Goal: Information Seeking & Learning: Learn about a topic

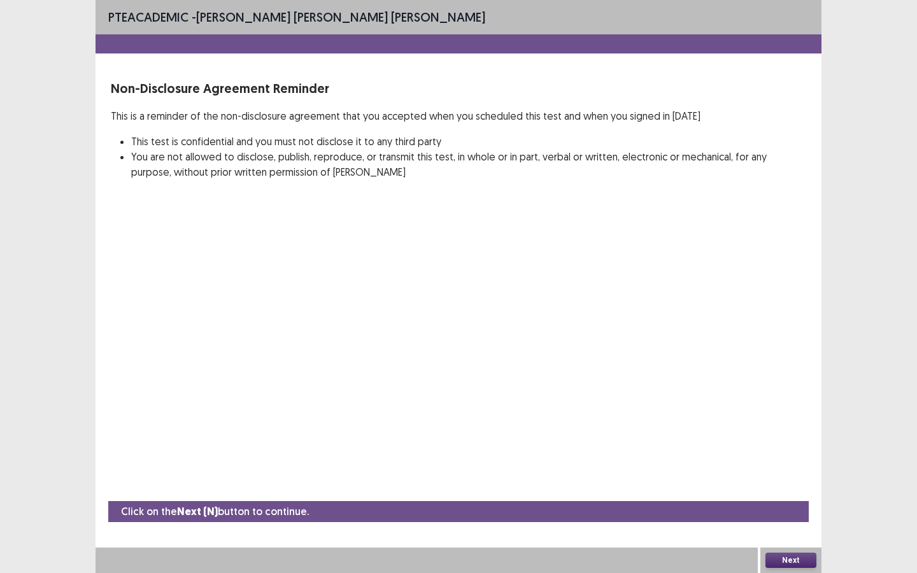
click at [784, 558] on button "Next" at bounding box center [791, 560] width 51 height 15
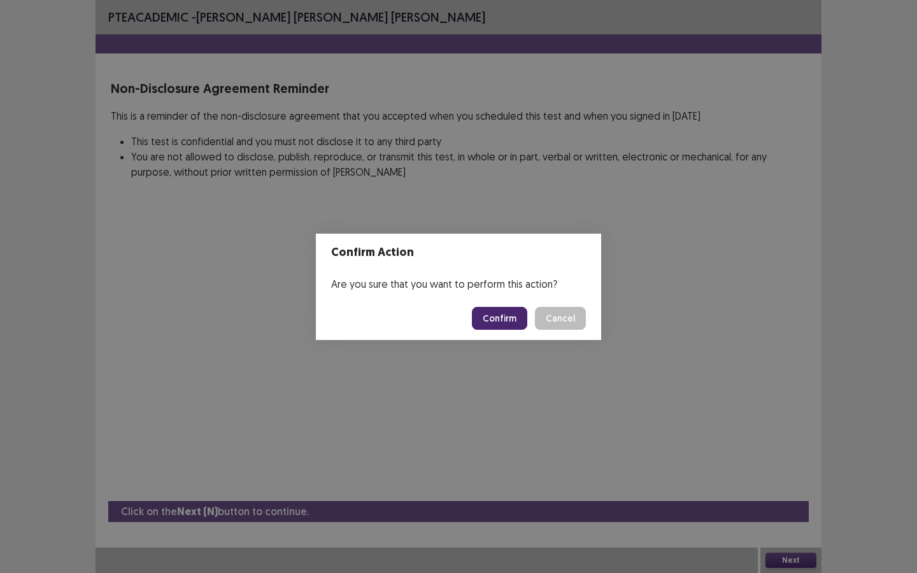
click at [496, 319] on button "Confirm" at bounding box center [499, 318] width 55 height 23
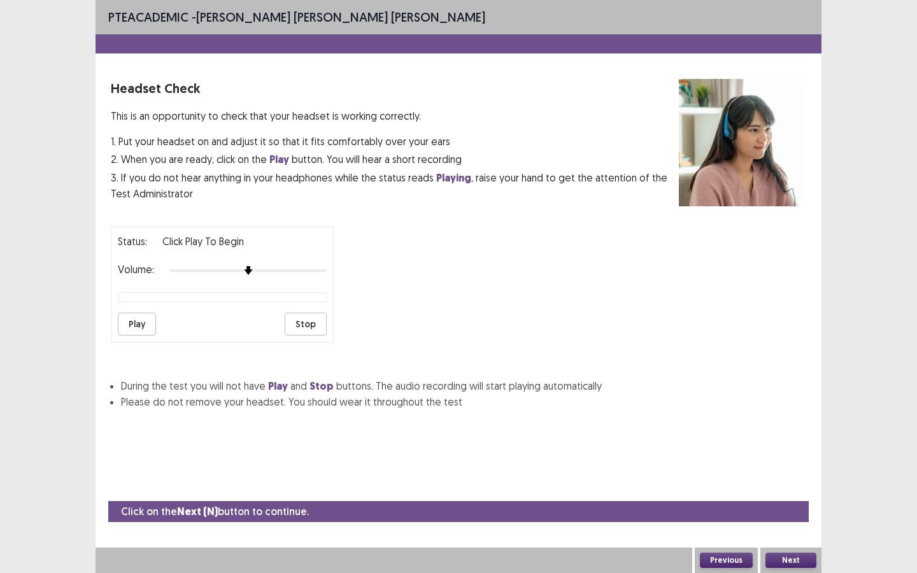
click at [133, 313] on button "Play" at bounding box center [137, 324] width 38 height 23
click at [131, 320] on button "Play" at bounding box center [137, 324] width 38 height 23
click at [310, 318] on button "Stop" at bounding box center [306, 324] width 42 height 23
click at [795, 563] on button "Next" at bounding box center [791, 560] width 51 height 15
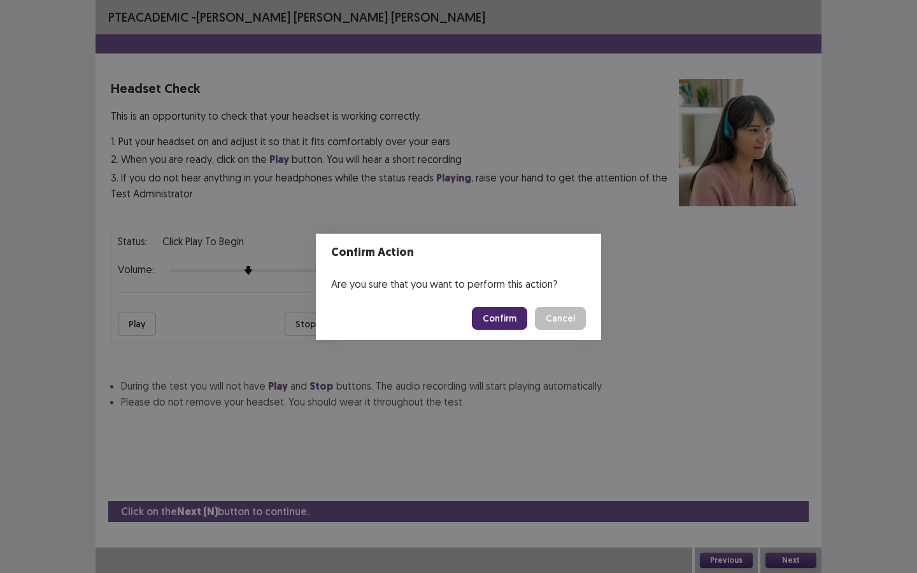
click at [480, 310] on button "Confirm" at bounding box center [499, 318] width 55 height 23
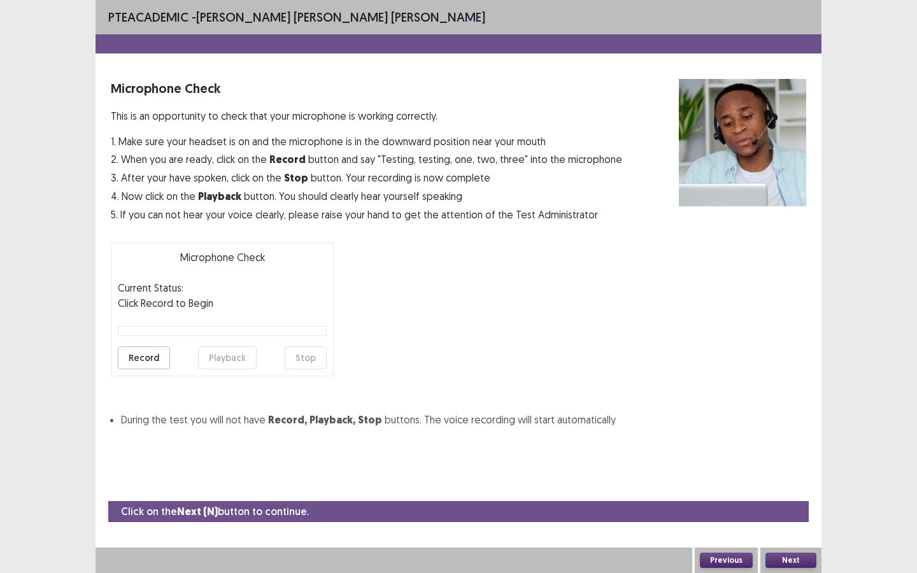
click at [143, 351] on button "Record" at bounding box center [144, 358] width 52 height 23
click at [319, 354] on button "Stop" at bounding box center [306, 358] width 42 height 23
click at [242, 350] on button "Playback" at bounding box center [227, 358] width 59 height 23
click at [788, 557] on button "Next" at bounding box center [791, 560] width 51 height 15
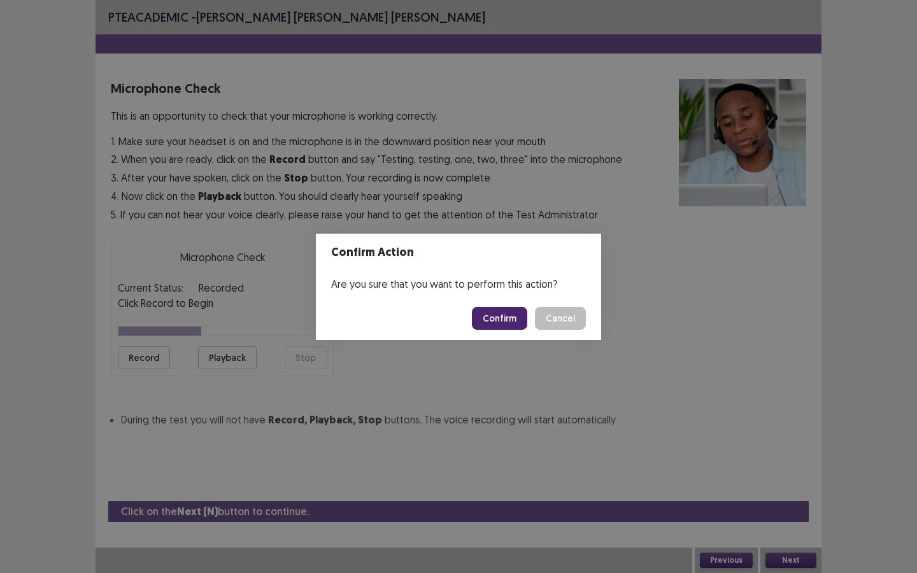
click at [484, 311] on button "Confirm" at bounding box center [499, 318] width 55 height 23
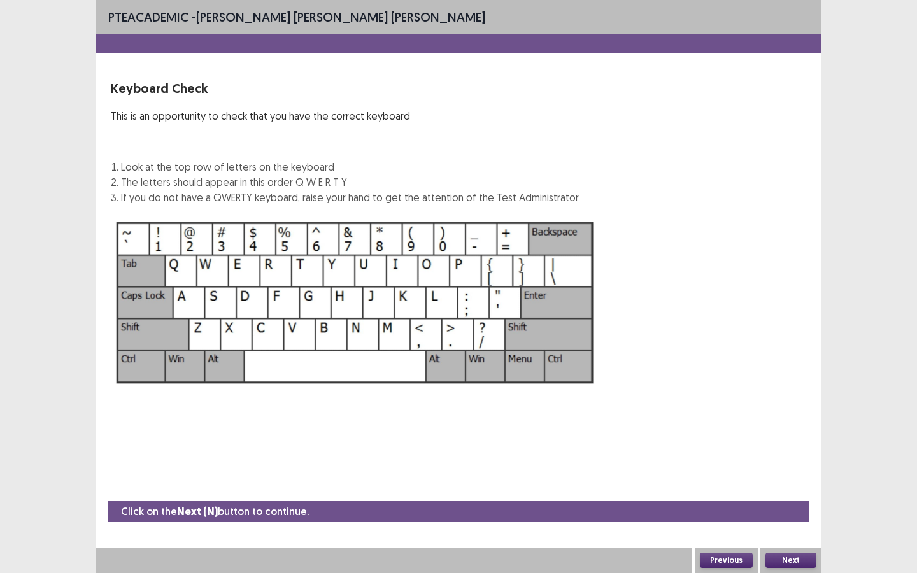
click at [796, 563] on button "Next" at bounding box center [791, 560] width 51 height 15
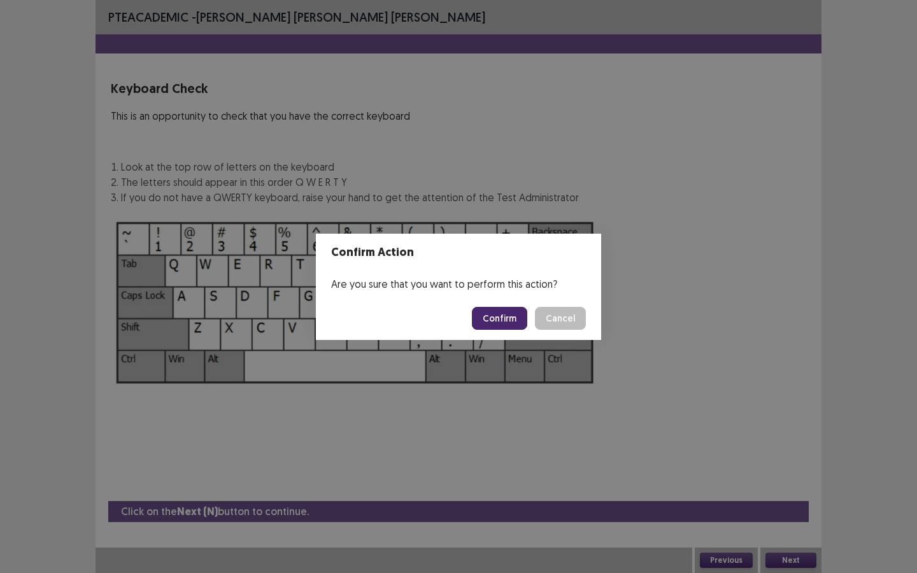
click at [497, 321] on button "Confirm" at bounding box center [499, 318] width 55 height 23
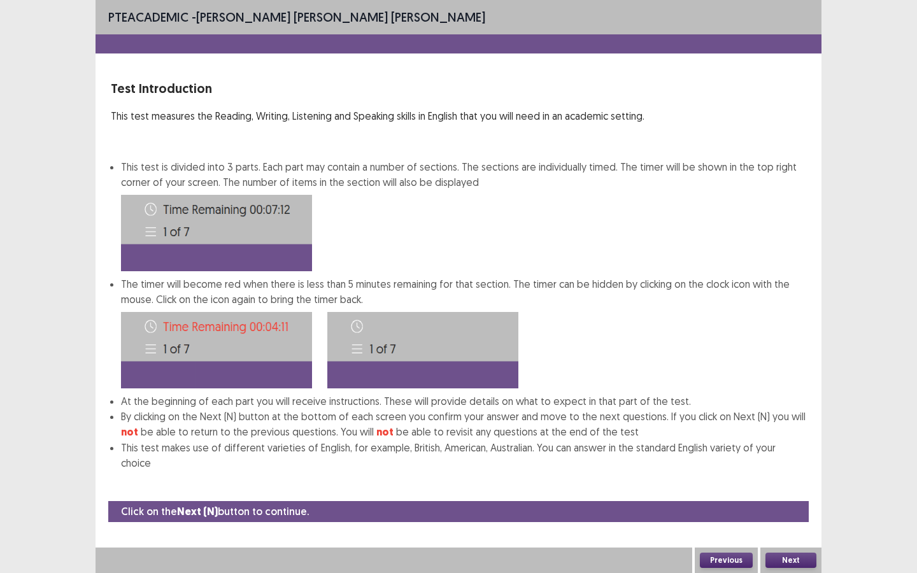
click at [791, 557] on button "Next" at bounding box center [791, 560] width 51 height 15
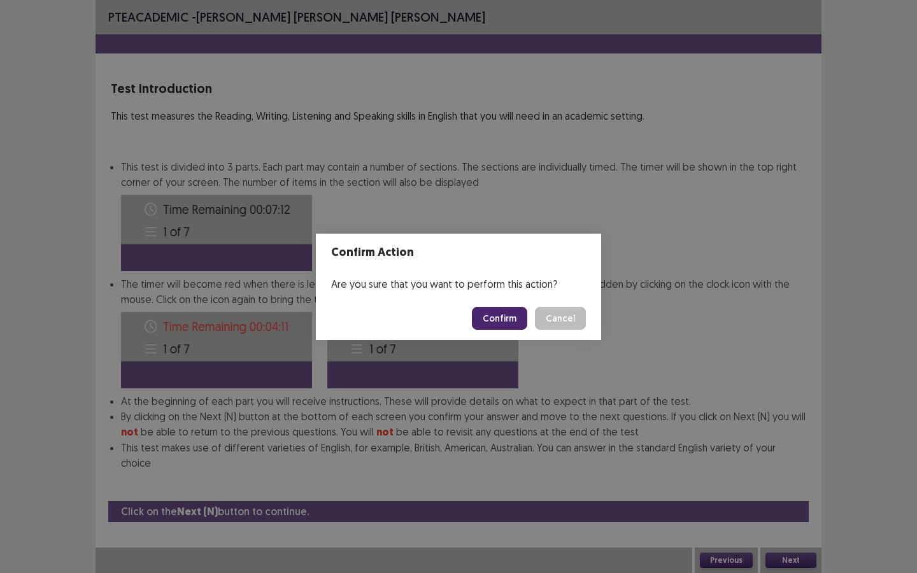
click at [510, 325] on button "Confirm" at bounding box center [499, 318] width 55 height 23
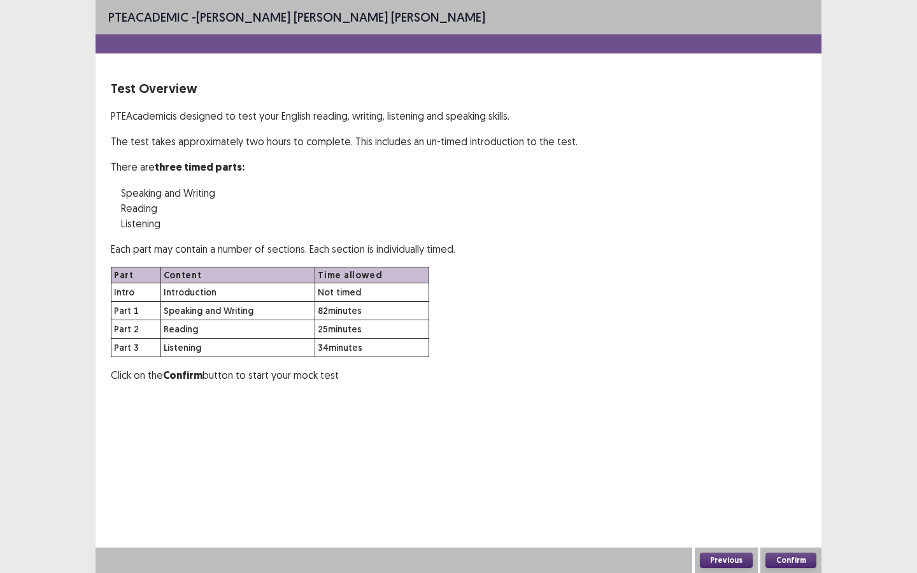
click at [792, 562] on button "Confirm" at bounding box center [791, 560] width 51 height 15
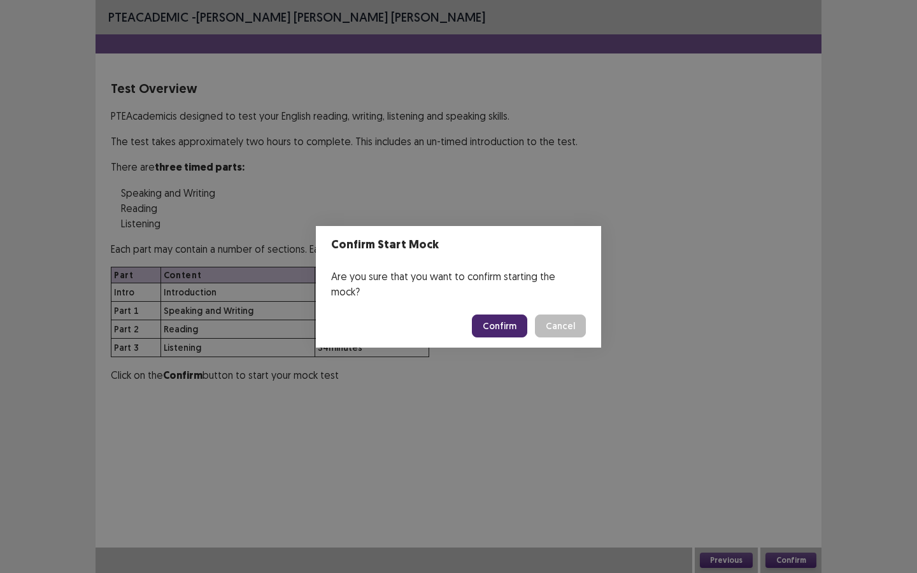
click at [505, 319] on button "Confirm" at bounding box center [499, 326] width 55 height 23
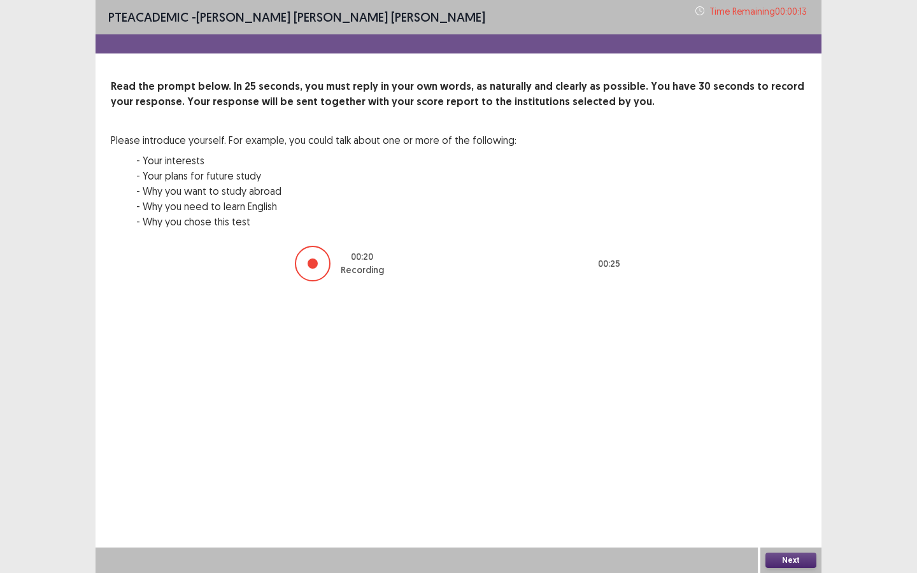
click at [785, 564] on button "Next" at bounding box center [791, 560] width 51 height 15
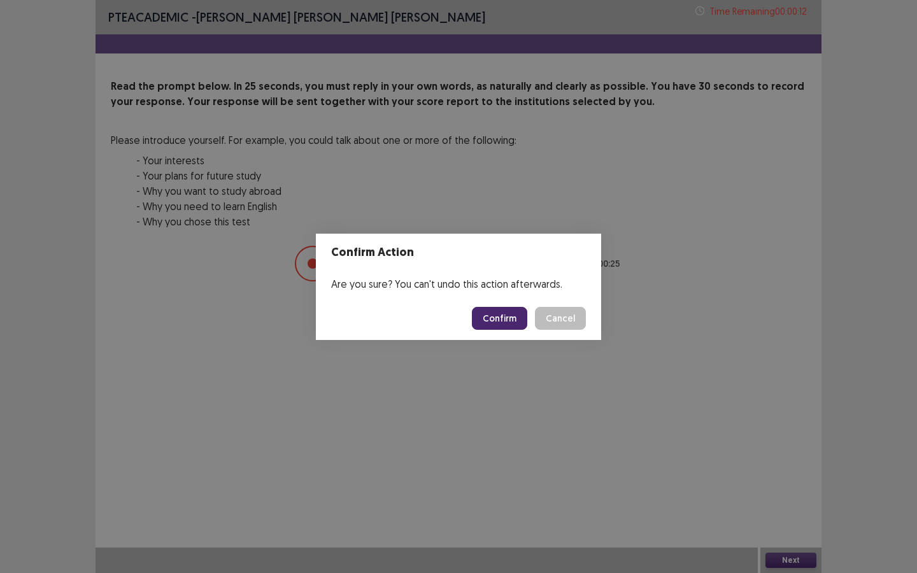
click at [514, 313] on button "Confirm" at bounding box center [499, 318] width 55 height 23
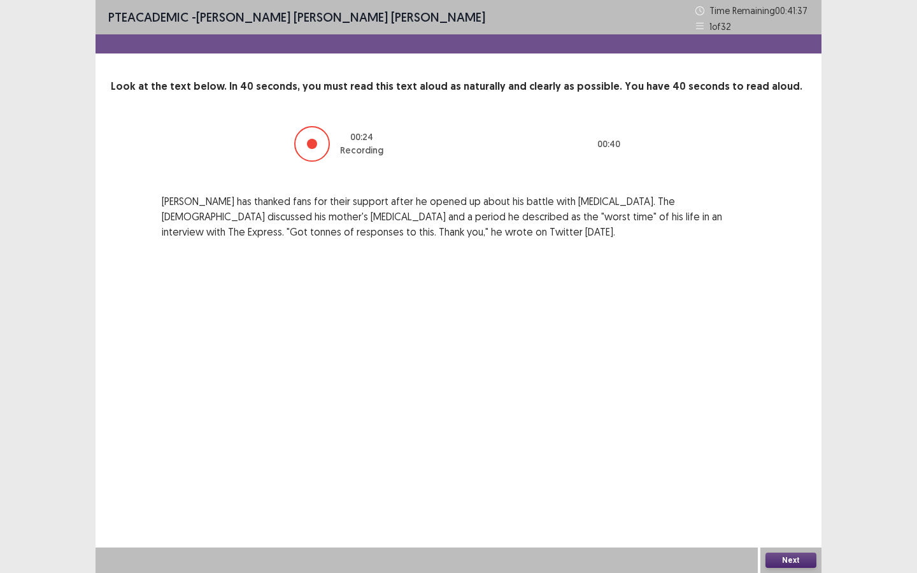
click at [782, 553] on button "Next" at bounding box center [791, 560] width 51 height 15
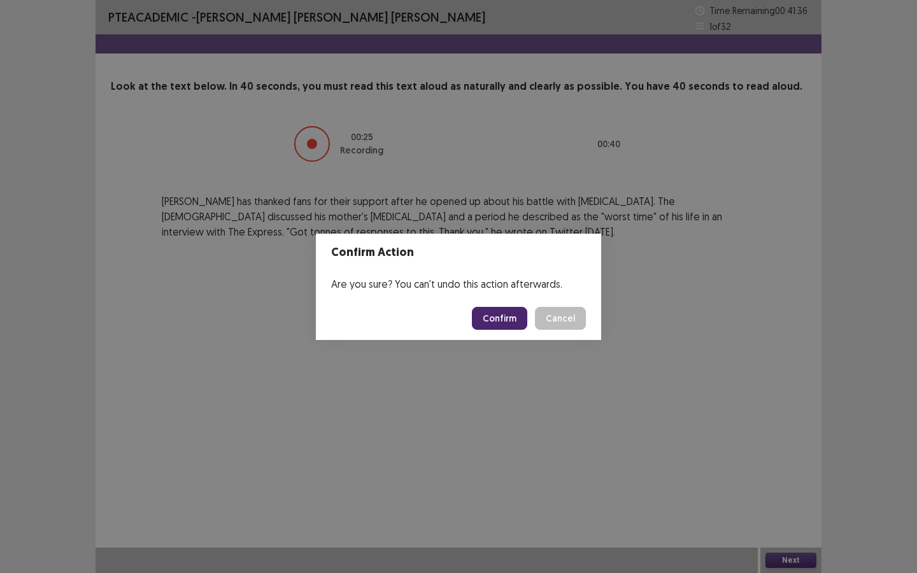
click at [498, 326] on button "Confirm" at bounding box center [499, 318] width 55 height 23
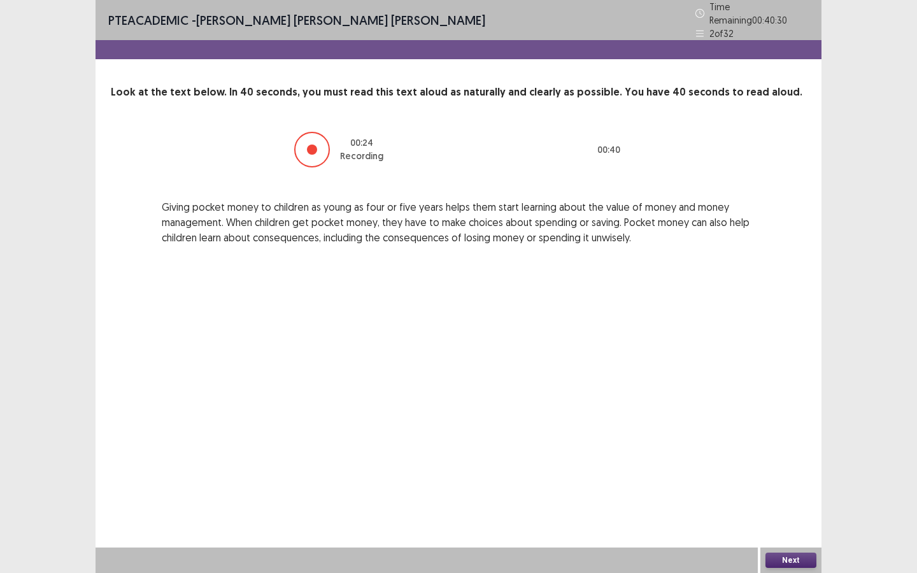
click at [786, 563] on button "Next" at bounding box center [791, 560] width 51 height 15
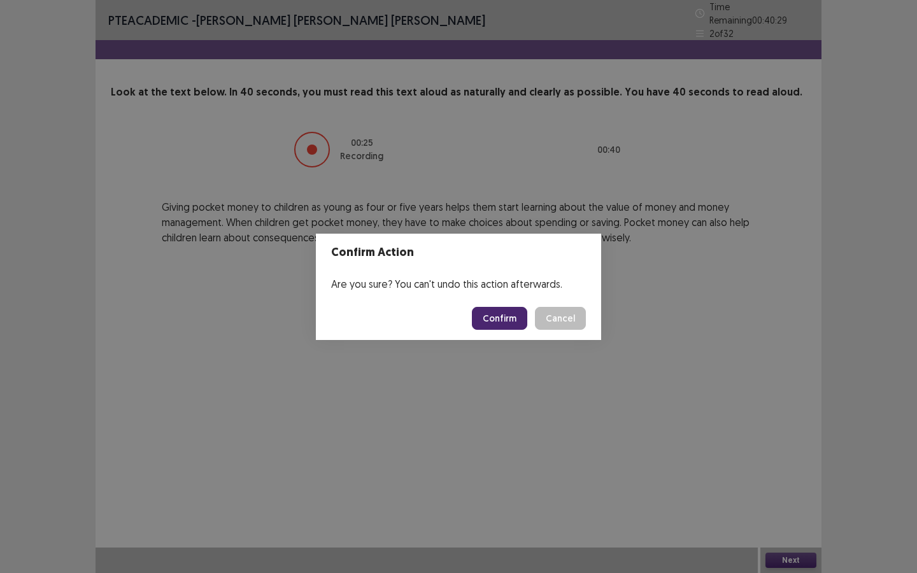
click at [481, 320] on button "Confirm" at bounding box center [499, 318] width 55 height 23
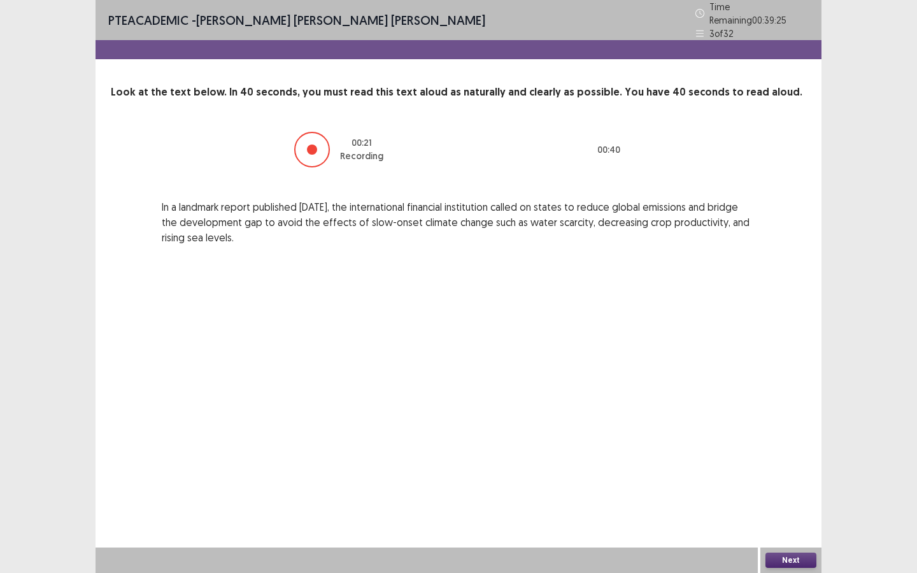
click at [797, 562] on button "Next" at bounding box center [791, 560] width 51 height 15
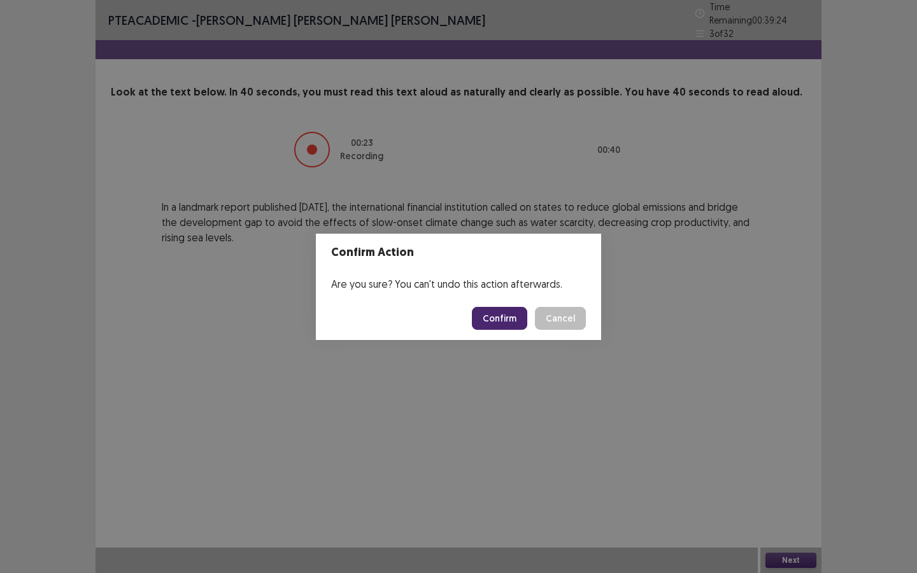
click at [494, 318] on button "Confirm" at bounding box center [499, 318] width 55 height 23
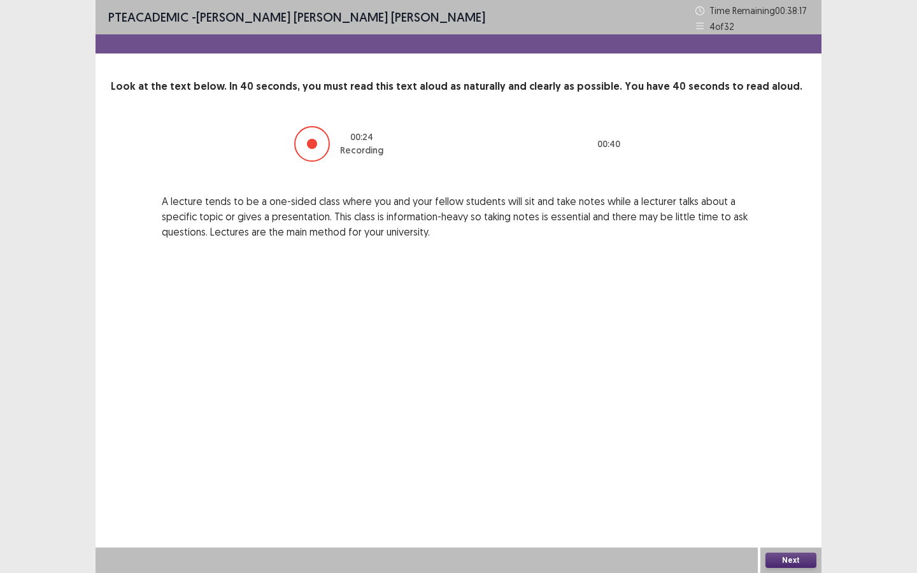
click at [782, 557] on button "Next" at bounding box center [791, 560] width 51 height 15
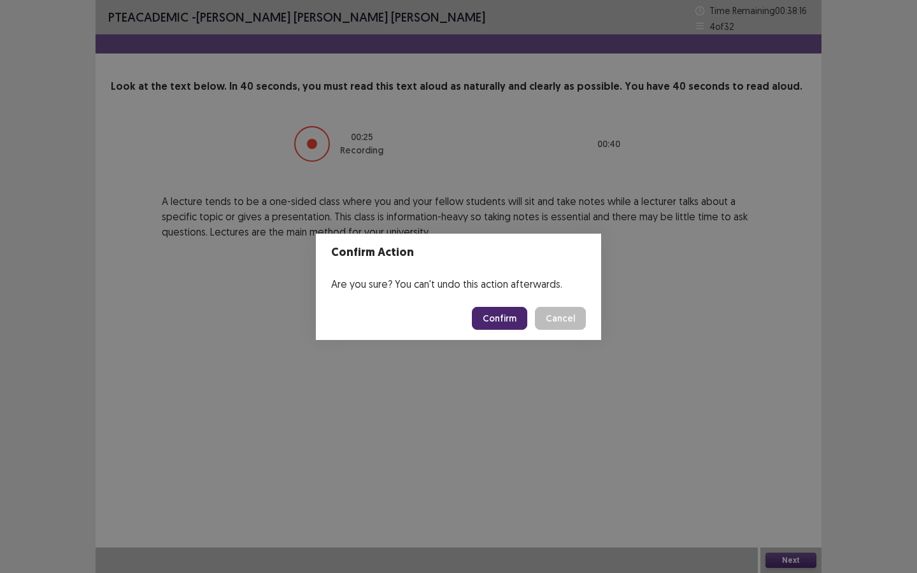
click at [500, 322] on button "Confirm" at bounding box center [499, 318] width 55 height 23
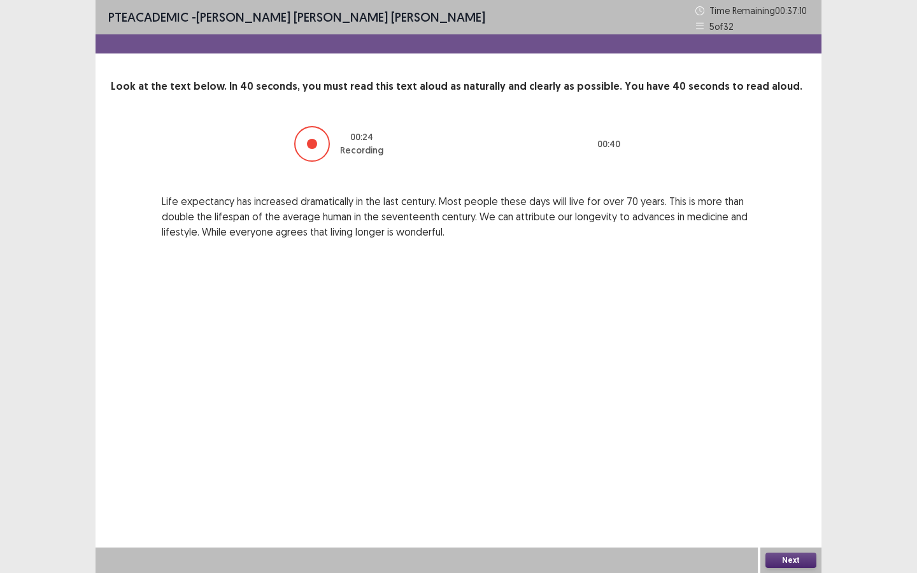
click at [792, 559] on button "Next" at bounding box center [791, 560] width 51 height 15
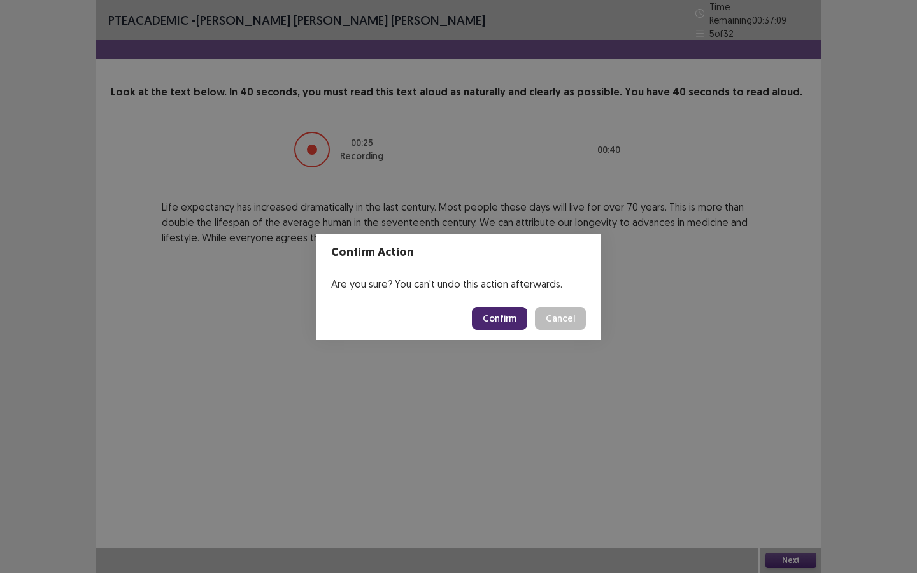
click at [494, 317] on button "Confirm" at bounding box center [499, 318] width 55 height 23
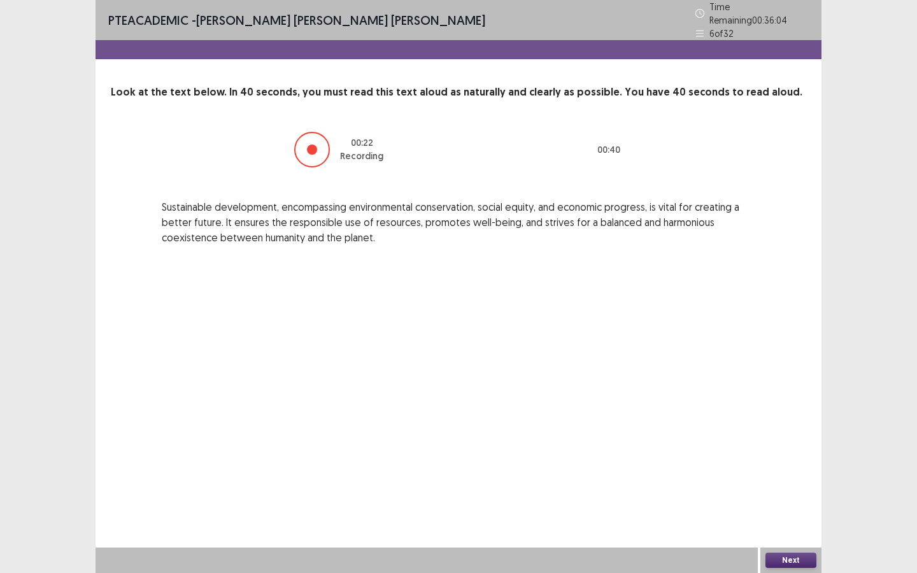
click at [795, 556] on button "Next" at bounding box center [791, 560] width 51 height 15
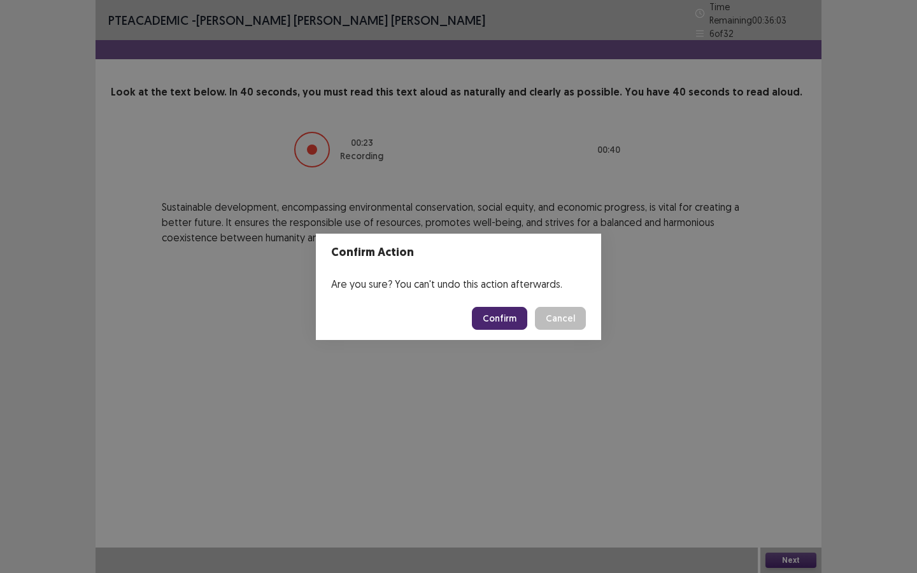
click at [505, 311] on button "Confirm" at bounding box center [499, 318] width 55 height 23
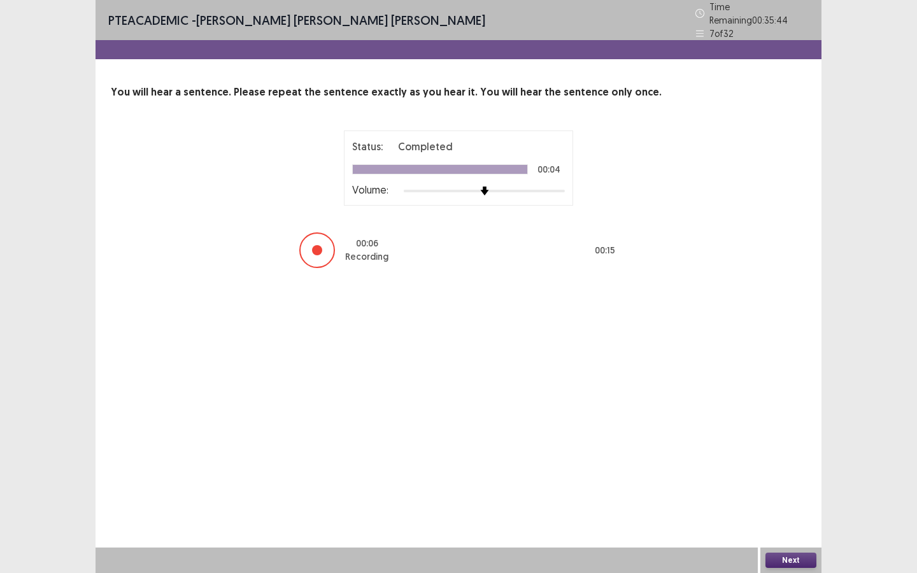
click at [791, 555] on button "Next" at bounding box center [791, 560] width 51 height 15
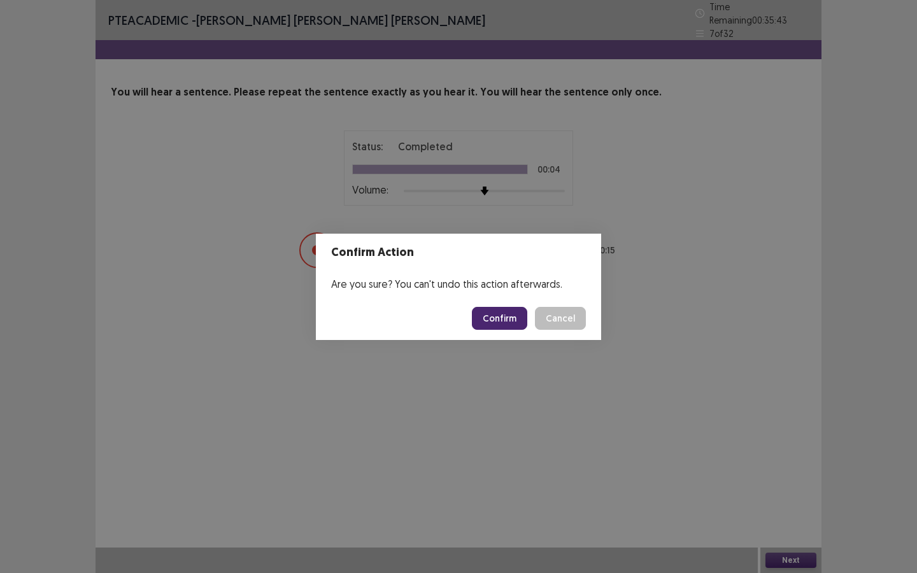
click at [520, 314] on button "Confirm" at bounding box center [499, 318] width 55 height 23
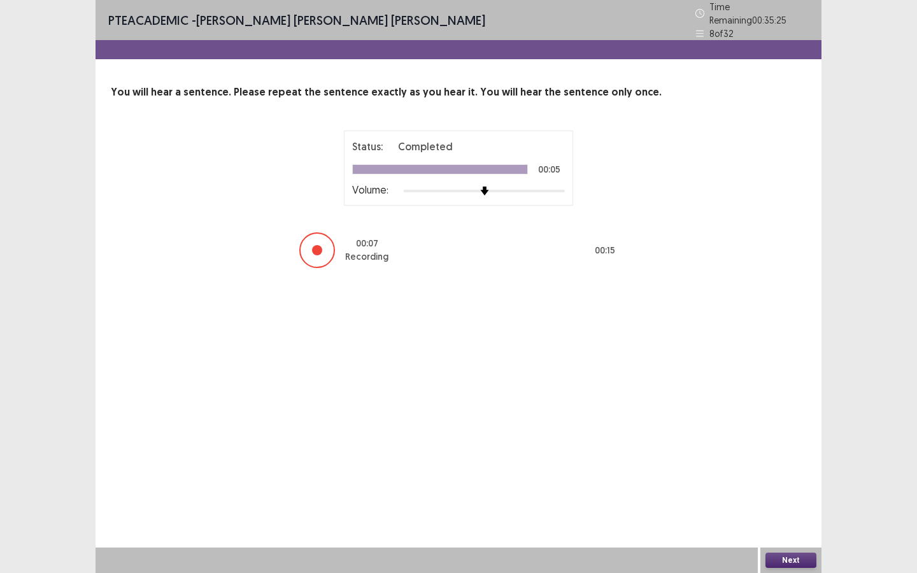
click at [791, 557] on button "Next" at bounding box center [791, 560] width 51 height 15
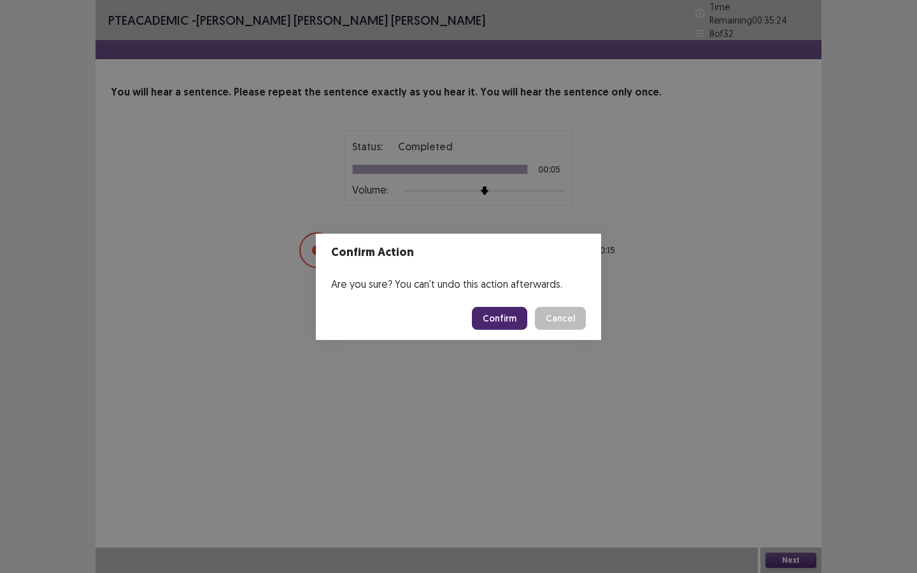
click at [492, 317] on button "Confirm" at bounding box center [499, 318] width 55 height 23
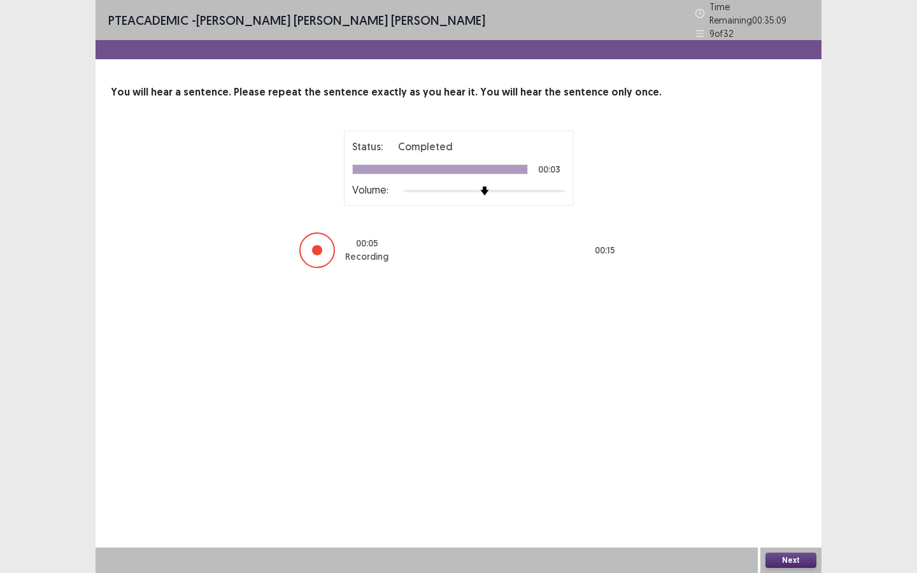
click at [794, 565] on button "Next" at bounding box center [791, 560] width 51 height 15
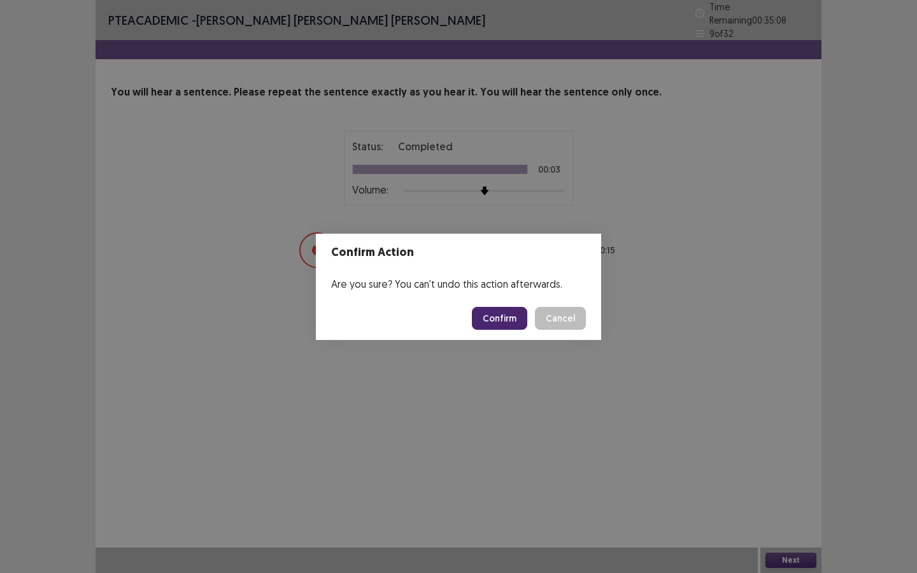
click at [516, 323] on button "Confirm" at bounding box center [499, 318] width 55 height 23
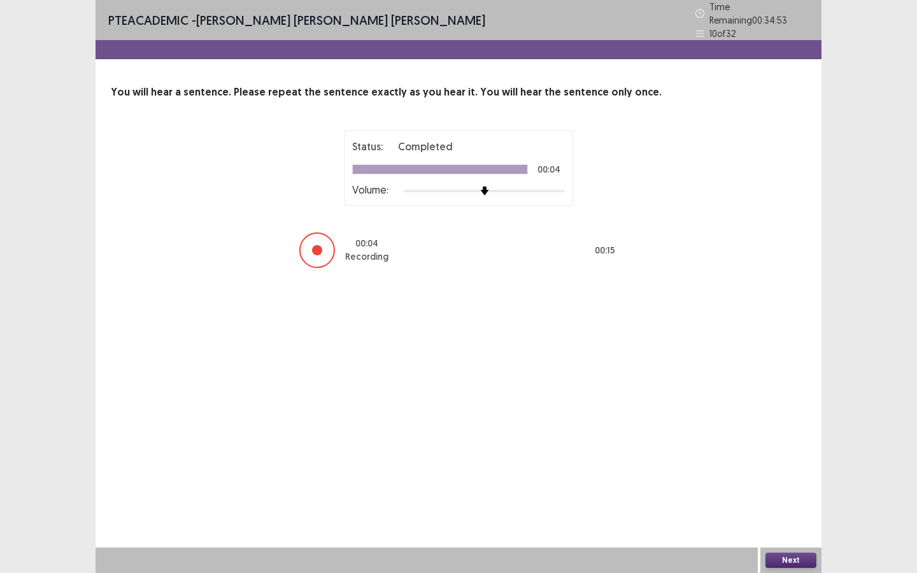
click at [787, 559] on button "Next" at bounding box center [791, 560] width 51 height 15
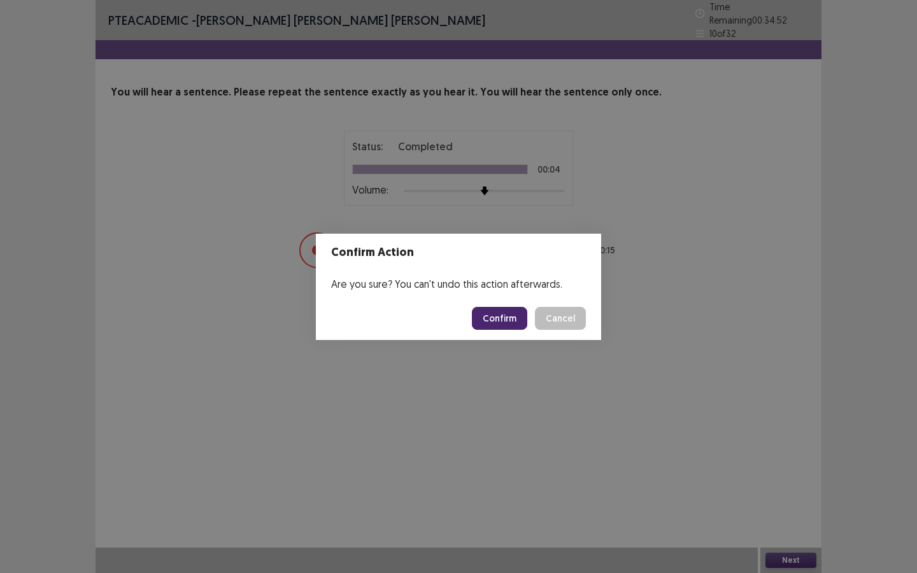
click at [493, 315] on button "Confirm" at bounding box center [499, 318] width 55 height 23
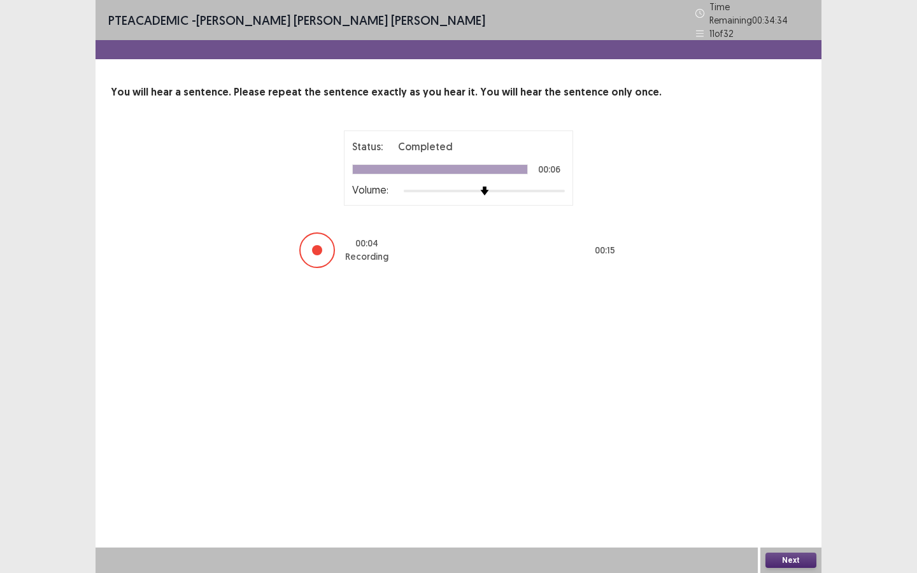
click at [791, 558] on button "Next" at bounding box center [791, 560] width 51 height 15
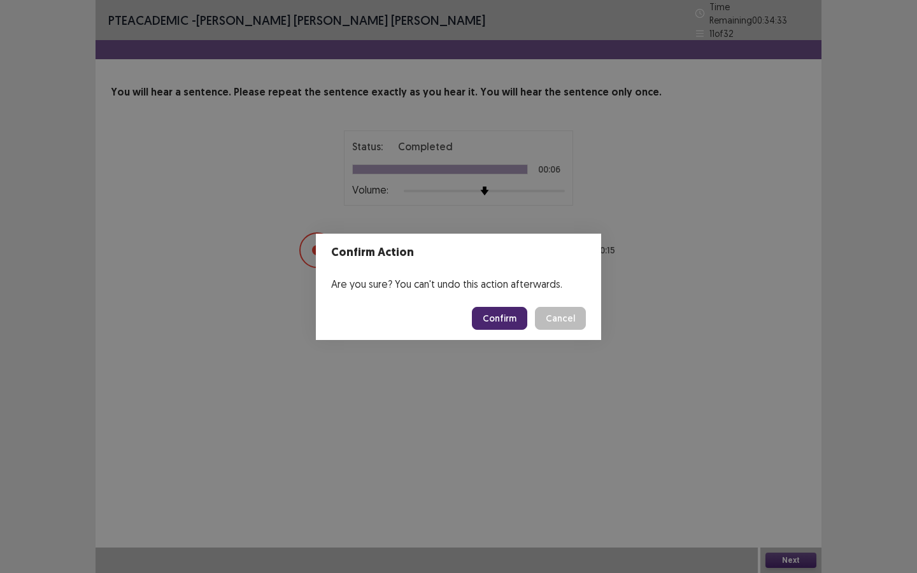
click at [511, 321] on button "Confirm" at bounding box center [499, 318] width 55 height 23
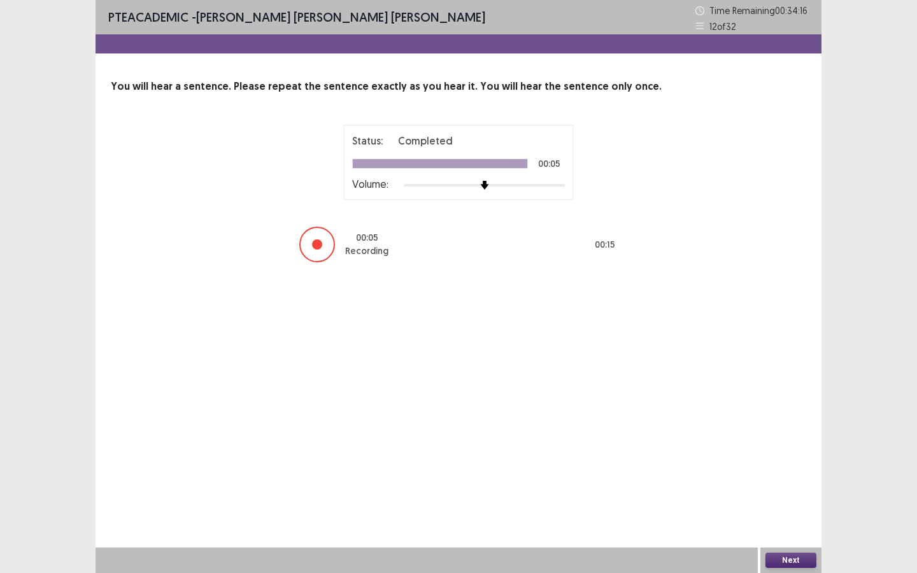
click at [789, 560] on button "Next" at bounding box center [791, 560] width 51 height 15
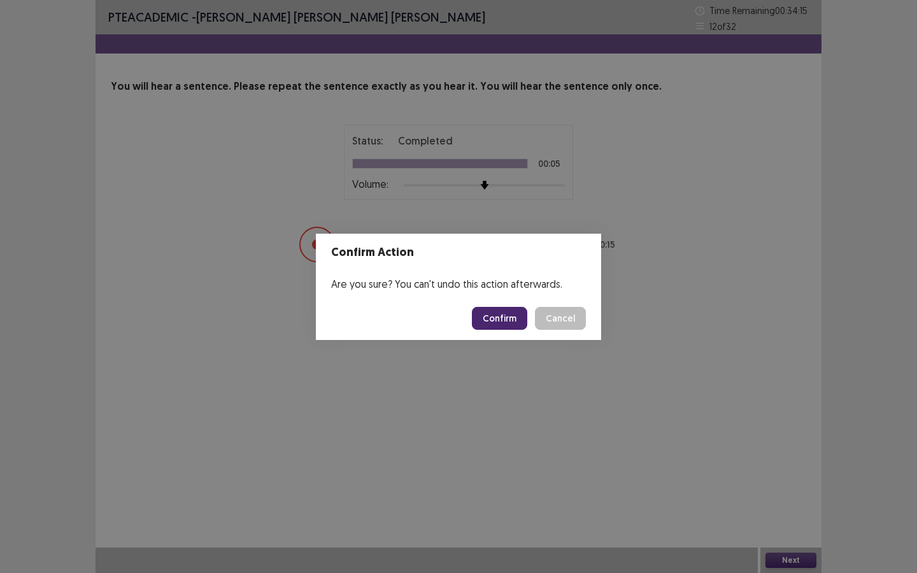
click at [506, 312] on button "Confirm" at bounding box center [499, 318] width 55 height 23
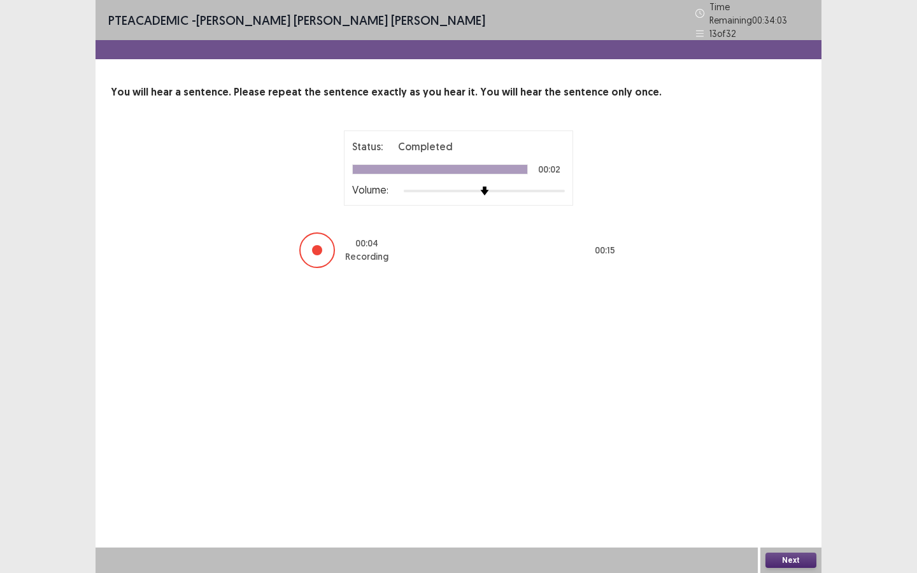
click at [794, 561] on button "Next" at bounding box center [791, 560] width 51 height 15
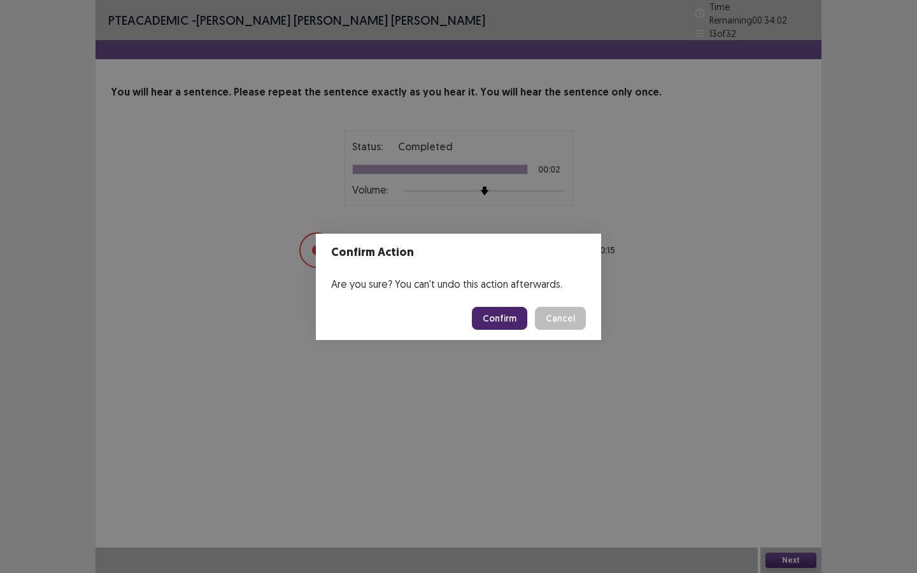
click at [508, 312] on button "Confirm" at bounding box center [499, 318] width 55 height 23
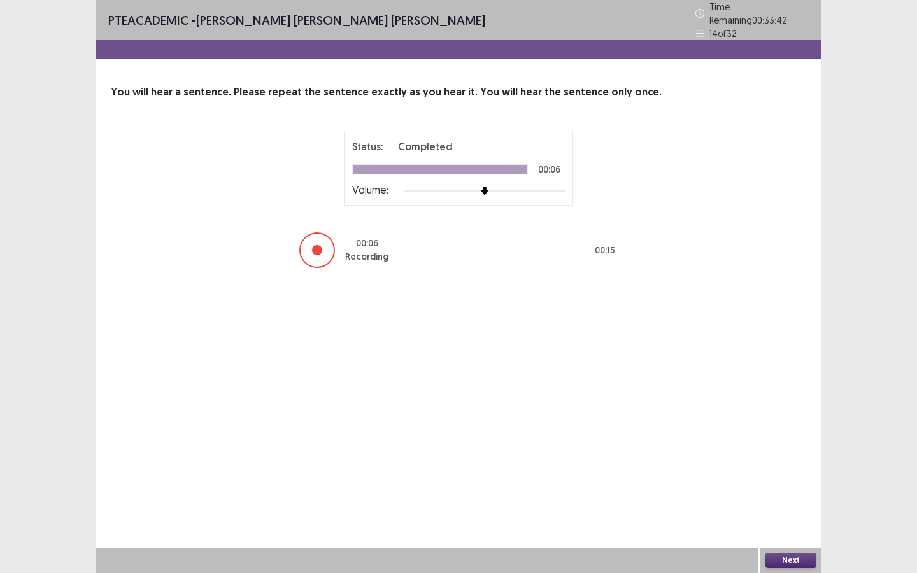
click at [794, 558] on button "Next" at bounding box center [791, 560] width 51 height 15
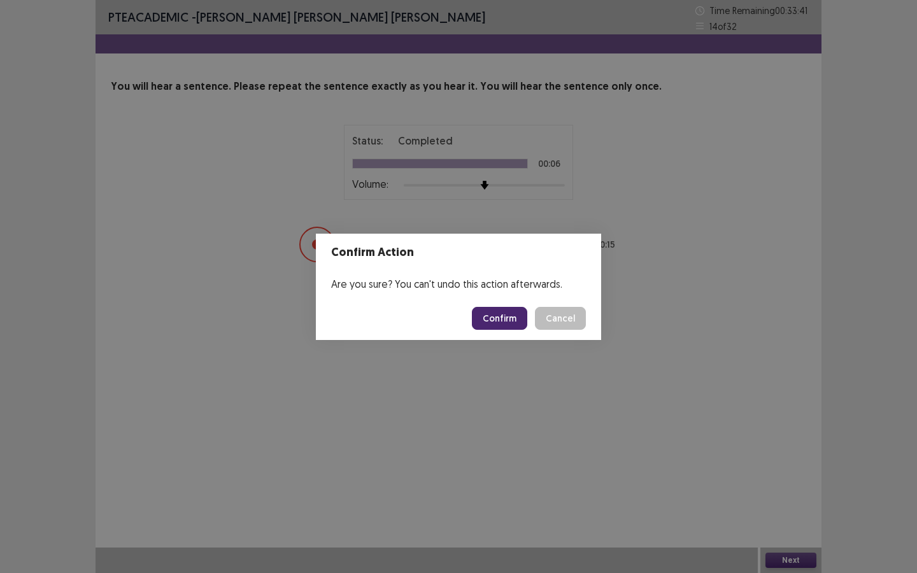
click at [509, 315] on button "Confirm" at bounding box center [499, 318] width 55 height 23
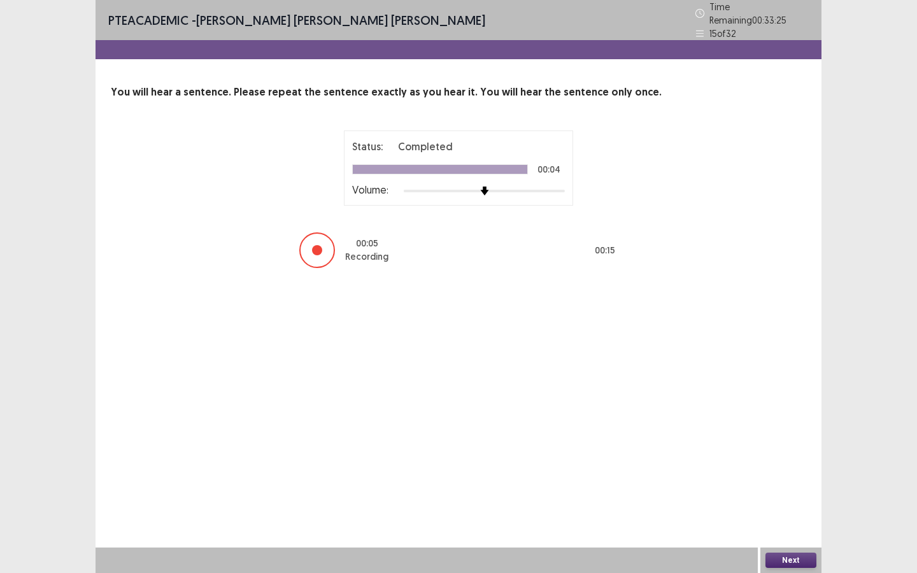
click at [795, 556] on button "Next" at bounding box center [791, 560] width 51 height 15
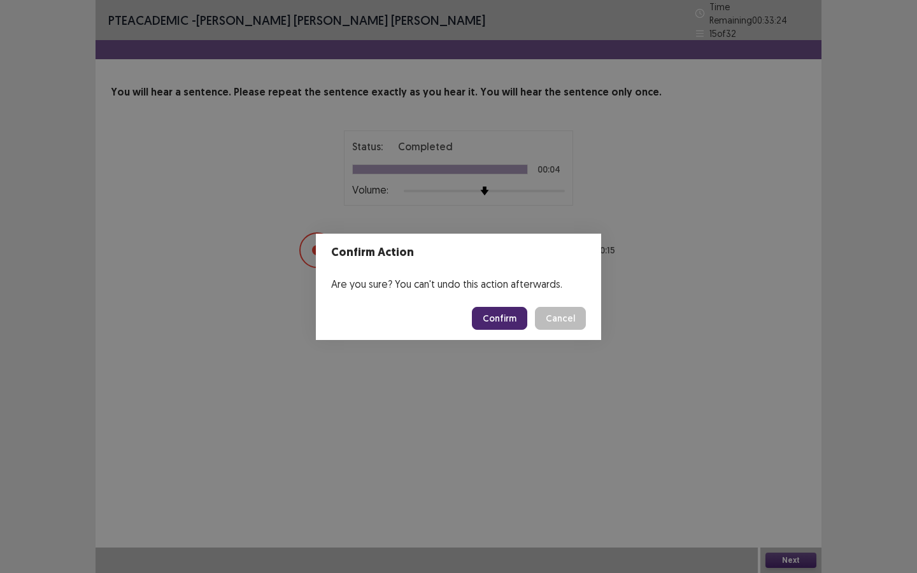
click at [497, 315] on button "Confirm" at bounding box center [499, 318] width 55 height 23
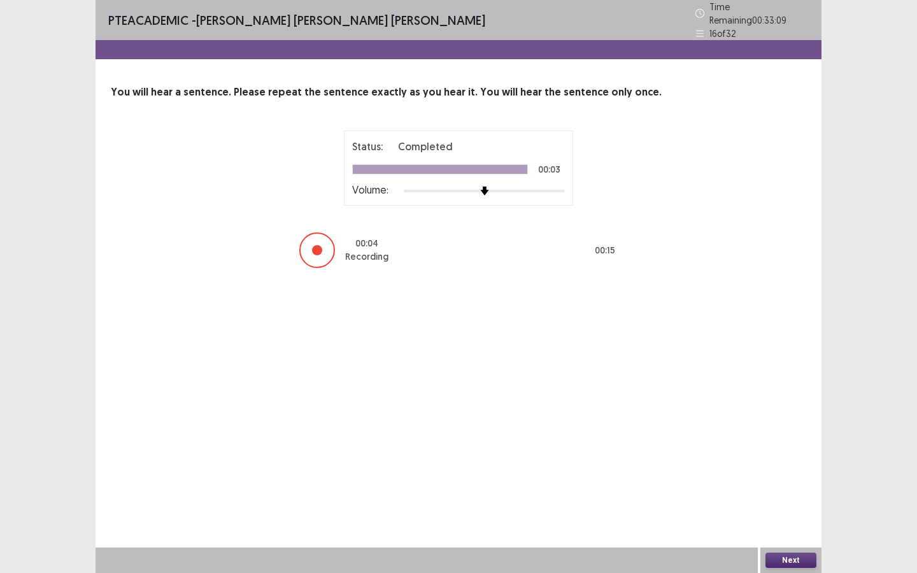
click at [789, 559] on button "Next" at bounding box center [791, 560] width 51 height 15
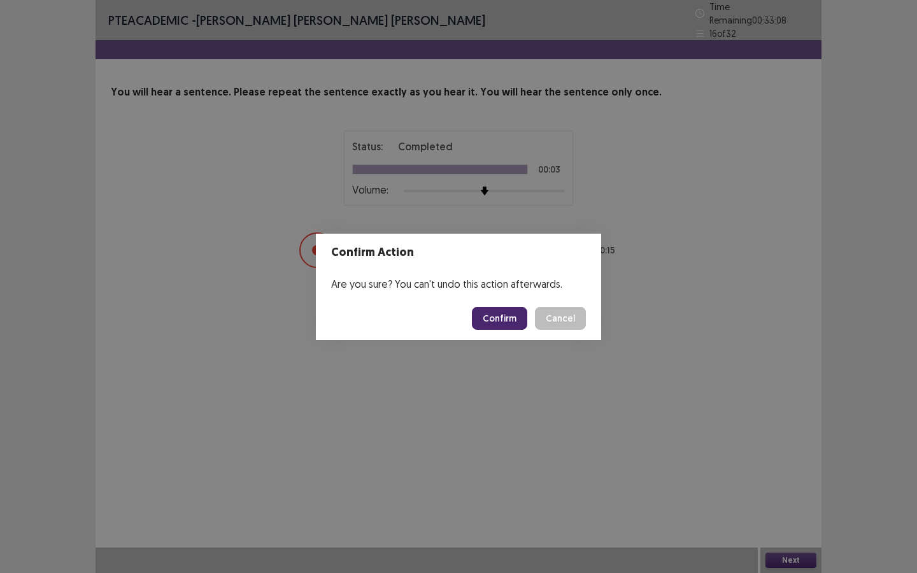
click at [484, 319] on button "Confirm" at bounding box center [499, 318] width 55 height 23
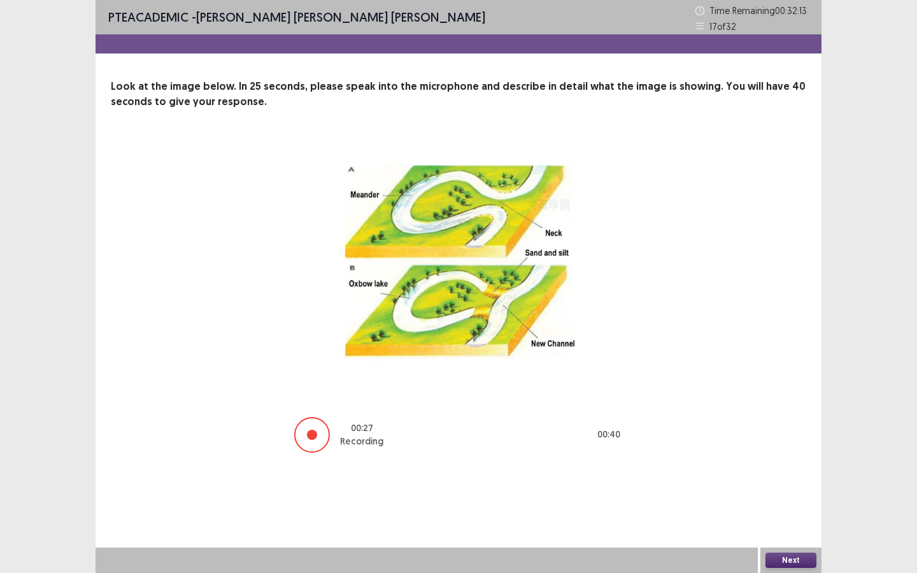
click at [786, 561] on button "Next" at bounding box center [791, 560] width 51 height 15
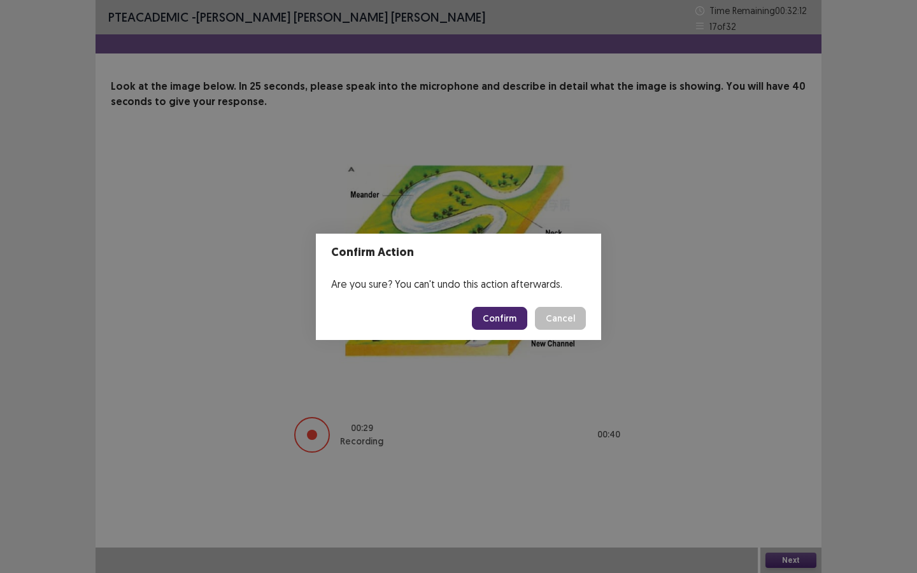
click at [508, 326] on button "Confirm" at bounding box center [499, 318] width 55 height 23
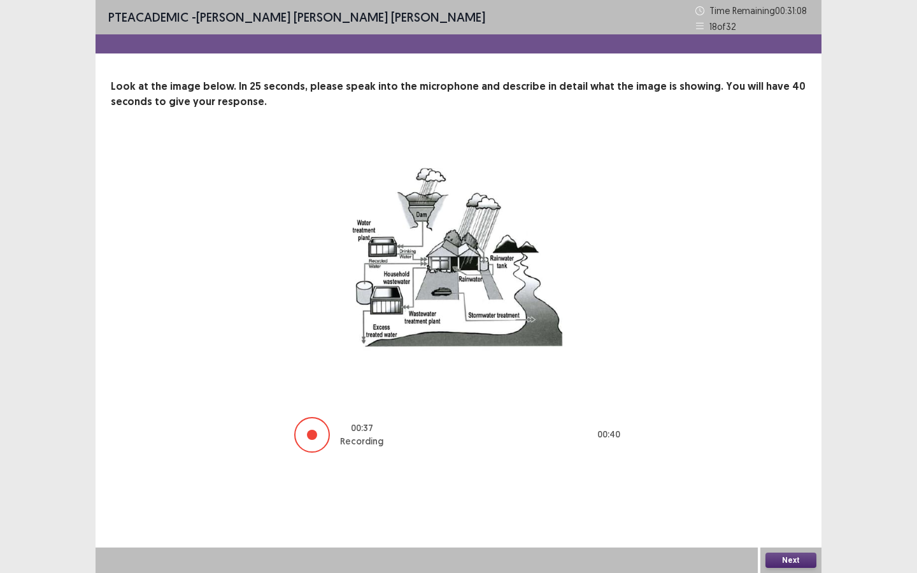
click at [787, 556] on button "Next" at bounding box center [791, 560] width 51 height 15
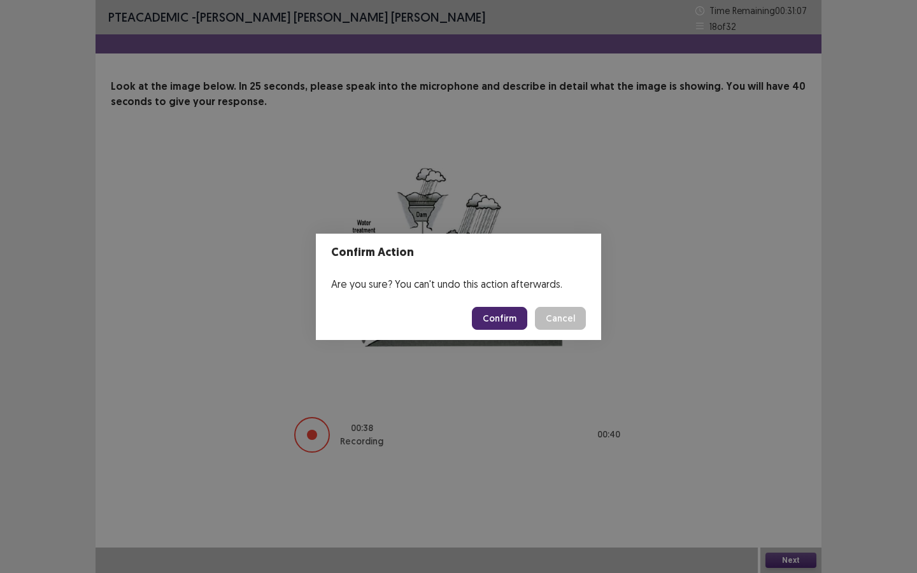
click at [491, 317] on button "Confirm" at bounding box center [499, 318] width 55 height 23
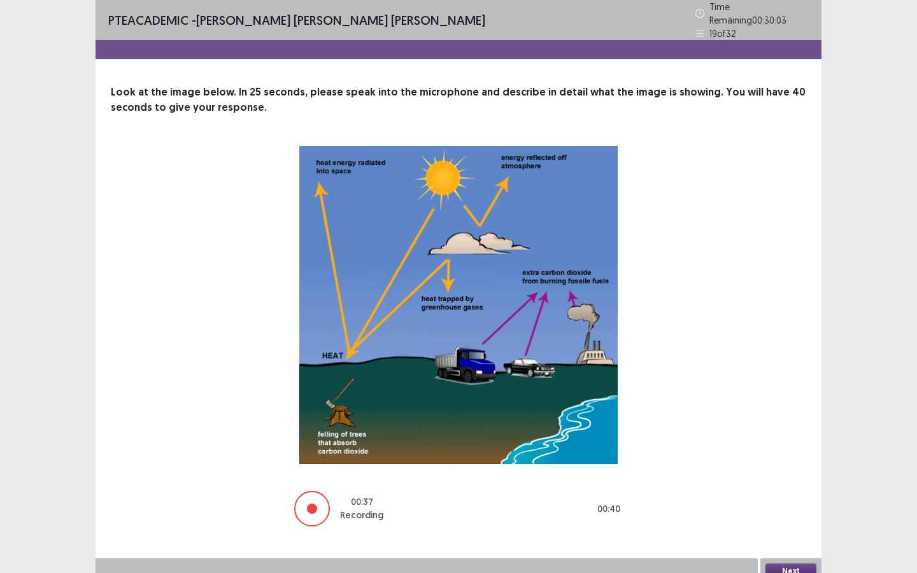
click at [788, 564] on button "Next" at bounding box center [791, 571] width 51 height 15
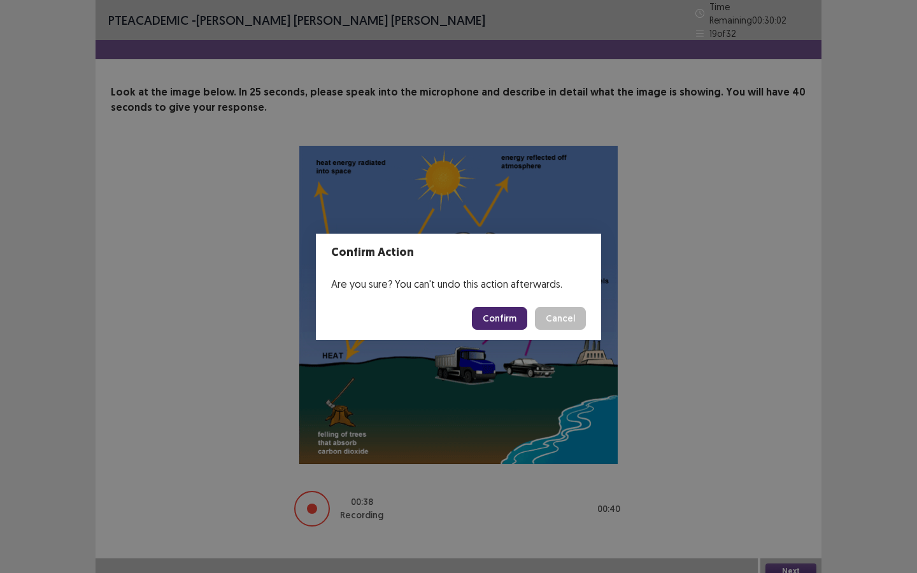
click at [518, 326] on button "Confirm" at bounding box center [499, 318] width 55 height 23
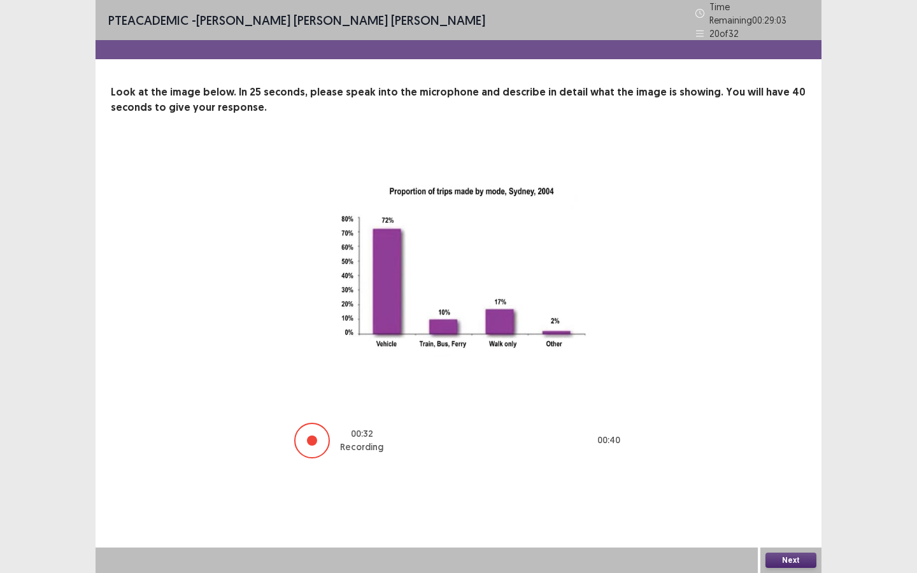
click at [791, 561] on button "Next" at bounding box center [791, 560] width 51 height 15
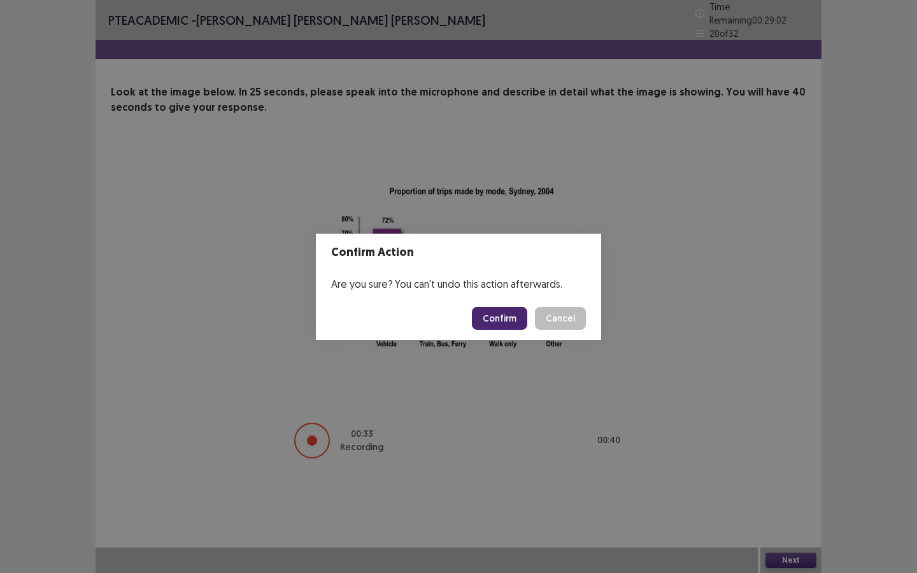
click at [510, 316] on button "Confirm" at bounding box center [499, 318] width 55 height 23
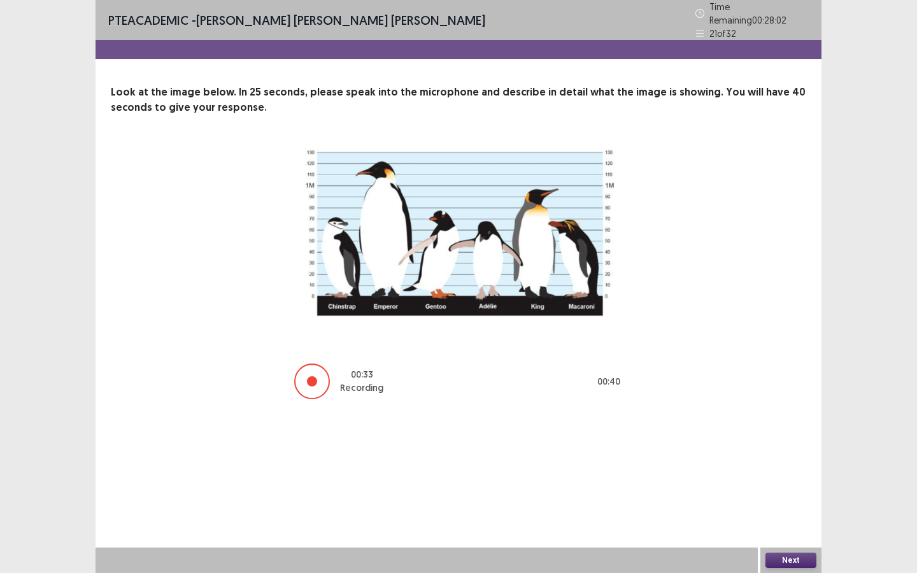
click at [802, 557] on button "Next" at bounding box center [791, 560] width 51 height 15
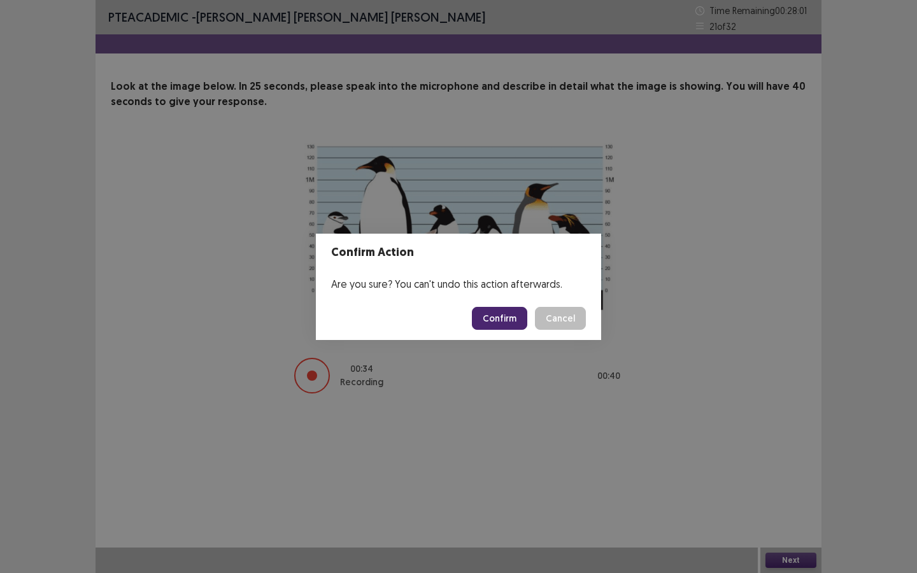
click at [501, 314] on button "Confirm" at bounding box center [499, 318] width 55 height 23
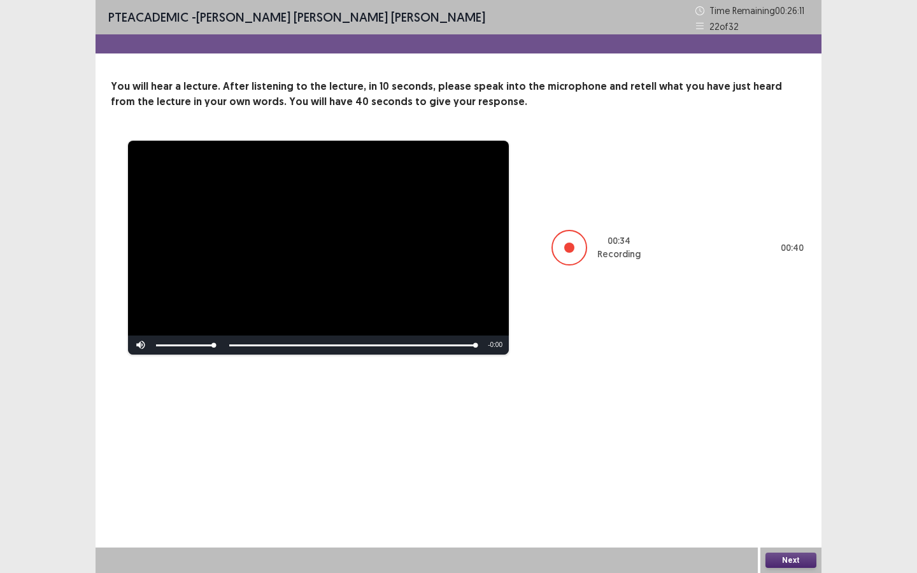
click at [795, 561] on button "Next" at bounding box center [791, 560] width 51 height 15
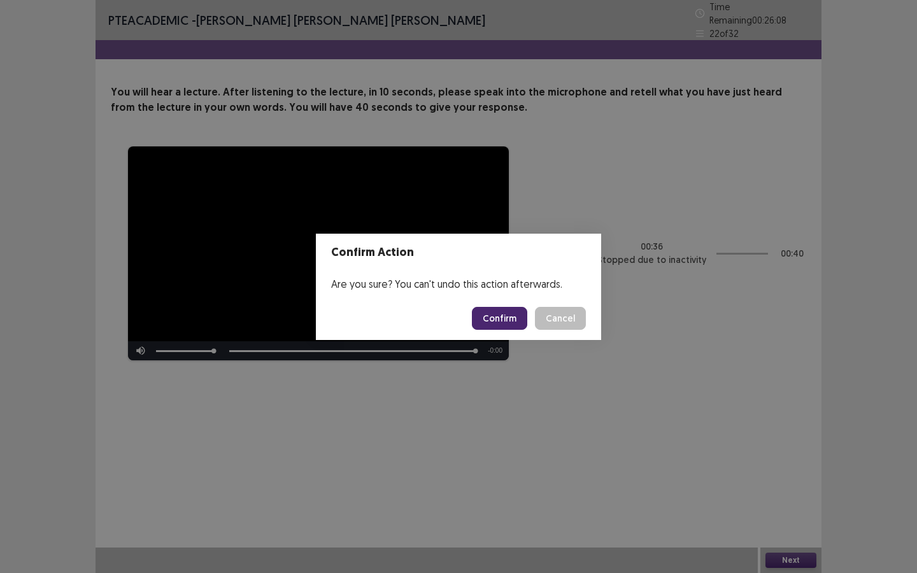
click at [498, 315] on button "Confirm" at bounding box center [499, 318] width 55 height 23
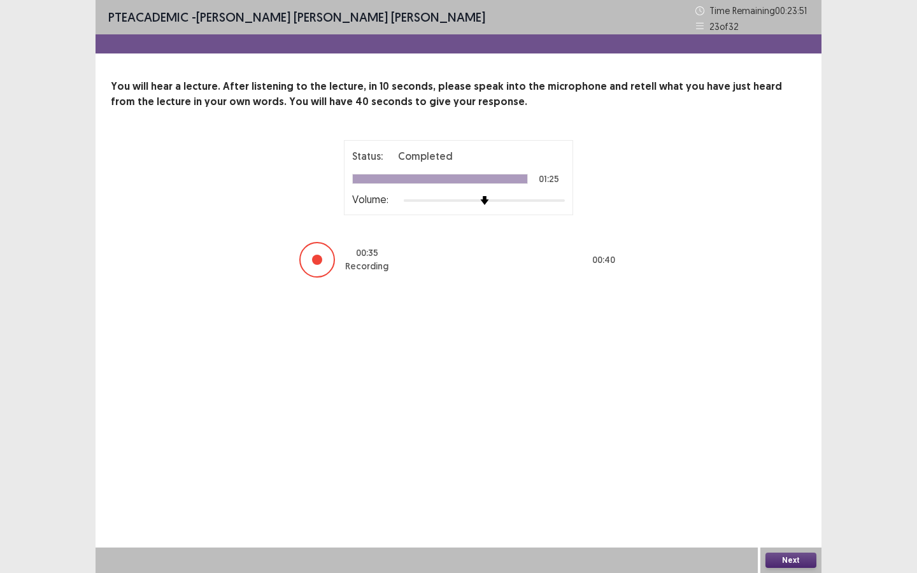
click at [787, 554] on button "Next" at bounding box center [791, 560] width 51 height 15
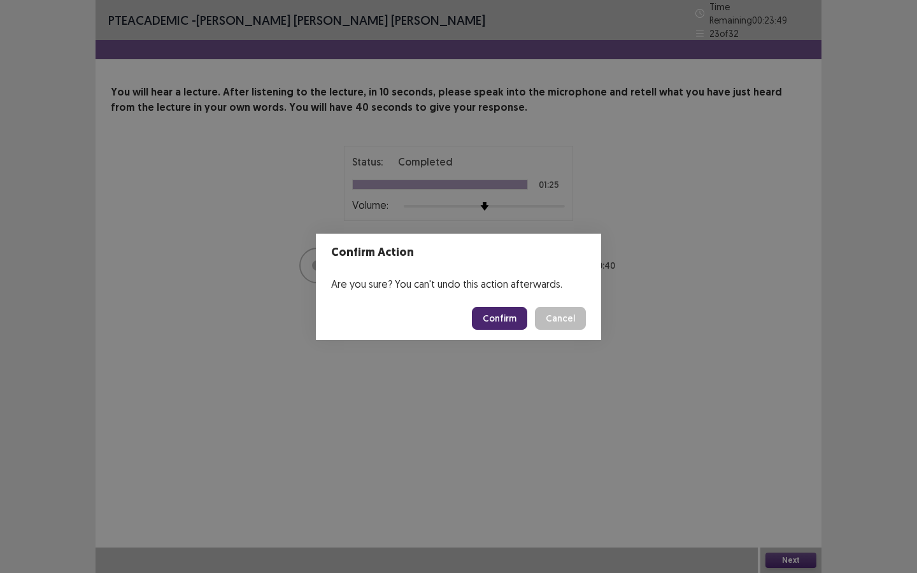
click at [512, 317] on button "Confirm" at bounding box center [499, 318] width 55 height 23
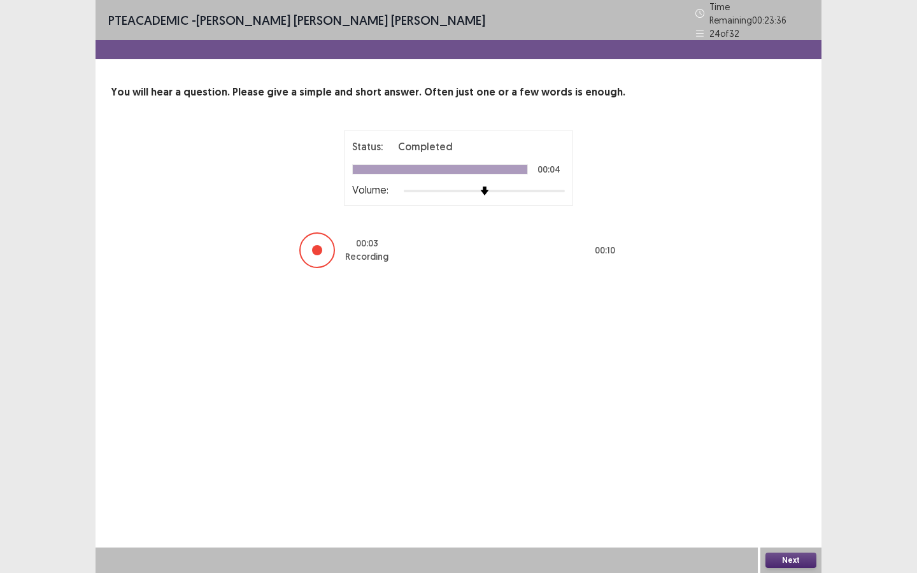
click at [779, 559] on button "Next" at bounding box center [791, 560] width 51 height 15
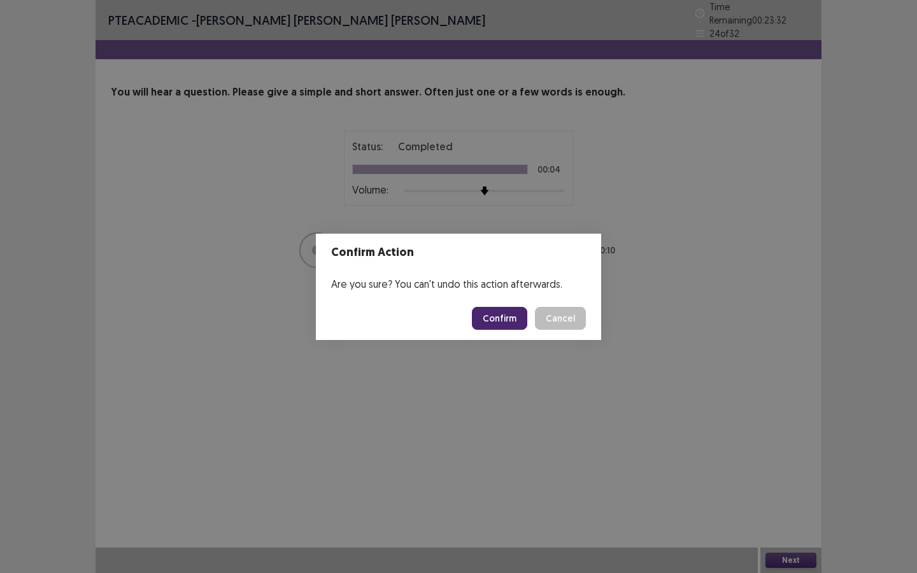
click at [499, 315] on button "Confirm" at bounding box center [499, 318] width 55 height 23
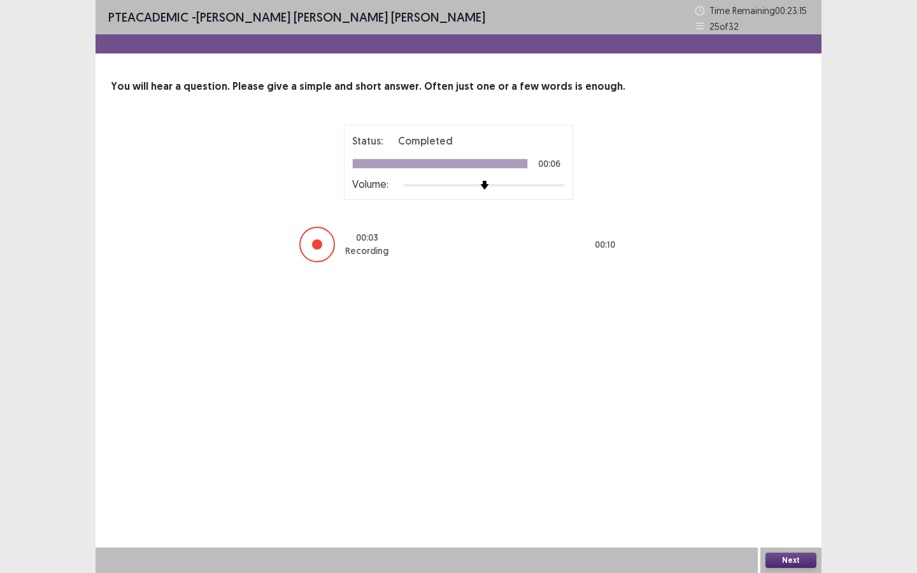
click at [787, 561] on button "Next" at bounding box center [791, 560] width 51 height 15
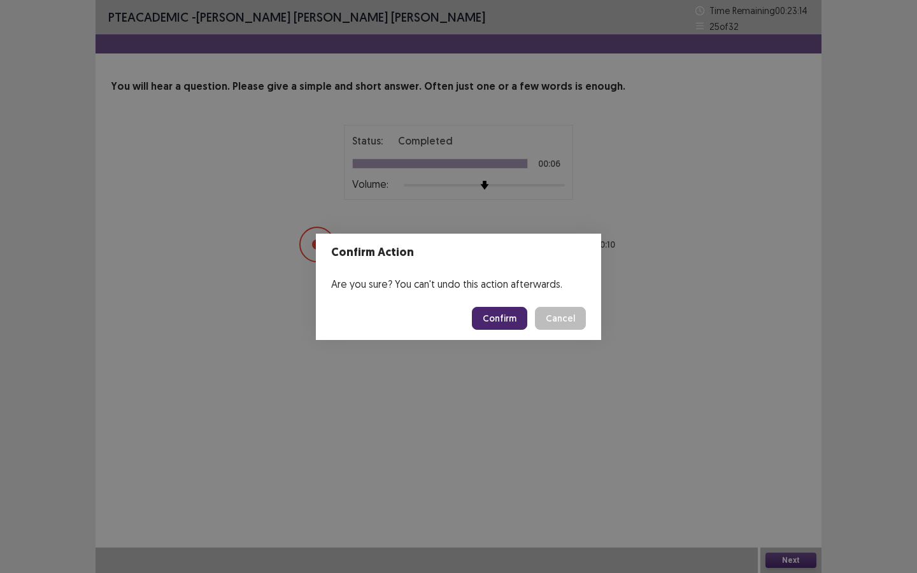
click at [504, 312] on button "Confirm" at bounding box center [499, 318] width 55 height 23
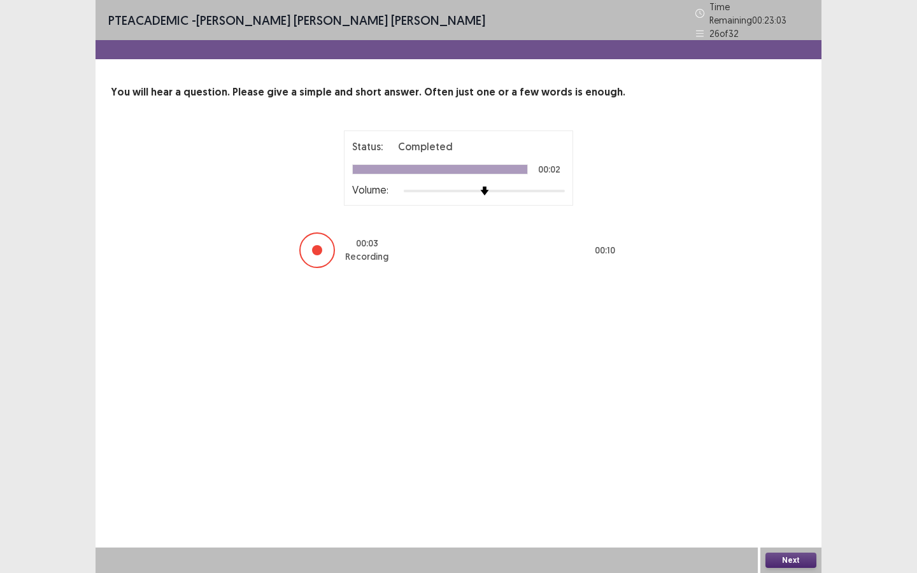
click at [782, 563] on button "Next" at bounding box center [791, 560] width 51 height 15
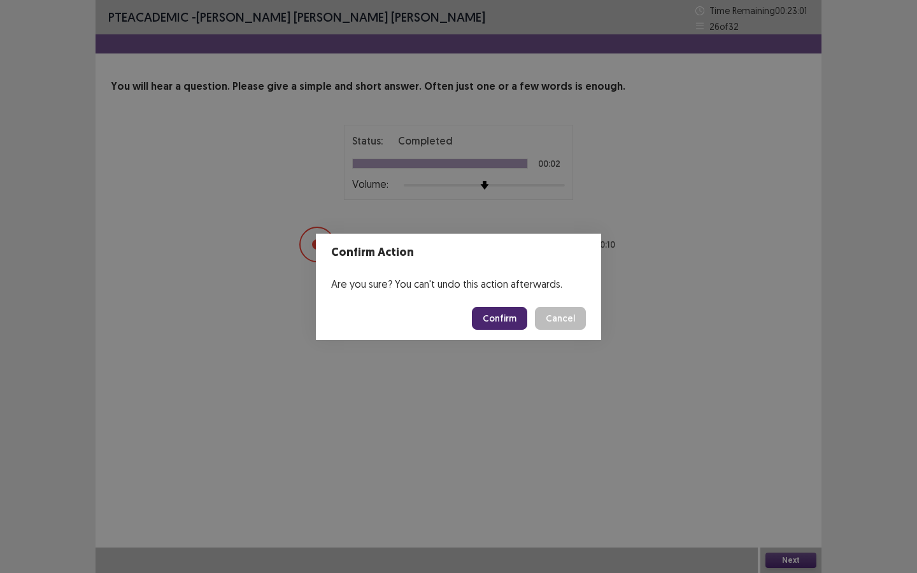
click at [503, 317] on button "Confirm" at bounding box center [499, 318] width 55 height 23
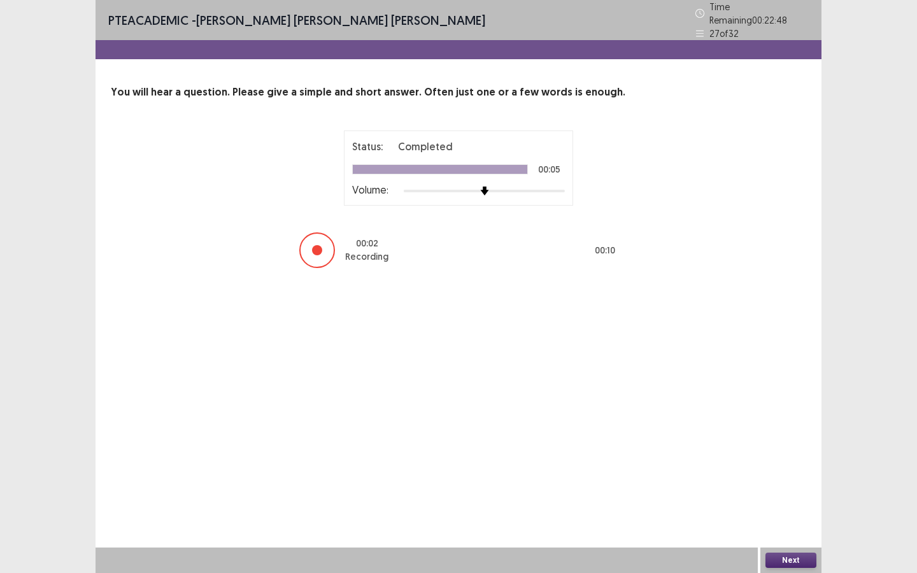
click at [789, 555] on button "Next" at bounding box center [791, 560] width 51 height 15
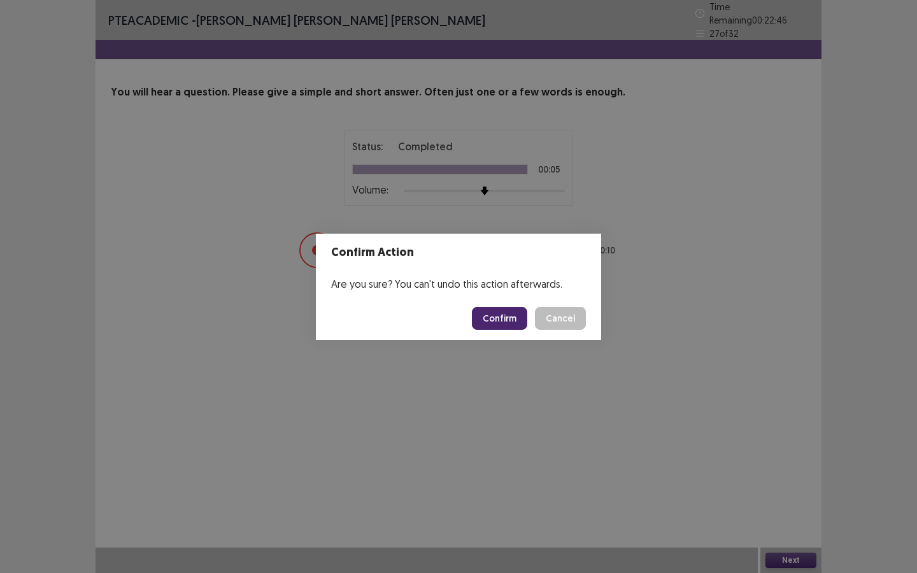
click at [499, 315] on button "Confirm" at bounding box center [499, 318] width 55 height 23
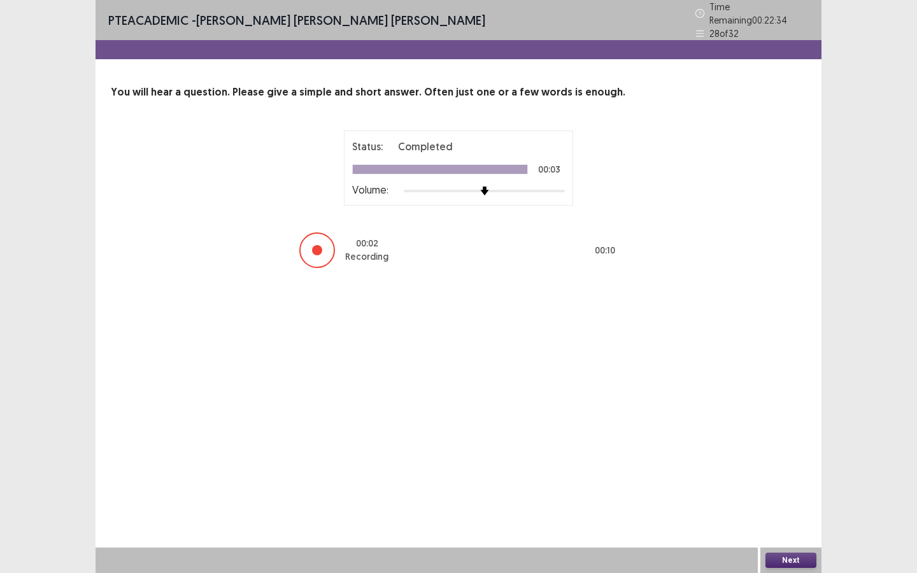
click at [775, 560] on button "Next" at bounding box center [791, 560] width 51 height 15
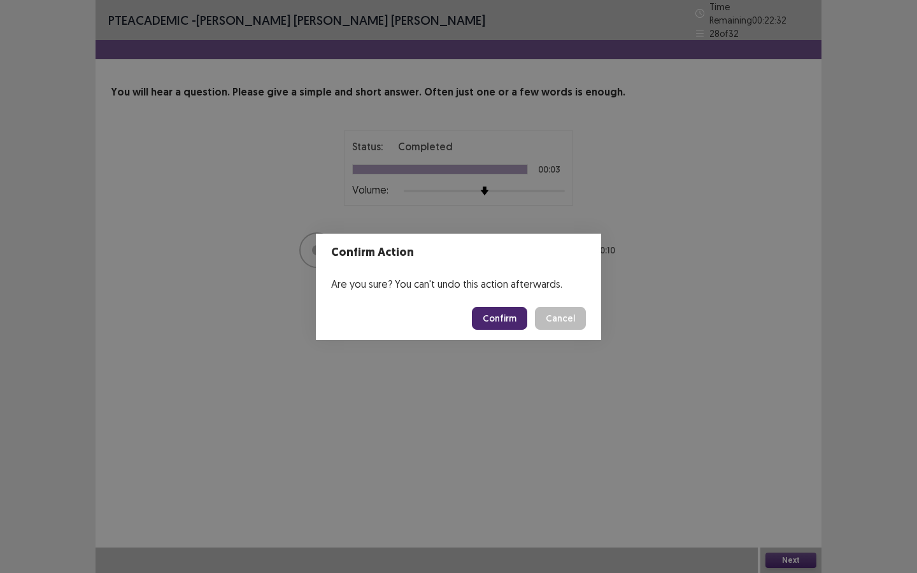
click at [491, 315] on button "Confirm" at bounding box center [499, 318] width 55 height 23
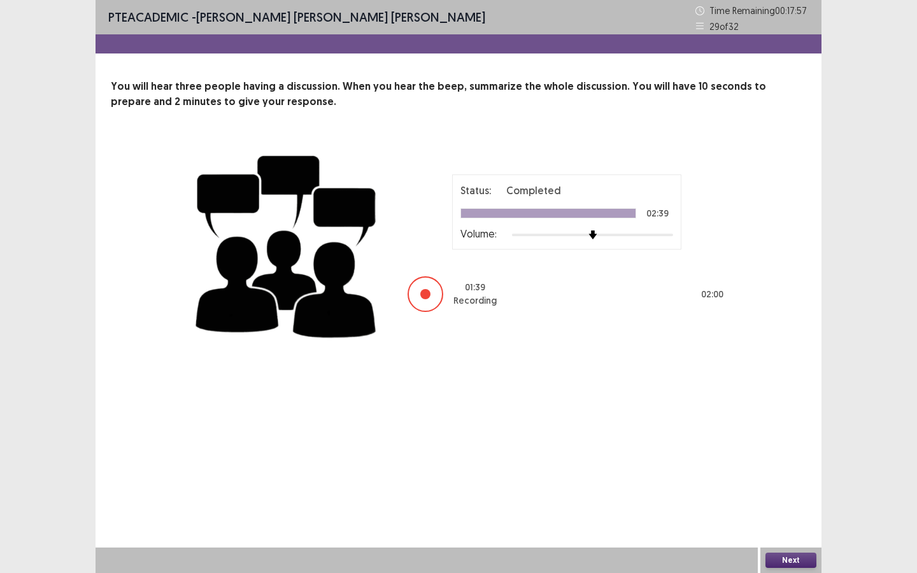
click at [782, 556] on button "Next" at bounding box center [791, 560] width 51 height 15
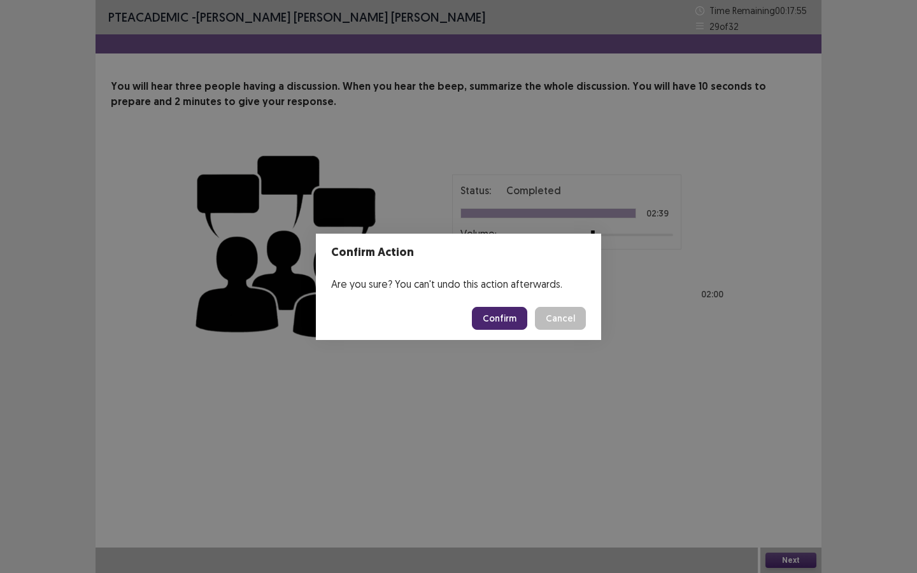
click at [495, 316] on button "Confirm" at bounding box center [499, 318] width 55 height 23
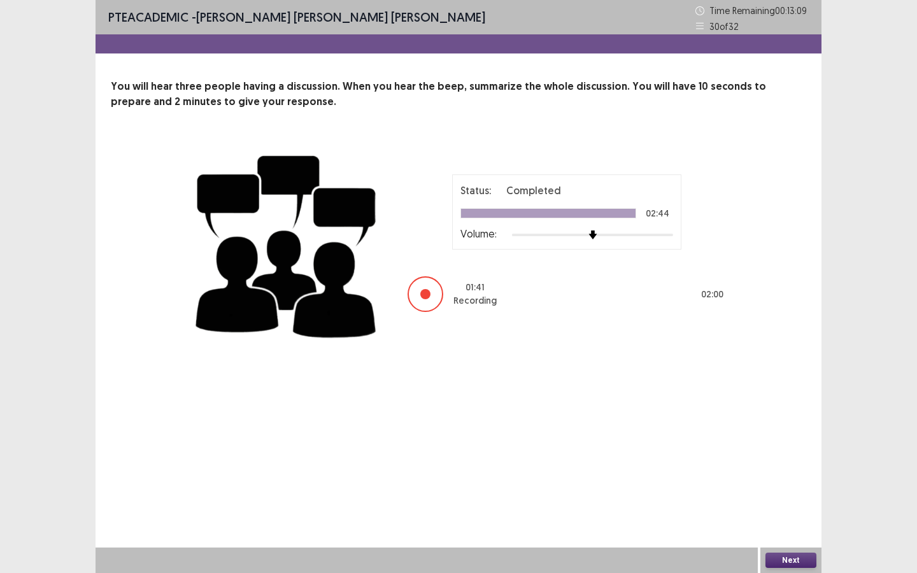
click at [797, 561] on button "Next" at bounding box center [791, 560] width 51 height 15
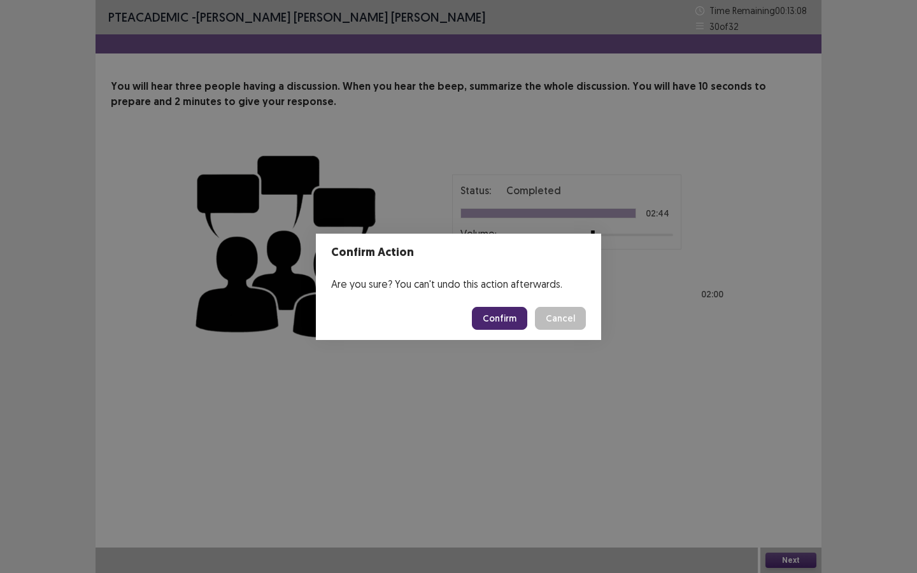
click at [504, 316] on button "Confirm" at bounding box center [499, 318] width 55 height 23
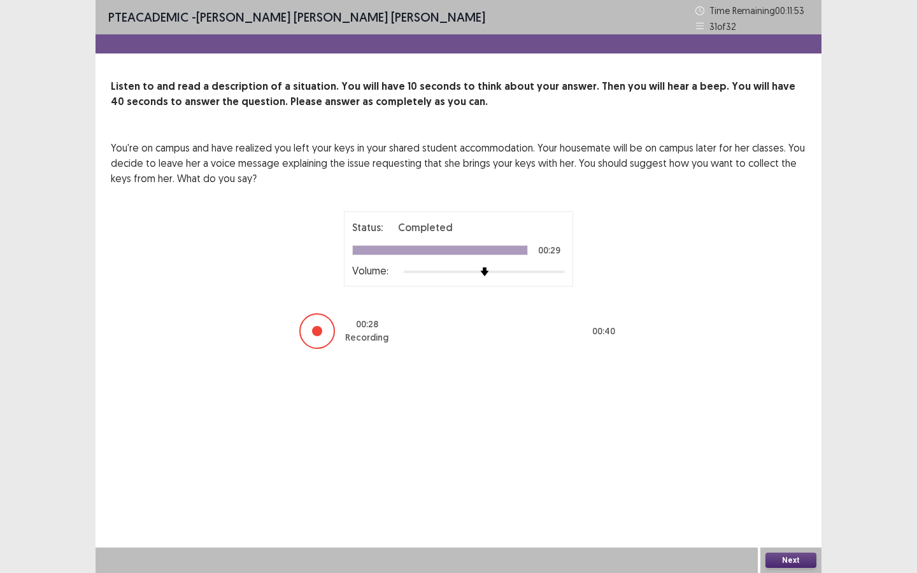
click at [791, 558] on button "Next" at bounding box center [791, 560] width 51 height 15
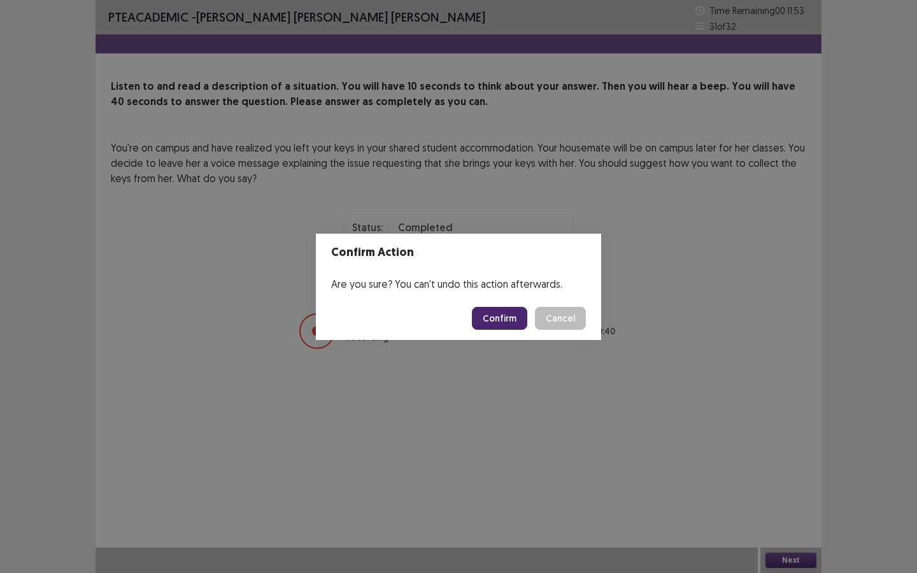
click at [506, 317] on button "Confirm" at bounding box center [499, 318] width 55 height 23
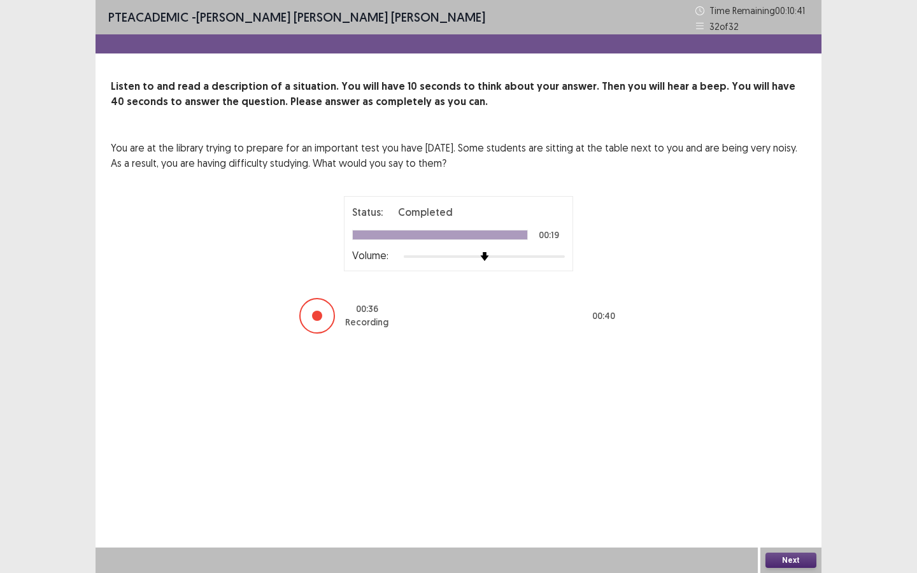
click at [791, 557] on button "Next" at bounding box center [791, 560] width 51 height 15
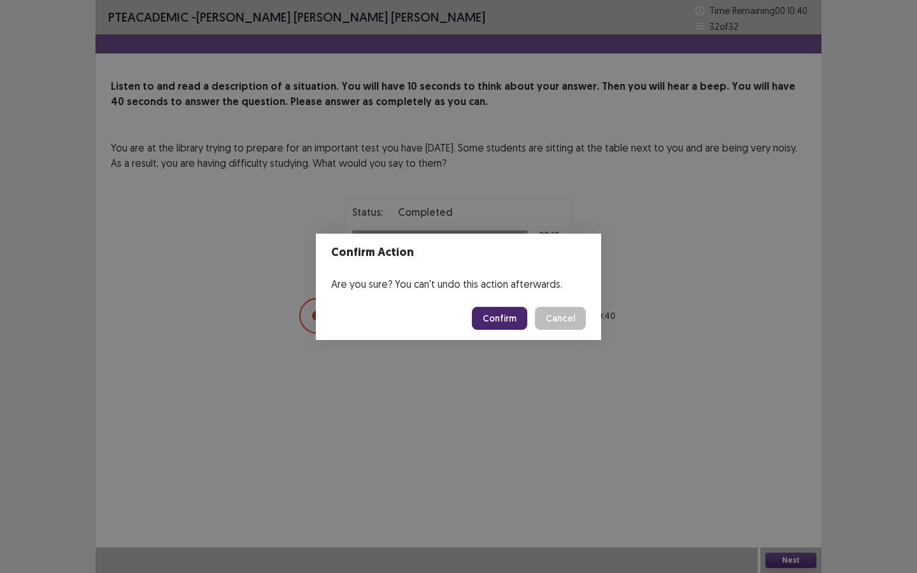
click at [503, 323] on button "Confirm" at bounding box center [499, 318] width 55 height 23
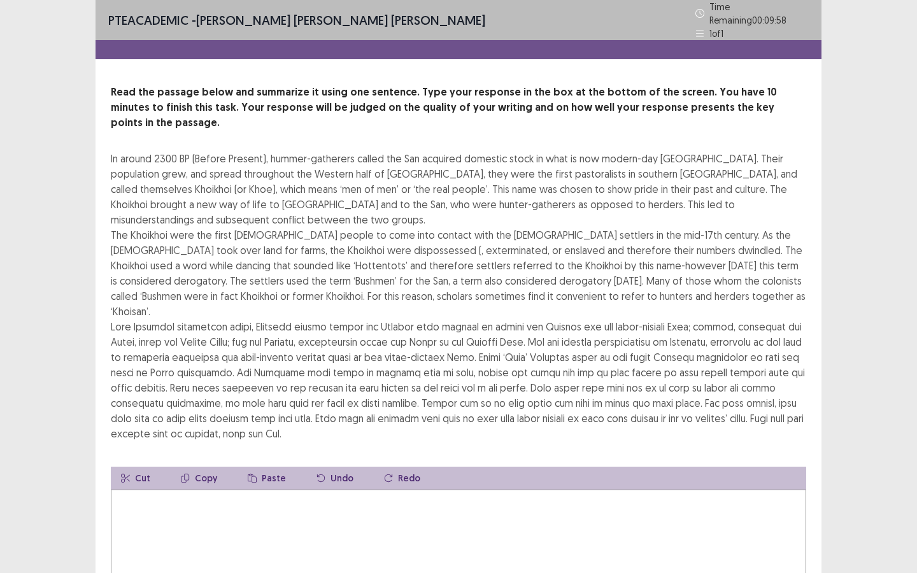
click at [480, 498] on textarea at bounding box center [459, 560] width 696 height 140
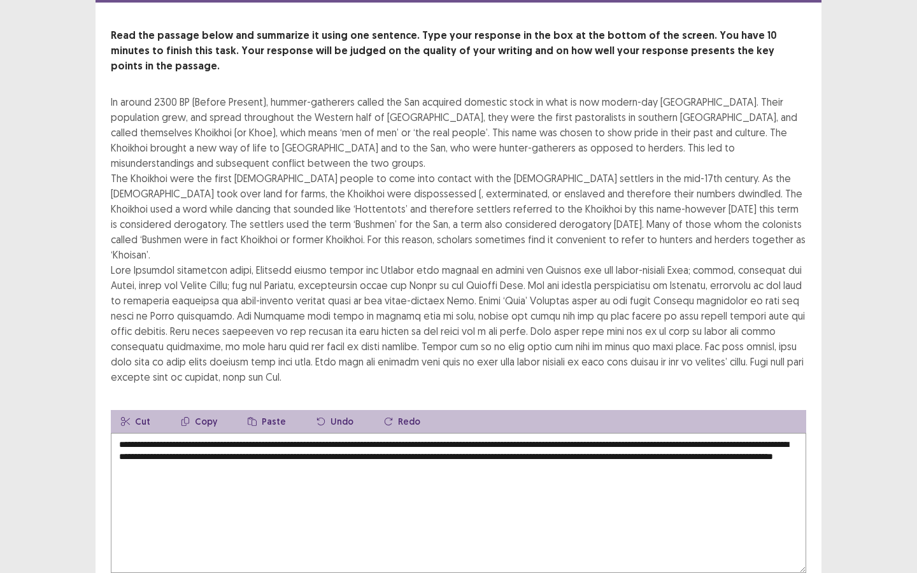
scroll to position [56, 0]
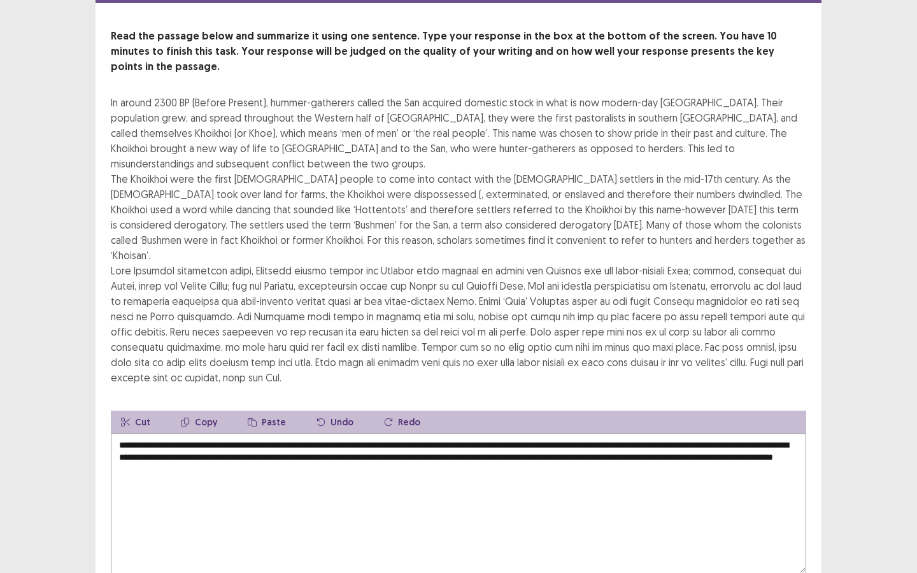
click at [119, 434] on textarea "**********" at bounding box center [459, 504] width 696 height 140
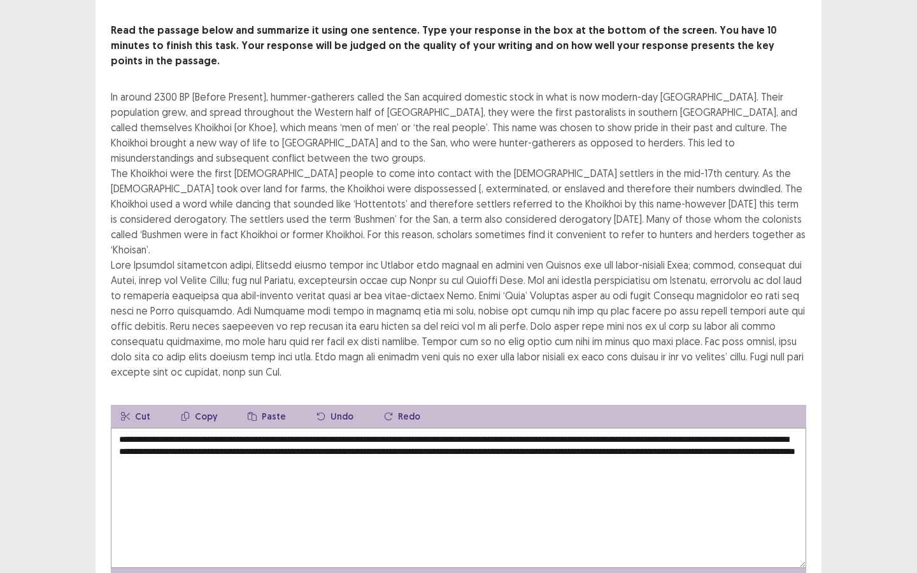
click at [280, 428] on textarea "**********" at bounding box center [459, 498] width 696 height 140
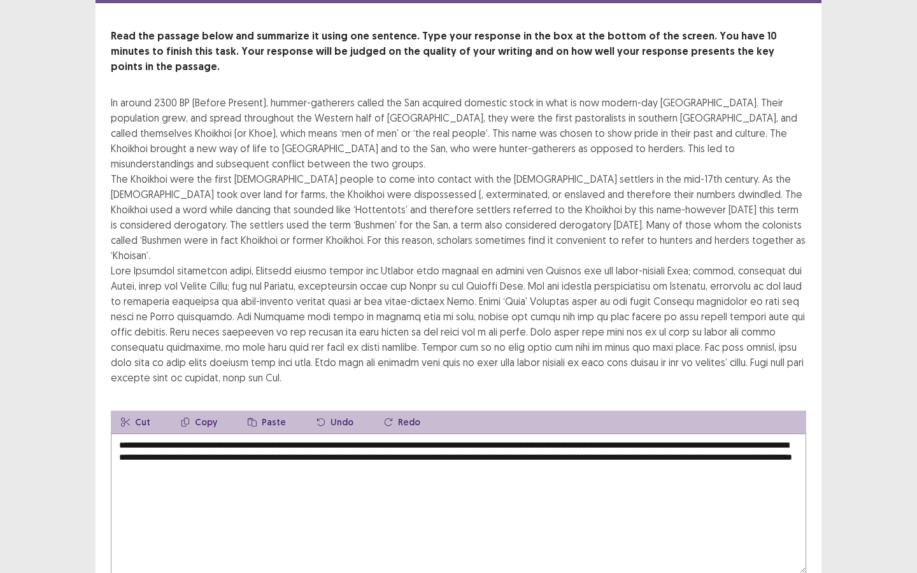
click at [151, 434] on textarea "**********" at bounding box center [459, 504] width 696 height 140
click at [309, 434] on textarea "**********" at bounding box center [459, 504] width 696 height 140
click at [491, 434] on textarea "**********" at bounding box center [459, 504] width 696 height 140
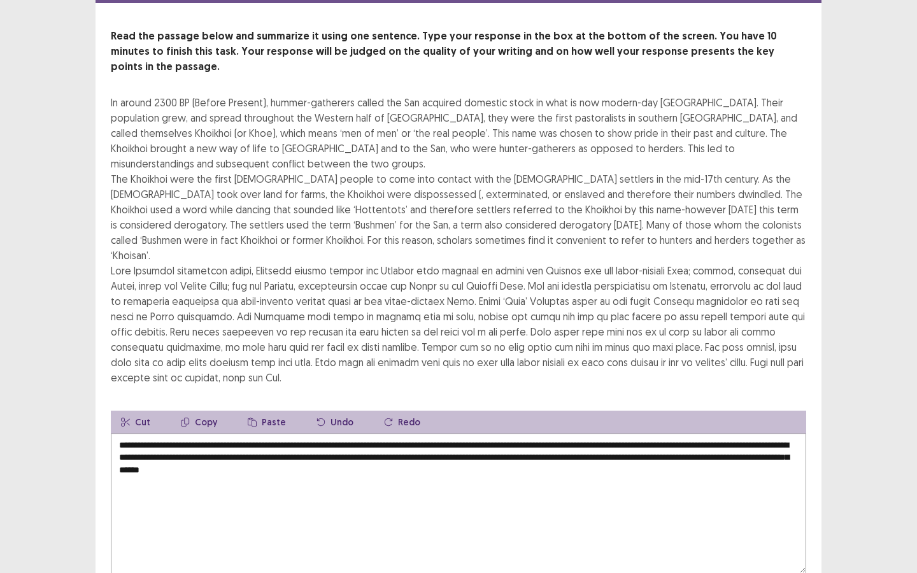
click at [547, 458] on textarea "**********" at bounding box center [459, 504] width 696 height 140
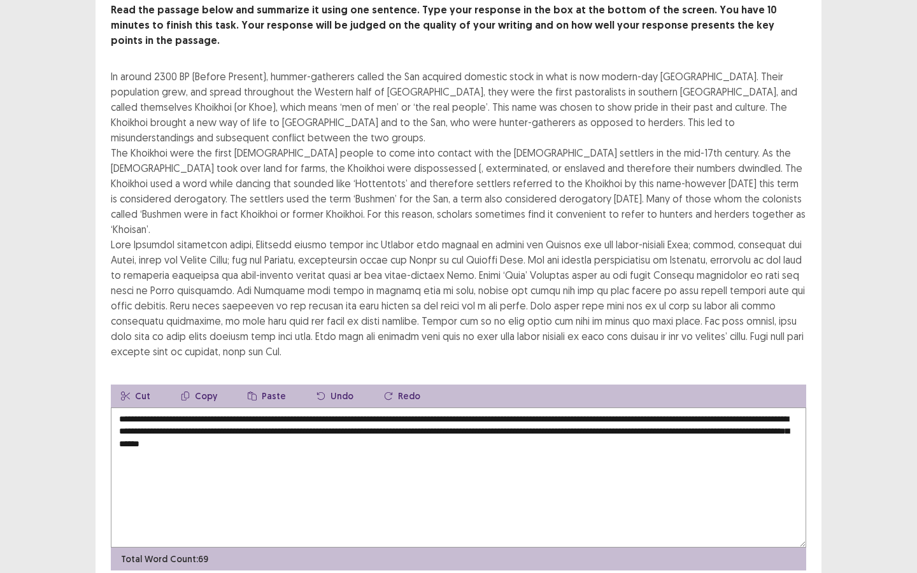
scroll to position [84, 0]
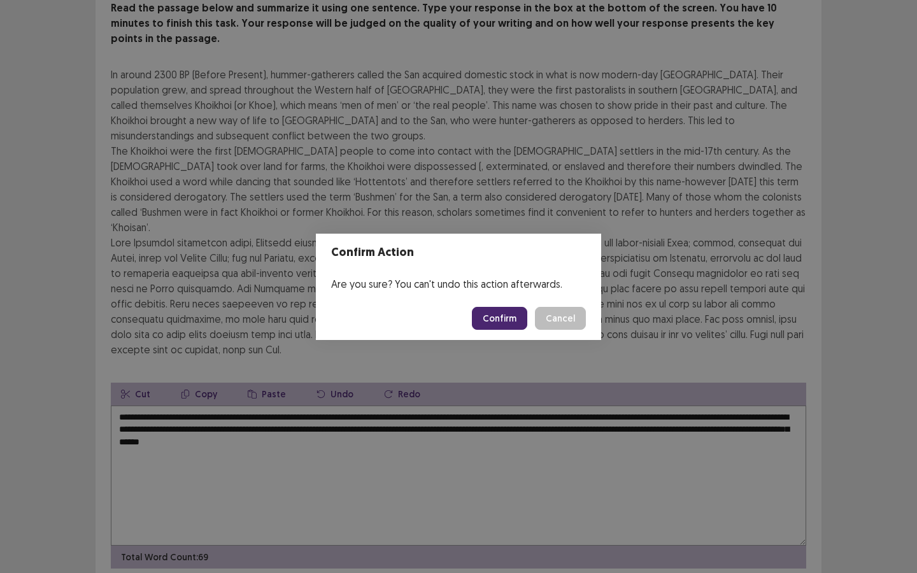
click at [561, 306] on footer "Confirm Cancel" at bounding box center [458, 318] width 285 height 43
click at [564, 330] on footer "Confirm Cancel" at bounding box center [458, 318] width 285 height 43
click at [564, 326] on button "Cancel" at bounding box center [560, 318] width 51 height 23
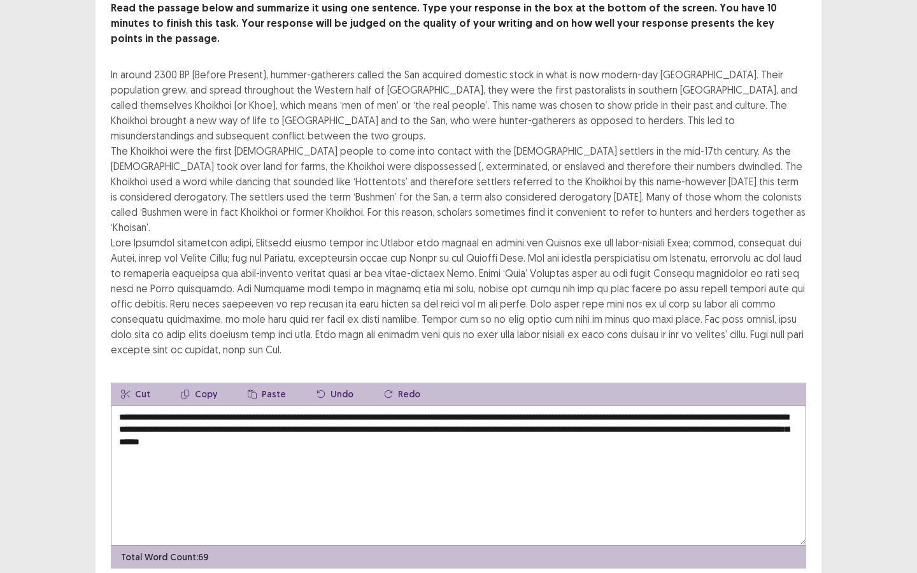
click at [154, 406] on textarea "**********" at bounding box center [459, 476] width 696 height 140
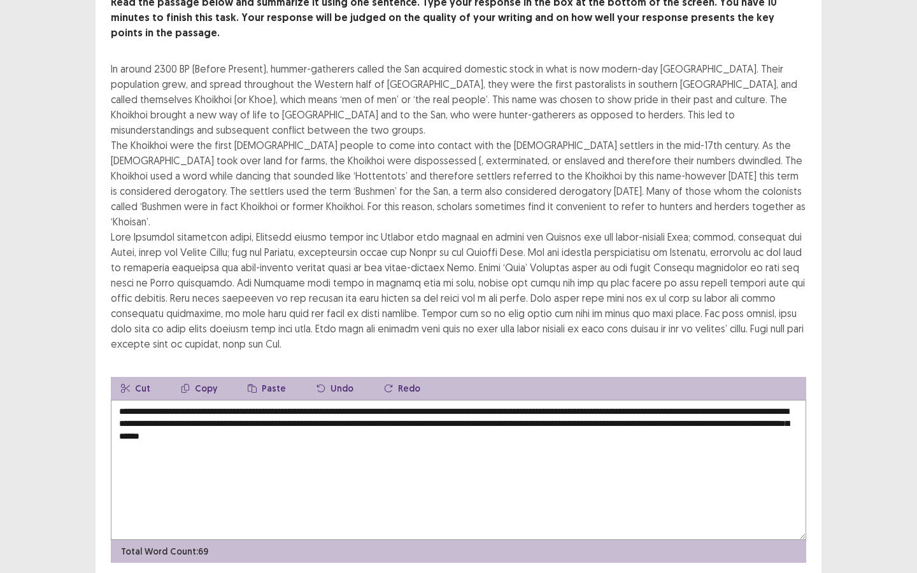
type textarea "**********"
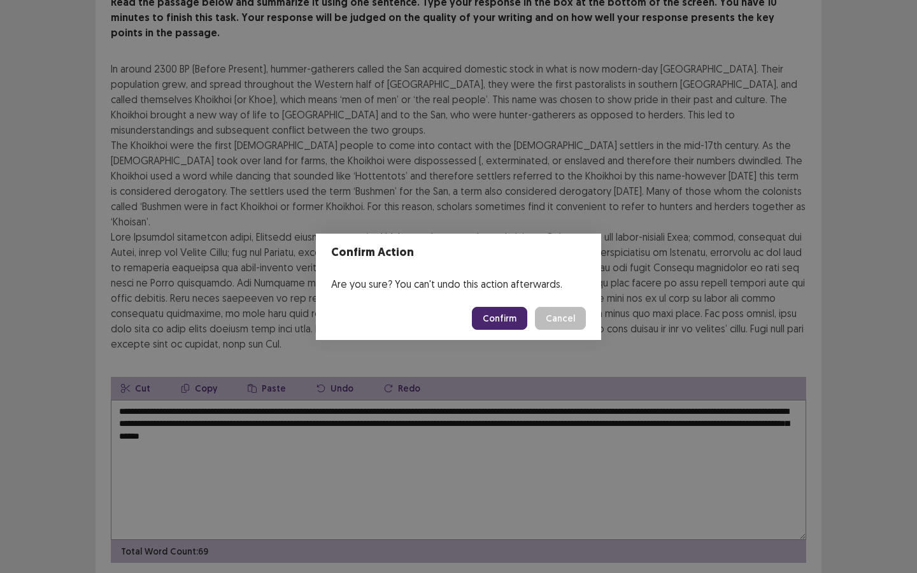
click at [500, 297] on footer "Confirm Cancel" at bounding box center [458, 318] width 285 height 43
click at [500, 303] on footer "Confirm Cancel" at bounding box center [458, 318] width 285 height 43
click at [496, 313] on button "Confirm" at bounding box center [499, 318] width 55 height 23
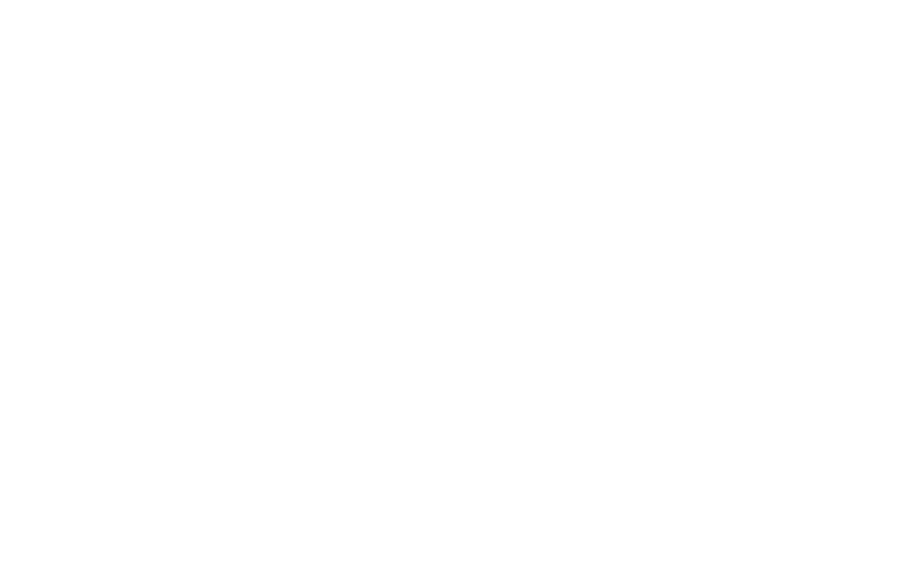
scroll to position [0, 0]
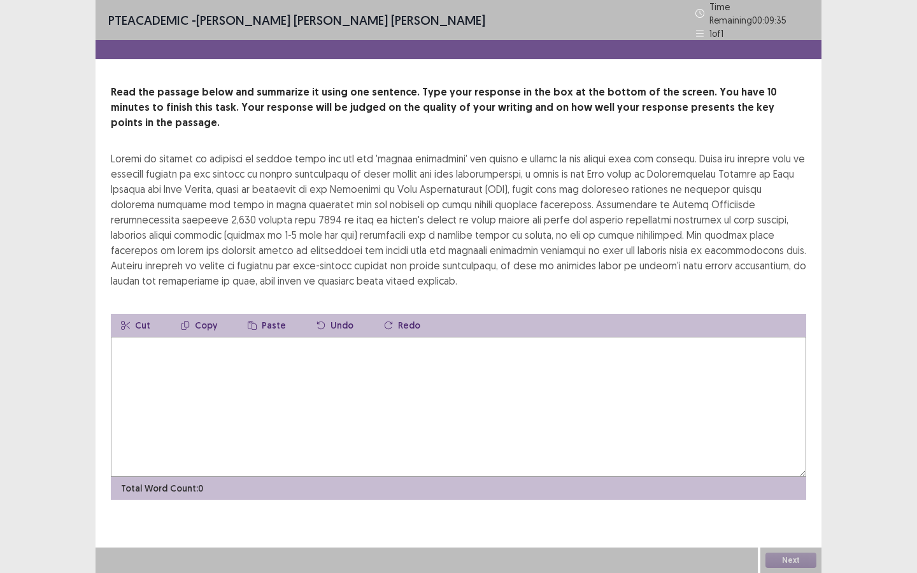
click at [500, 314] on div "Cut Copy Paste Undo Redo" at bounding box center [459, 325] width 696 height 23
click at [476, 342] on textarea at bounding box center [459, 407] width 696 height 140
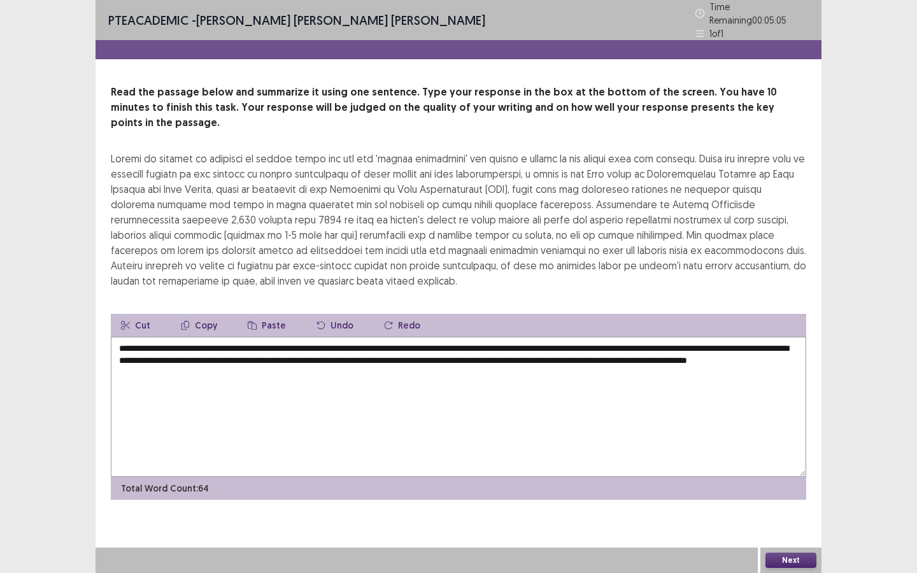
click at [577, 342] on textarea "**********" at bounding box center [459, 407] width 696 height 140
type textarea "**********"
click at [792, 559] on button "Next" at bounding box center [791, 560] width 51 height 15
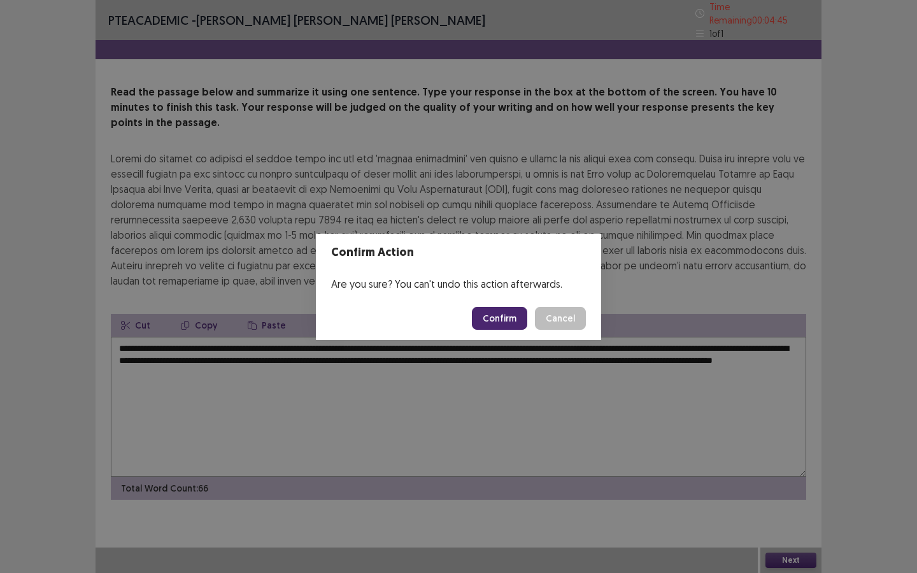
click at [485, 311] on button "Confirm" at bounding box center [499, 318] width 55 height 23
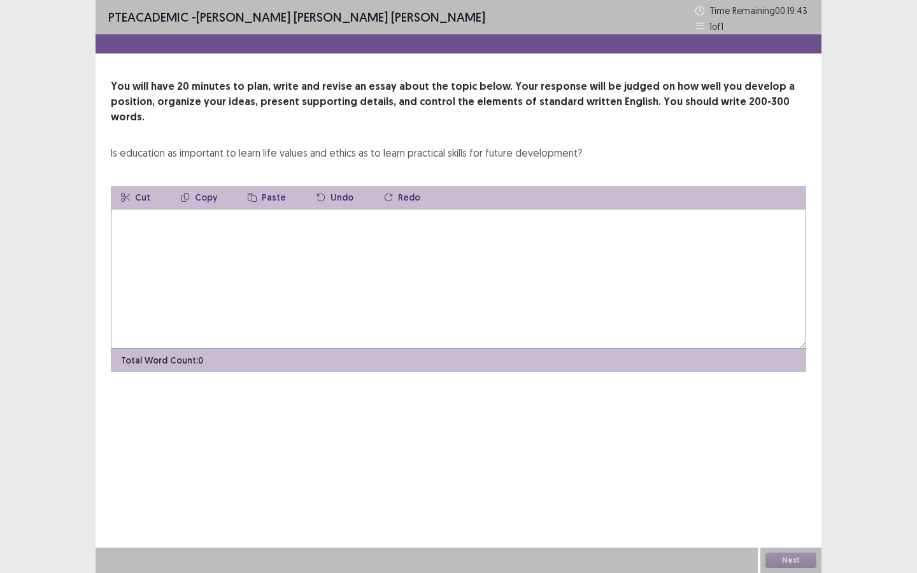
click at [433, 261] on textarea at bounding box center [459, 279] width 696 height 140
type textarea "*"
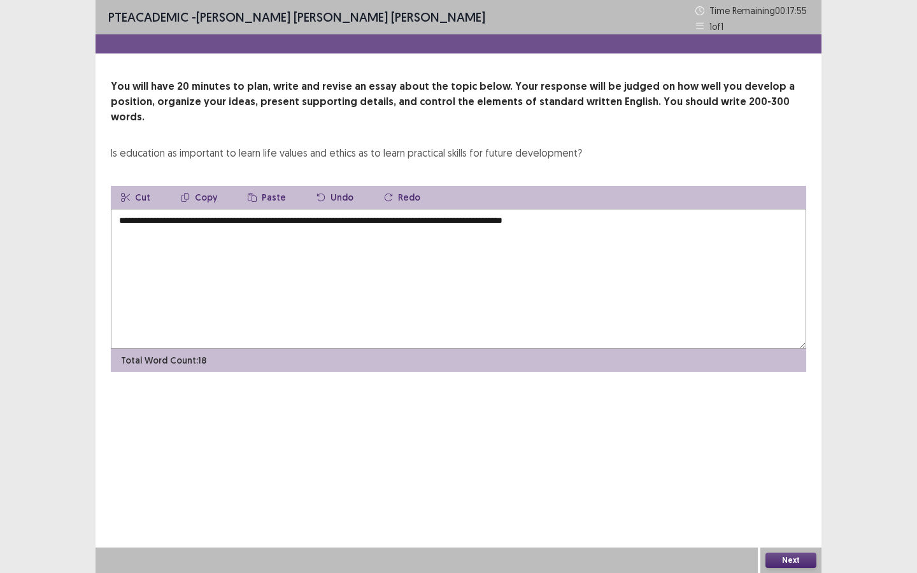
click at [619, 210] on textarea "**********" at bounding box center [459, 279] width 696 height 140
click at [773, 209] on textarea "**********" at bounding box center [459, 279] width 696 height 140
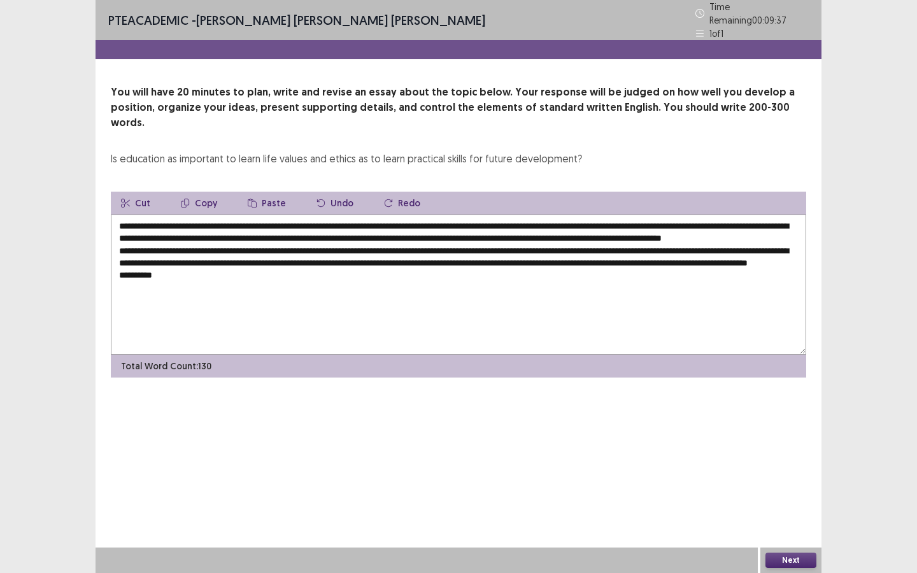
drag, startPoint x: 382, startPoint y: 255, endPoint x: 387, endPoint y: 271, distance: 16.7
click at [387, 271] on textarea "**********" at bounding box center [459, 285] width 696 height 140
click at [379, 259] on textarea "**********" at bounding box center [459, 285] width 696 height 140
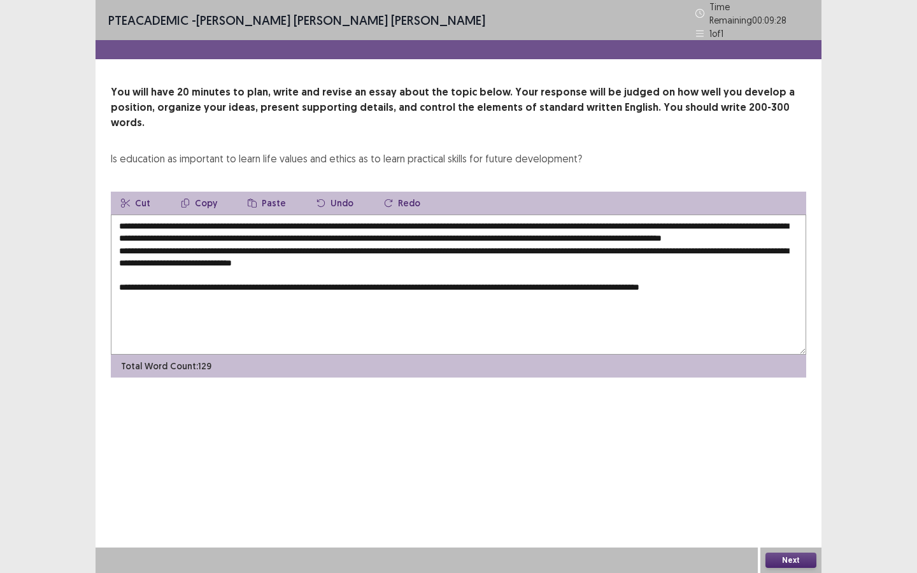
paste textarea "**********"
click at [416, 252] on textarea "**********" at bounding box center [459, 285] width 696 height 140
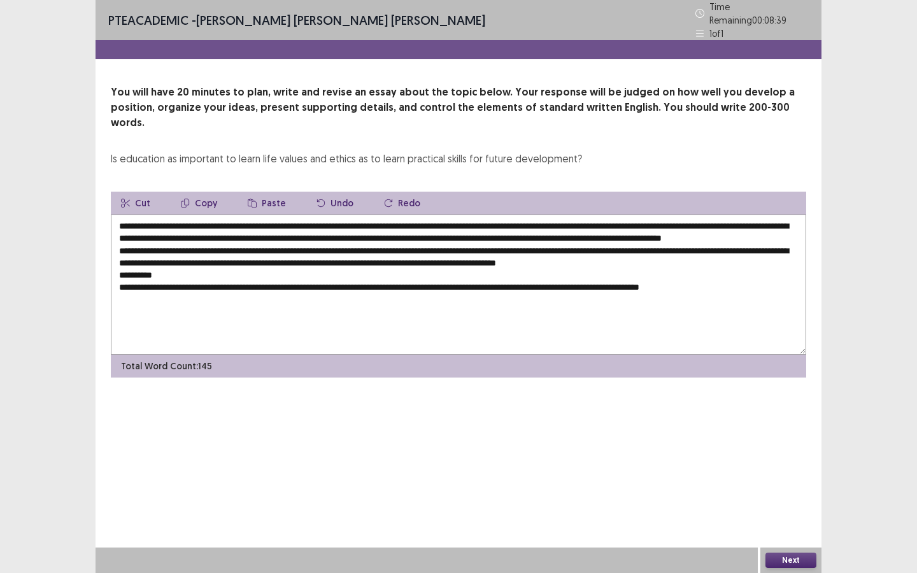
click at [175, 270] on textarea "**********" at bounding box center [459, 285] width 696 height 140
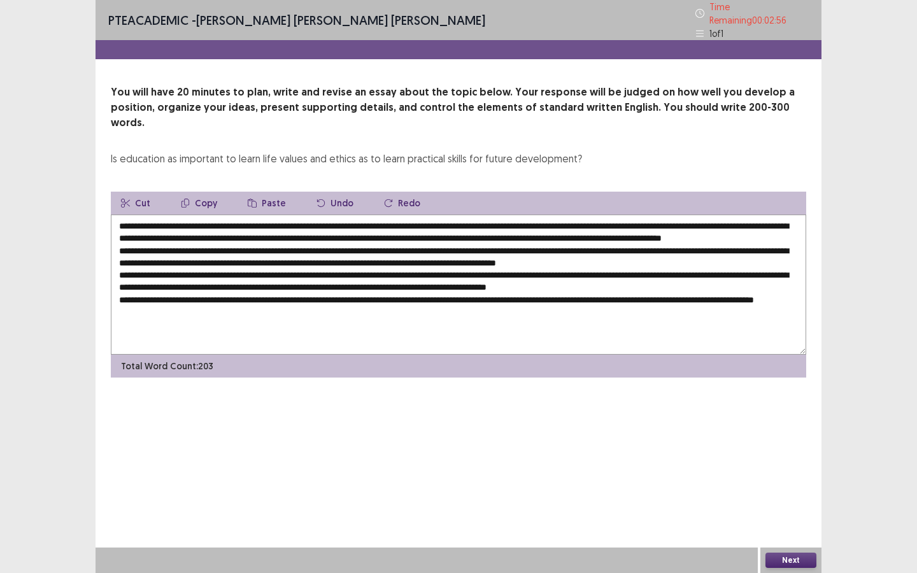
click at [236, 218] on textarea at bounding box center [459, 285] width 696 height 140
click at [290, 245] on textarea at bounding box center [459, 285] width 696 height 140
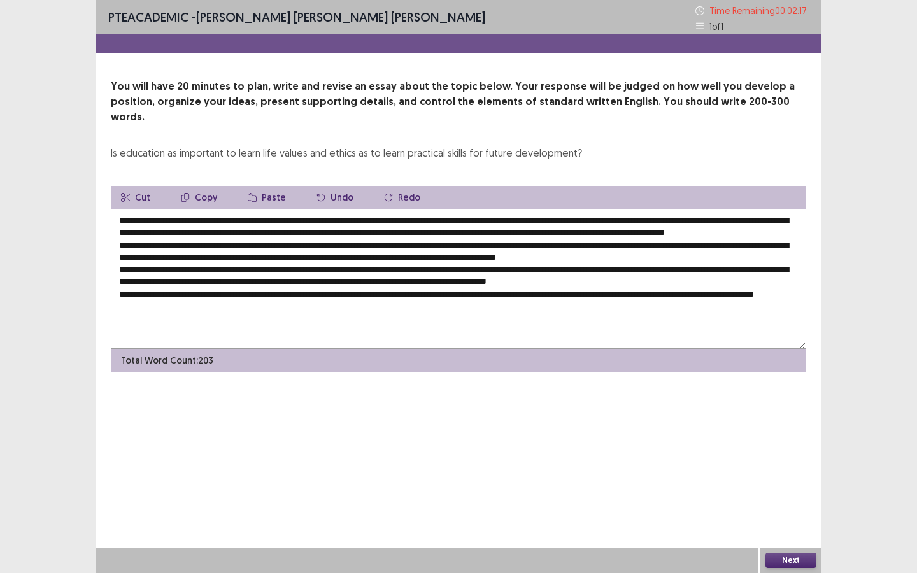
click at [232, 244] on textarea at bounding box center [459, 279] width 696 height 140
click at [276, 244] on textarea at bounding box center [459, 279] width 696 height 140
click at [353, 244] on textarea at bounding box center [459, 279] width 696 height 140
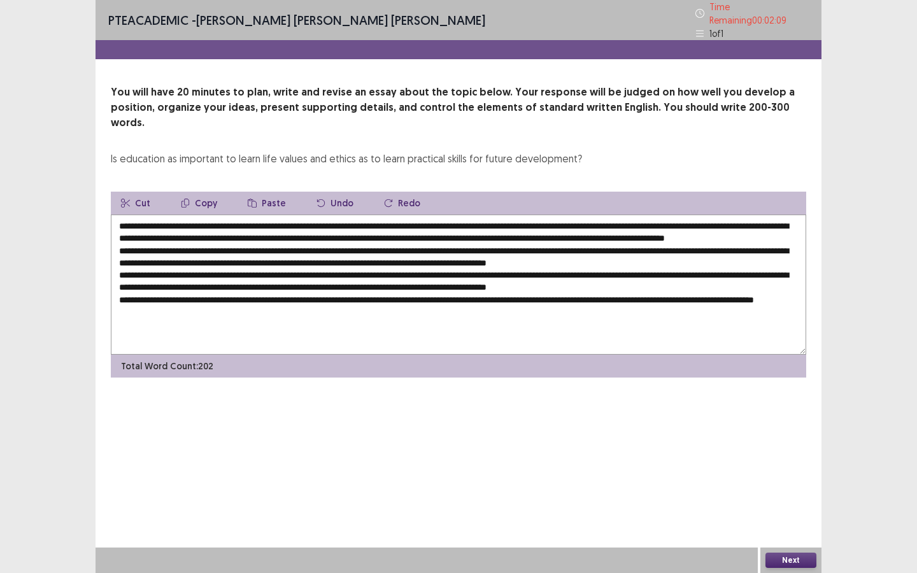
click at [353, 244] on textarea at bounding box center [459, 285] width 696 height 140
drag, startPoint x: 383, startPoint y: 240, endPoint x: 383, endPoint y: 271, distance: 31.9
click at [383, 256] on textarea at bounding box center [459, 285] width 696 height 140
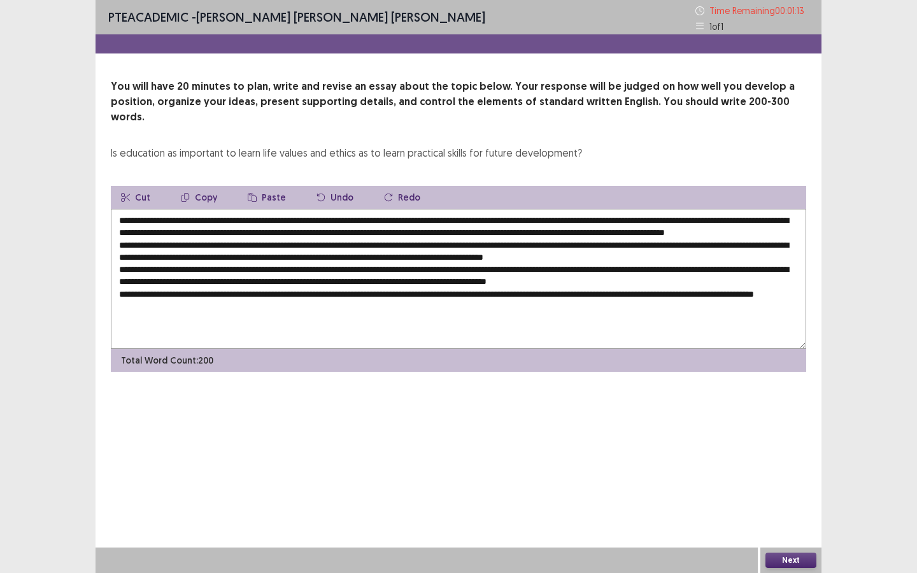
drag, startPoint x: 270, startPoint y: 270, endPoint x: 270, endPoint y: 294, distance: 24.8
click at [270, 270] on textarea at bounding box center [459, 279] width 696 height 140
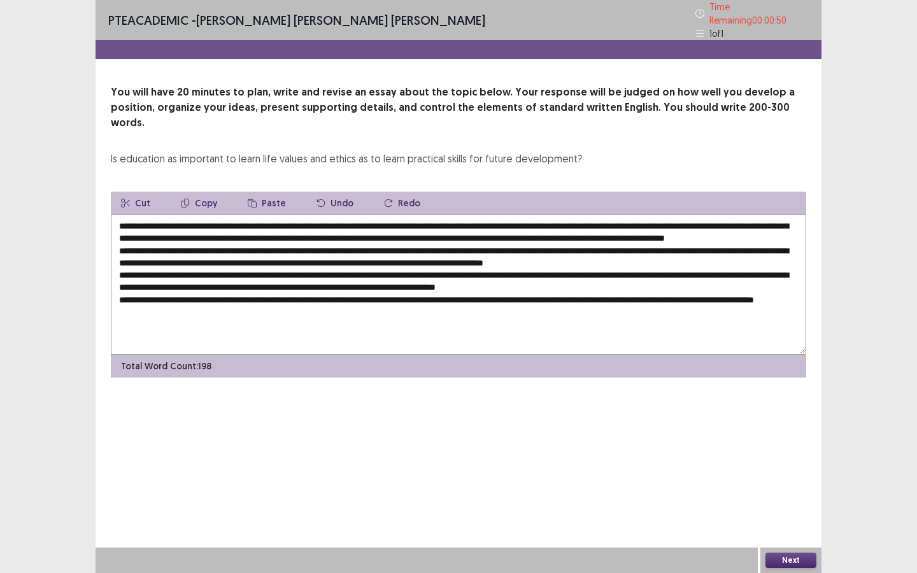
drag, startPoint x: 389, startPoint y: 267, endPoint x: 389, endPoint y: 292, distance: 25.5
click at [389, 268] on textarea at bounding box center [459, 285] width 696 height 140
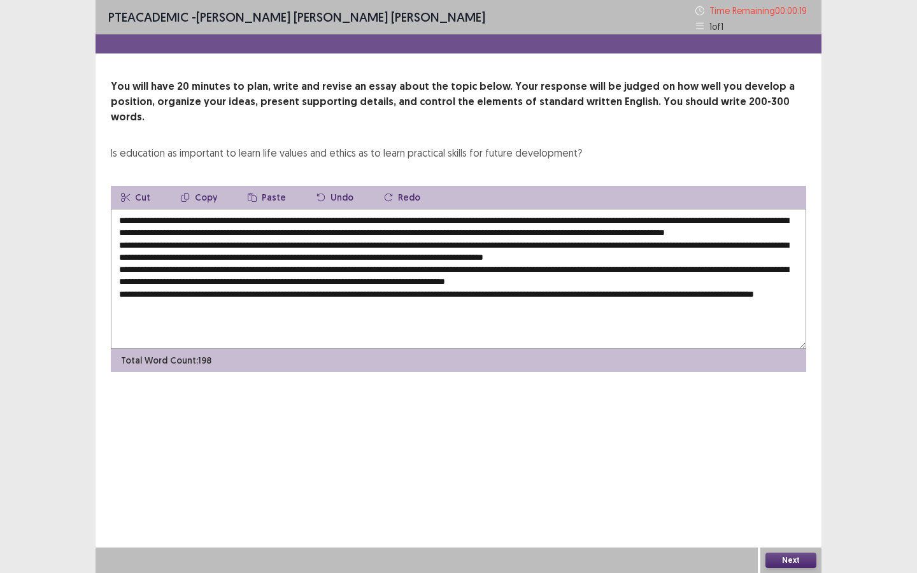
drag, startPoint x: 605, startPoint y: 281, endPoint x: 605, endPoint y: 303, distance: 21.7
click at [605, 284] on textarea at bounding box center [459, 279] width 696 height 140
type textarea "**********"
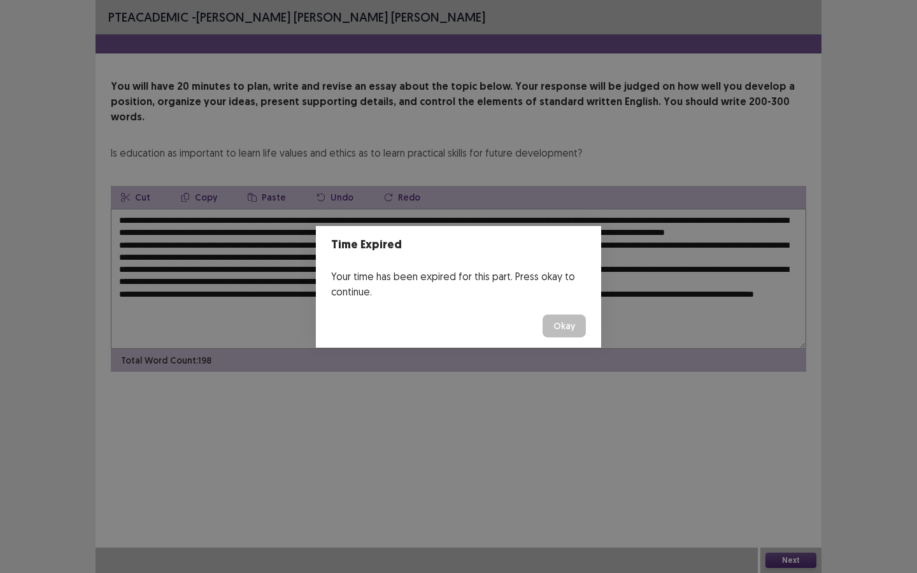
click at [561, 323] on button "Okay" at bounding box center [564, 326] width 43 height 23
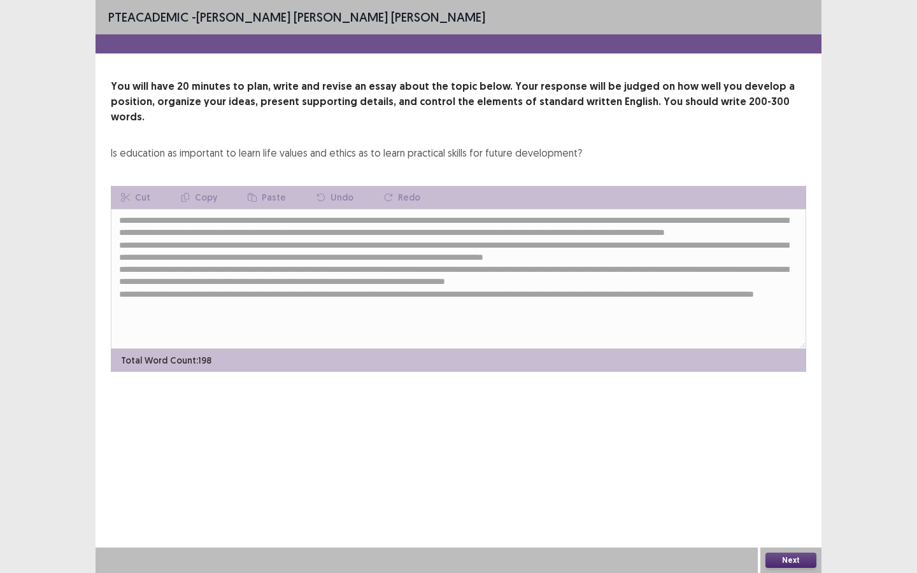
click at [785, 563] on button "Next" at bounding box center [791, 560] width 51 height 15
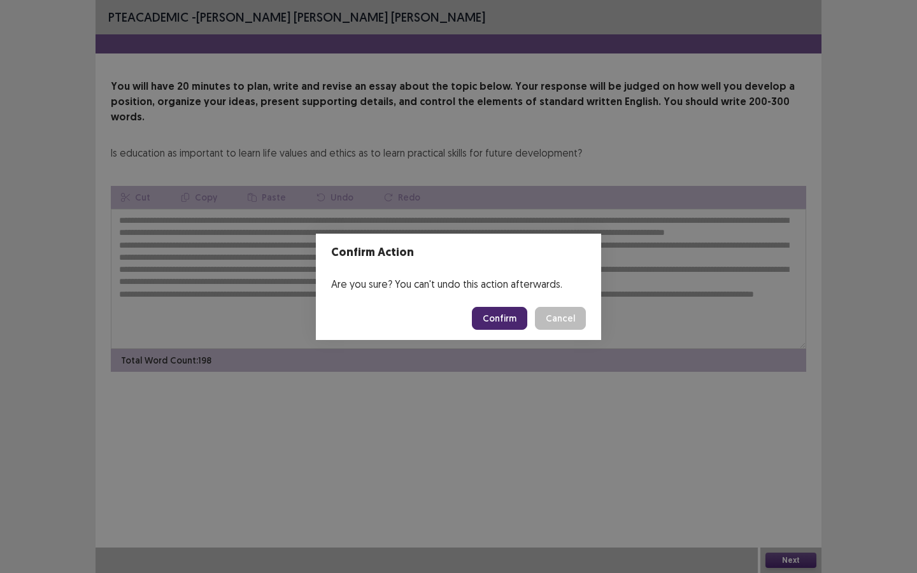
click at [502, 315] on button "Confirm" at bounding box center [499, 318] width 55 height 23
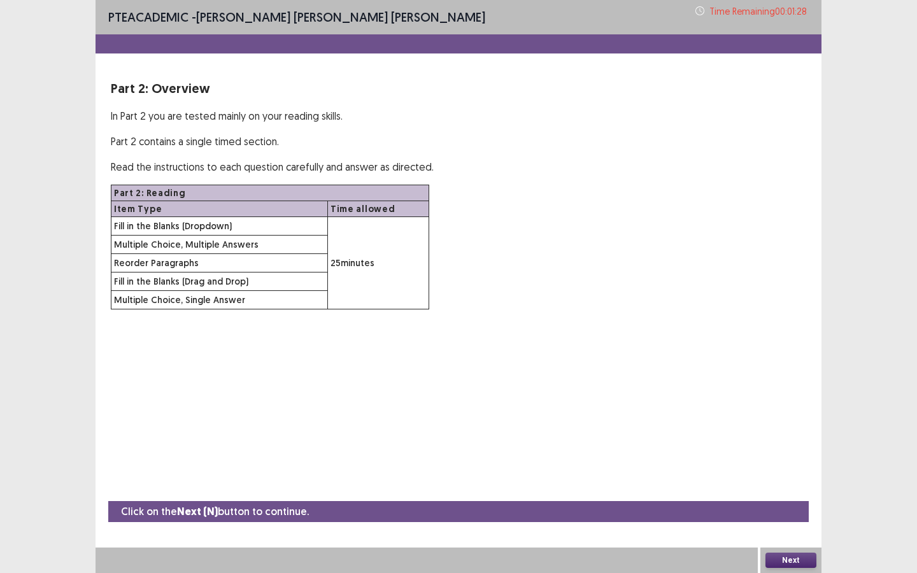
click at [796, 559] on button "Next" at bounding box center [791, 560] width 51 height 15
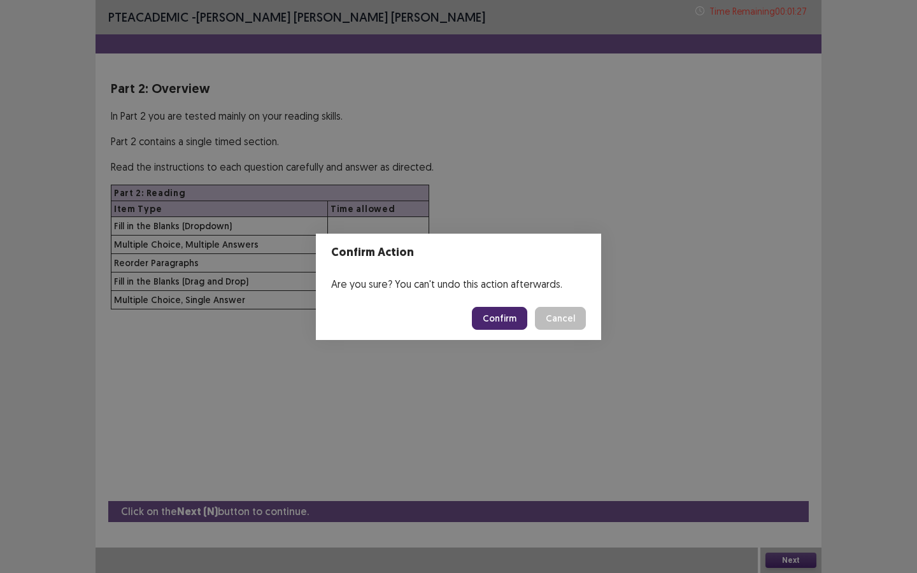
click at [510, 315] on button "Confirm" at bounding box center [499, 318] width 55 height 23
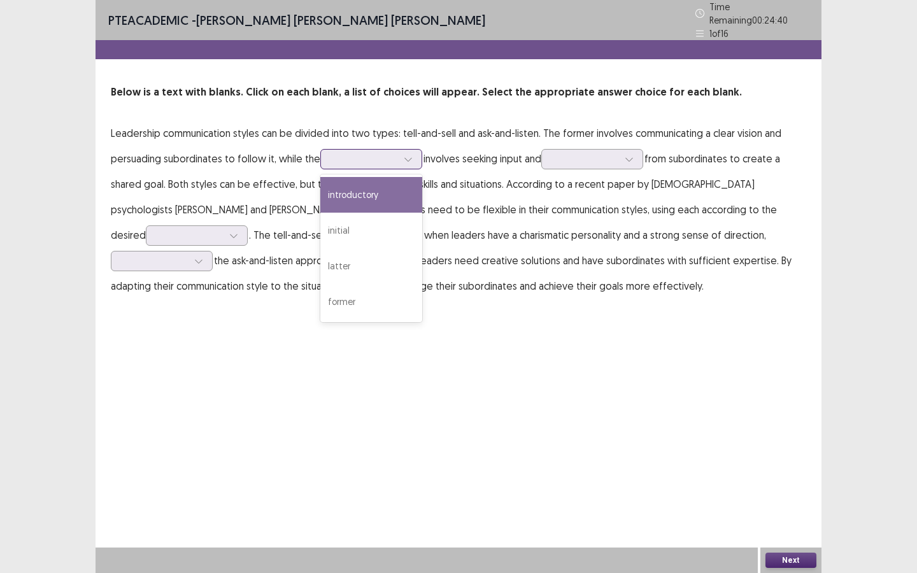
click at [372, 159] on div at bounding box center [364, 159] width 66 height 12
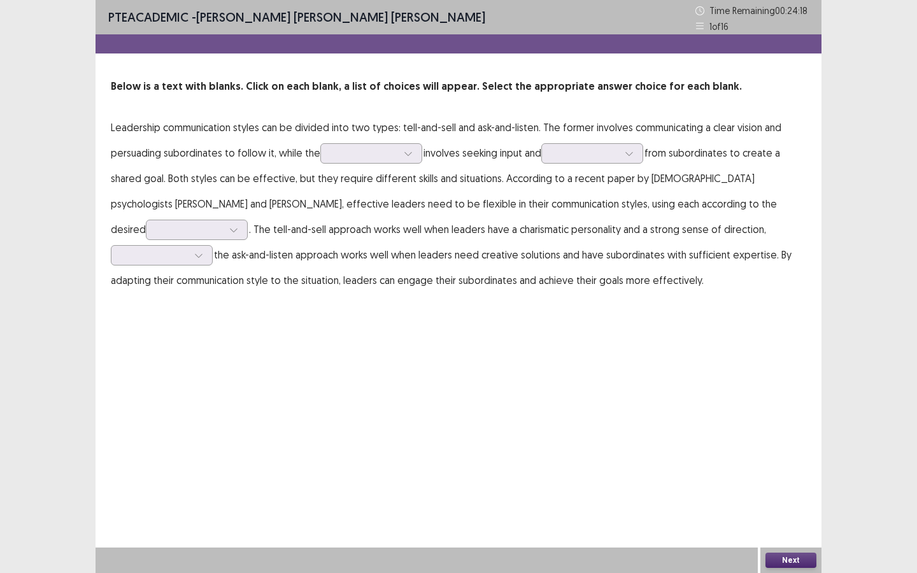
click at [601, 142] on p "Leadership communication styles can be divided into two types: tell-and-sell an…" at bounding box center [459, 204] width 696 height 178
click at [598, 147] on div at bounding box center [585, 153] width 66 height 12
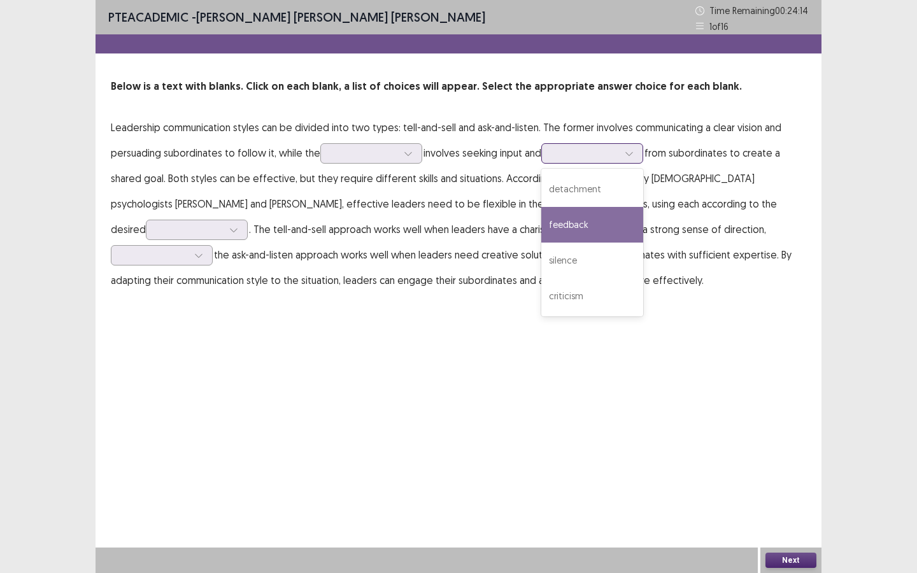
click at [600, 224] on div "feedback" at bounding box center [593, 225] width 102 height 36
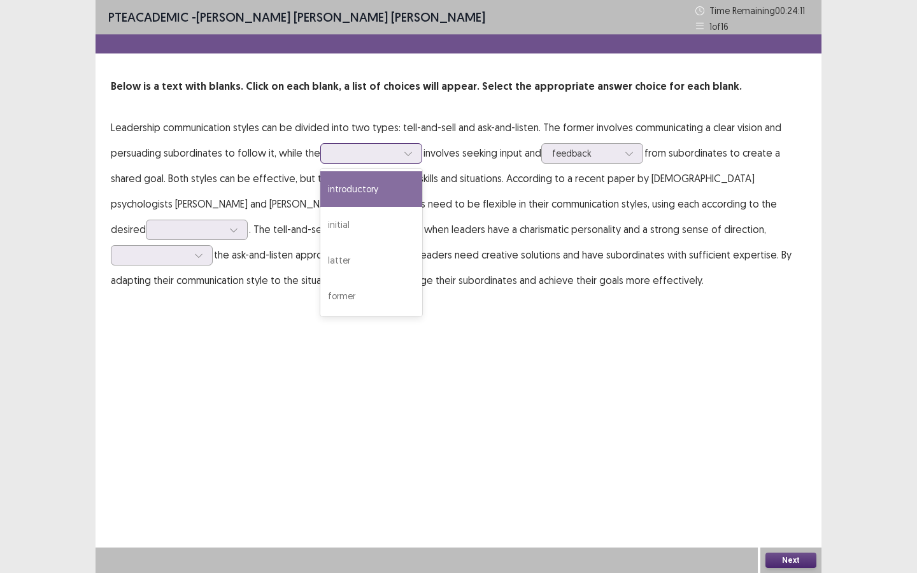
click at [386, 157] on div at bounding box center [364, 153] width 66 height 12
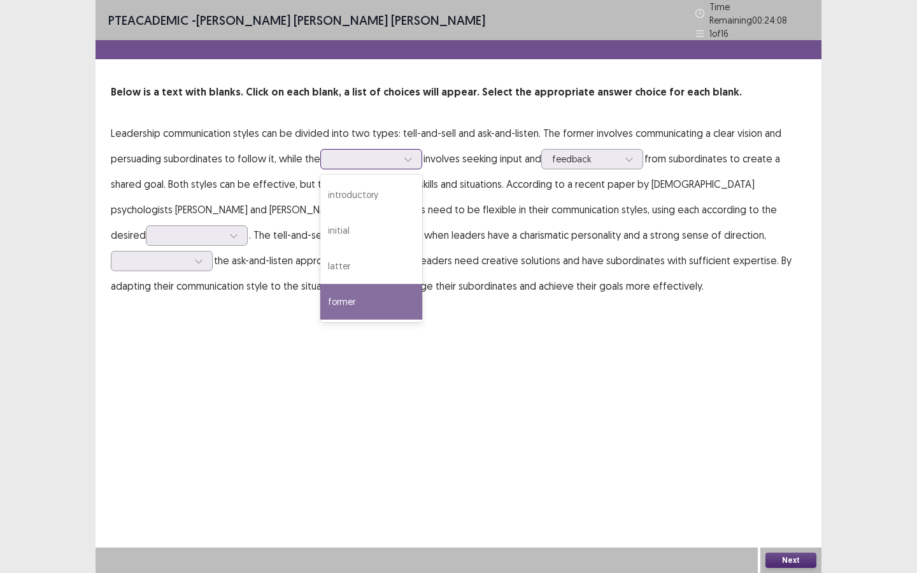
click at [373, 294] on div "former" at bounding box center [371, 302] width 102 height 36
click at [379, 153] on div at bounding box center [364, 159] width 66 height 12
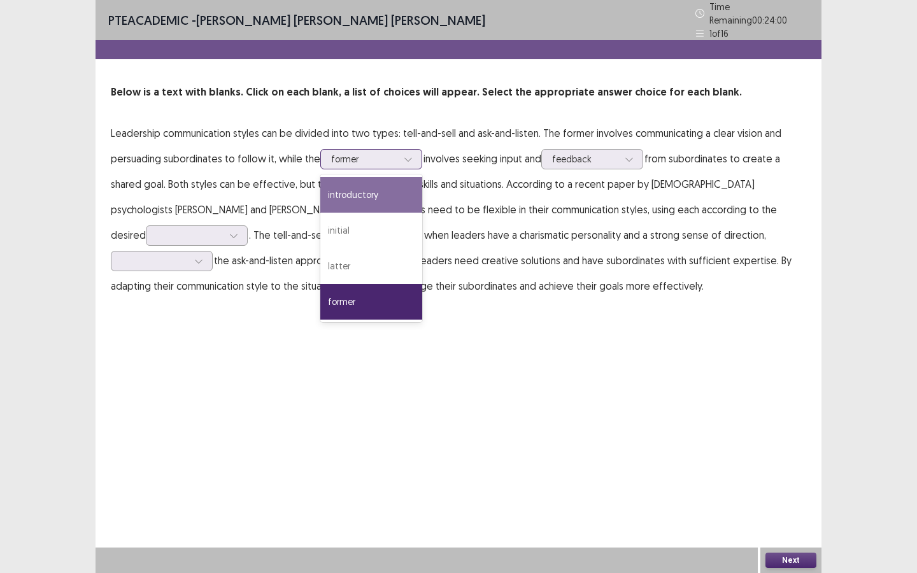
click at [352, 192] on div "introductory" at bounding box center [371, 195] width 102 height 36
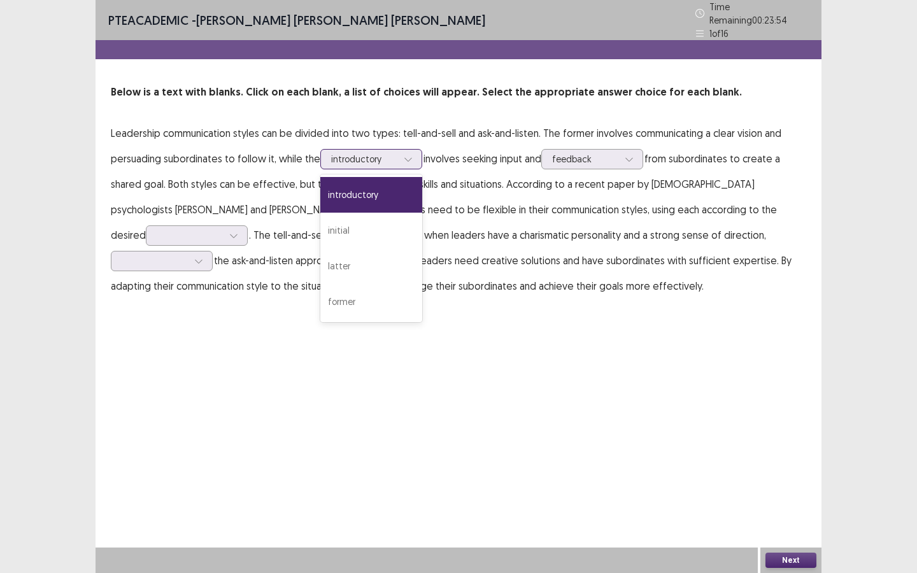
click at [360, 156] on div at bounding box center [364, 159] width 66 height 12
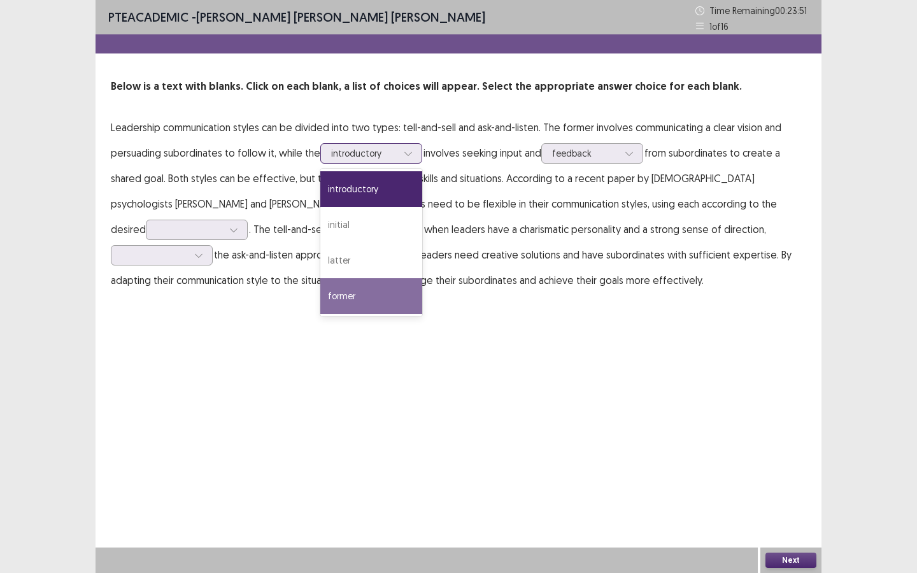
click at [364, 291] on div "former" at bounding box center [371, 296] width 102 height 36
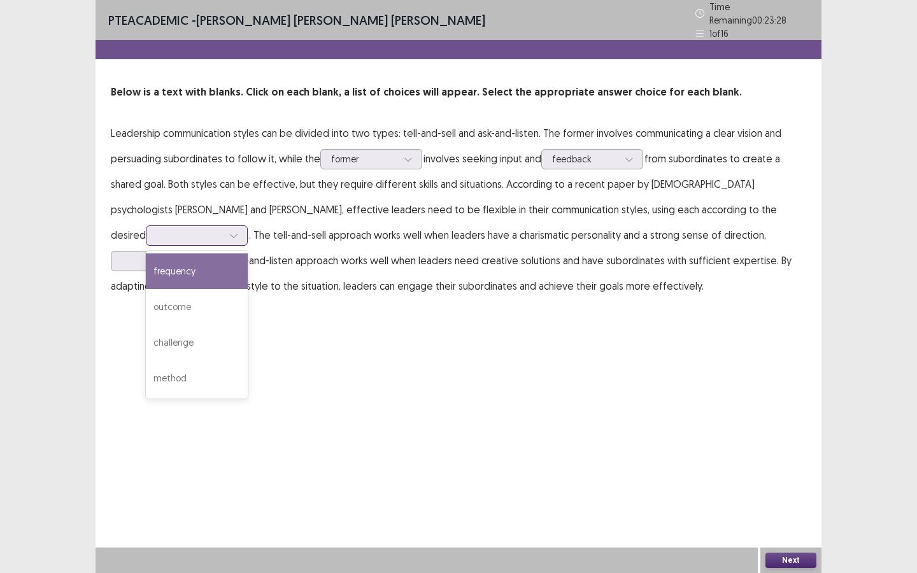
click at [224, 233] on div at bounding box center [233, 235] width 19 height 19
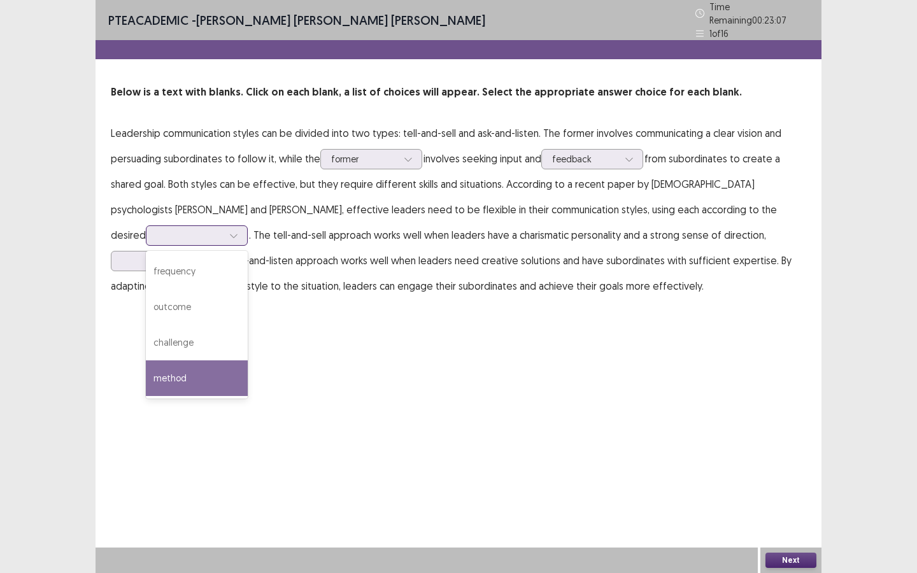
click at [171, 371] on div "method" at bounding box center [197, 379] width 102 height 36
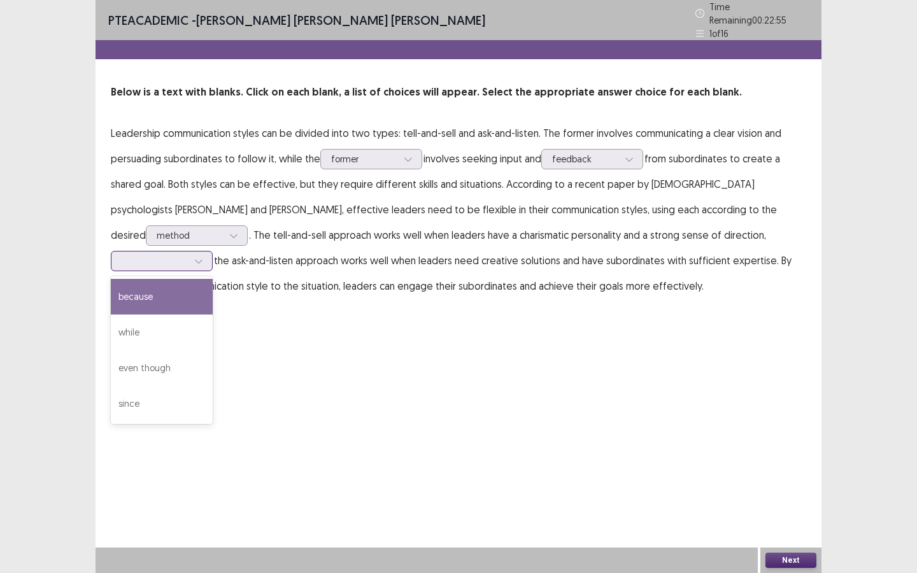
click at [189, 252] on div at bounding box center [198, 261] width 19 height 19
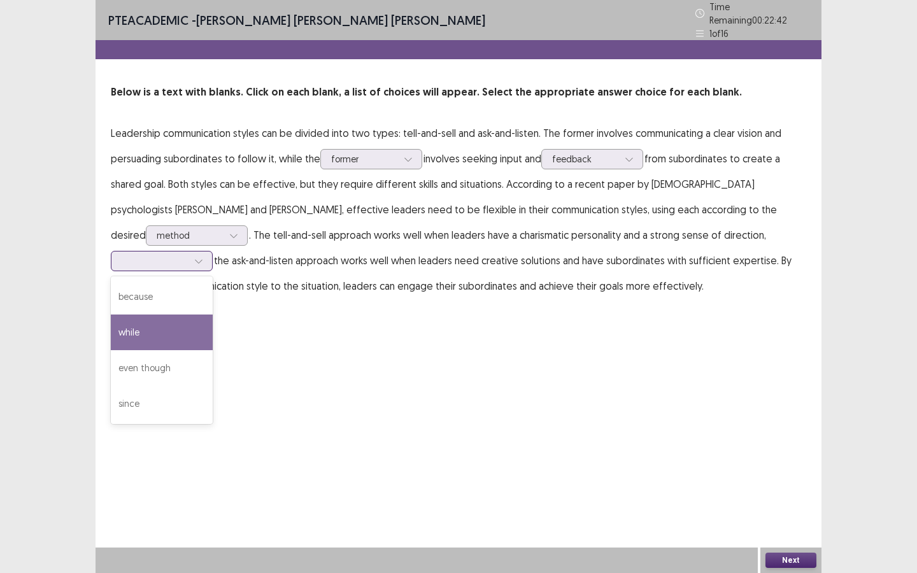
click at [157, 320] on div "while" at bounding box center [162, 333] width 102 height 36
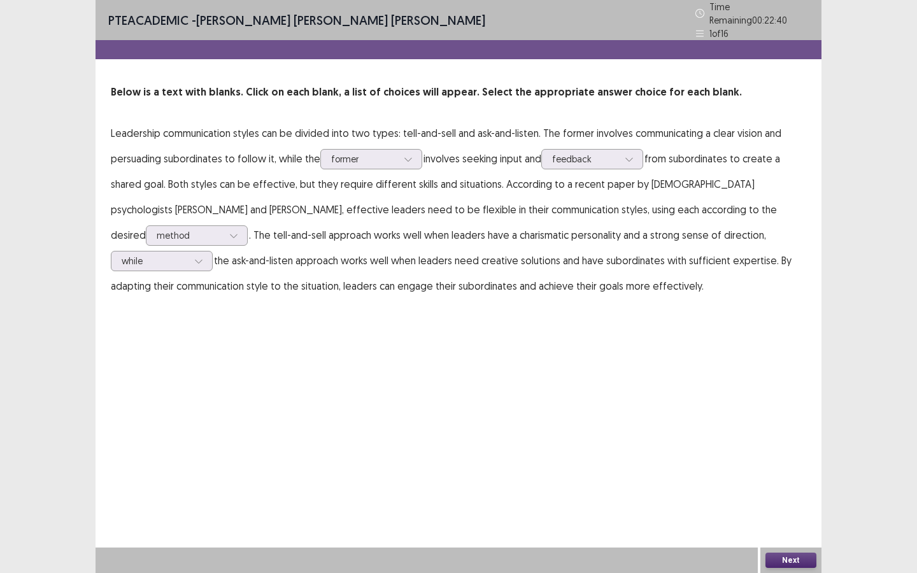
click at [783, 557] on button "Next" at bounding box center [791, 560] width 51 height 15
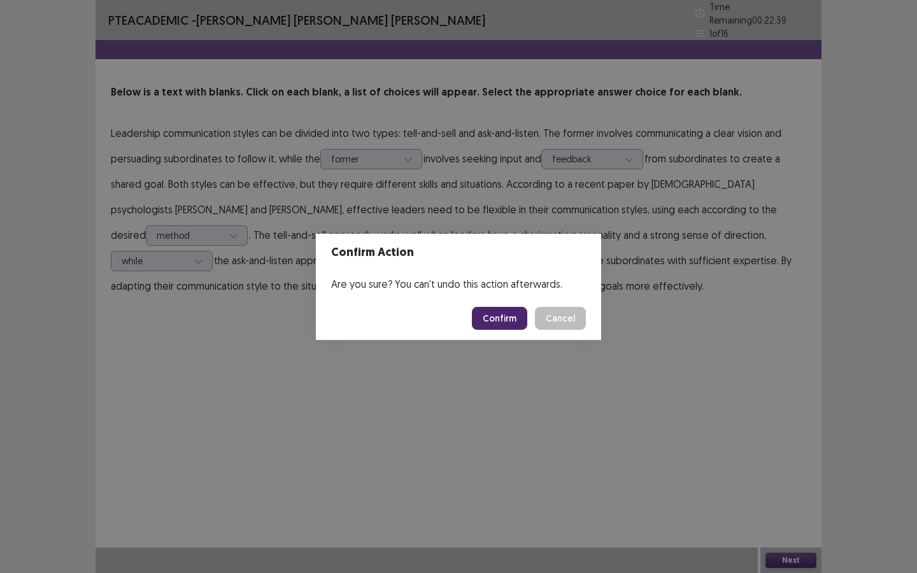
click at [505, 320] on button "Confirm" at bounding box center [499, 318] width 55 height 23
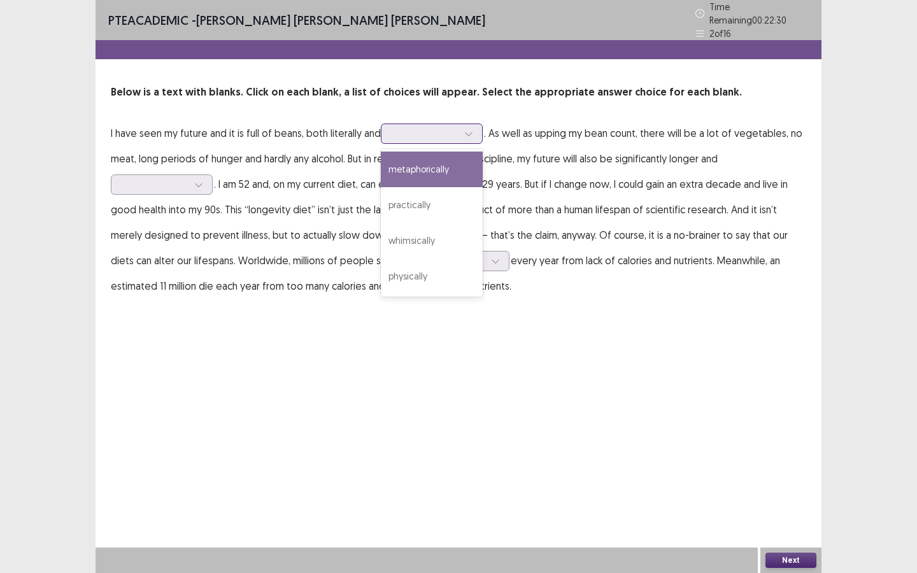
click at [463, 127] on div at bounding box center [468, 133] width 19 height 19
click at [449, 164] on div "metaphorically" at bounding box center [432, 170] width 102 height 36
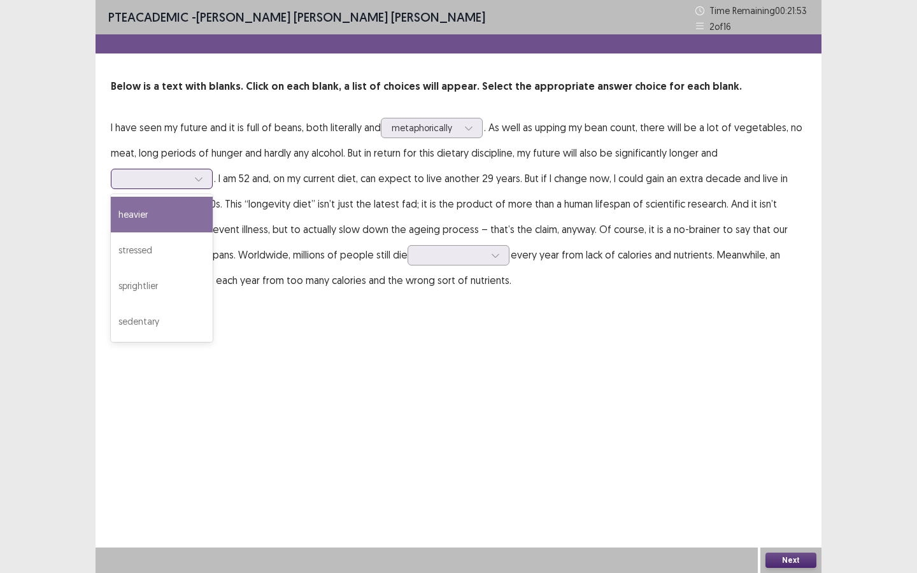
click at [180, 180] on div at bounding box center [155, 179] width 66 height 12
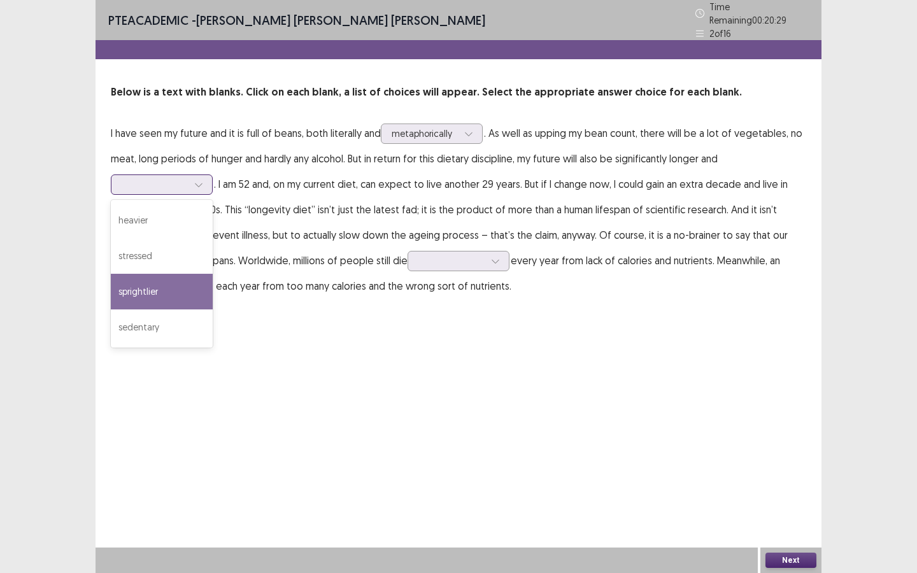
click at [162, 285] on div "sprightlier" at bounding box center [162, 292] width 102 height 36
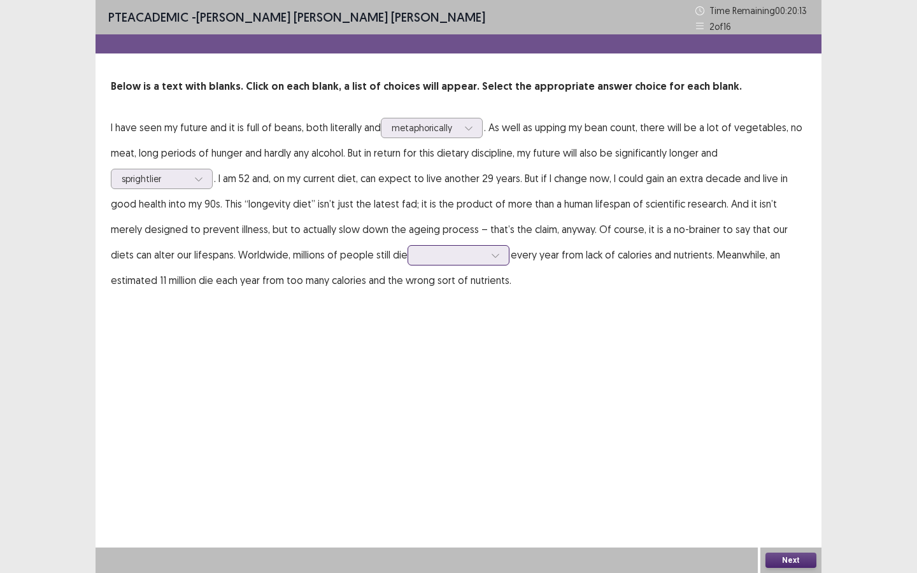
click at [419, 257] on div at bounding box center [452, 255] width 66 height 12
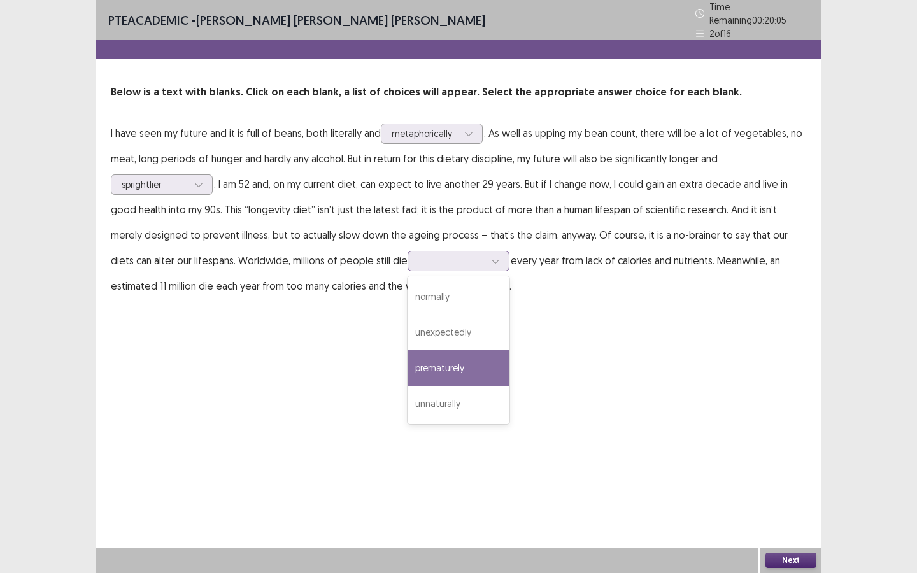
click at [415, 353] on div "prematurely" at bounding box center [459, 368] width 102 height 36
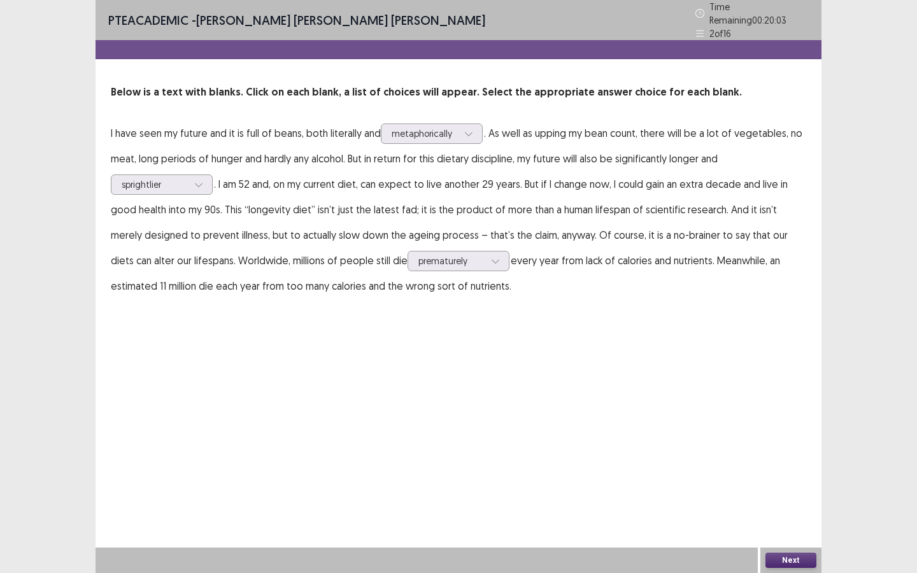
click at [789, 558] on button "Next" at bounding box center [791, 560] width 51 height 15
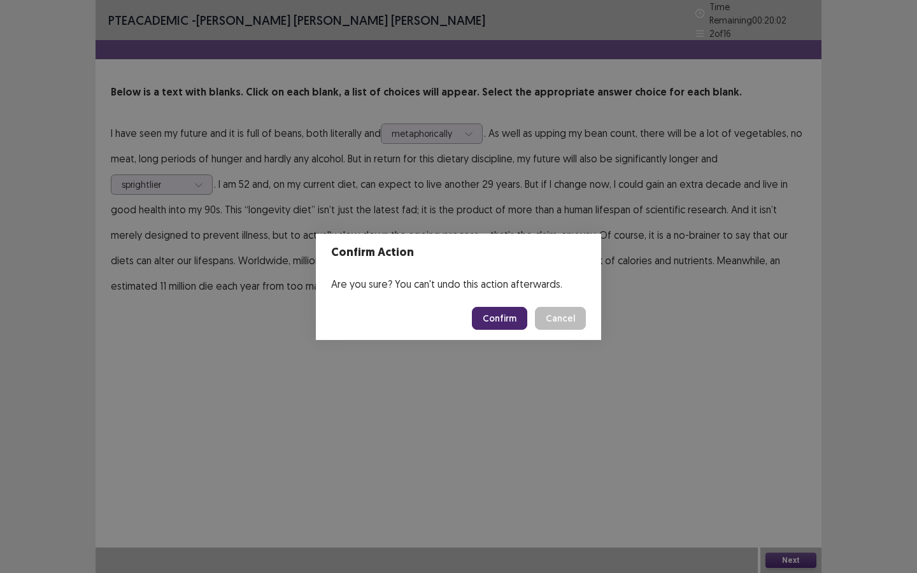
click at [512, 320] on button "Confirm" at bounding box center [499, 318] width 55 height 23
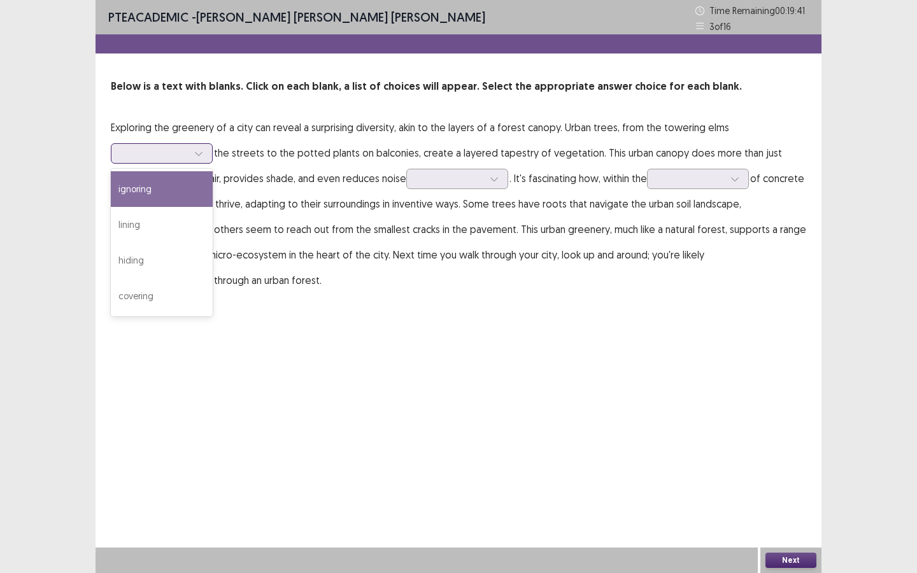
click at [194, 160] on div at bounding box center [198, 153] width 19 height 19
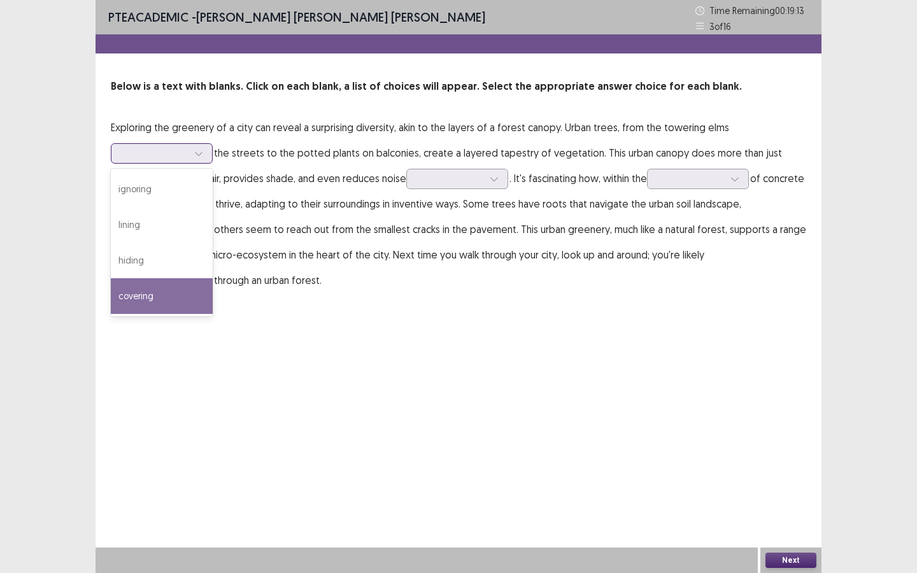
click at [141, 299] on div "covering" at bounding box center [162, 296] width 102 height 36
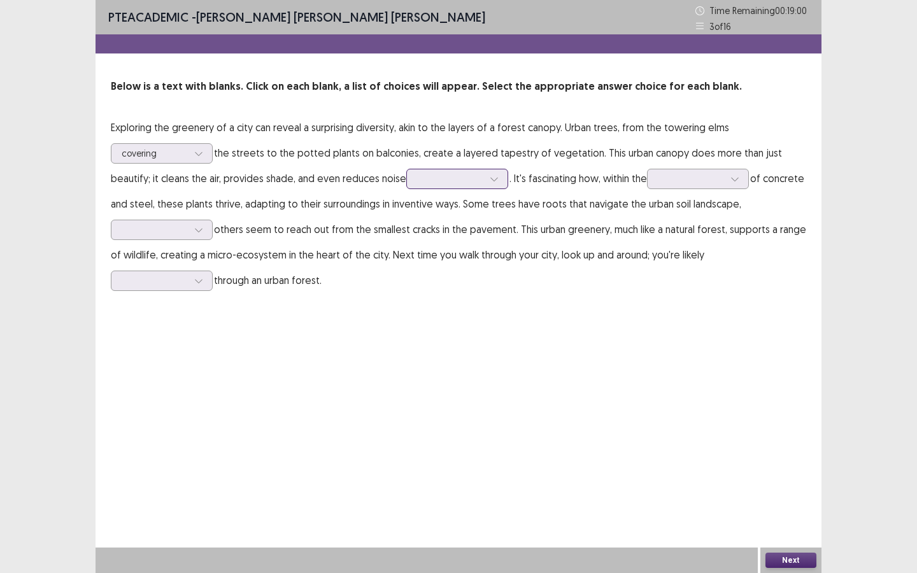
click at [480, 179] on div at bounding box center [450, 179] width 66 height 12
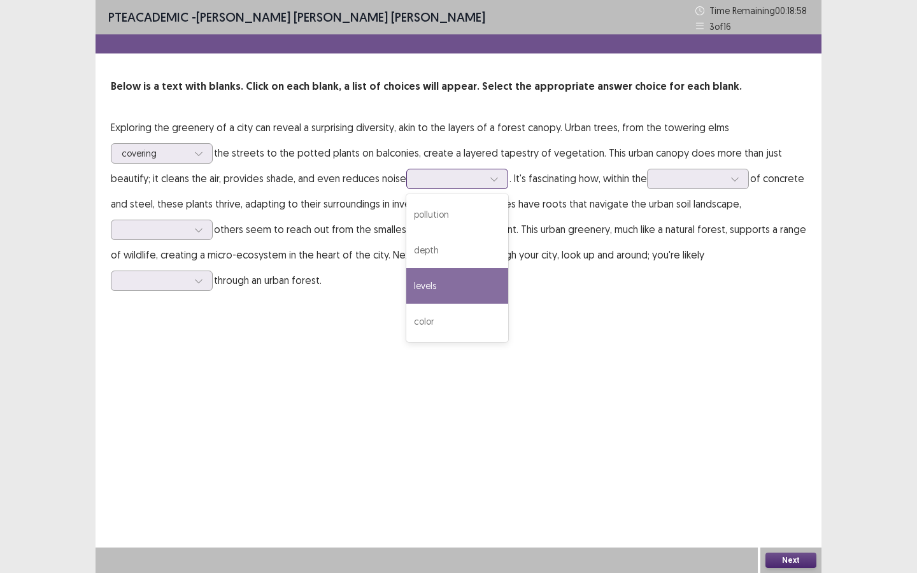
click at [461, 279] on div "levels" at bounding box center [457, 286] width 102 height 36
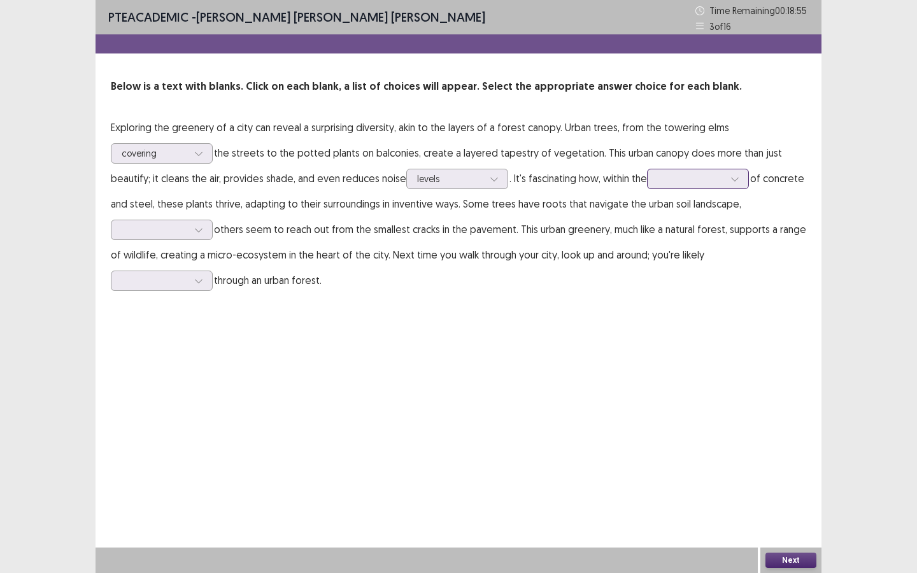
click at [705, 176] on div at bounding box center [691, 179] width 66 height 12
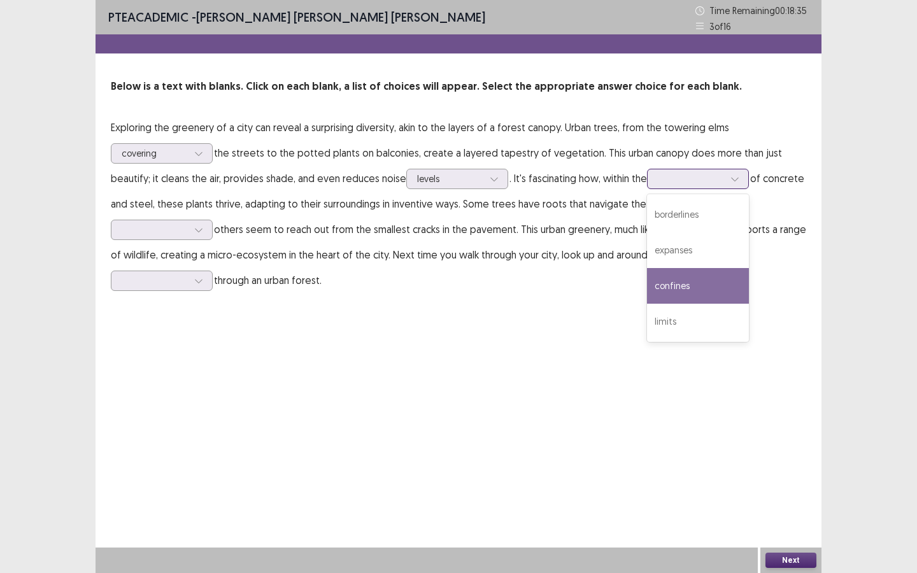
click at [687, 282] on div "confines" at bounding box center [698, 286] width 102 height 36
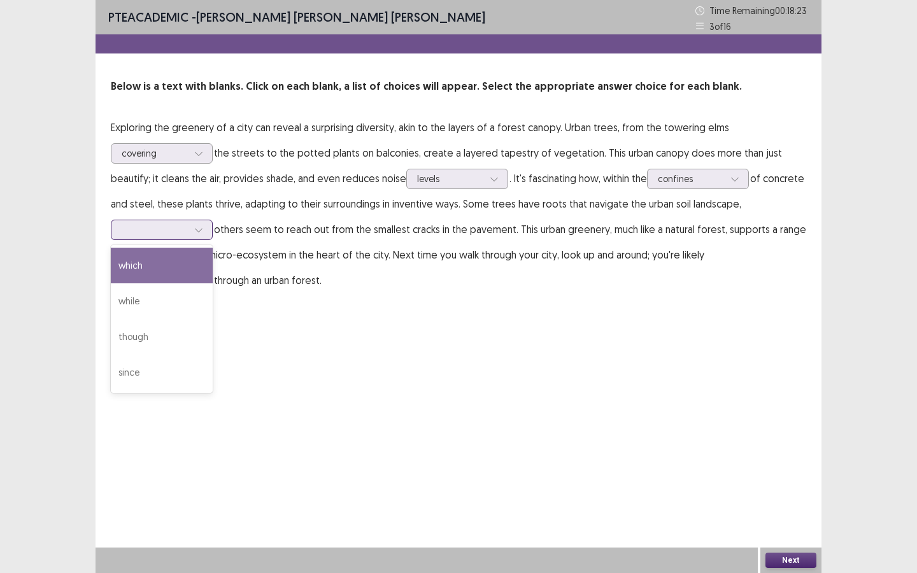
click at [196, 234] on div at bounding box center [198, 229] width 19 height 19
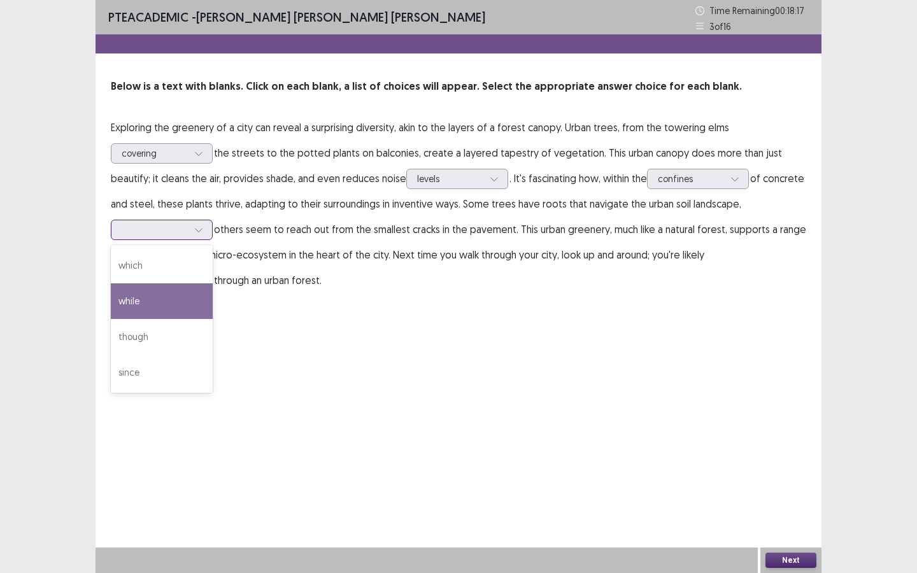
click at [168, 305] on div "while" at bounding box center [162, 302] width 102 height 36
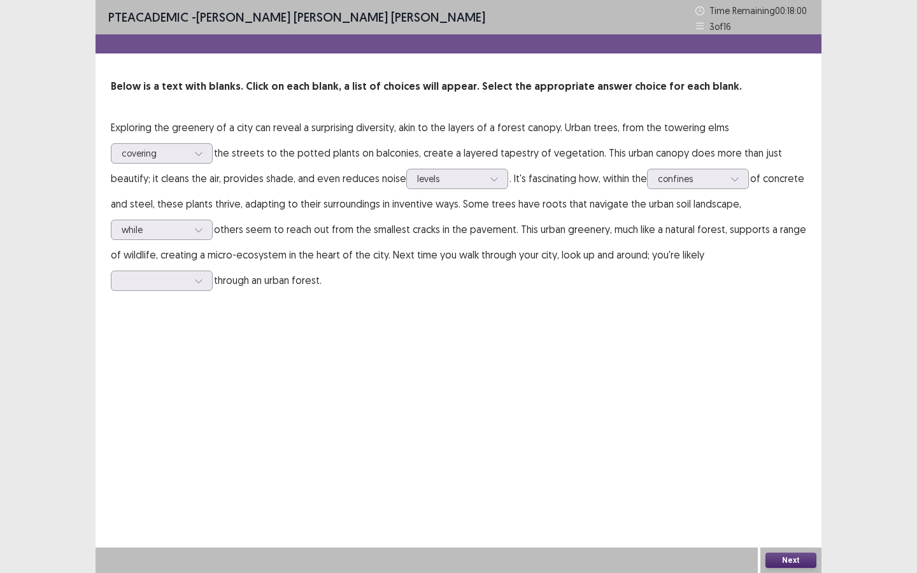
click at [133, 293] on div "PTE academic - [PERSON_NAME] [PERSON_NAME] [PERSON_NAME] Time Remaining 00 : 18…" at bounding box center [459, 159] width 726 height 319
click at [159, 275] on div at bounding box center [155, 281] width 66 height 12
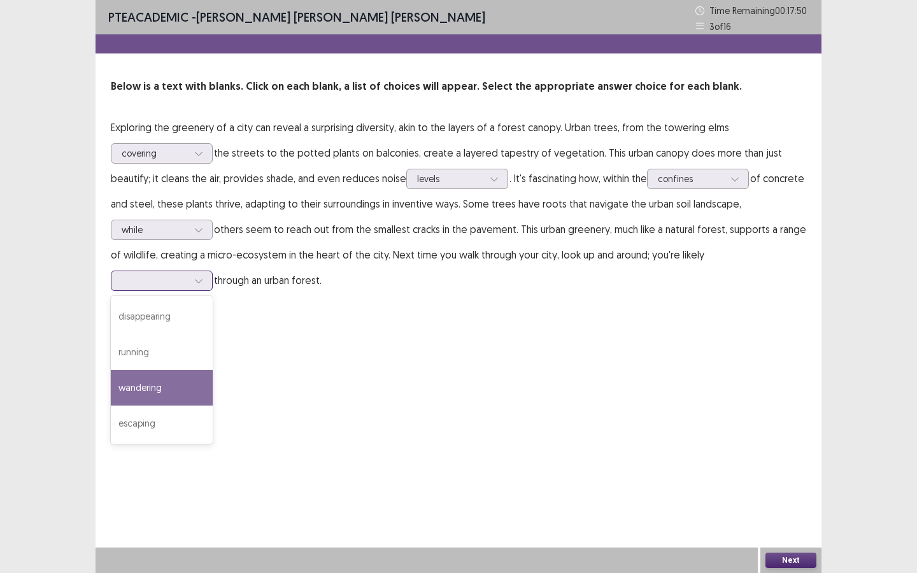
click at [164, 384] on div "wandering" at bounding box center [162, 388] width 102 height 36
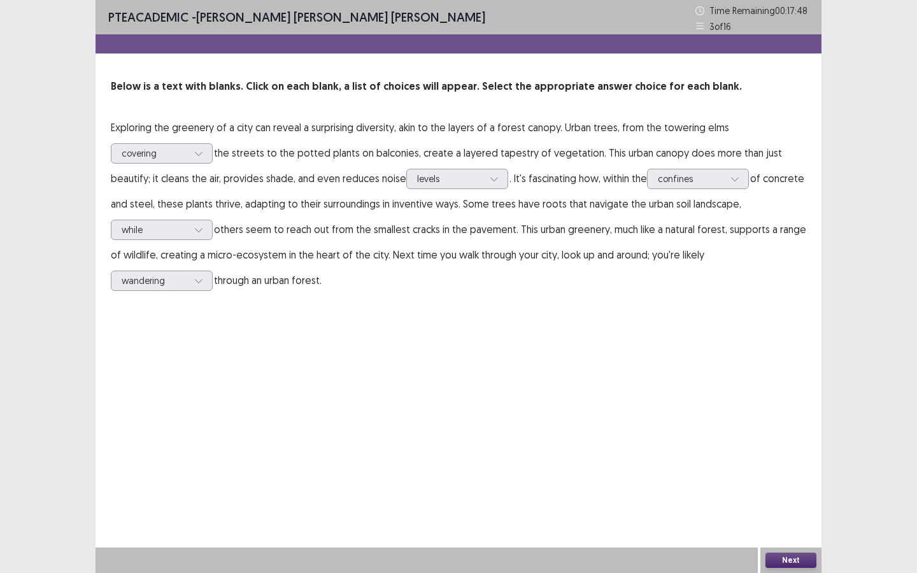
click at [795, 559] on button "Next" at bounding box center [791, 560] width 51 height 15
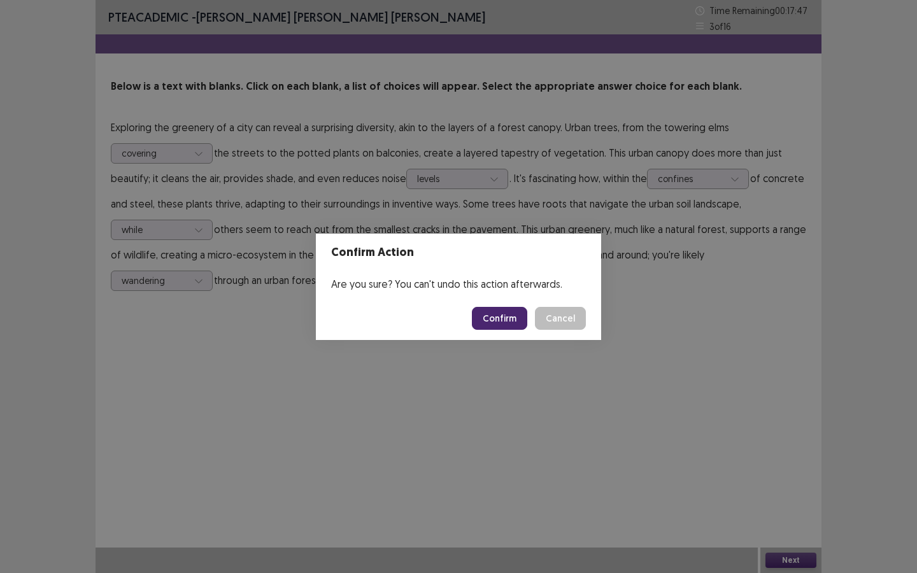
click at [505, 318] on button "Confirm" at bounding box center [499, 318] width 55 height 23
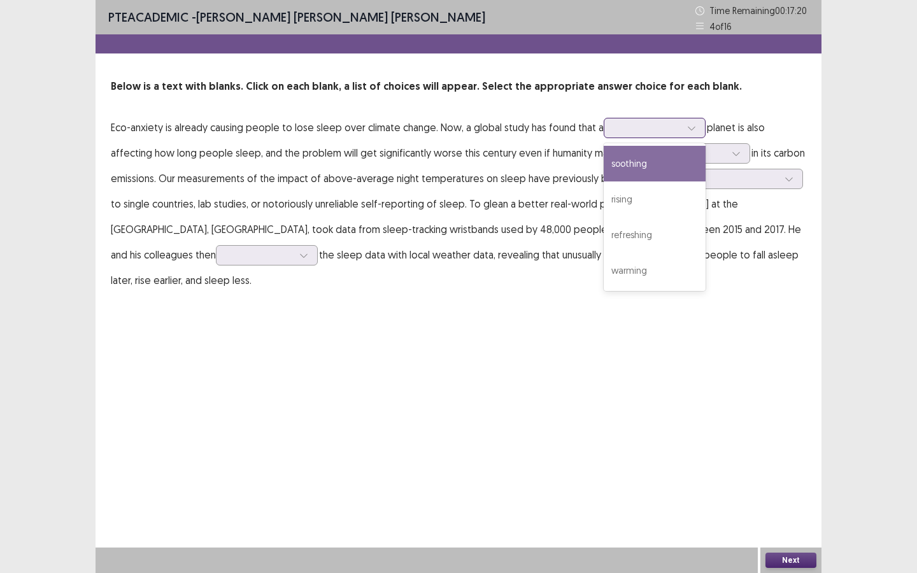
click at [670, 130] on div at bounding box center [648, 128] width 66 height 12
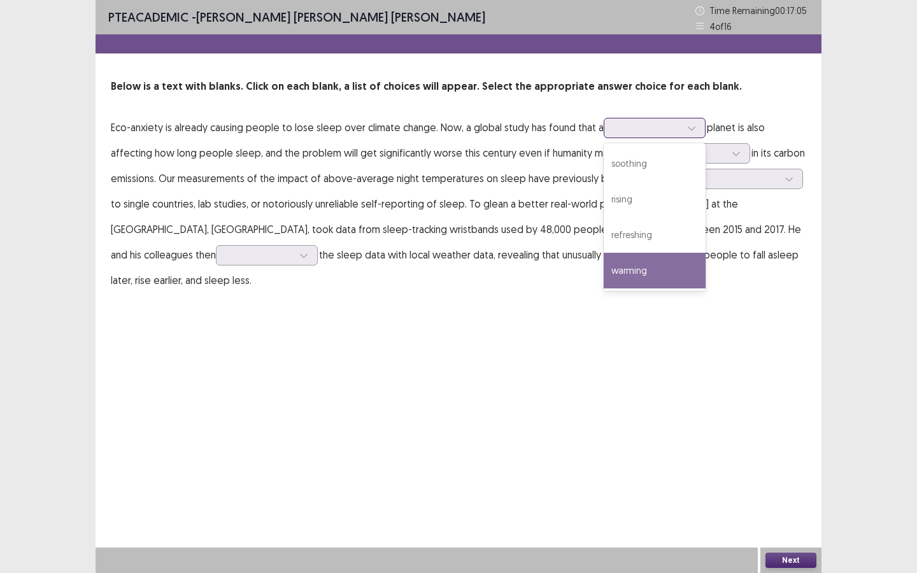
click at [627, 274] on div "warming" at bounding box center [655, 271] width 102 height 36
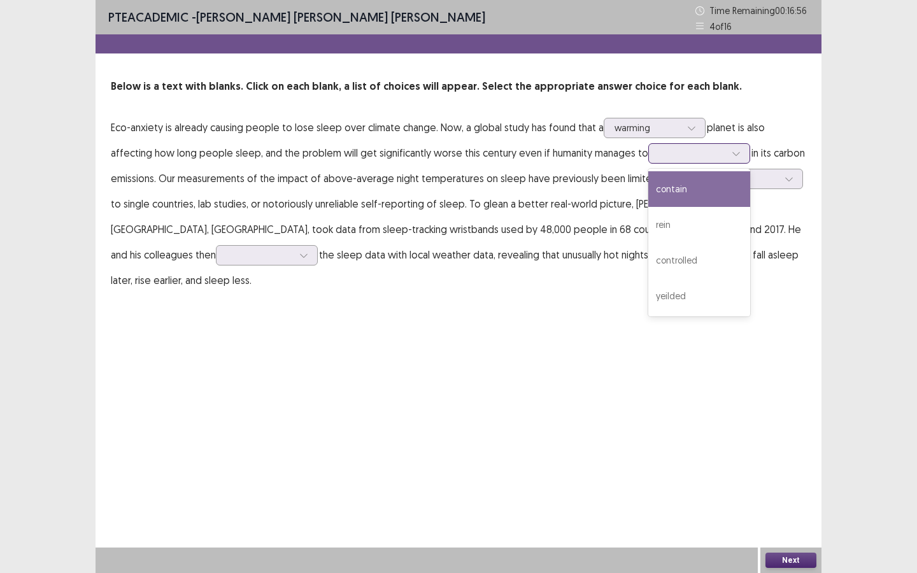
click at [694, 155] on div at bounding box center [692, 153] width 66 height 12
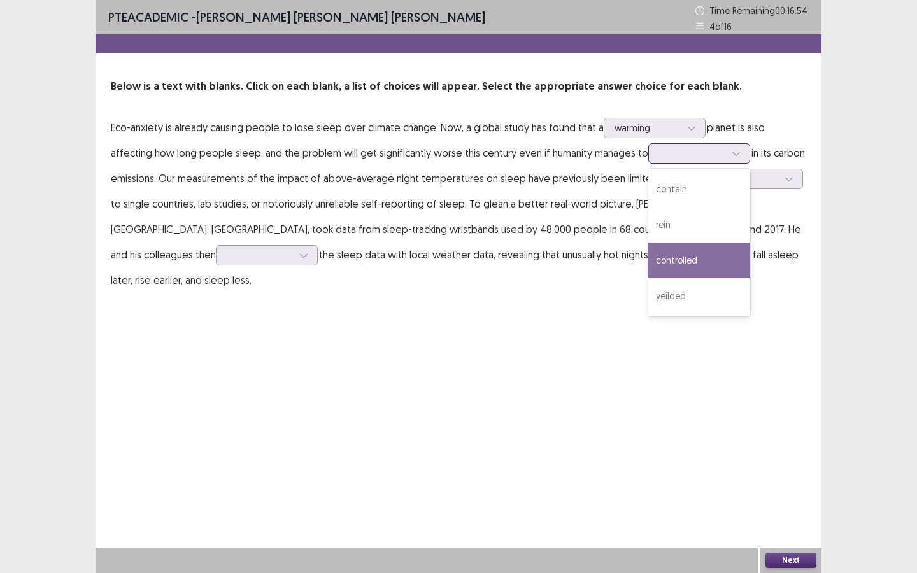
click at [691, 255] on div "controlled" at bounding box center [700, 261] width 102 height 36
click at [717, 154] on div at bounding box center [692, 153] width 66 height 12
click at [688, 254] on div "controlled" at bounding box center [700, 261] width 102 height 36
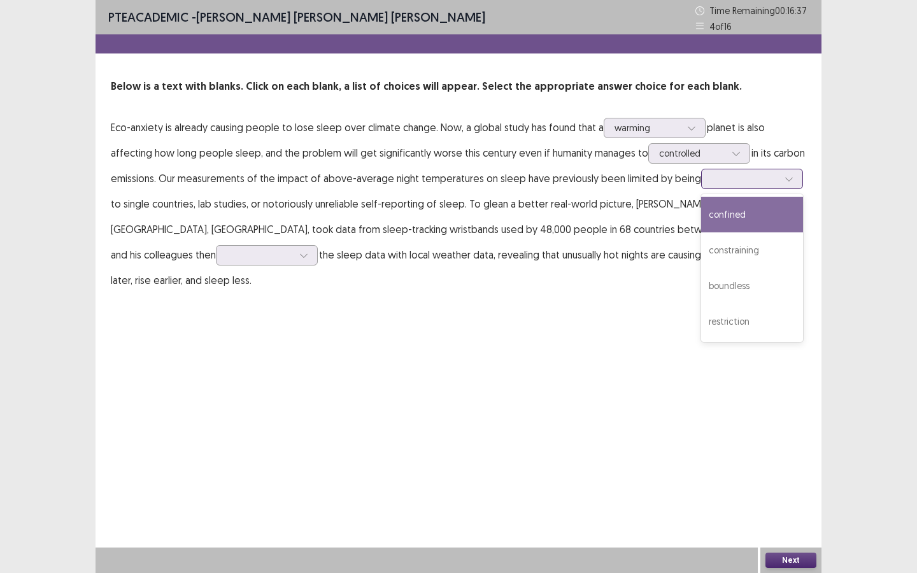
click at [731, 180] on div at bounding box center [745, 179] width 66 height 12
click at [734, 219] on div "confined" at bounding box center [752, 215] width 102 height 36
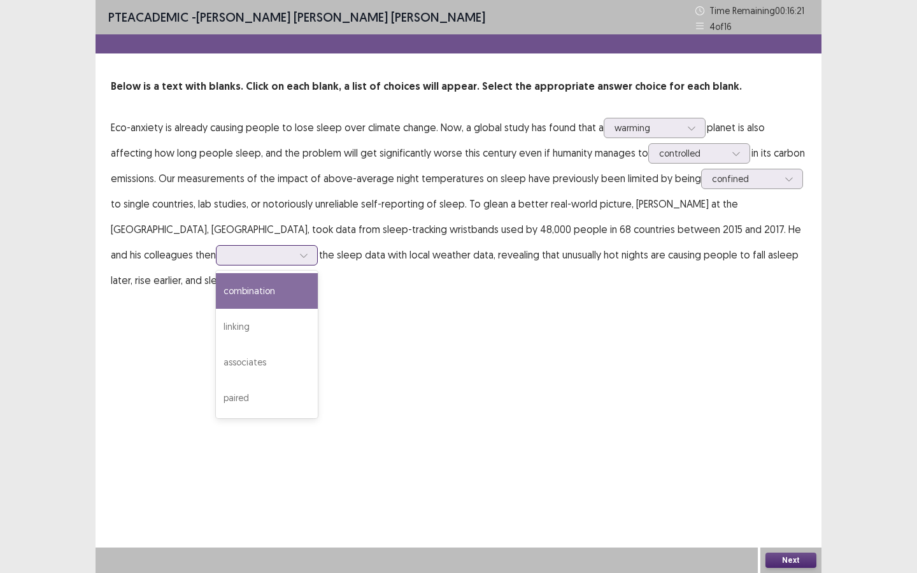
click at [216, 263] on div at bounding box center [267, 255] width 102 height 20
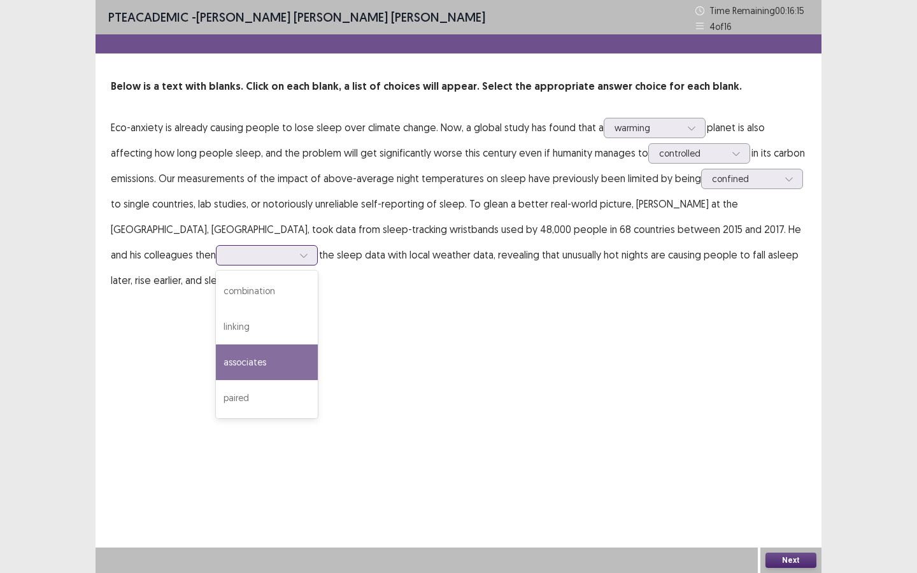
click at [216, 358] on div "associates" at bounding box center [267, 363] width 102 height 36
click at [227, 260] on div at bounding box center [260, 255] width 66 height 12
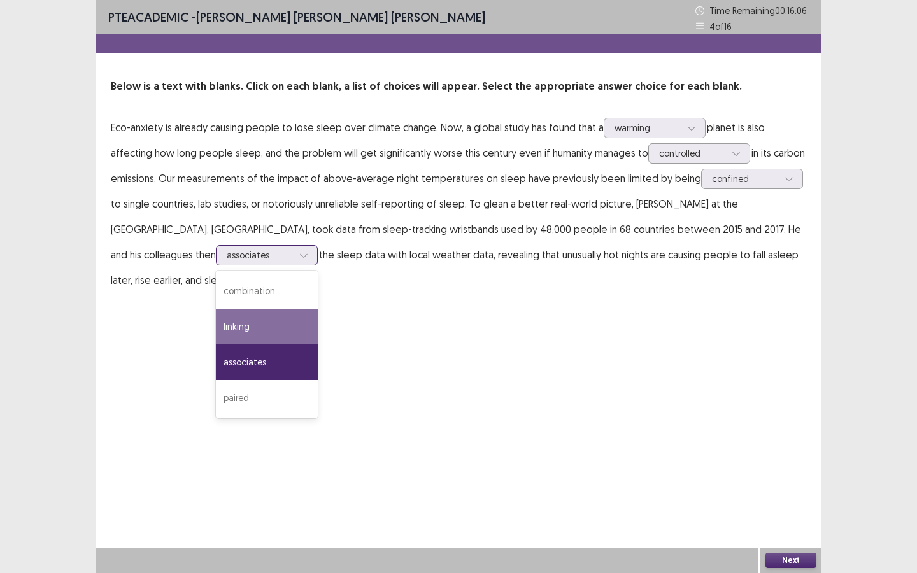
click at [216, 333] on div "linking" at bounding box center [267, 327] width 102 height 36
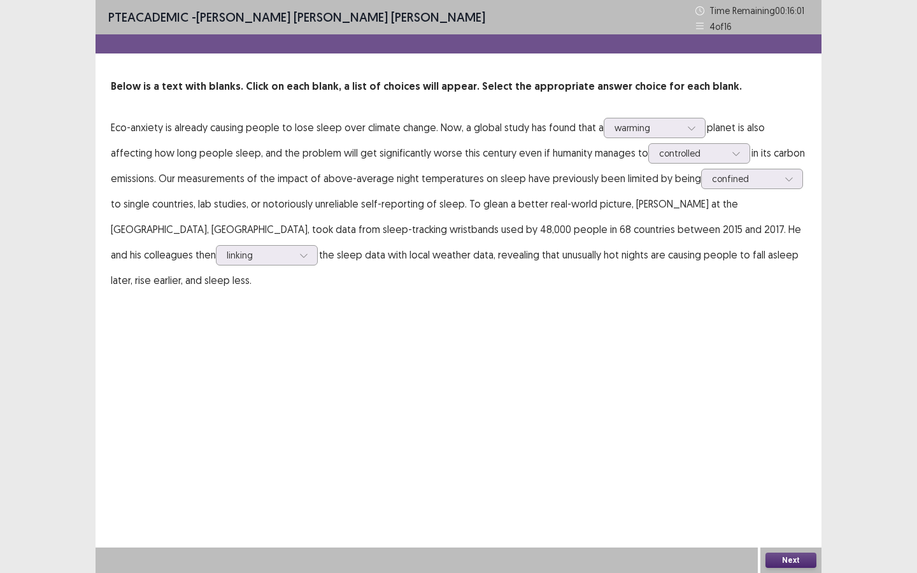
click at [800, 556] on button "Next" at bounding box center [791, 560] width 51 height 15
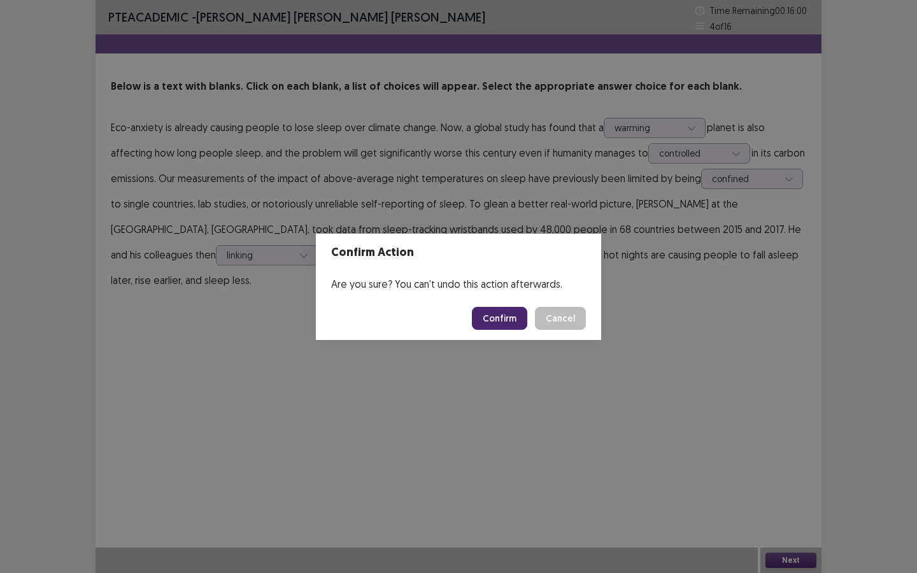
click at [494, 314] on button "Confirm" at bounding box center [499, 318] width 55 height 23
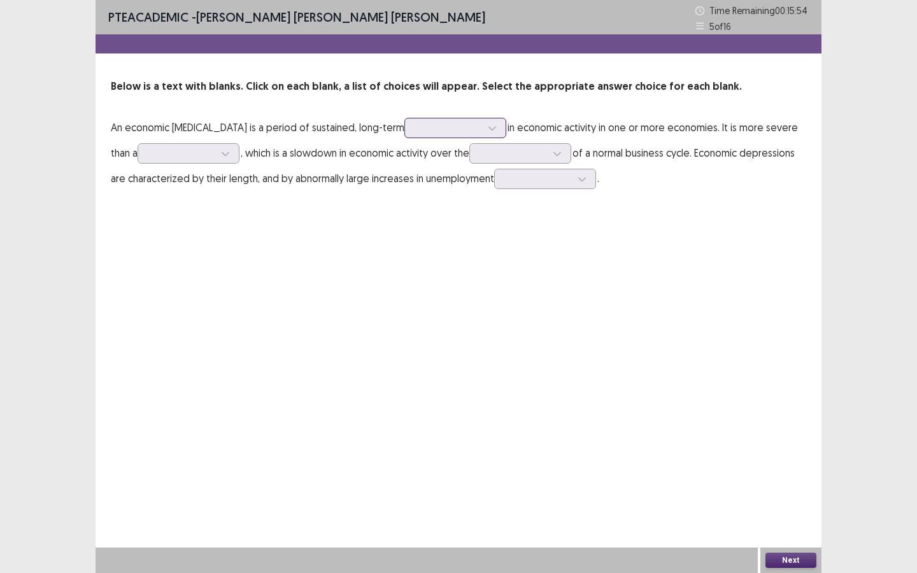
click at [452, 133] on div at bounding box center [448, 128] width 66 height 12
click at [429, 168] on div "evaluation" at bounding box center [456, 164] width 102 height 36
click at [176, 159] on div at bounding box center [181, 153] width 66 height 12
click at [169, 190] on div "recession" at bounding box center [189, 189] width 102 height 36
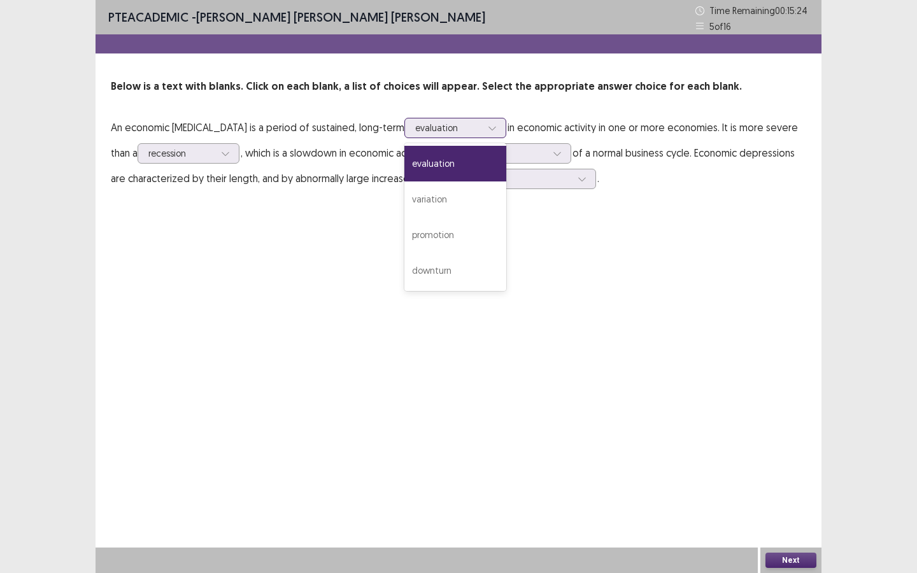
click at [438, 126] on div at bounding box center [448, 128] width 66 height 12
click at [446, 161] on div "evaluation" at bounding box center [456, 164] width 102 height 36
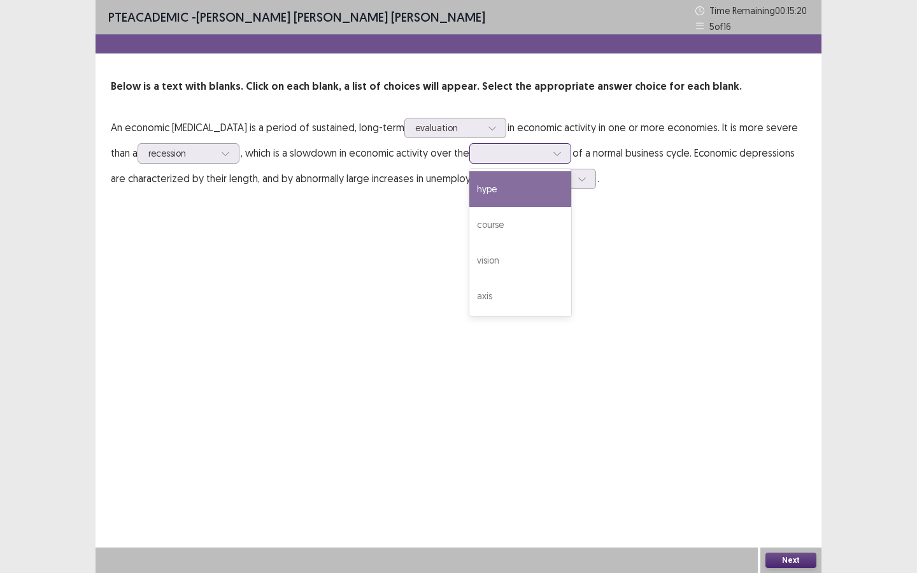
click at [480, 152] on div at bounding box center [513, 153] width 66 height 12
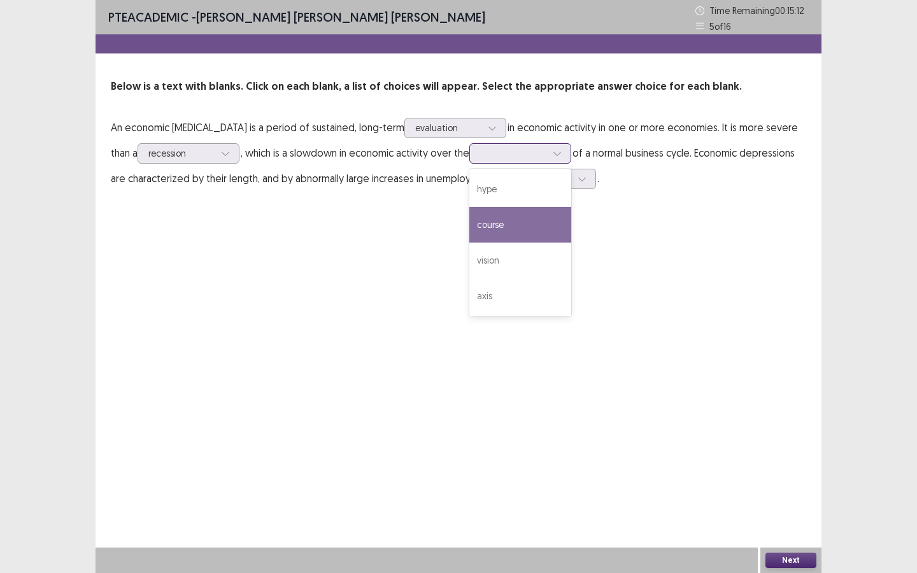
click at [503, 225] on div "course" at bounding box center [521, 225] width 102 height 36
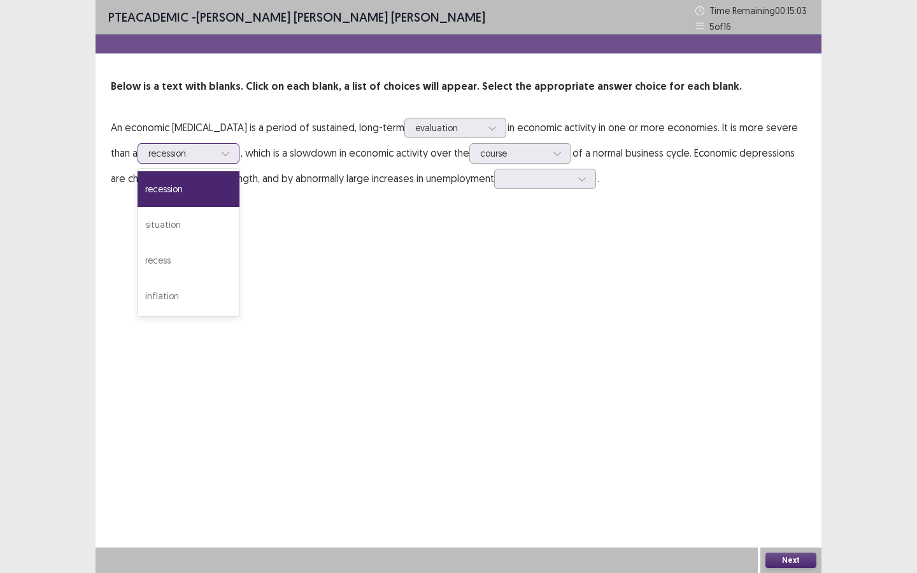
click at [187, 148] on div at bounding box center [181, 153] width 66 height 12
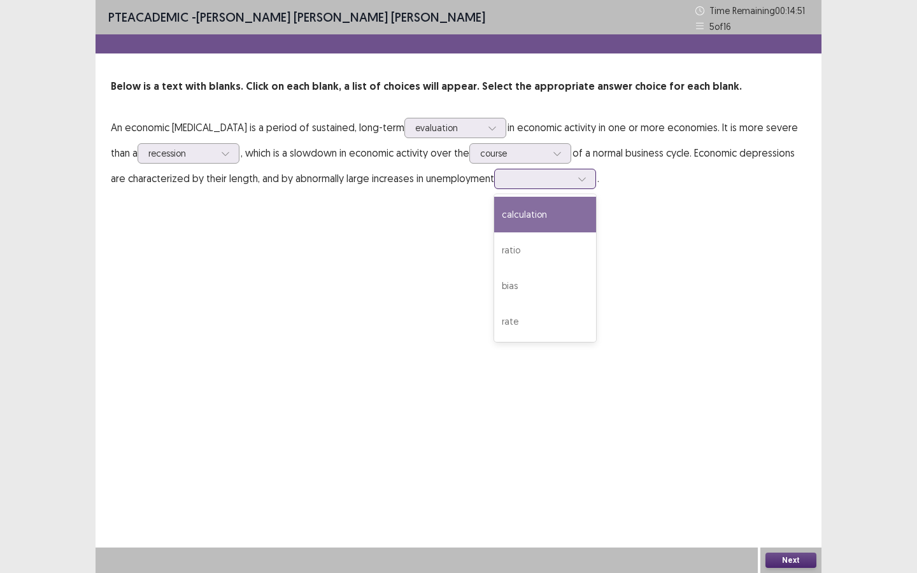
click at [554, 183] on div at bounding box center [538, 179] width 66 height 12
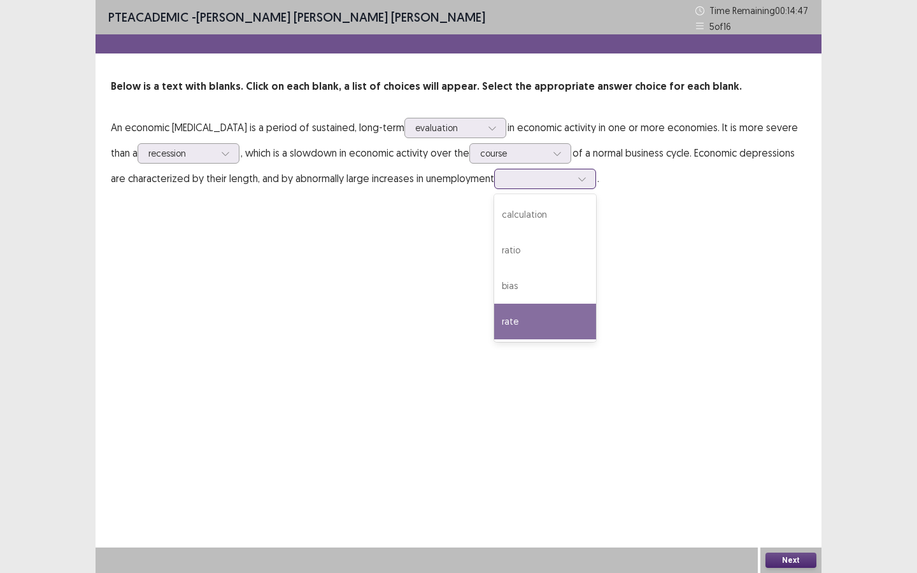
click at [535, 322] on div "rate" at bounding box center [545, 322] width 102 height 36
click at [796, 559] on button "Next" at bounding box center [791, 560] width 51 height 15
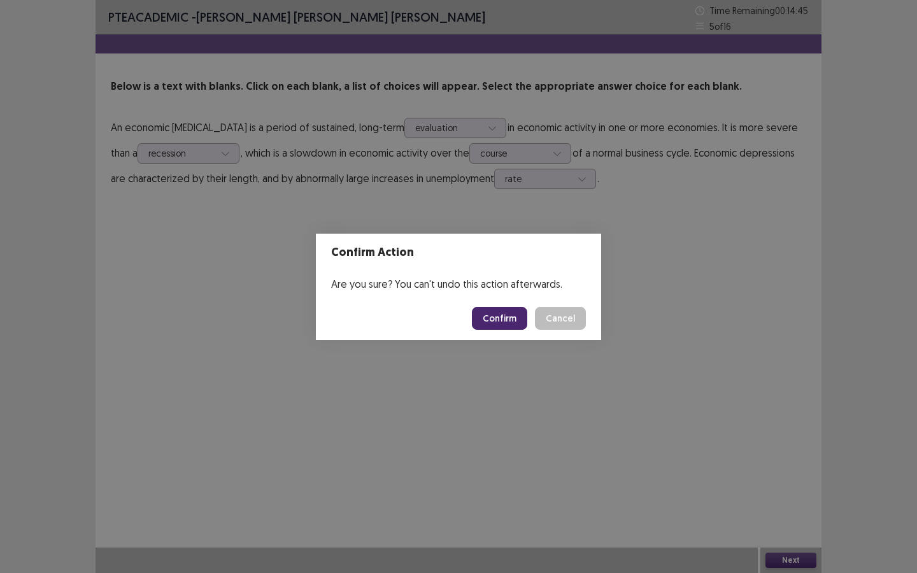
click at [496, 323] on button "Confirm" at bounding box center [499, 318] width 55 height 23
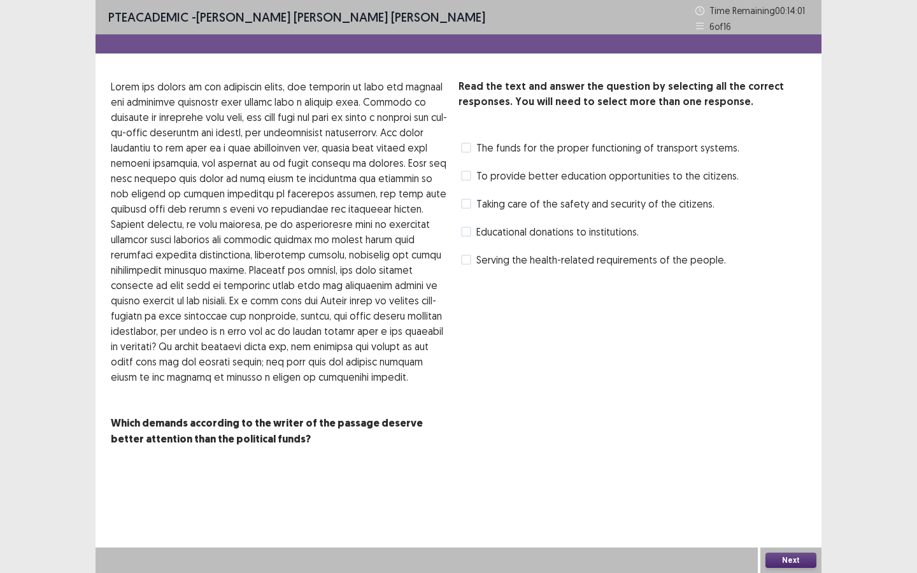
click at [538, 234] on span "Educational donations to institutions." at bounding box center [558, 231] width 162 height 15
click at [786, 554] on button "Next" at bounding box center [791, 560] width 51 height 15
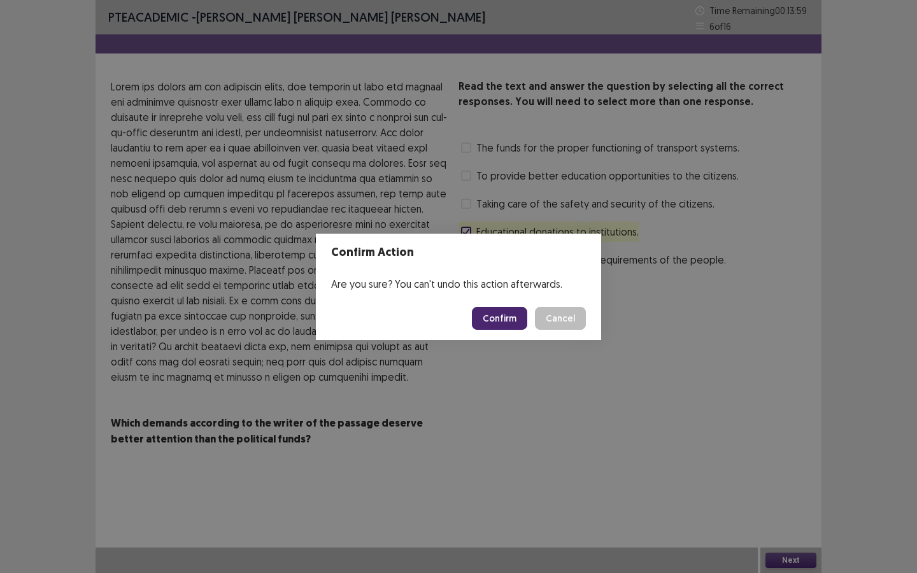
click at [505, 310] on button "Confirm" at bounding box center [499, 318] width 55 height 23
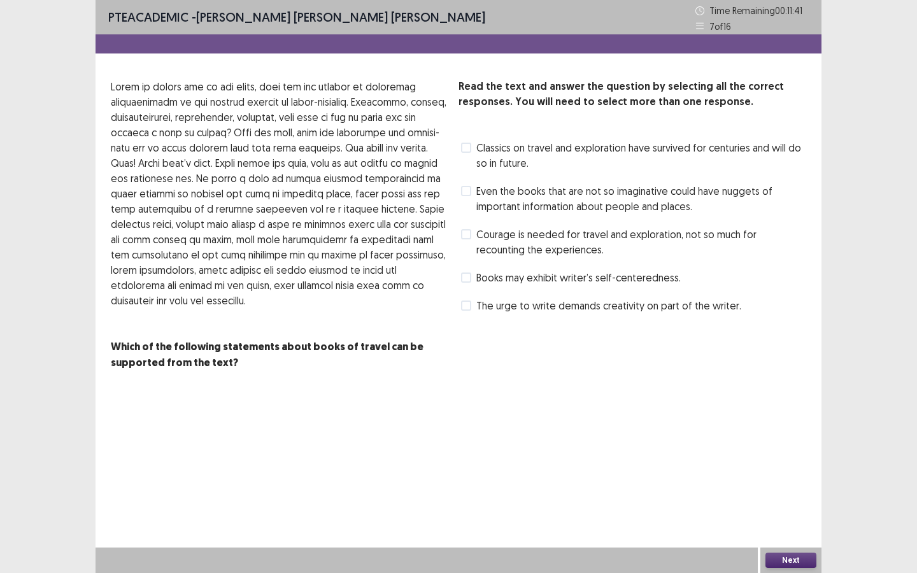
click at [471, 278] on span at bounding box center [466, 278] width 10 height 10
click at [784, 551] on div "Next" at bounding box center [791, 560] width 61 height 25
click at [786, 562] on button "Next" at bounding box center [791, 560] width 51 height 15
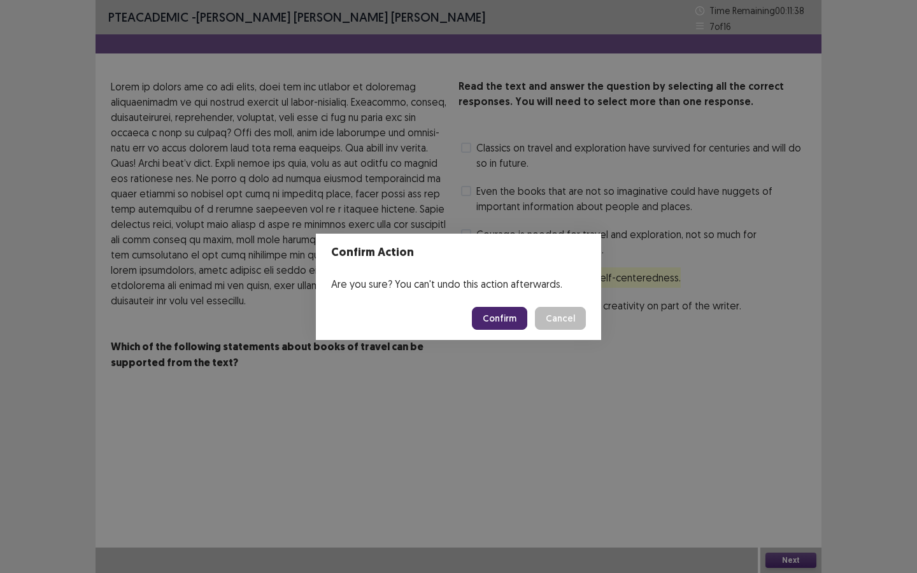
click at [500, 319] on button "Confirm" at bounding box center [499, 318] width 55 height 23
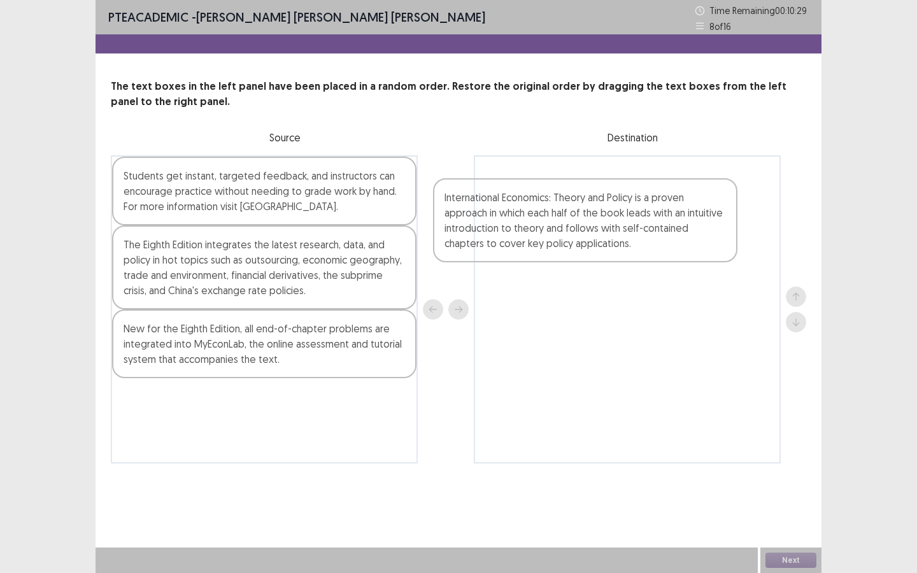
drag, startPoint x: 306, startPoint y: 282, endPoint x: 634, endPoint y: 227, distance: 332.7
click at [634, 227] on div "Students get instant, targeted feedback, and instructors can encourage practice…" at bounding box center [459, 309] width 696 height 308
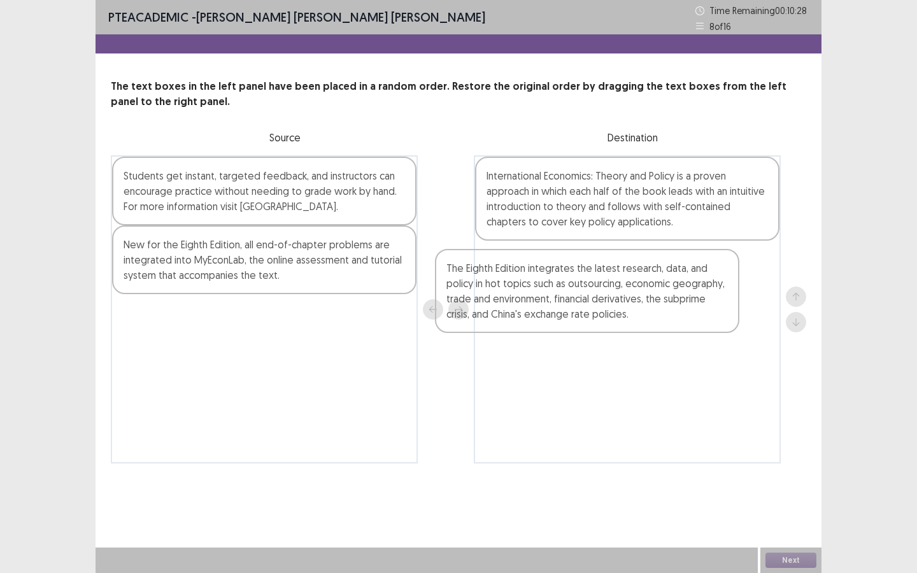
drag, startPoint x: 240, startPoint y: 258, endPoint x: 568, endPoint y: 278, distance: 329.4
click at [568, 278] on div "Students get instant, targeted feedback, and instructors can encourage practice…" at bounding box center [459, 309] width 696 height 308
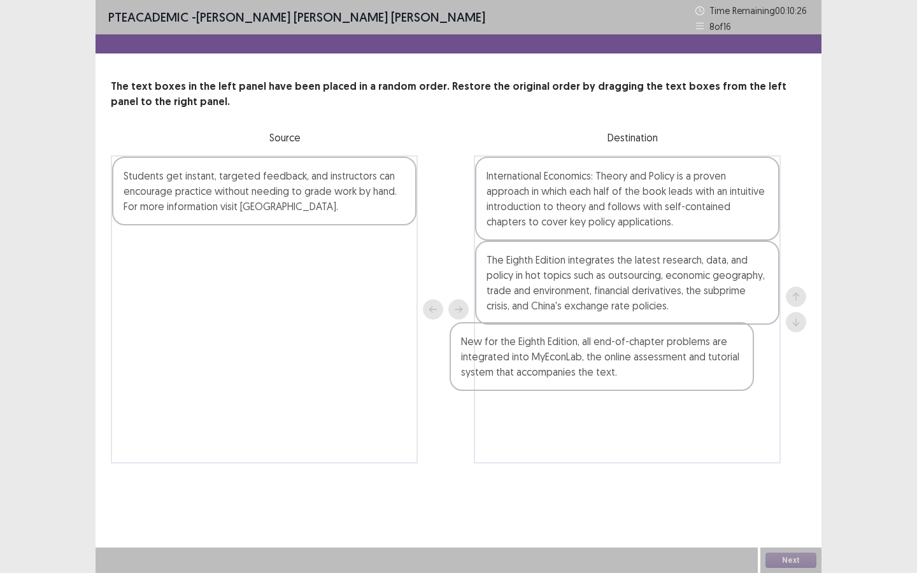
drag, startPoint x: 298, startPoint y: 265, endPoint x: 640, endPoint y: 359, distance: 355.3
click at [640, 359] on div "Students get instant, targeted feedback, and instructors can encourage practice…" at bounding box center [459, 309] width 696 height 308
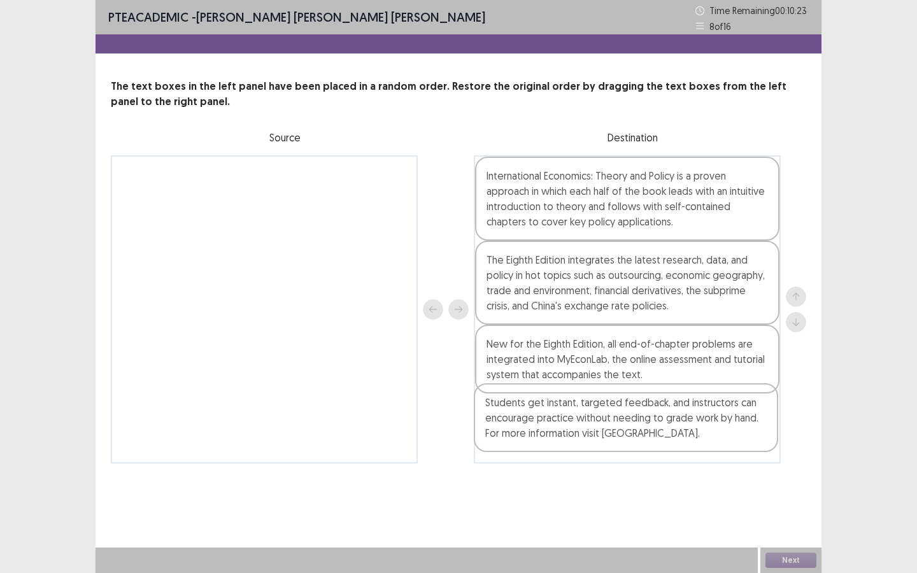
drag, startPoint x: 217, startPoint y: 191, endPoint x: 586, endPoint y: 417, distance: 432.2
click at [586, 417] on div "Students get instant, targeted feedback, and instructors can encourage practice…" at bounding box center [459, 309] width 696 height 308
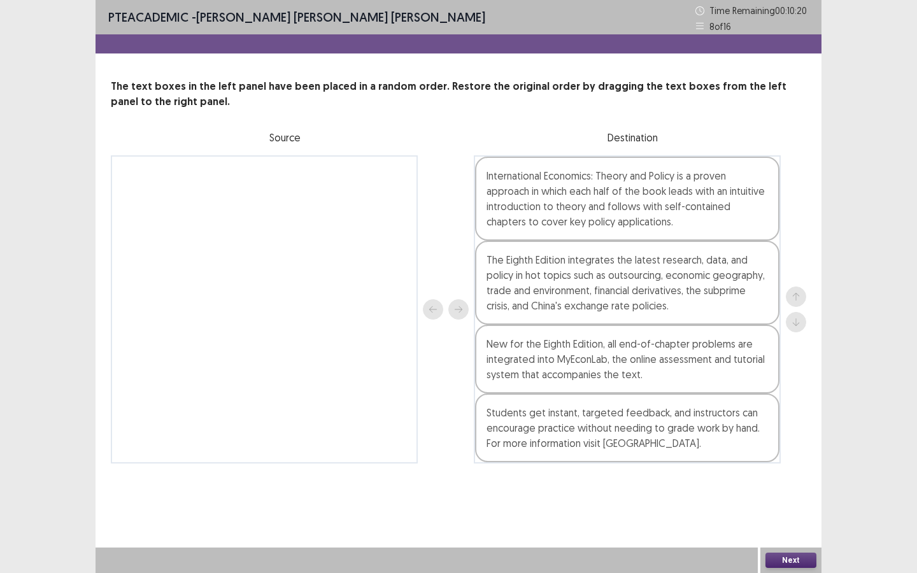
click at [796, 562] on button "Next" at bounding box center [791, 560] width 51 height 15
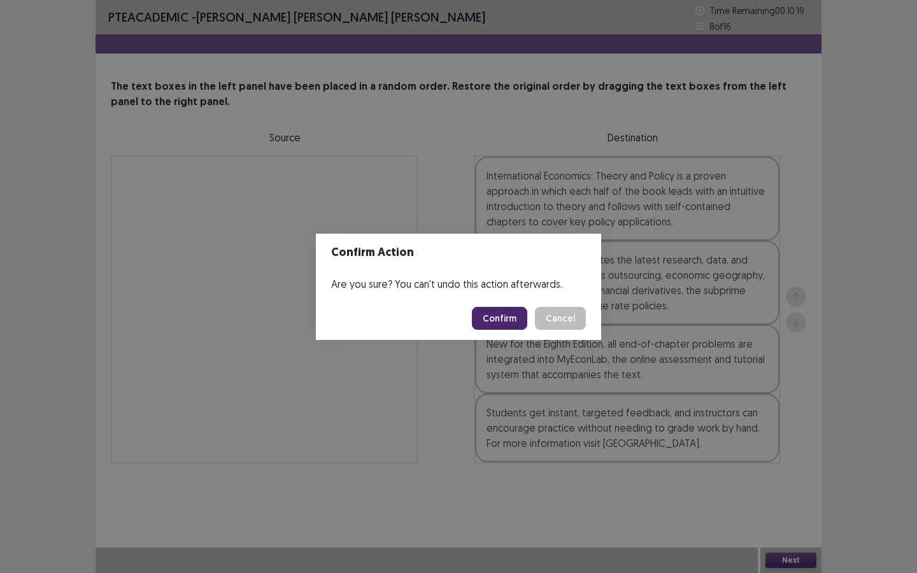
click at [498, 308] on button "Confirm" at bounding box center [499, 318] width 55 height 23
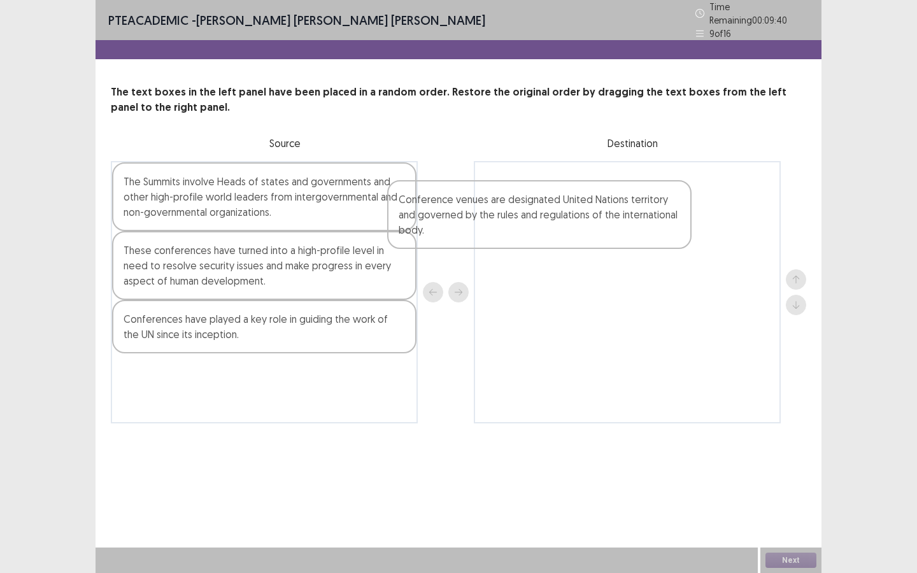
drag, startPoint x: 326, startPoint y: 389, endPoint x: 668, endPoint y: 207, distance: 388.2
click at [668, 207] on div "The Summits involve Heads of states and governments and other high-profile worl…" at bounding box center [459, 292] width 696 height 262
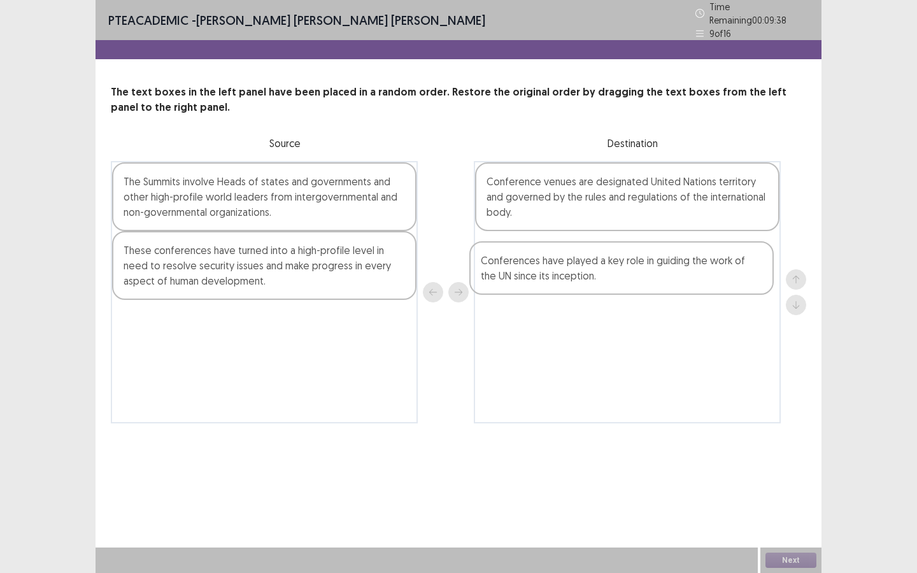
drag, startPoint x: 311, startPoint y: 322, endPoint x: 672, endPoint y: 258, distance: 366.2
click at [672, 258] on div "The Summits involve Heads of states and governments and other high-profile worl…" at bounding box center [459, 292] width 696 height 262
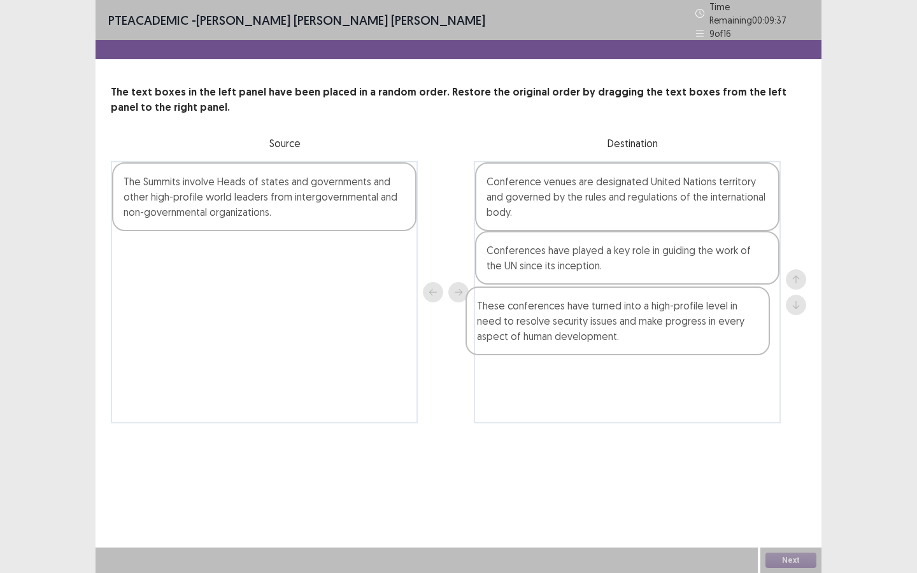
drag, startPoint x: 317, startPoint y: 271, endPoint x: 680, endPoint y: 322, distance: 367.3
click at [680, 322] on div "The Summits involve Heads of states and governments and other high-profile worl…" at bounding box center [459, 292] width 696 height 262
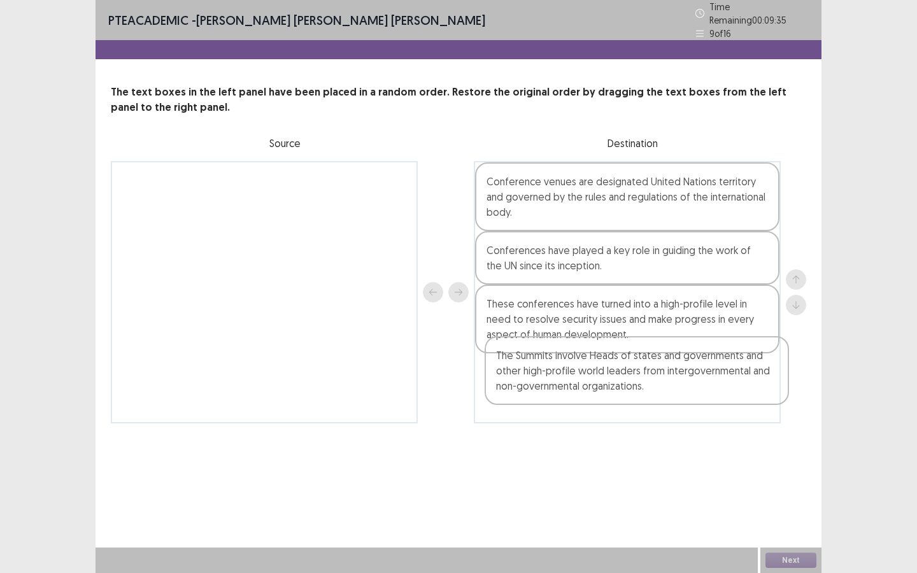
drag, startPoint x: 245, startPoint y: 185, endPoint x: 624, endPoint y: 364, distance: 419.5
click at [624, 364] on div "The Summits involve Heads of states and governments and other high-profile worl…" at bounding box center [459, 292] width 696 height 262
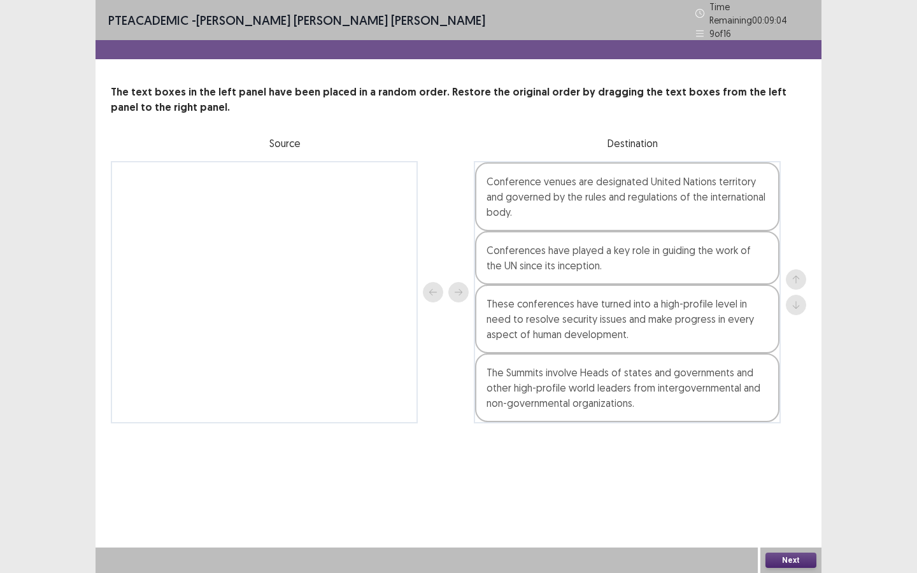
click at [789, 562] on button "Next" at bounding box center [791, 560] width 51 height 15
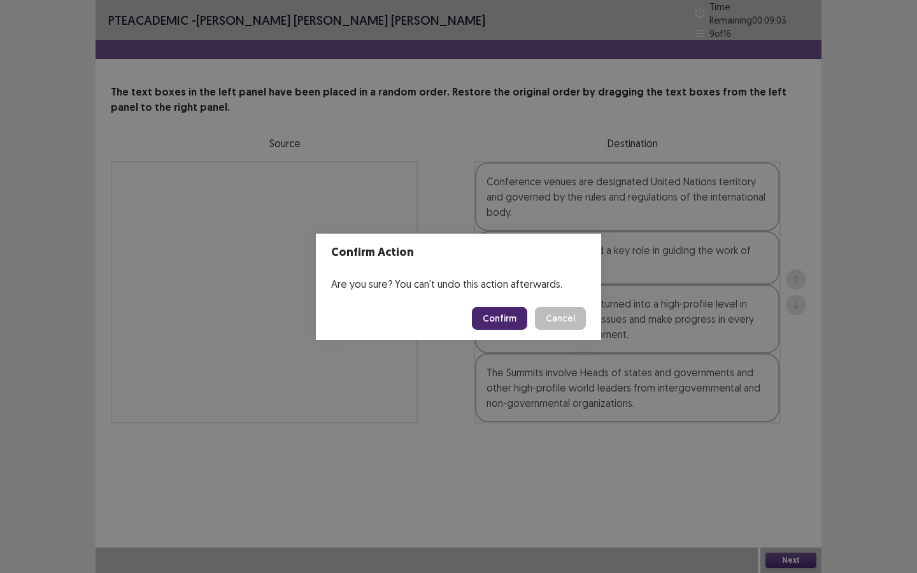
click at [503, 313] on button "Confirm" at bounding box center [499, 318] width 55 height 23
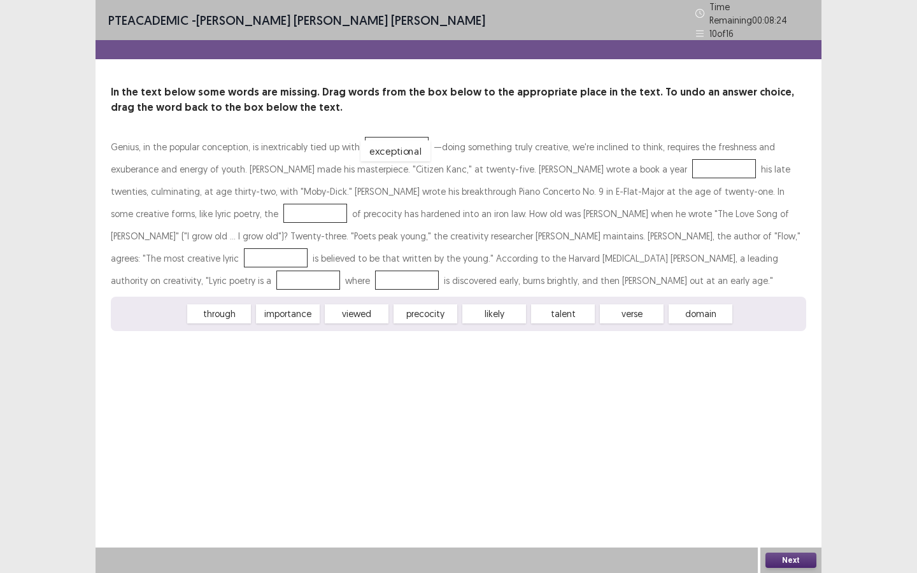
drag, startPoint x: 154, startPoint y: 306, endPoint x: 399, endPoint y: 143, distance: 294.6
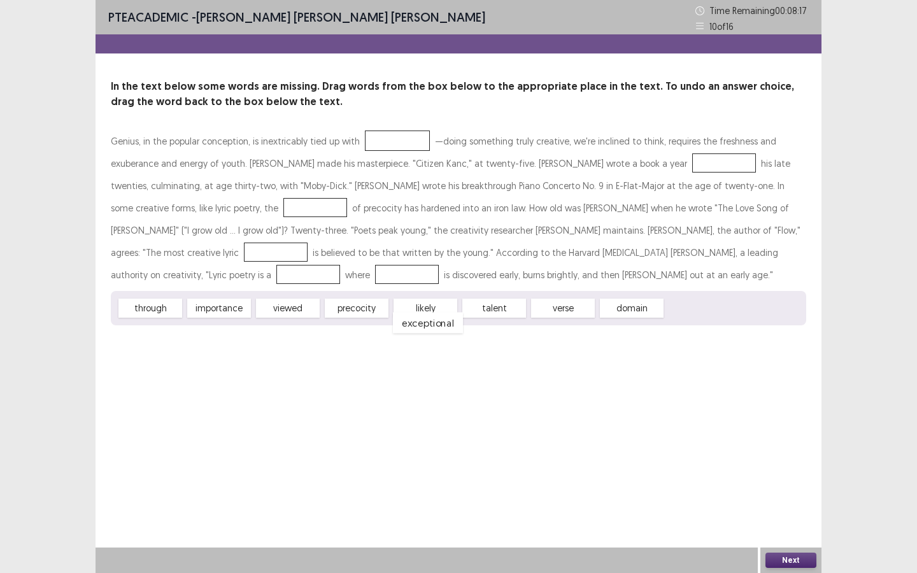
drag, startPoint x: 391, startPoint y: 138, endPoint x: 422, endPoint y: 313, distance: 178.5
drag, startPoint x: 505, startPoint y: 306, endPoint x: 397, endPoint y: 136, distance: 201.7
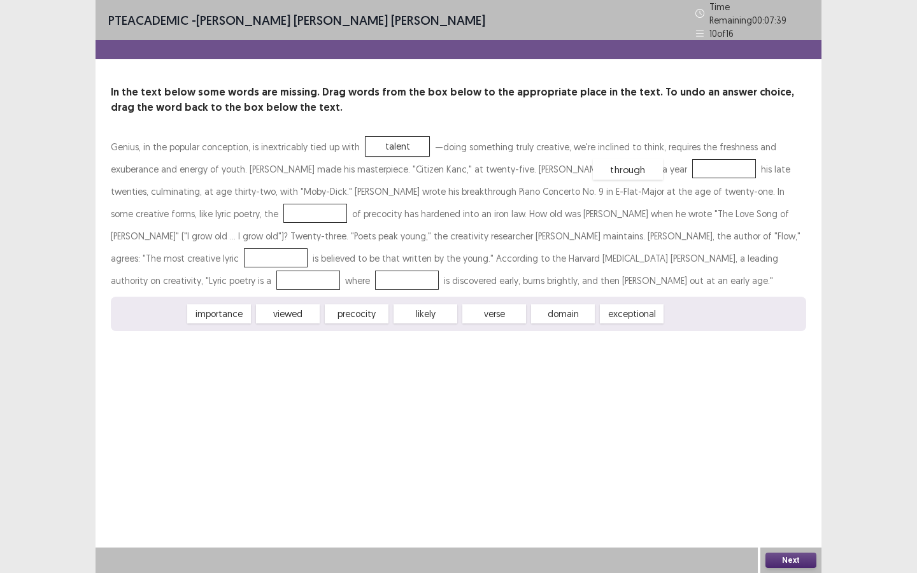
drag, startPoint x: 161, startPoint y: 307, endPoint x: 642, endPoint y: 162, distance: 501.7
drag, startPoint x: 142, startPoint y: 310, endPoint x: 140, endPoint y: 203, distance: 106.4
drag, startPoint x: 368, startPoint y: 305, endPoint x: 764, endPoint y: 225, distance: 404.3
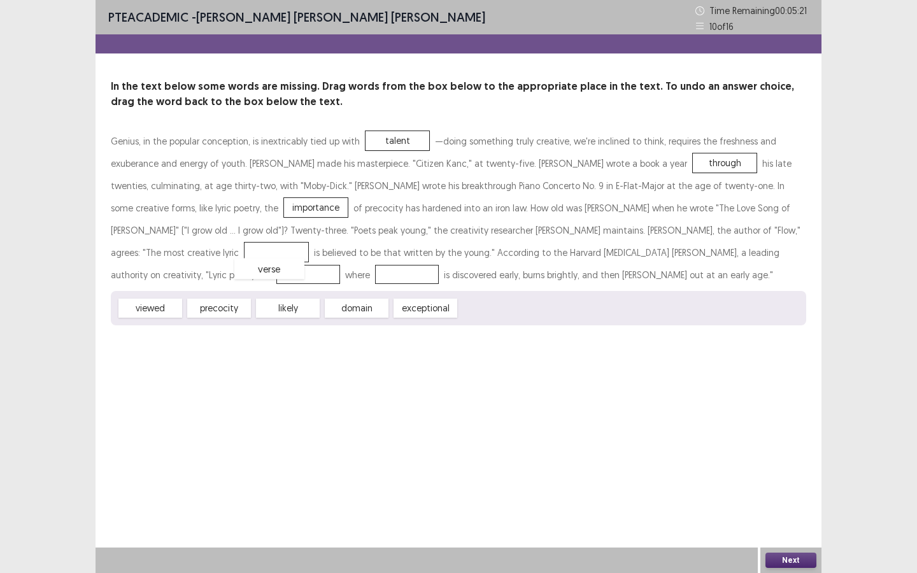
drag, startPoint x: 747, startPoint y: 226, endPoint x: 731, endPoint y: 247, distance: 26.4
drag, startPoint x: 444, startPoint y: 308, endPoint x: 772, endPoint y: 229, distance: 337.6
drag, startPoint x: 160, startPoint y: 306, endPoint x: 155, endPoint y: 277, distance: 30.3
drag, startPoint x: 155, startPoint y: 275, endPoint x: 388, endPoint y: 307, distance: 234.8
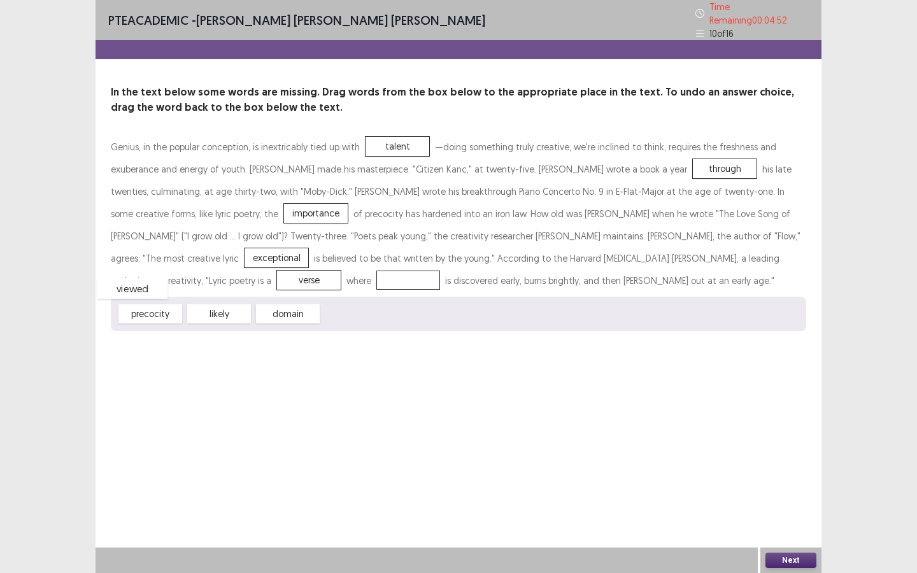
drag, startPoint x: 349, startPoint y: 306, endPoint x: 124, endPoint y: 281, distance: 225.7
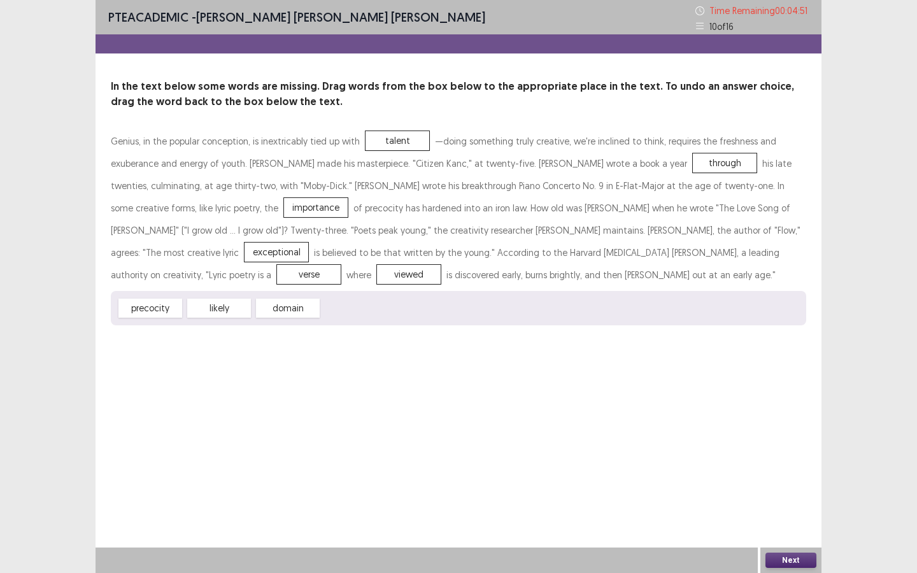
click at [800, 560] on button "Next" at bounding box center [791, 560] width 51 height 15
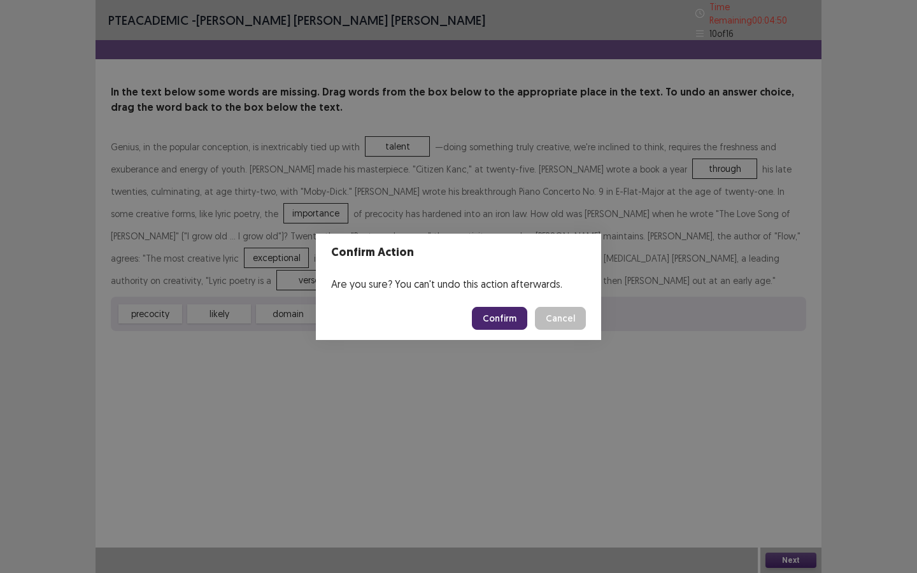
click at [512, 315] on button "Confirm" at bounding box center [499, 318] width 55 height 23
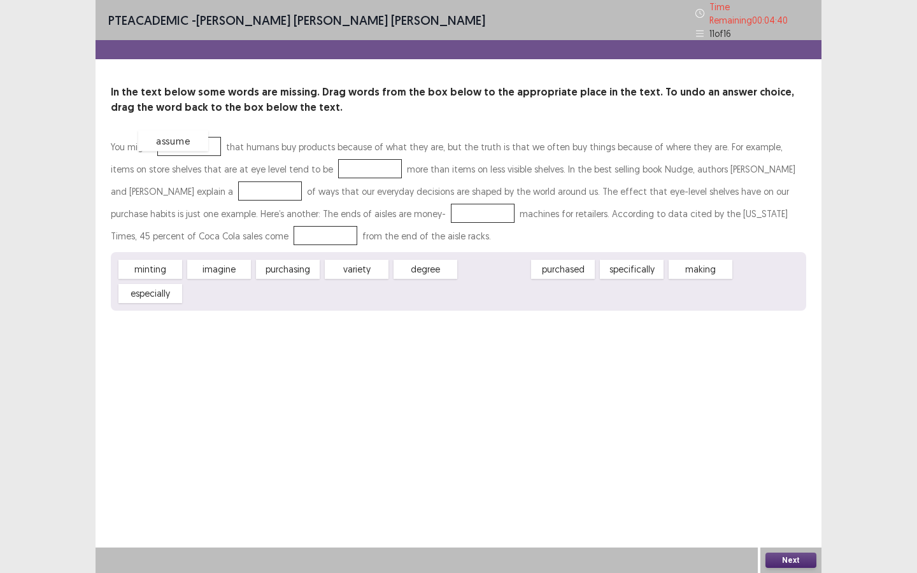
drag, startPoint x: 489, startPoint y: 262, endPoint x: 180, endPoint y: 136, distance: 334.4
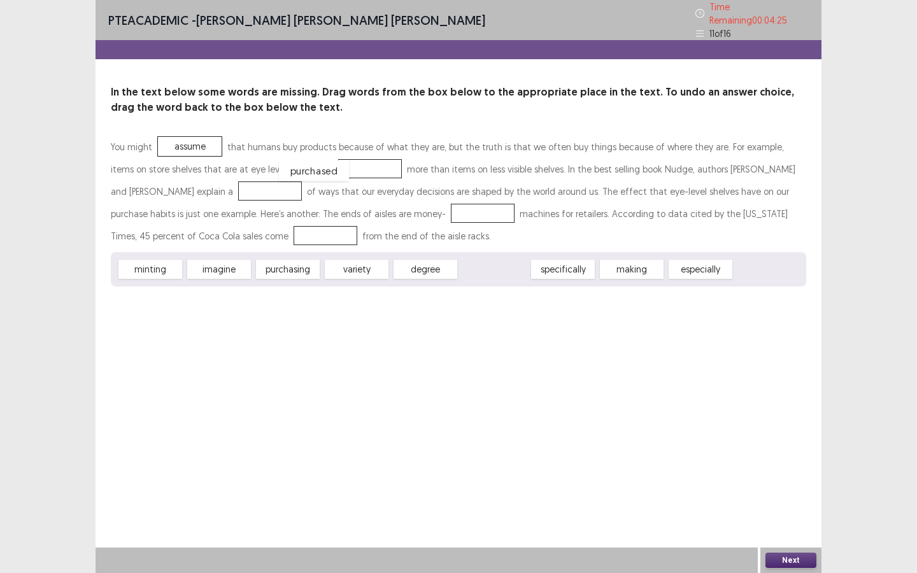
drag, startPoint x: 505, startPoint y: 263, endPoint x: 324, endPoint y: 164, distance: 205.6
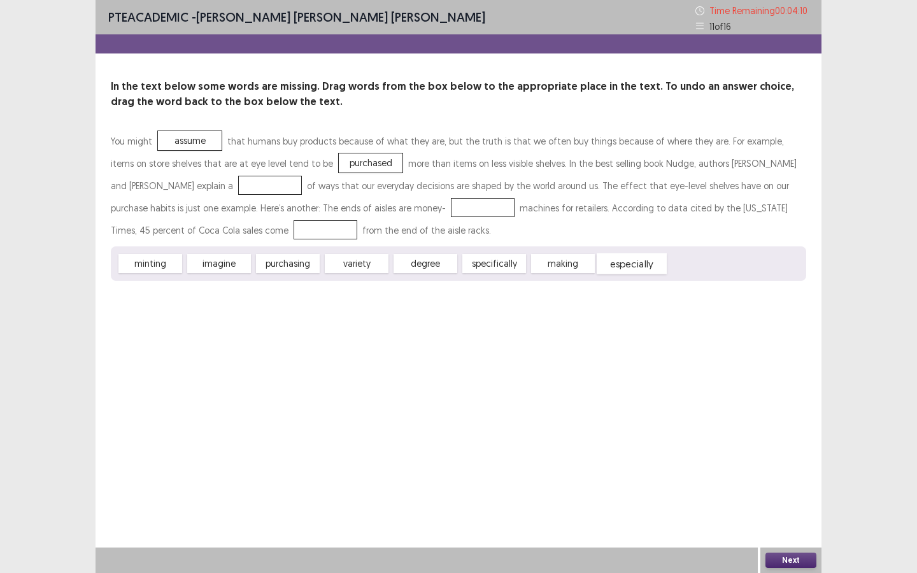
click at [627, 266] on span "especially" at bounding box center [632, 264] width 70 height 21
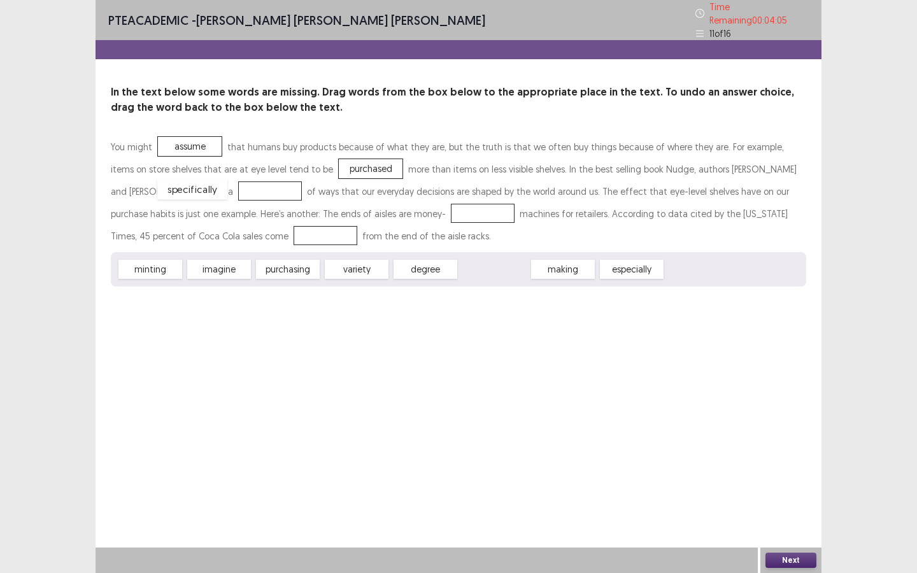
drag, startPoint x: 497, startPoint y: 267, endPoint x: 191, endPoint y: 191, distance: 315.9
drag, startPoint x: 187, startPoint y: 181, endPoint x: 449, endPoint y: 267, distance: 276.2
drag, startPoint x: 363, startPoint y: 263, endPoint x: 177, endPoint y: 180, distance: 203.3
drag, startPoint x: 292, startPoint y: 264, endPoint x: 370, endPoint y: 210, distance: 94.4
drag, startPoint x: 498, startPoint y: 264, endPoint x: 190, endPoint y: 236, distance: 309.7
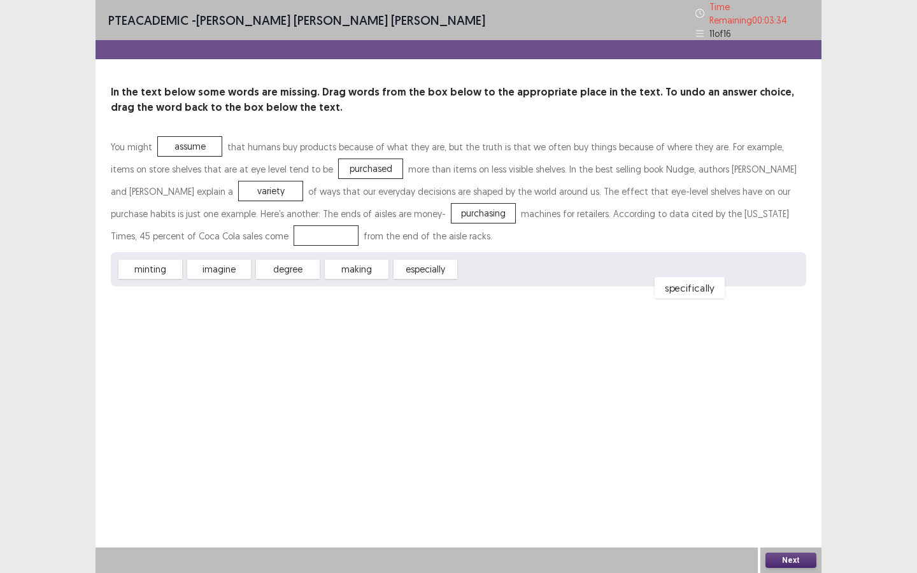
drag, startPoint x: 177, startPoint y: 233, endPoint x: 533, endPoint y: 262, distance: 357.4
drag, startPoint x: 438, startPoint y: 262, endPoint x: 226, endPoint y: 236, distance: 213.8
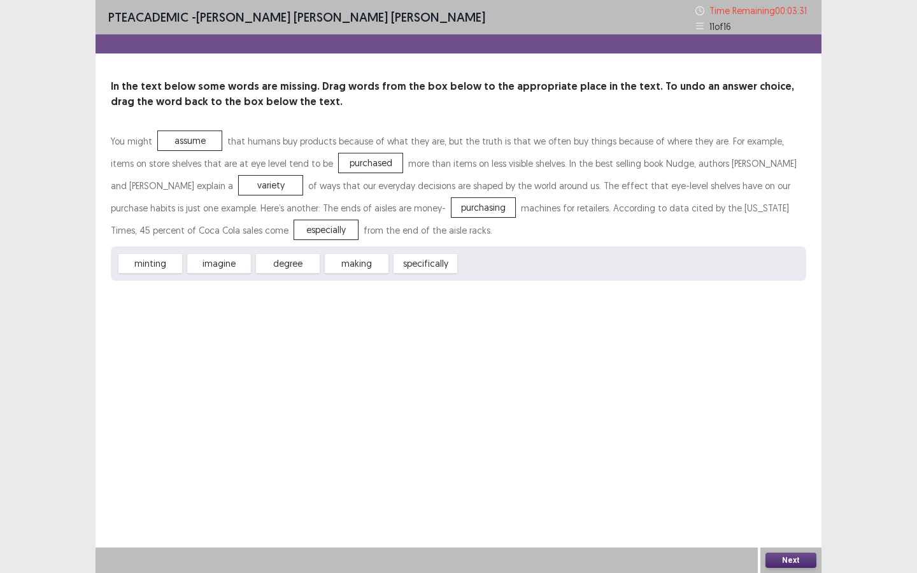
click at [793, 562] on button "Next" at bounding box center [791, 560] width 51 height 15
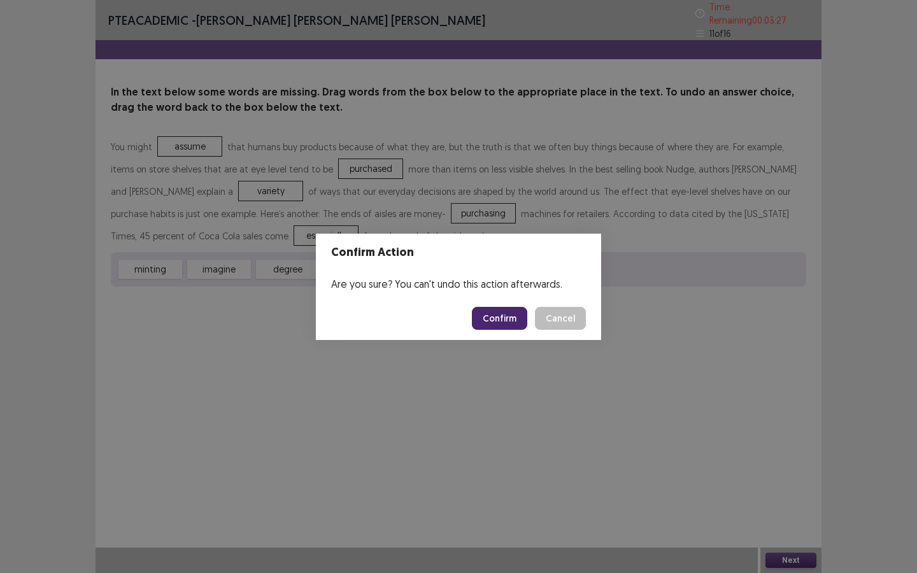
click at [482, 312] on button "Confirm" at bounding box center [499, 318] width 55 height 23
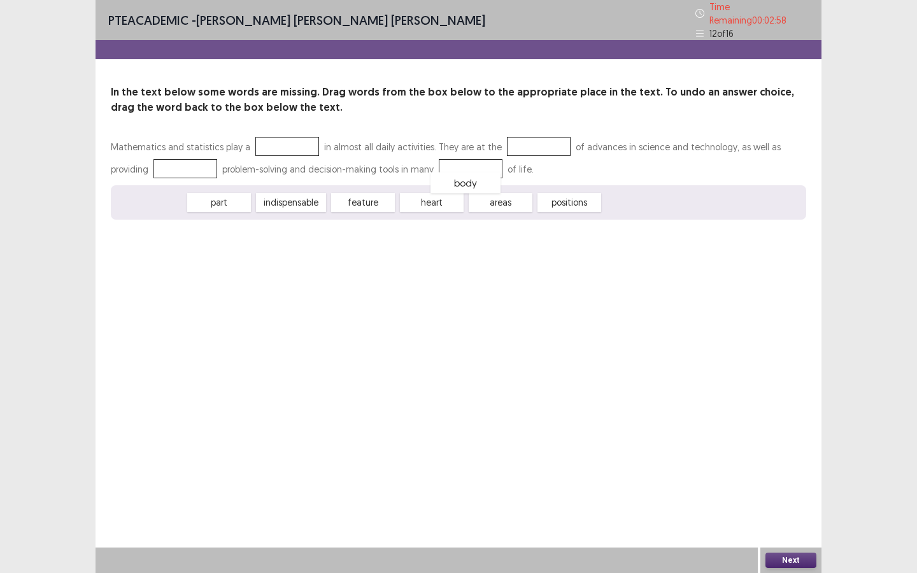
drag, startPoint x: 143, startPoint y: 192, endPoint x: 458, endPoint y: 169, distance: 316.3
drag, startPoint x: 436, startPoint y: 161, endPoint x: 521, endPoint y: 137, distance: 87.3
drag, startPoint x: 296, startPoint y: 196, endPoint x: 155, endPoint y: 159, distance: 145.7
drag, startPoint x: 357, startPoint y: 189, endPoint x: 432, endPoint y: 154, distance: 82.4
click at [199, 199] on span "indispensable" at bounding box center [221, 202] width 77 height 21
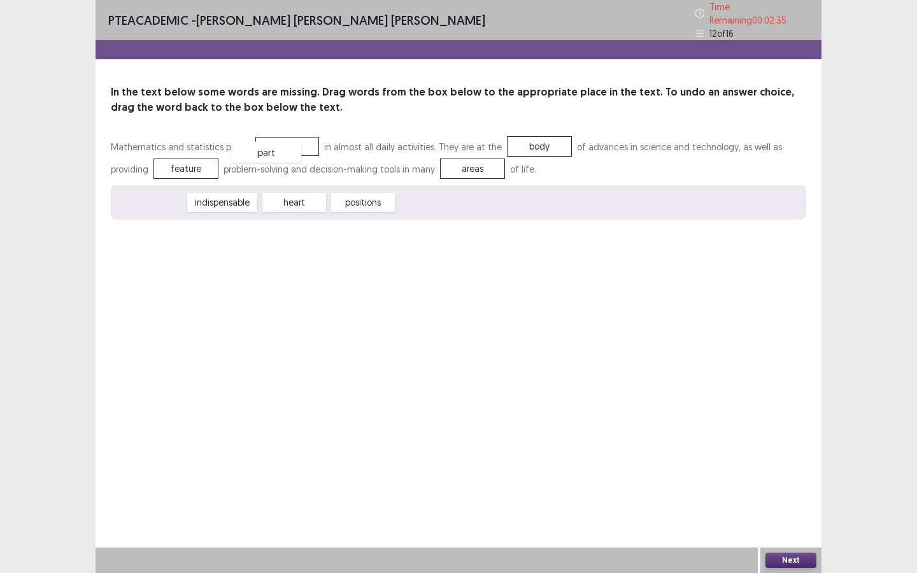
drag, startPoint x: 152, startPoint y: 199, endPoint x: 274, endPoint y: 143, distance: 133.7
click at [781, 552] on div "Next" at bounding box center [791, 560] width 61 height 25
click at [791, 561] on button "Next" at bounding box center [791, 560] width 51 height 15
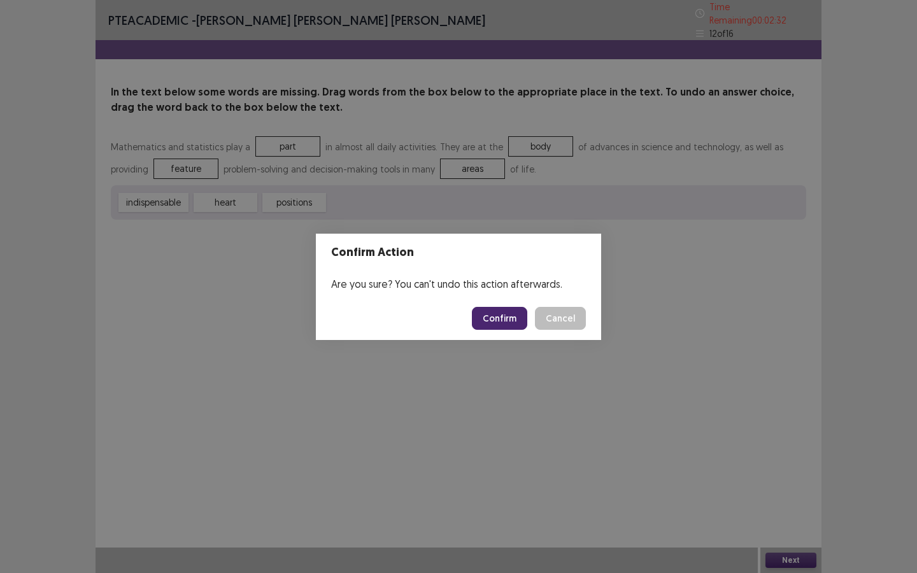
click at [508, 327] on button "Confirm" at bounding box center [499, 318] width 55 height 23
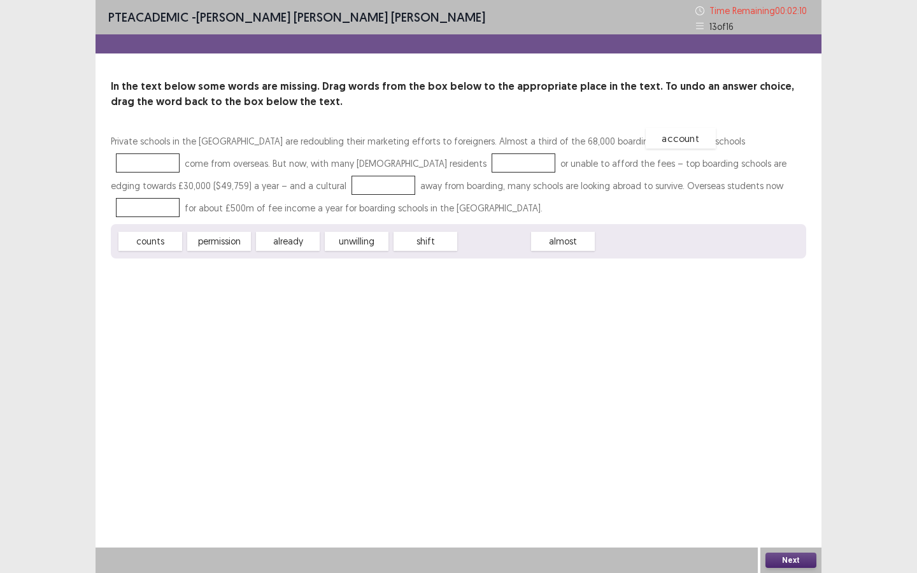
drag, startPoint x: 503, startPoint y: 241, endPoint x: 689, endPoint y: 138, distance: 213.3
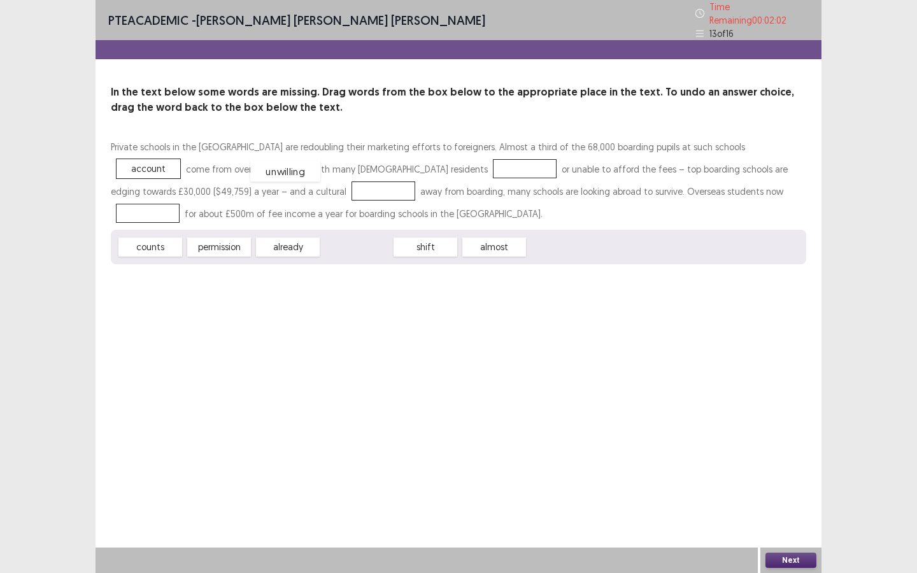
drag, startPoint x: 350, startPoint y: 244, endPoint x: 277, endPoint y: 167, distance: 106.4
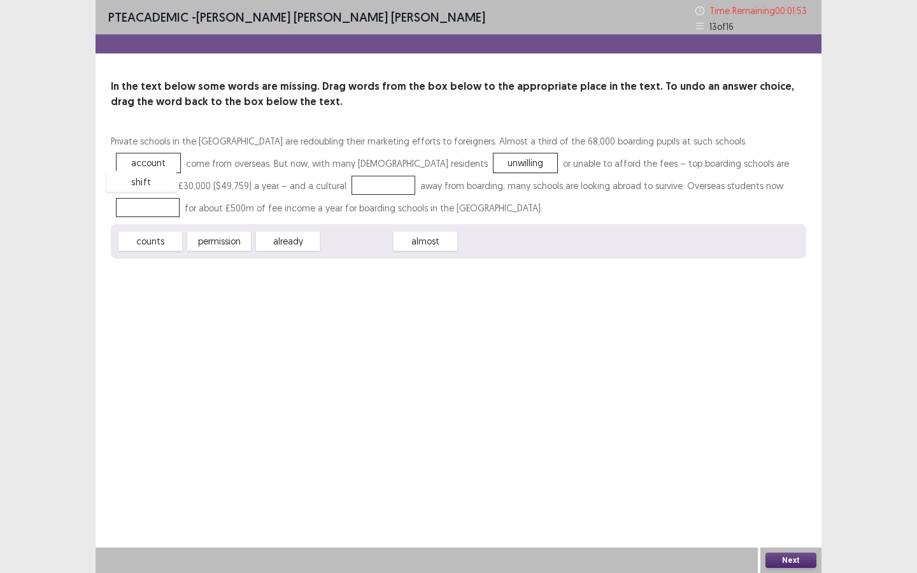
drag, startPoint x: 368, startPoint y: 240, endPoint x: 154, endPoint y: 180, distance: 222.9
drag, startPoint x: 150, startPoint y: 240, endPoint x: 586, endPoint y: 187, distance: 439.6
click at [792, 557] on button "Next" at bounding box center [791, 560] width 51 height 15
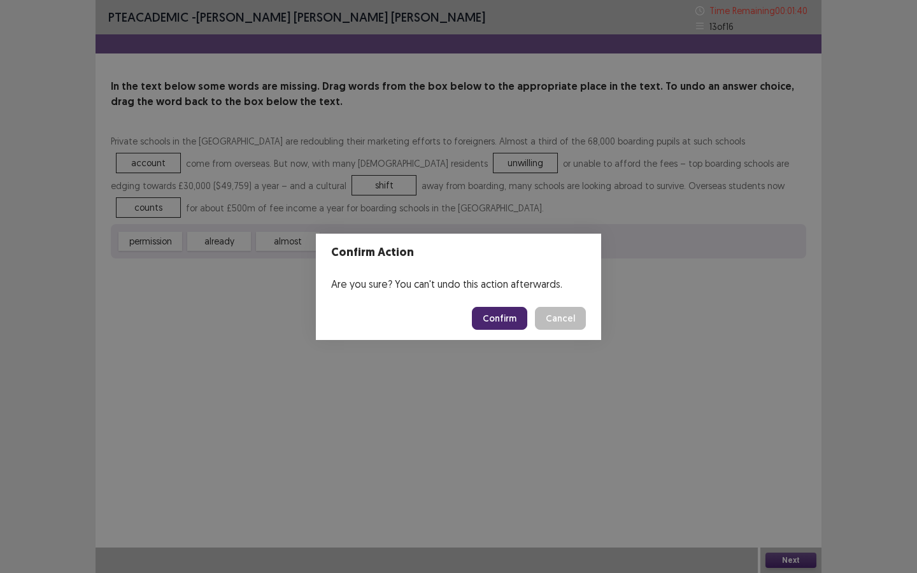
click at [503, 313] on button "Confirm" at bounding box center [499, 318] width 55 height 23
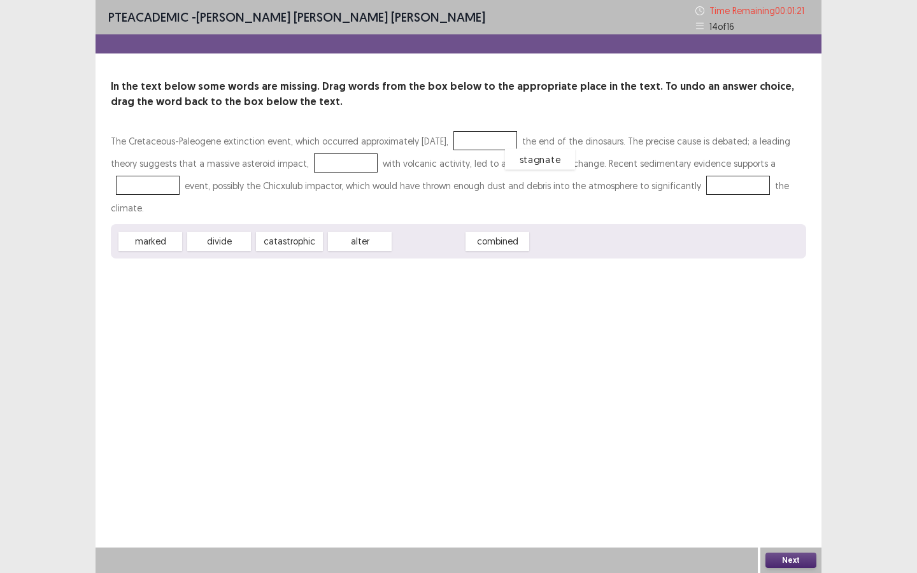
drag, startPoint x: 420, startPoint y: 221, endPoint x: 532, endPoint y: 140, distance: 138.7
drag, startPoint x: 421, startPoint y: 215, endPoint x: 368, endPoint y: 159, distance: 77.1
drag, startPoint x: 365, startPoint y: 220, endPoint x: 154, endPoint y: 186, distance: 213.6
drag, startPoint x: 152, startPoint y: 179, endPoint x: 424, endPoint y: 196, distance: 272.6
drag, startPoint x: 292, startPoint y: 222, endPoint x: 152, endPoint y: 189, distance: 144.8
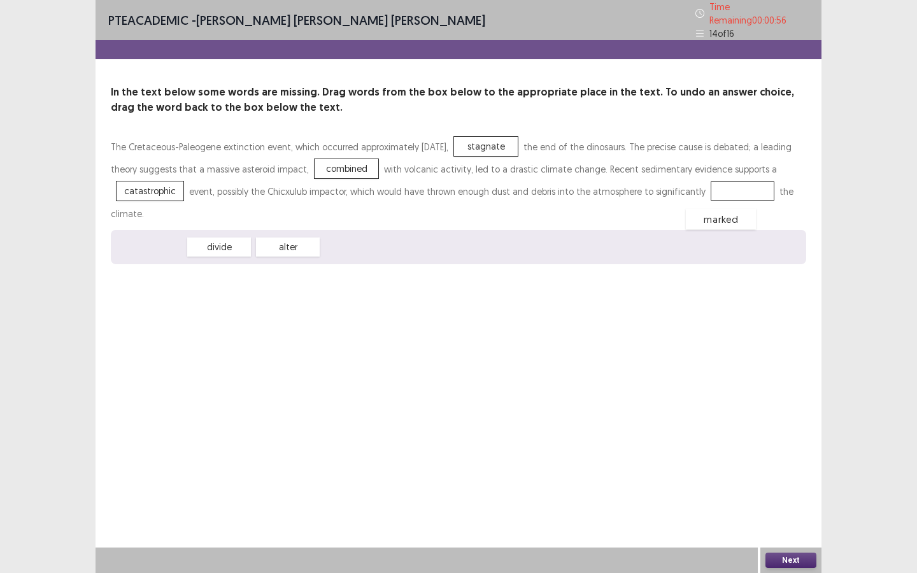
drag, startPoint x: 154, startPoint y: 222, endPoint x: 721, endPoint y: 189, distance: 568.6
click at [784, 556] on button "Next" at bounding box center [791, 560] width 51 height 15
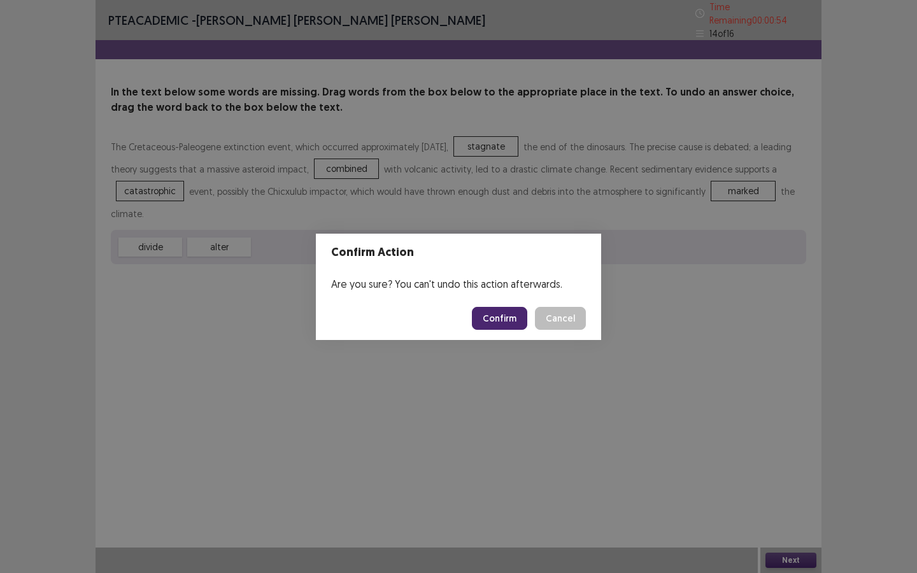
click at [503, 320] on button "Confirm" at bounding box center [499, 318] width 55 height 23
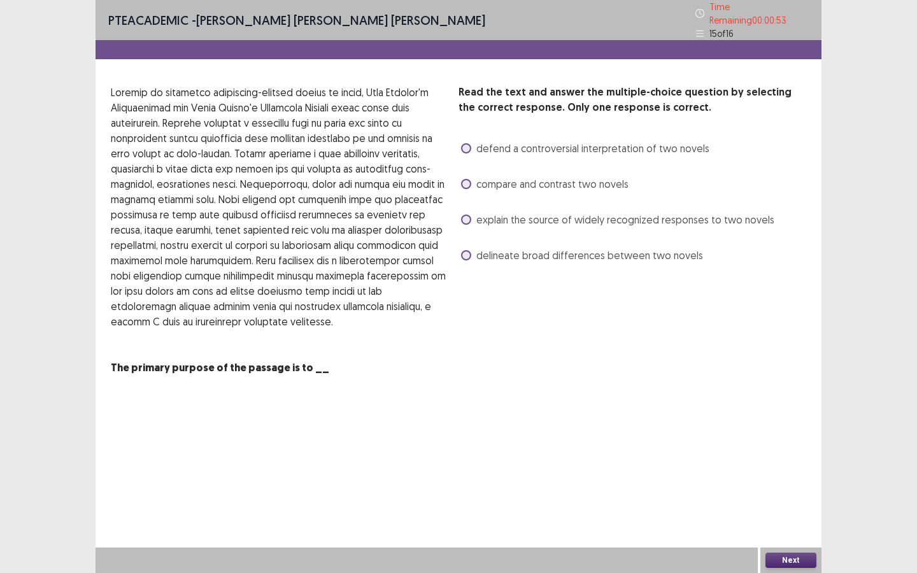
click at [468, 216] on span at bounding box center [466, 220] width 10 height 10
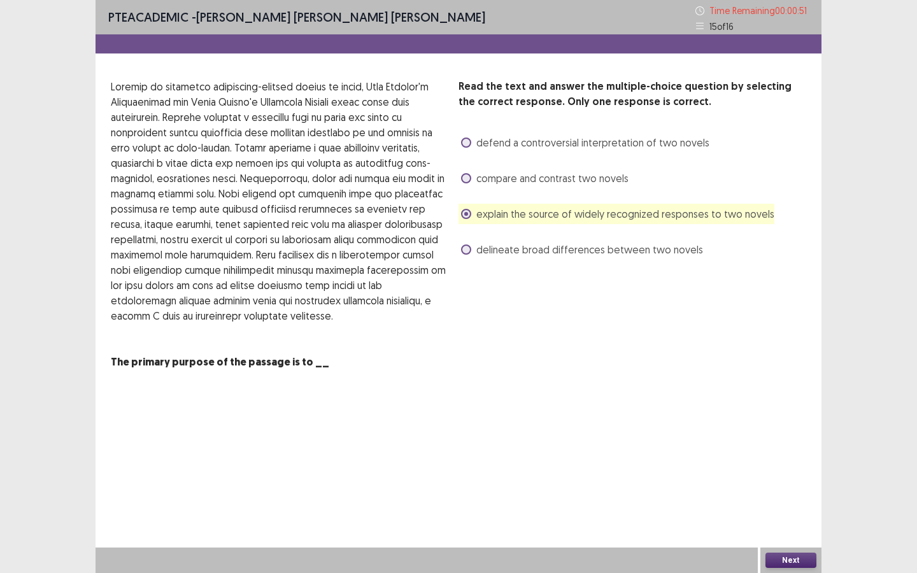
click at [787, 560] on button "Next" at bounding box center [791, 560] width 51 height 15
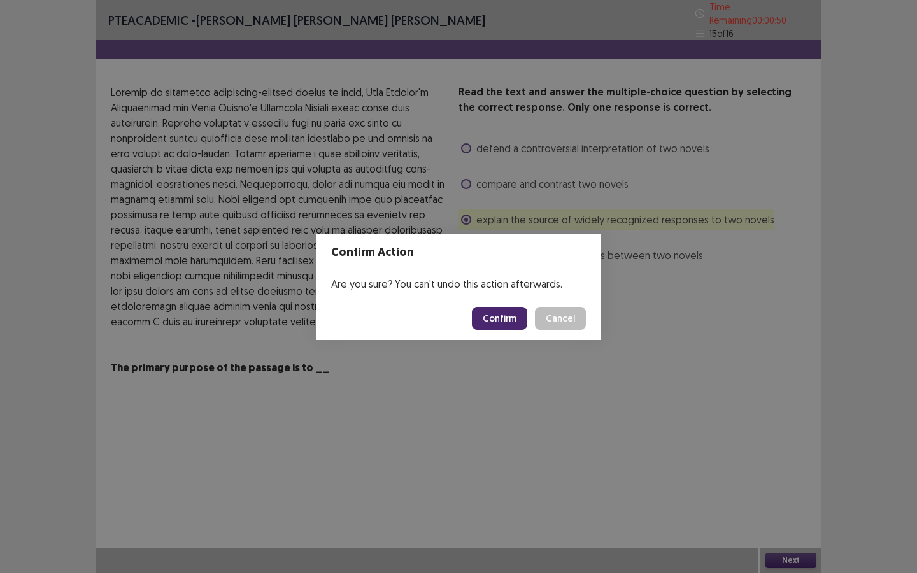
click at [507, 322] on button "Confirm" at bounding box center [499, 318] width 55 height 23
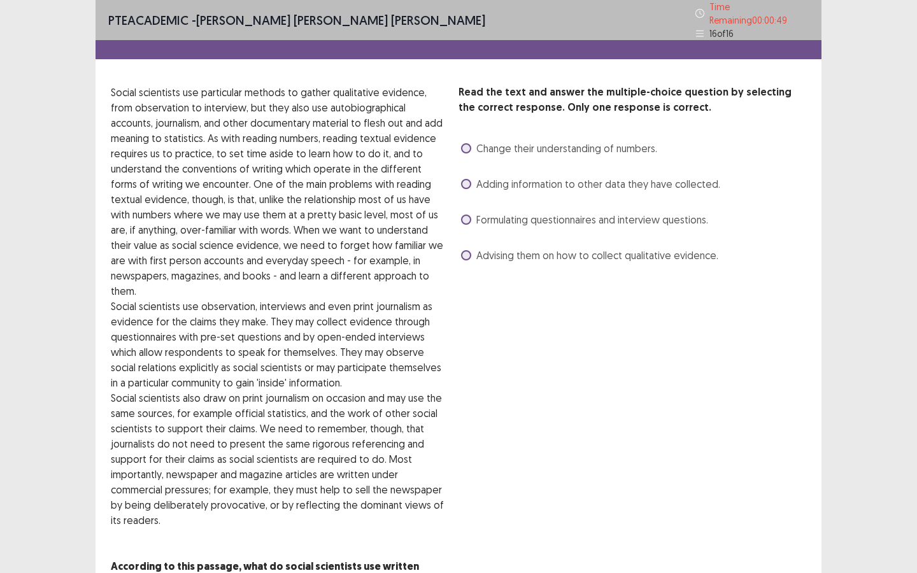
click at [469, 143] on span at bounding box center [466, 148] width 10 height 10
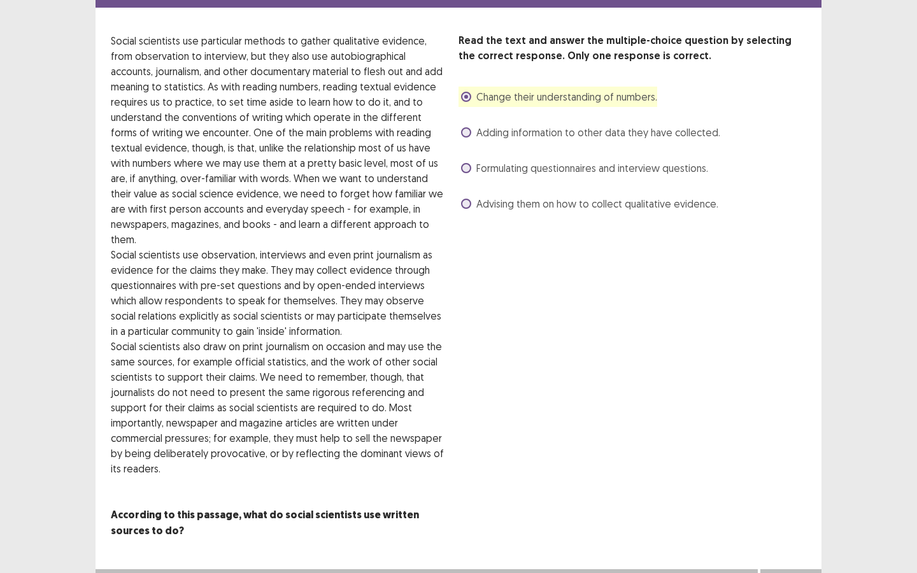
click at [810, 573] on button "Next" at bounding box center [791, 582] width 51 height 15
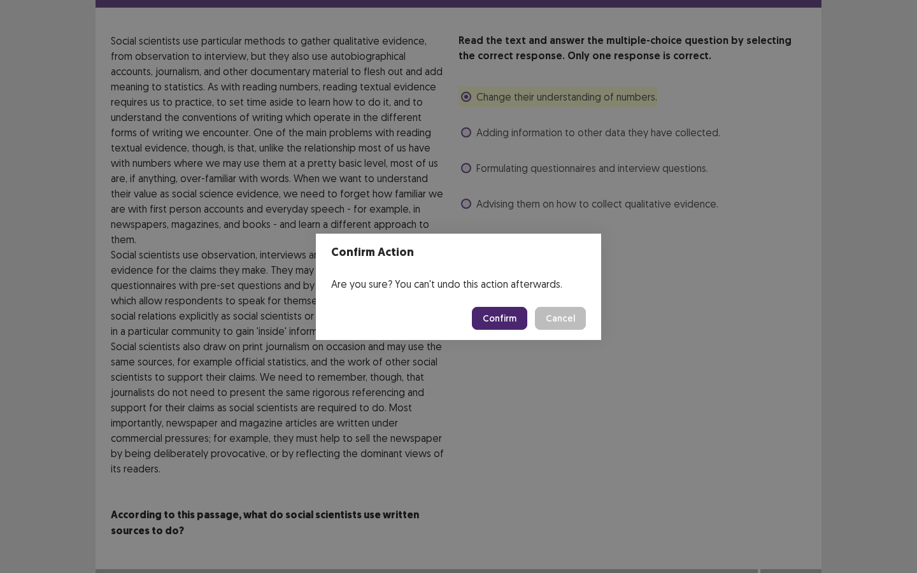
click at [495, 317] on button "Confirm" at bounding box center [499, 318] width 55 height 23
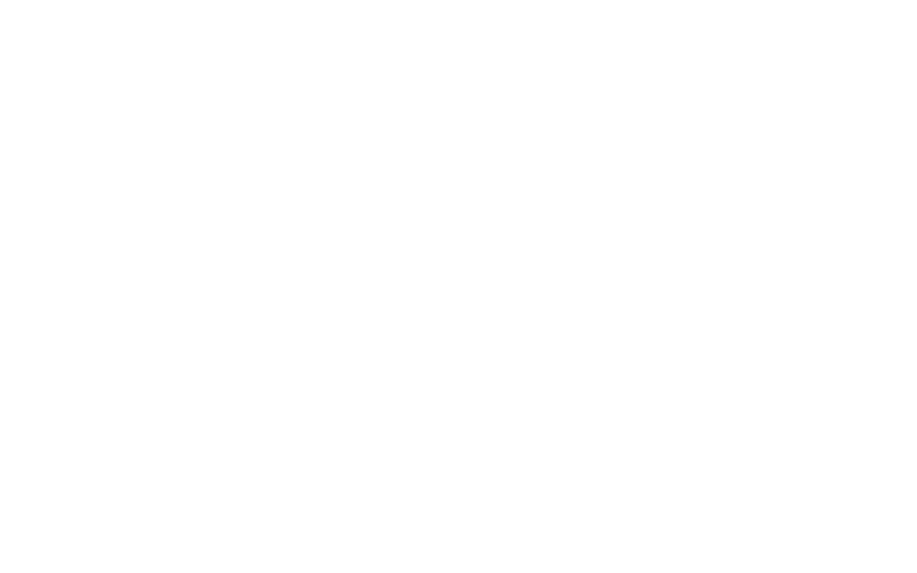
scroll to position [0, 0]
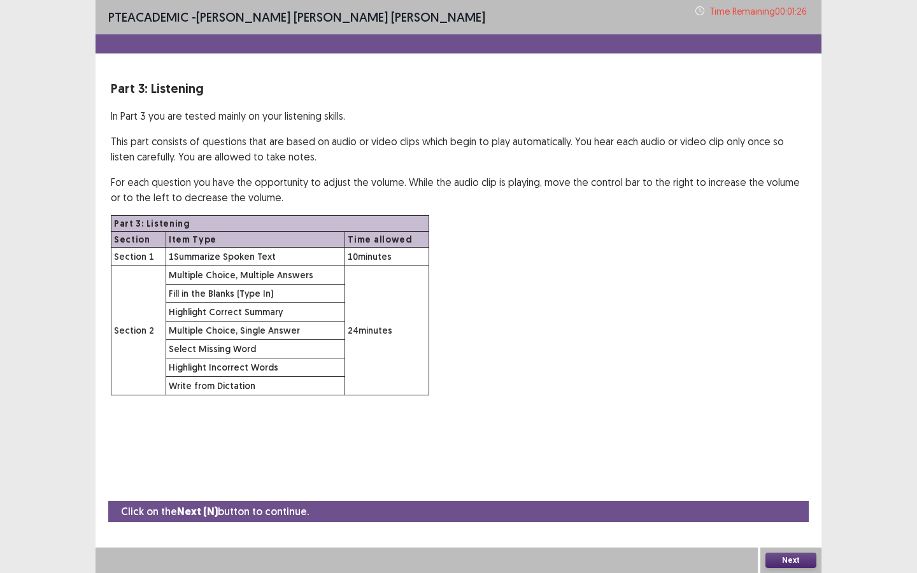
click at [791, 559] on button "Next" at bounding box center [791, 560] width 51 height 15
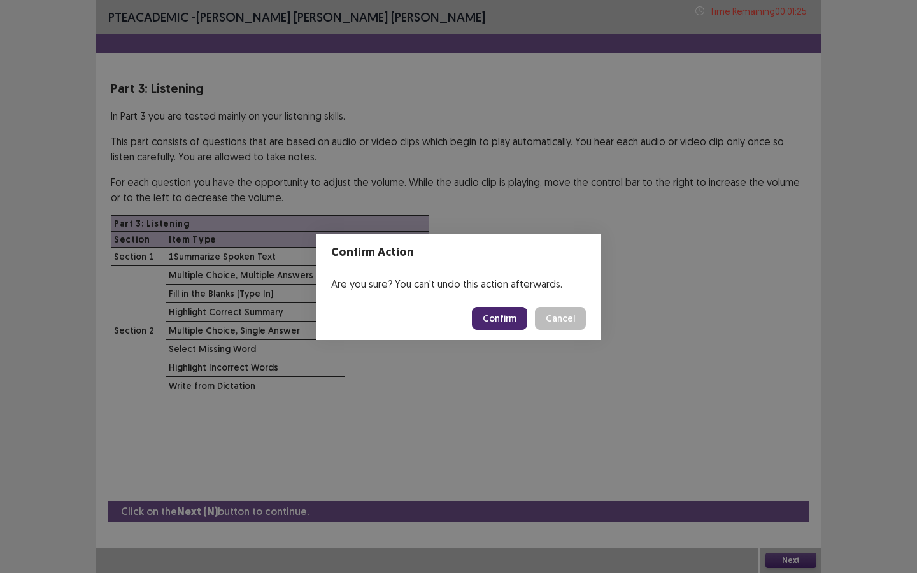
click at [504, 310] on button "Confirm" at bounding box center [499, 318] width 55 height 23
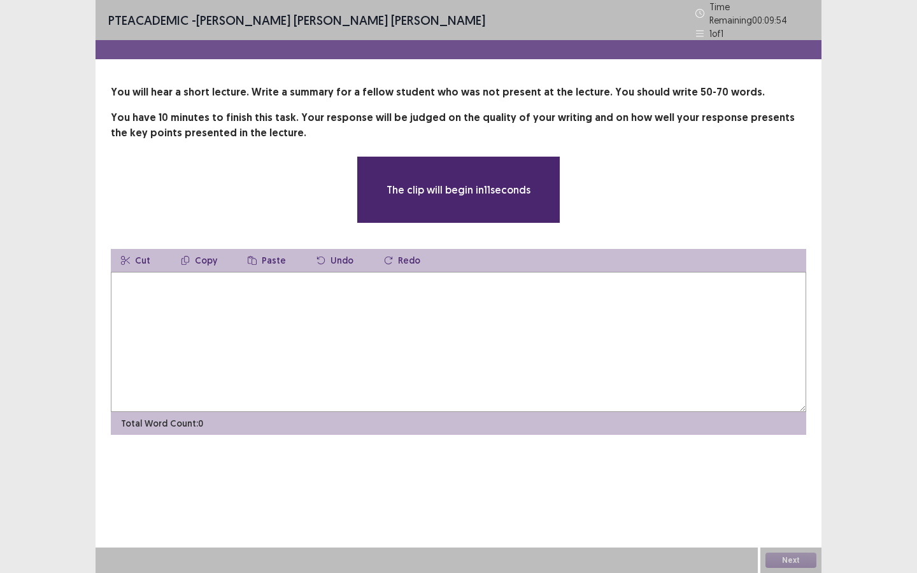
click at [504, 311] on textarea at bounding box center [459, 342] width 696 height 140
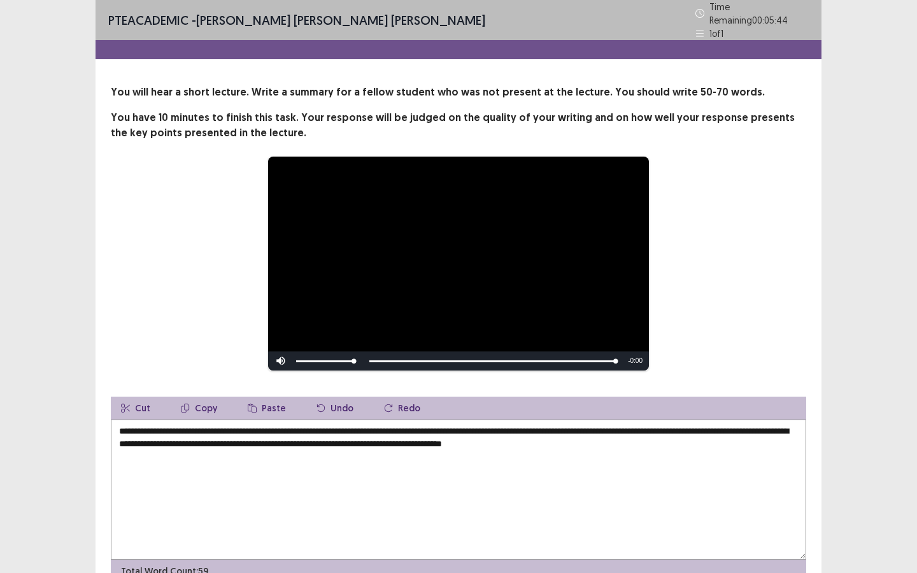
click at [468, 438] on textarea "**********" at bounding box center [459, 490] width 696 height 140
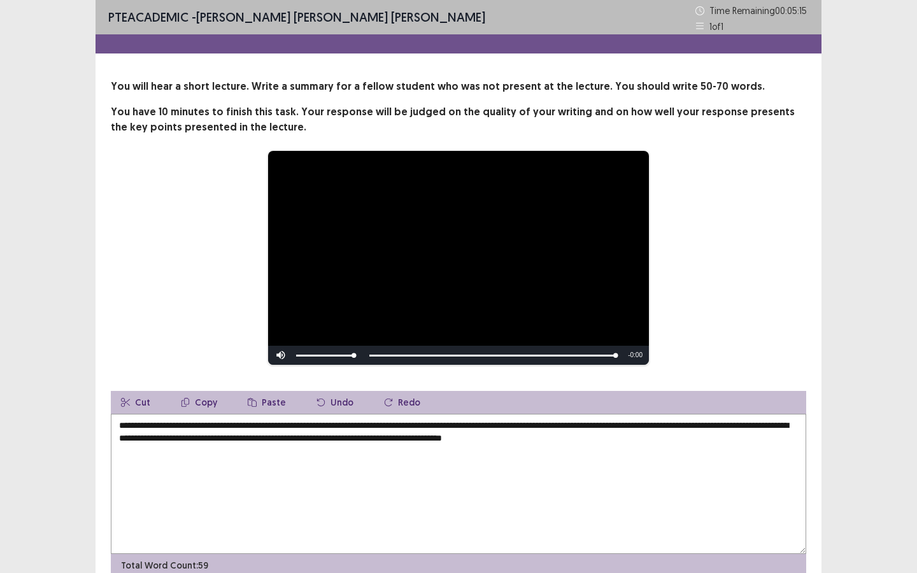
click at [610, 426] on textarea "**********" at bounding box center [459, 484] width 696 height 140
drag, startPoint x: 245, startPoint y: 438, endPoint x: 245, endPoint y: 492, distance: 54.2
click at [245, 438] on textarea "**********" at bounding box center [459, 484] width 696 height 140
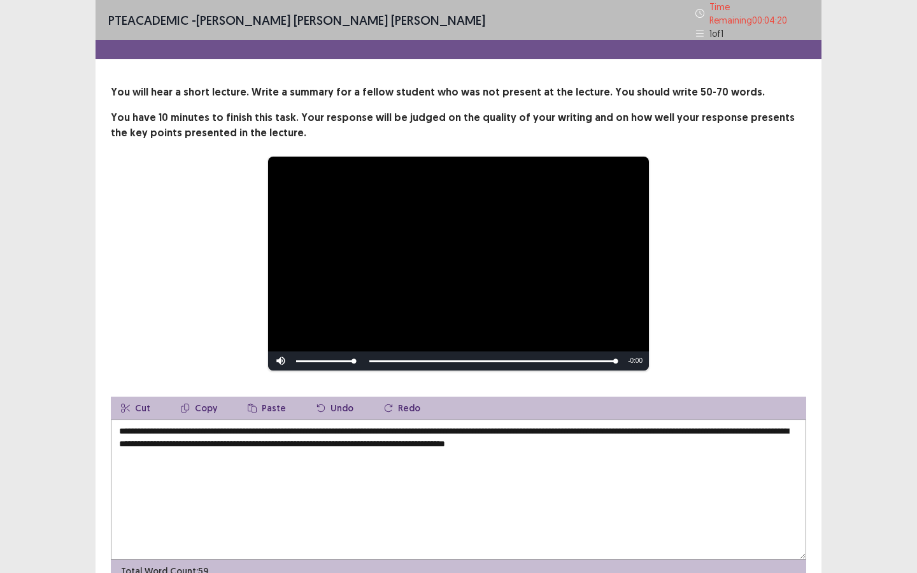
click at [376, 438] on textarea "**********" at bounding box center [459, 490] width 696 height 140
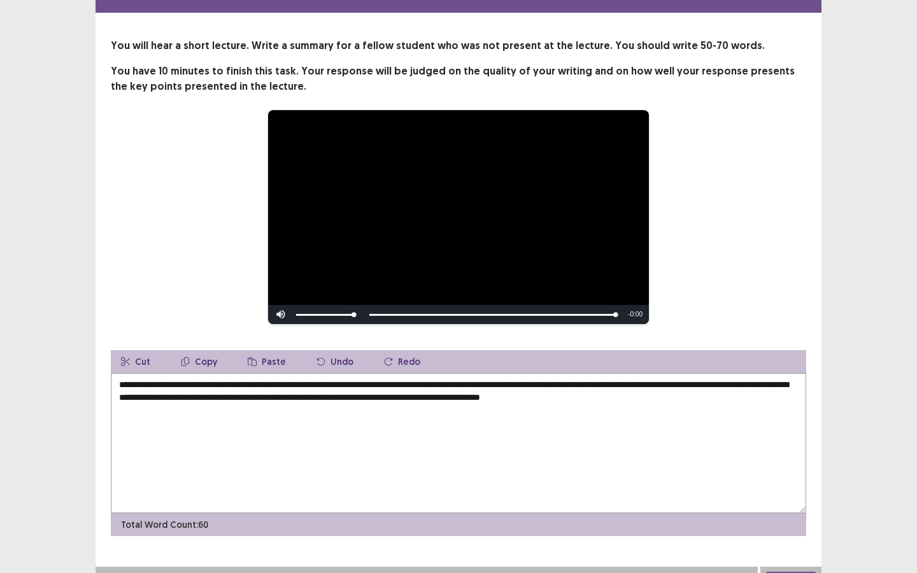
scroll to position [60, 0]
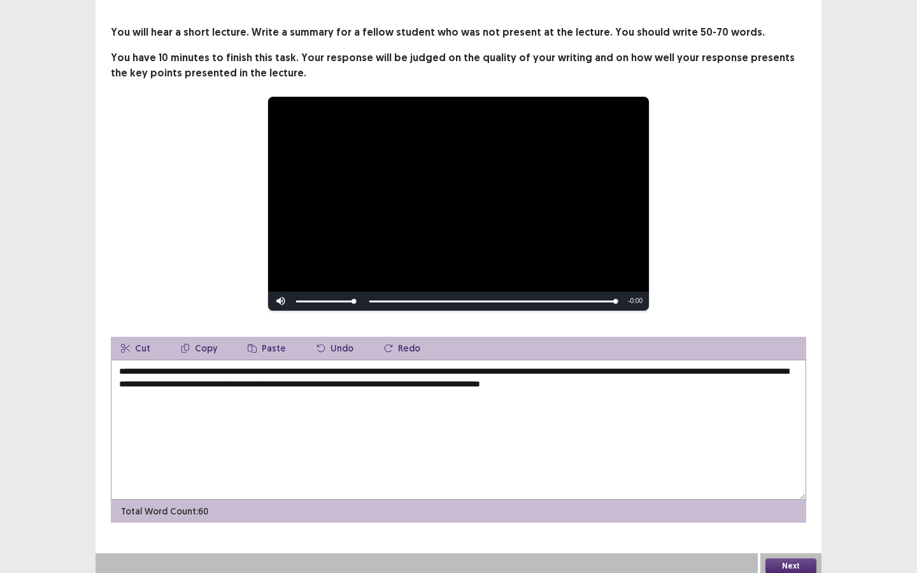
type textarea "**********"
click at [789, 561] on button "Next" at bounding box center [791, 566] width 51 height 15
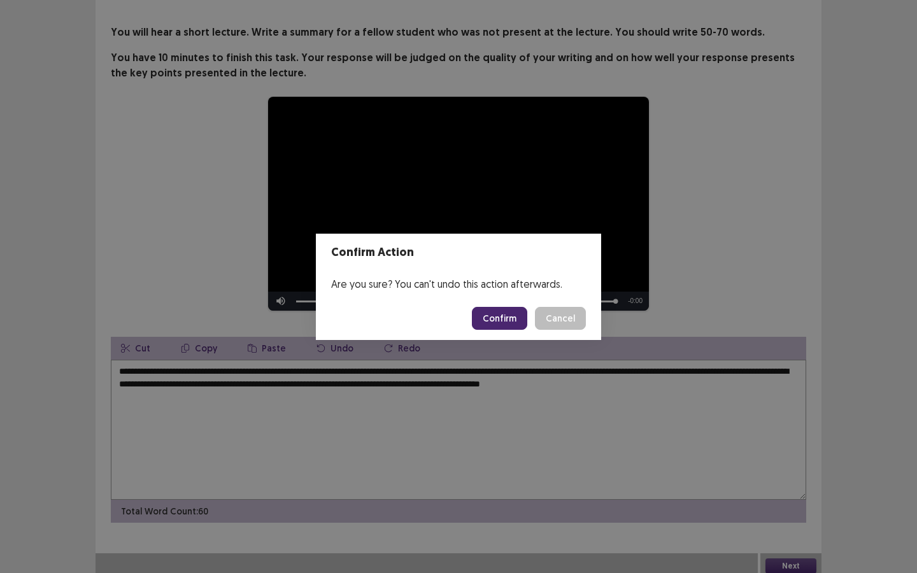
click at [496, 314] on button "Confirm" at bounding box center [499, 318] width 55 height 23
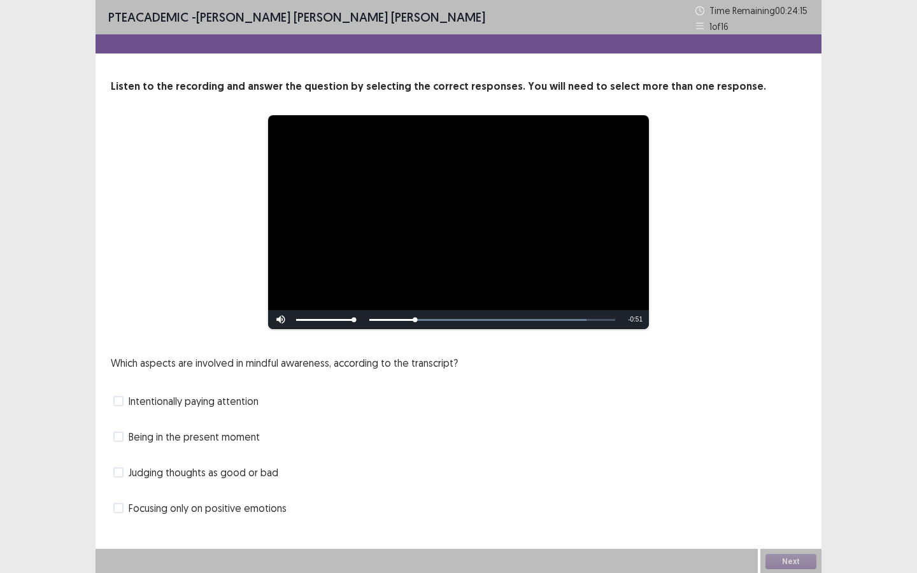
click at [121, 401] on span at bounding box center [118, 401] width 10 height 10
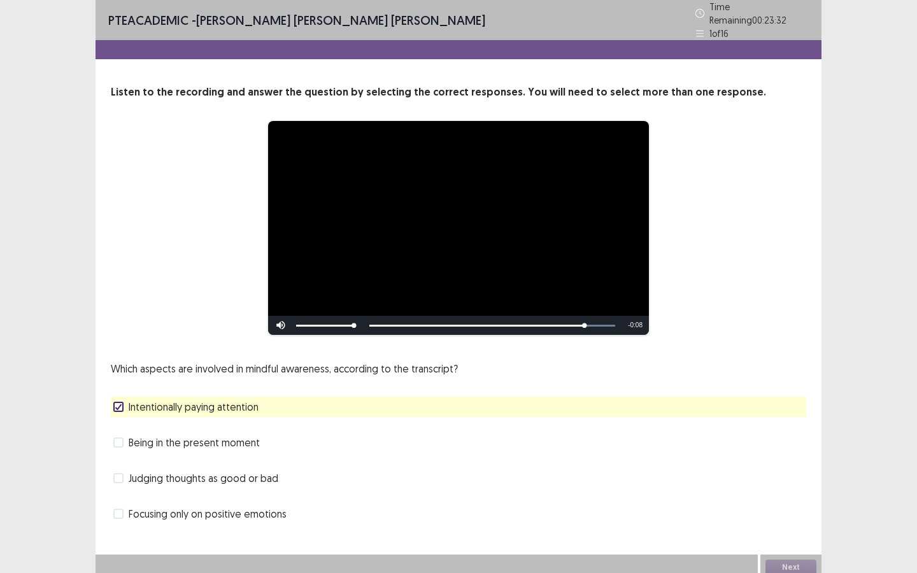
click at [116, 442] on label "Being in the present moment" at bounding box center [186, 442] width 147 height 15
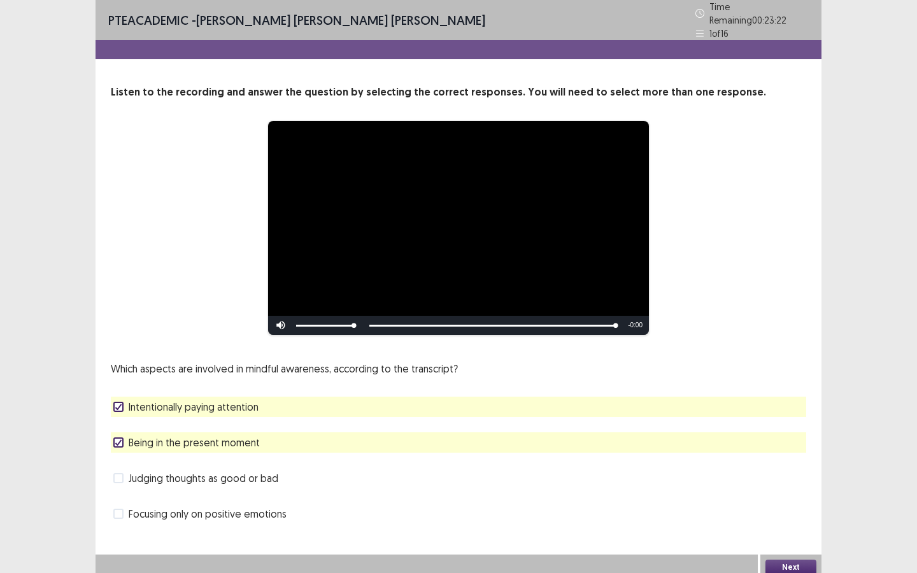
click at [790, 560] on button "Next" at bounding box center [791, 567] width 51 height 15
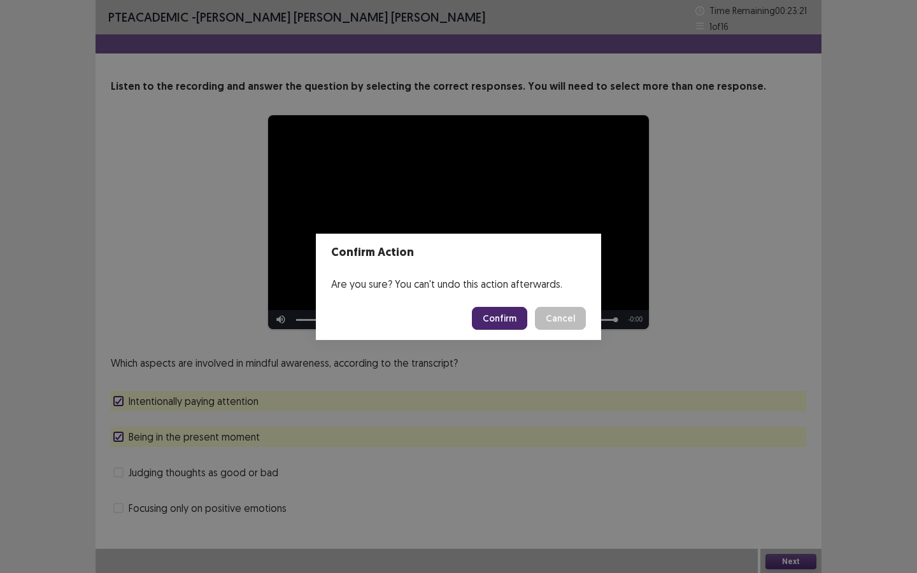
click at [500, 306] on footer "Confirm Cancel" at bounding box center [458, 318] width 285 height 43
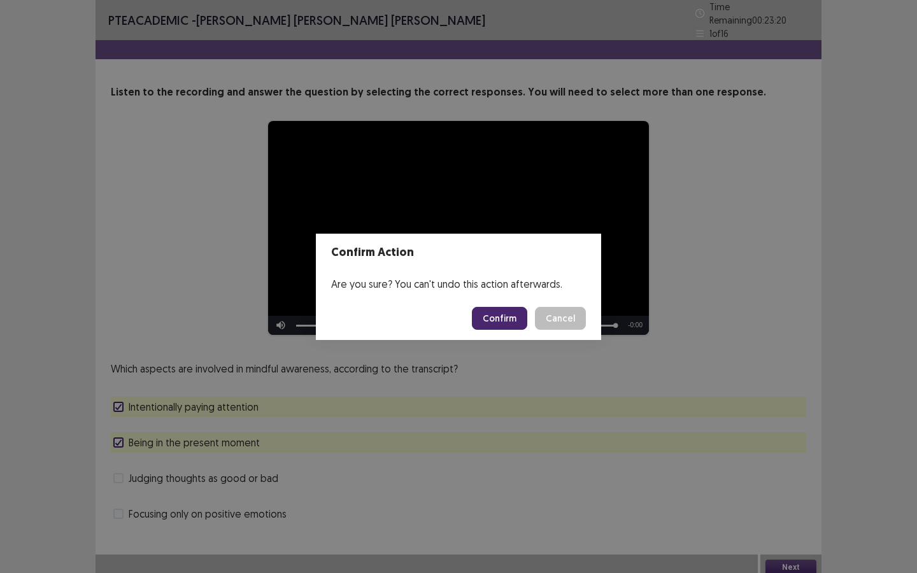
click at [500, 317] on button "Confirm" at bounding box center [499, 318] width 55 height 23
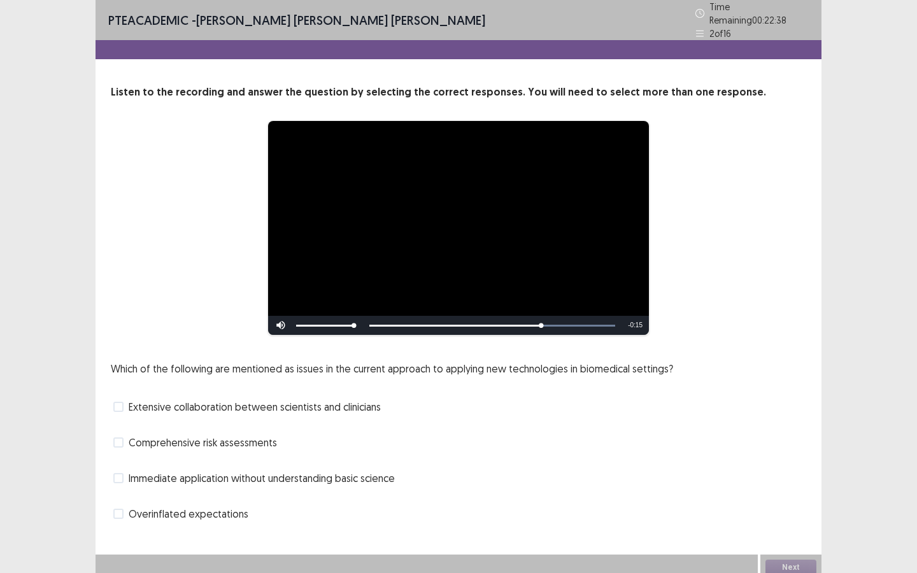
scroll to position [1, 0]
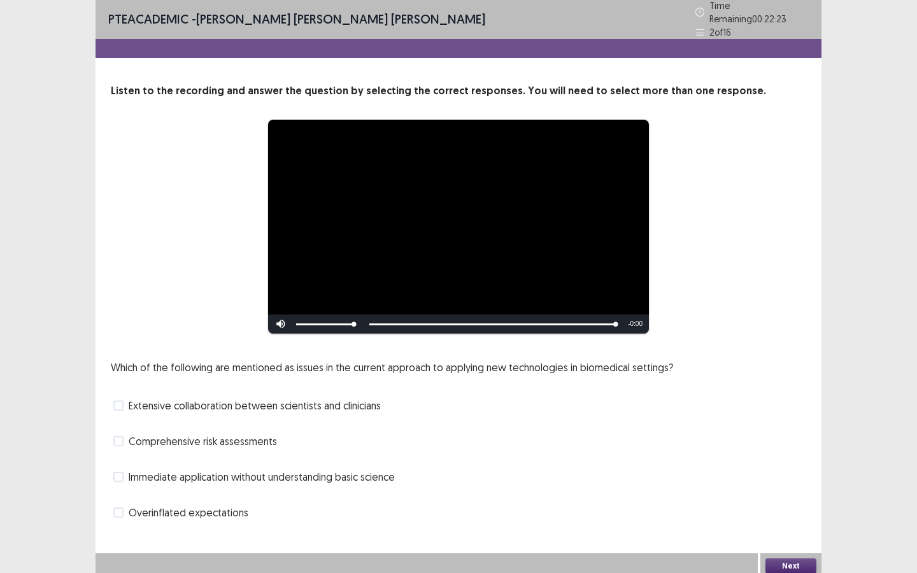
click at [150, 505] on span "Overinflated expectations" at bounding box center [189, 512] width 120 height 15
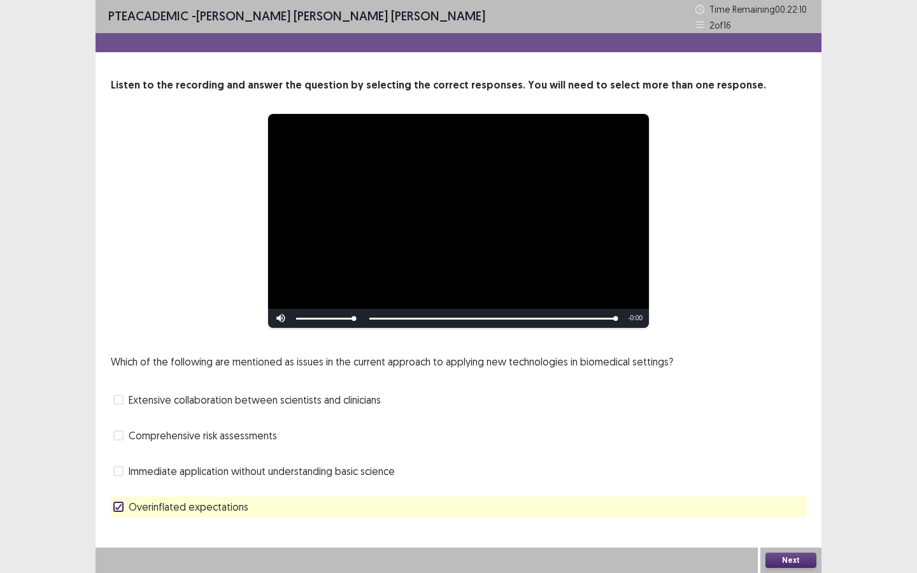
click at [793, 559] on button "Next" at bounding box center [791, 560] width 51 height 15
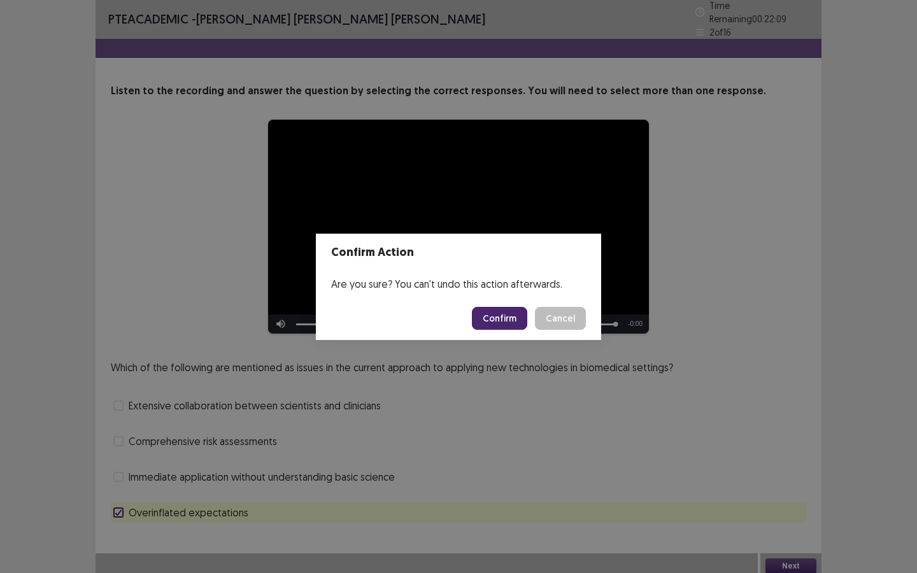
click at [504, 316] on button "Confirm" at bounding box center [499, 318] width 55 height 23
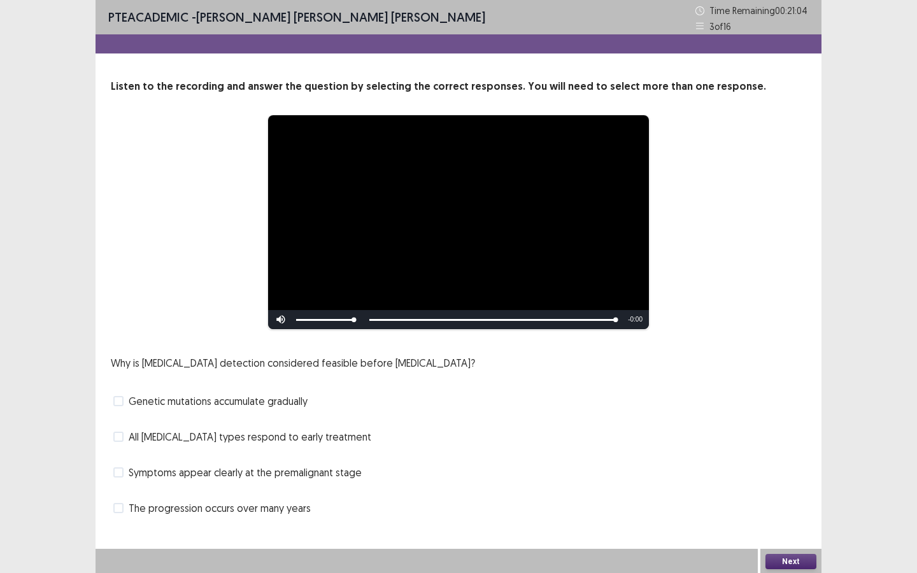
click at [150, 506] on span "The progression occurs over many years" at bounding box center [220, 508] width 182 height 15
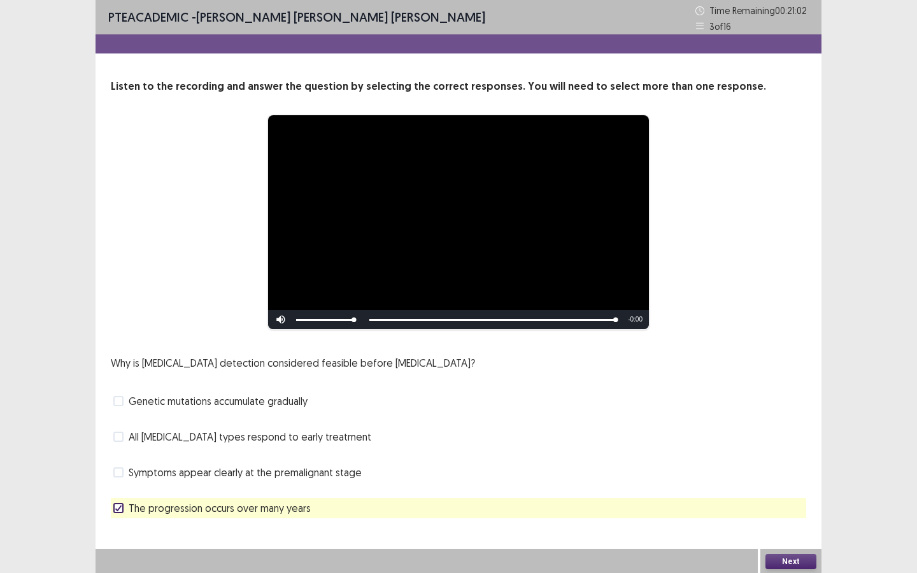
click at [792, 561] on button "Next" at bounding box center [791, 561] width 51 height 15
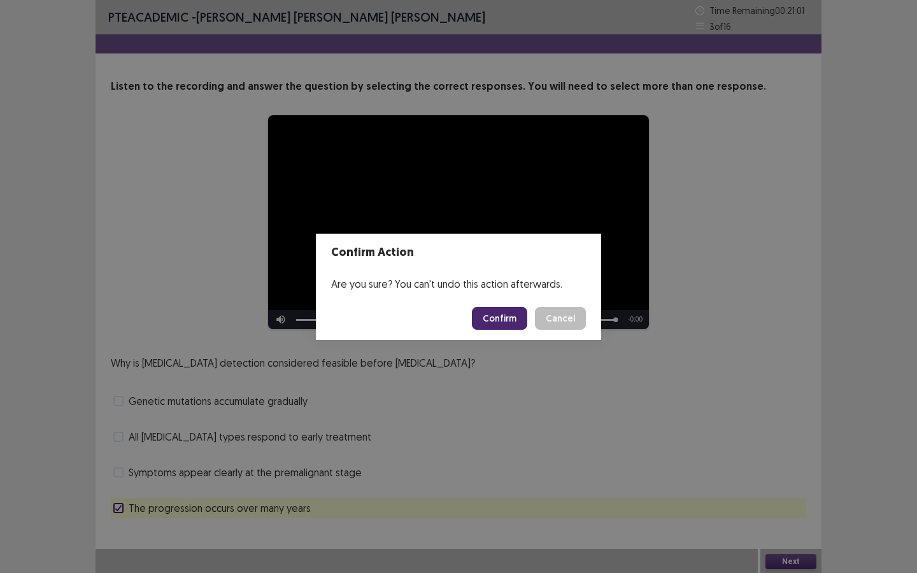
click at [506, 312] on button "Confirm" at bounding box center [499, 318] width 55 height 23
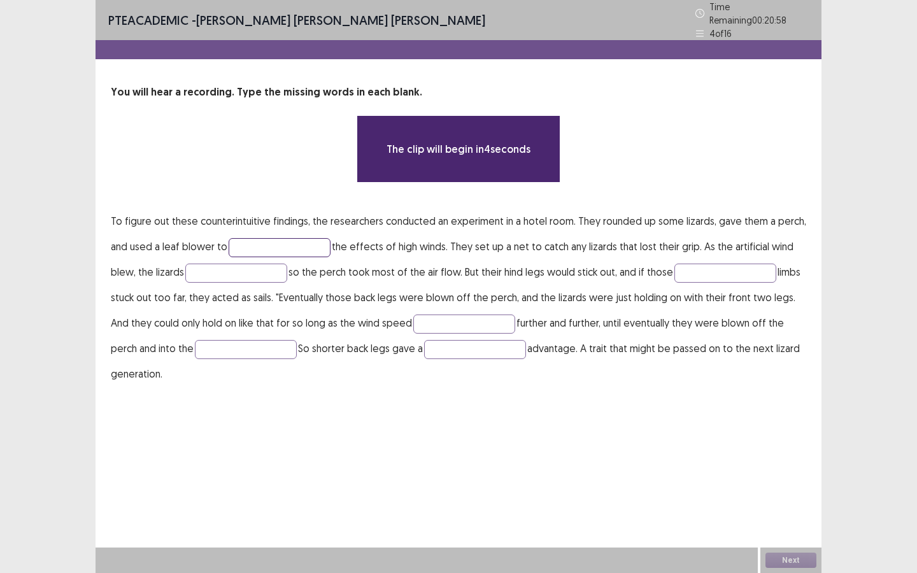
click at [320, 239] on input "text" at bounding box center [280, 247] width 102 height 19
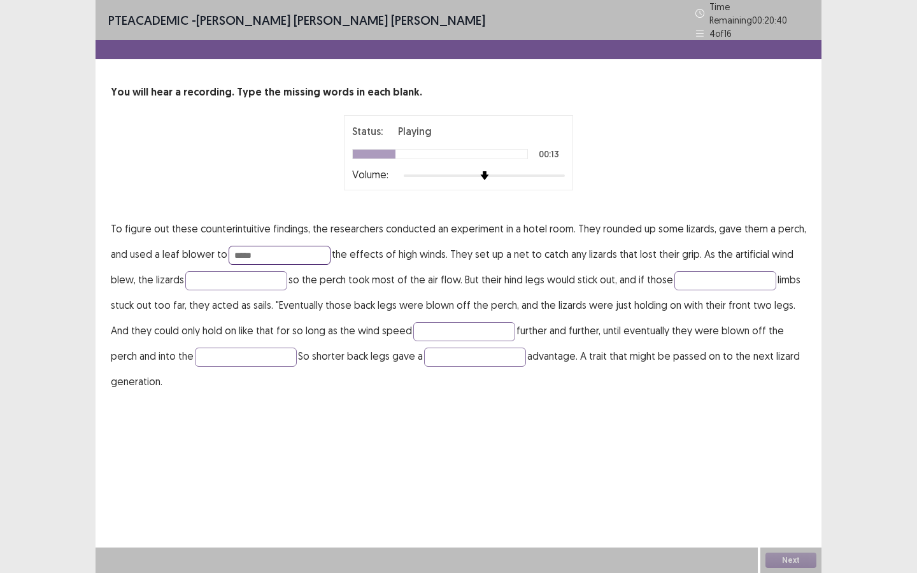
type input "*****"
type input "****"
type input "*********"
type input "*****"
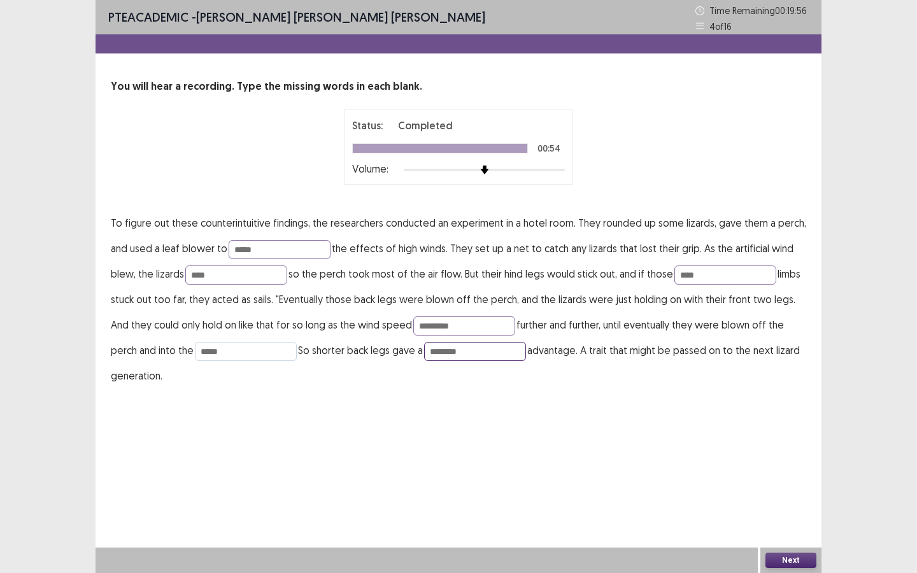
type input "********"
drag, startPoint x: 210, startPoint y: 356, endPoint x: 150, endPoint y: 358, distance: 59.9
click at [150, 358] on p "To figure out these counterintuitive findings, the researchers conducted an exp…" at bounding box center [459, 299] width 696 height 178
type input "****"
drag, startPoint x: 466, startPoint y: 351, endPoint x: 385, endPoint y: 350, distance: 80.9
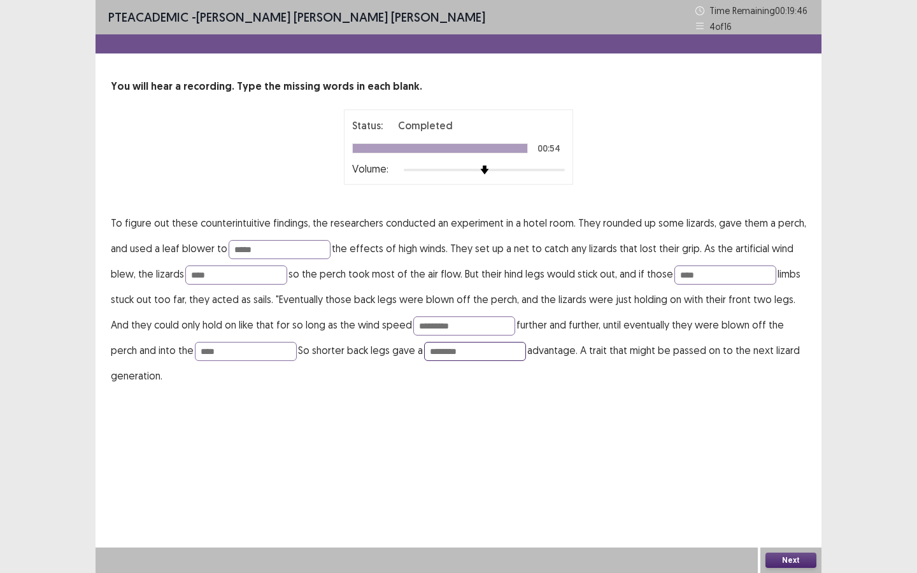
click at [385, 350] on p "To figure out these counterintuitive findings, the researchers conducted an exp…" at bounding box center [459, 299] width 696 height 178
type input "********"
click at [460, 326] on input "*********" at bounding box center [464, 326] width 102 height 19
type input "********"
click at [254, 274] on input "****" at bounding box center [236, 275] width 102 height 19
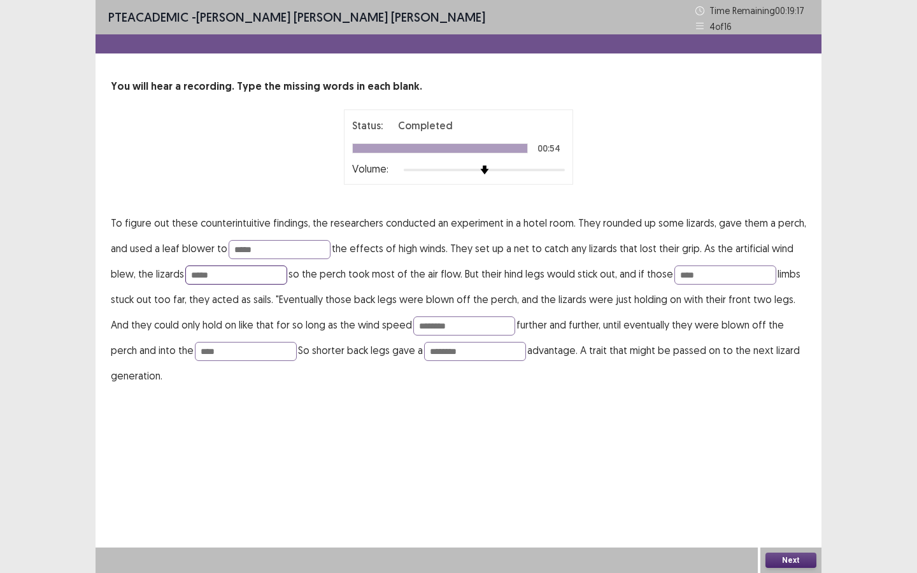
type input "****"
click at [795, 556] on button "Next" at bounding box center [791, 560] width 51 height 15
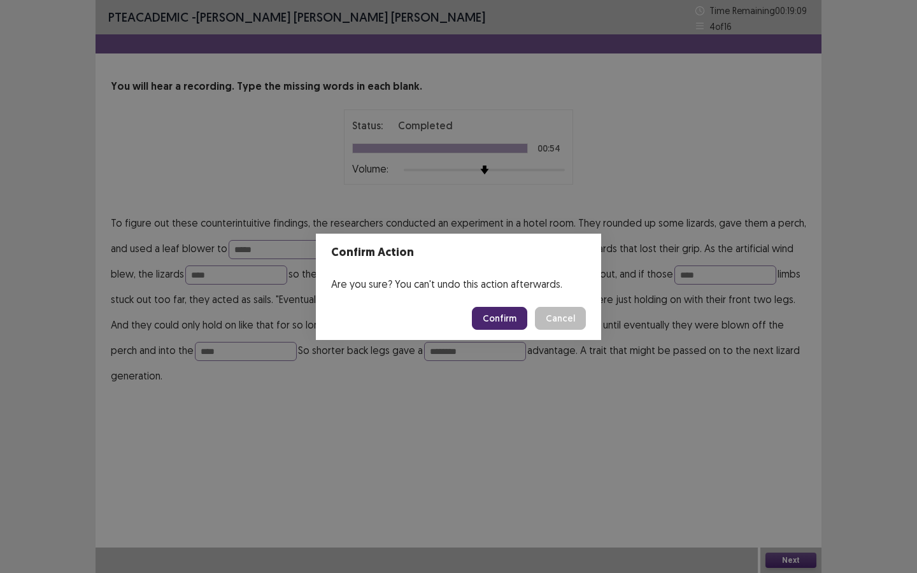
click at [494, 317] on button "Confirm" at bounding box center [499, 318] width 55 height 23
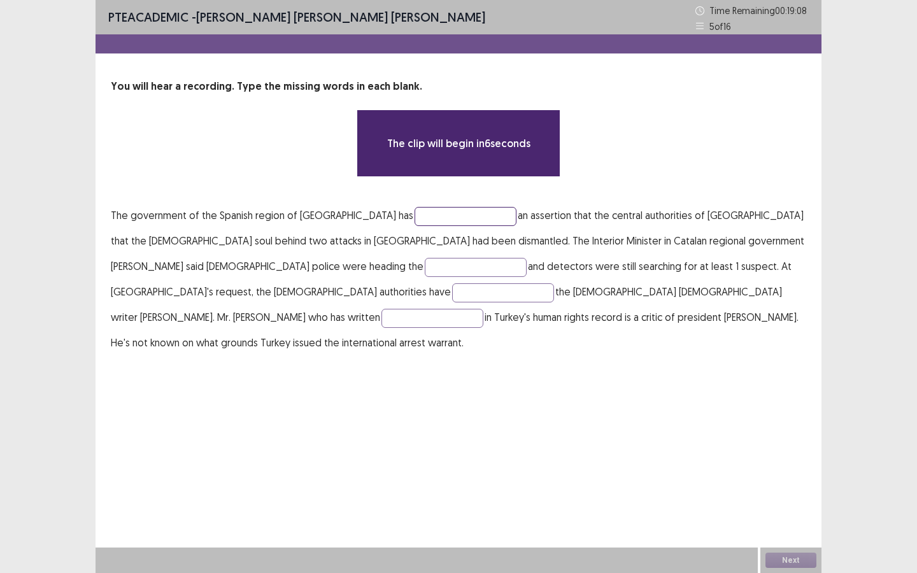
click at [435, 221] on input "text" at bounding box center [466, 216] width 102 height 19
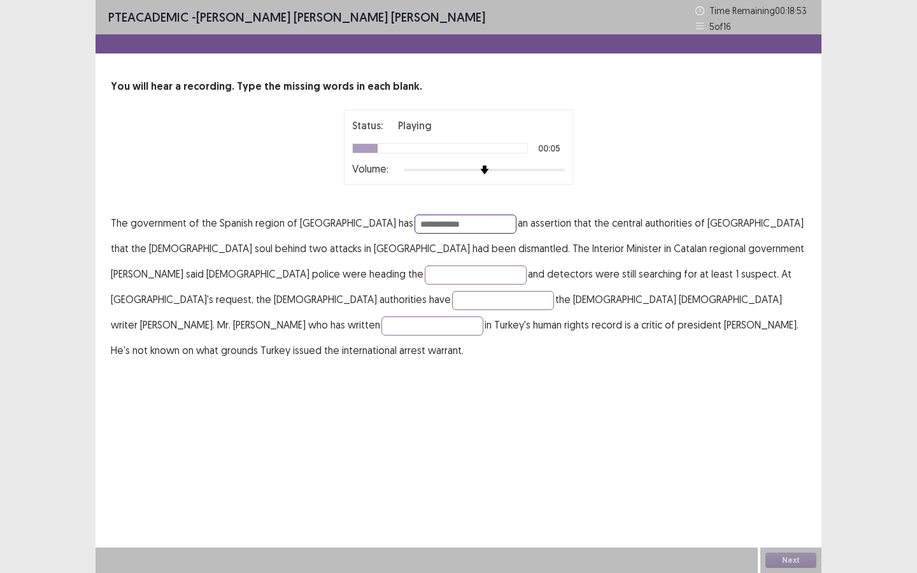
type input "**********"
type input "*******"
drag, startPoint x: 752, startPoint y: 275, endPoint x: 658, endPoint y: 277, distance: 94.3
click at [658, 277] on p "**********" at bounding box center [459, 286] width 696 height 153
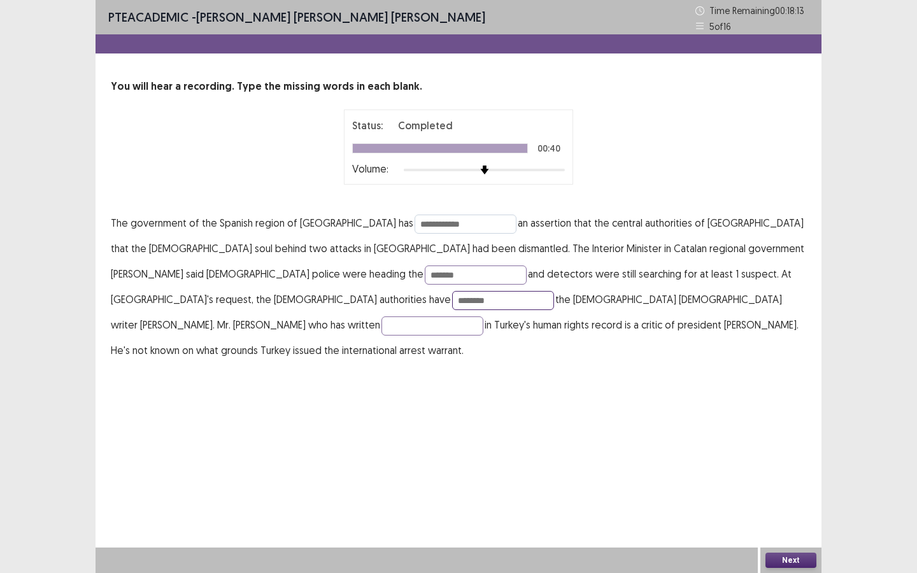
type input "********"
drag, startPoint x: 441, startPoint y: 224, endPoint x: 329, endPoint y: 219, distance: 111.6
click at [329, 219] on p "**********" at bounding box center [459, 286] width 696 height 153
type input "**********"
click at [798, 559] on button "Next" at bounding box center [791, 560] width 51 height 15
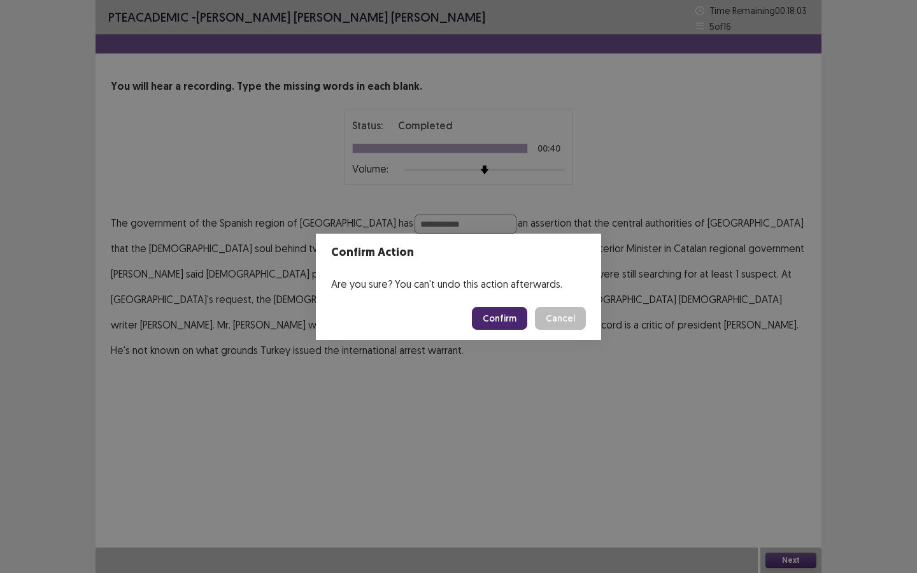
click at [505, 319] on button "Confirm" at bounding box center [499, 318] width 55 height 23
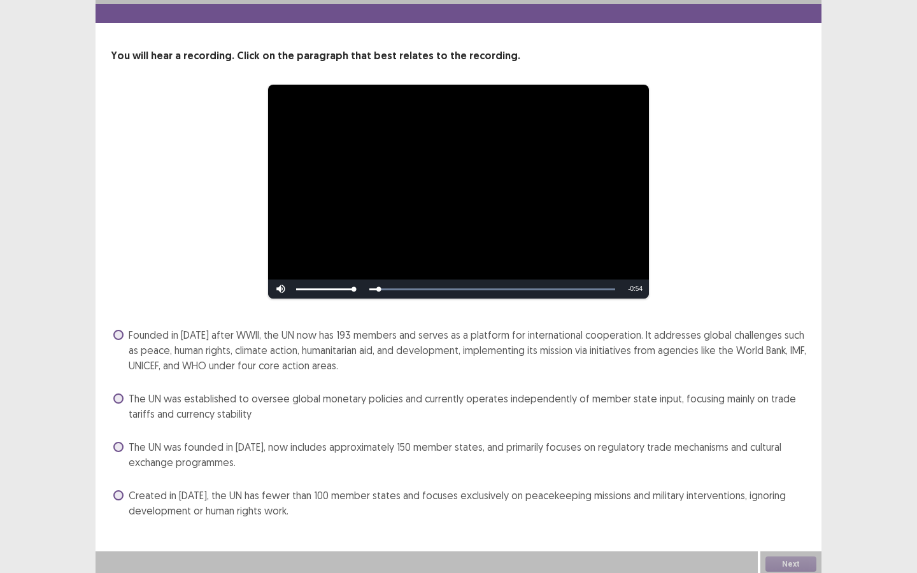
scroll to position [34, 0]
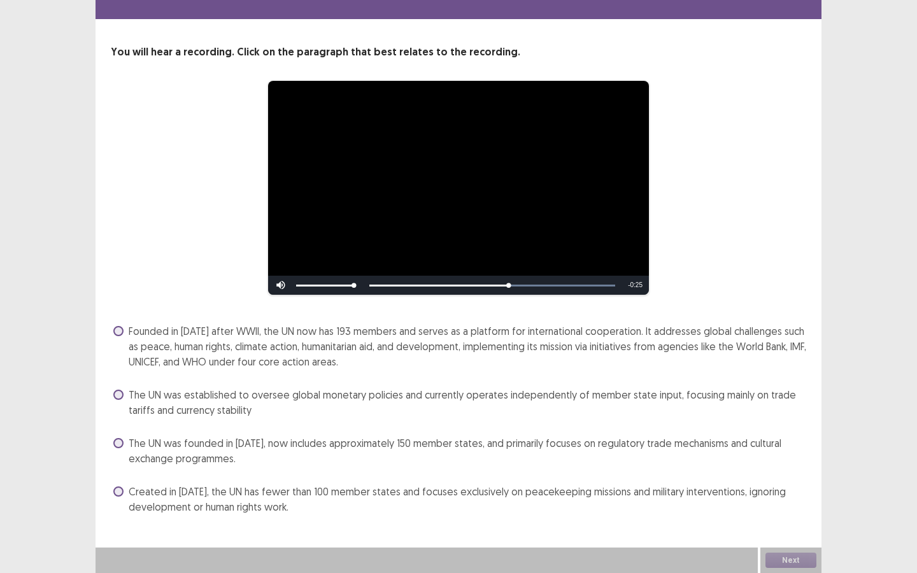
click at [119, 332] on span at bounding box center [118, 331] width 10 height 10
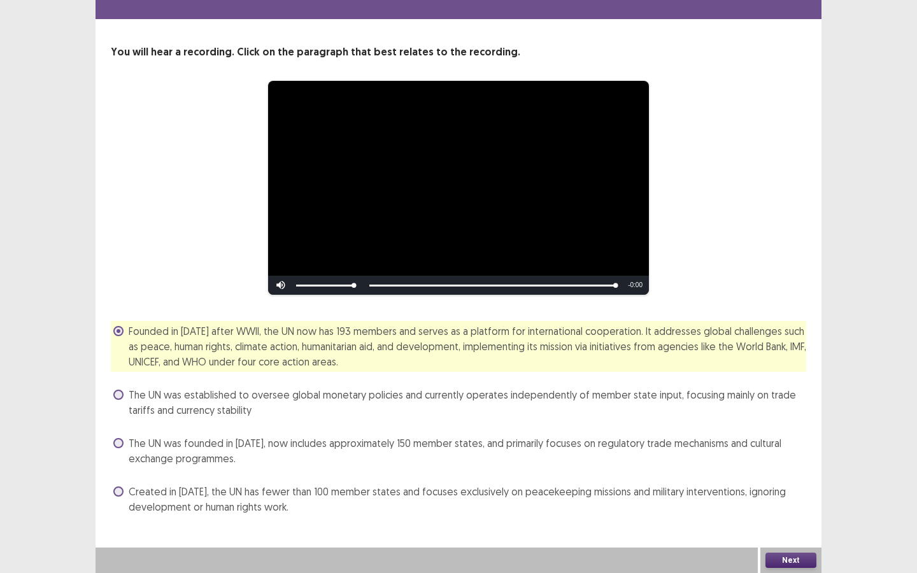
click at [786, 559] on button "Next" at bounding box center [791, 560] width 51 height 15
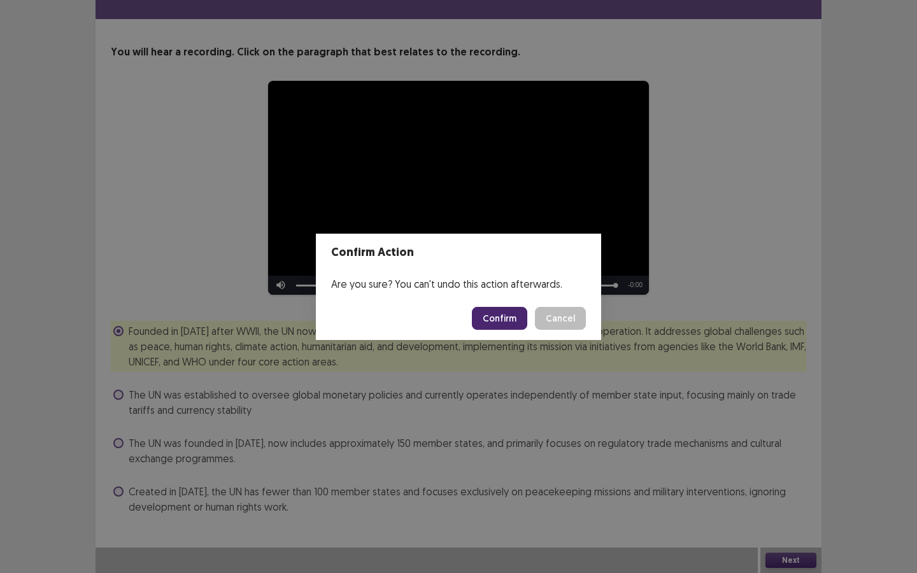
click at [504, 315] on button "Confirm" at bounding box center [499, 318] width 55 height 23
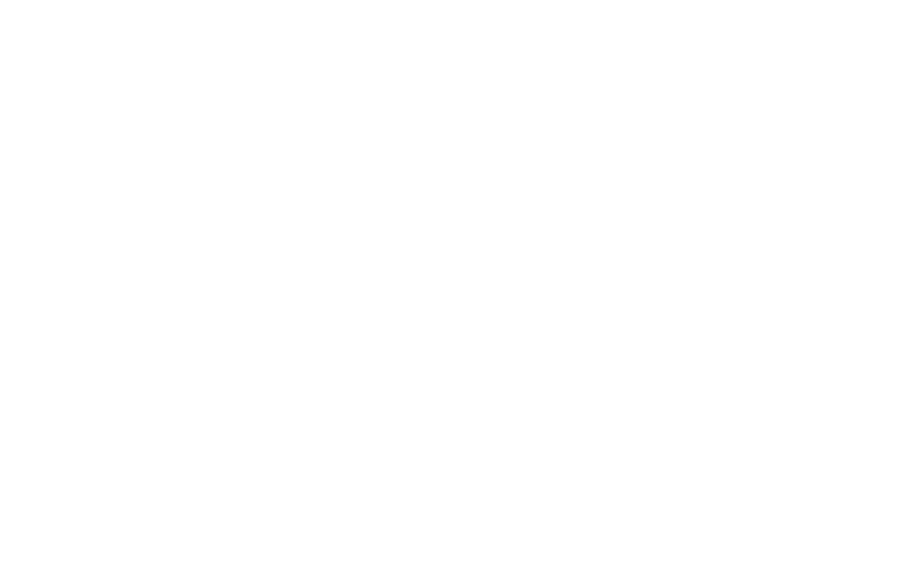
scroll to position [0, 0]
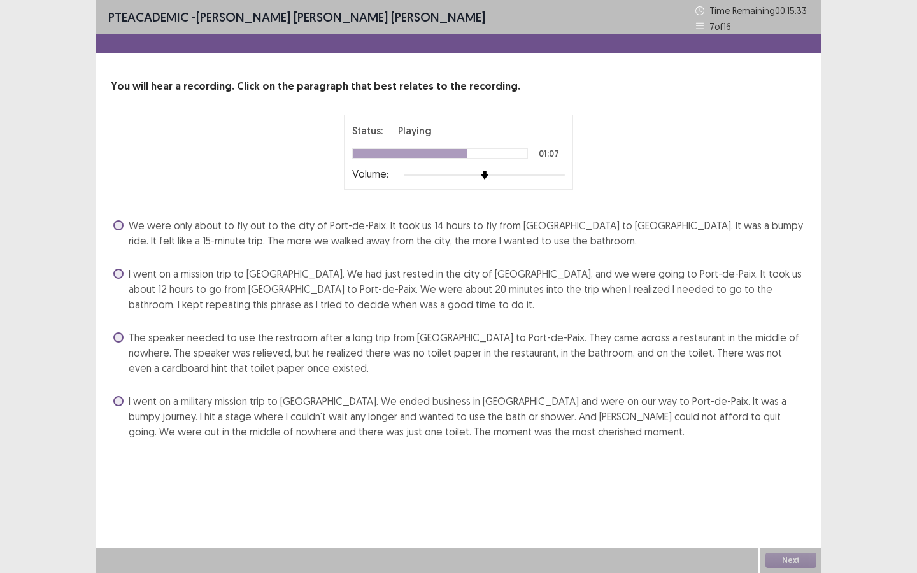
click at [121, 336] on span at bounding box center [118, 338] width 10 height 10
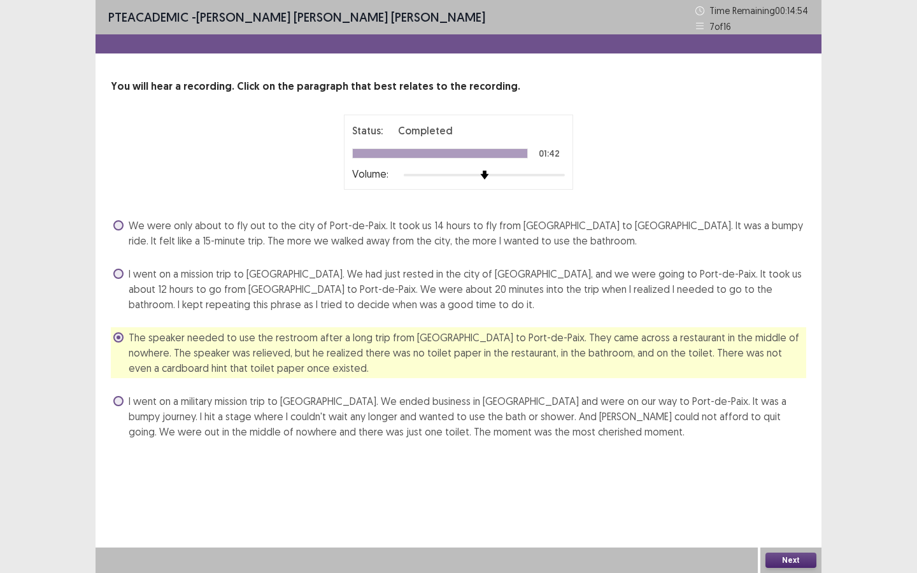
click at [790, 561] on button "Next" at bounding box center [791, 560] width 51 height 15
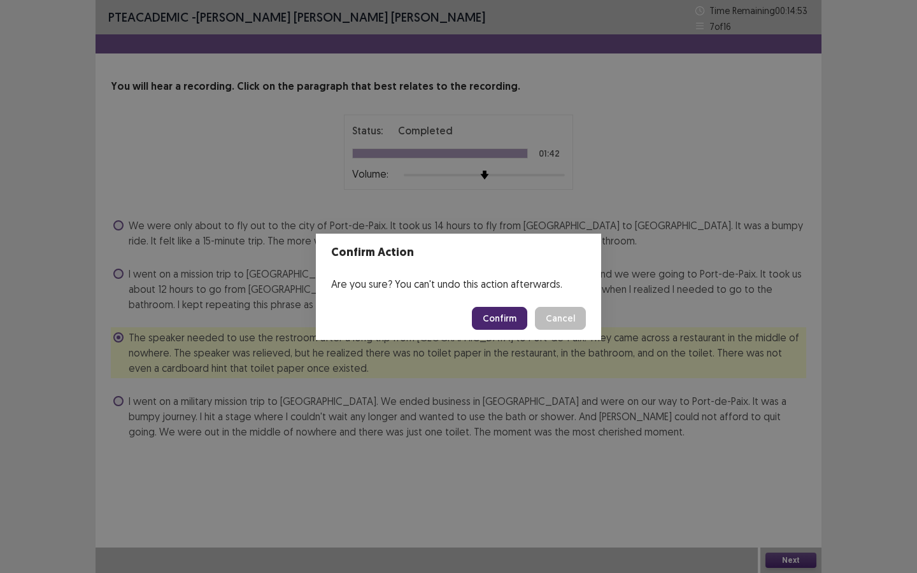
click at [501, 315] on button "Confirm" at bounding box center [499, 318] width 55 height 23
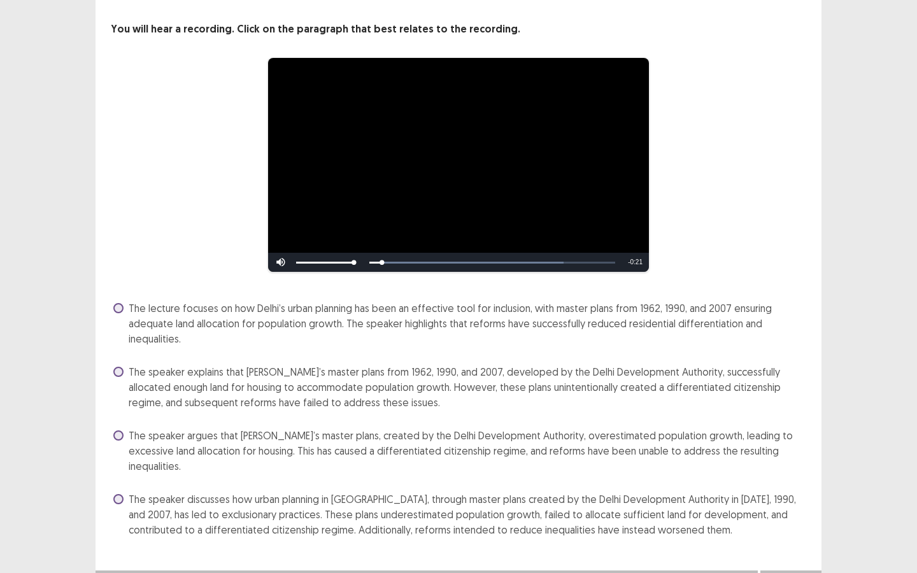
scroll to position [65, 0]
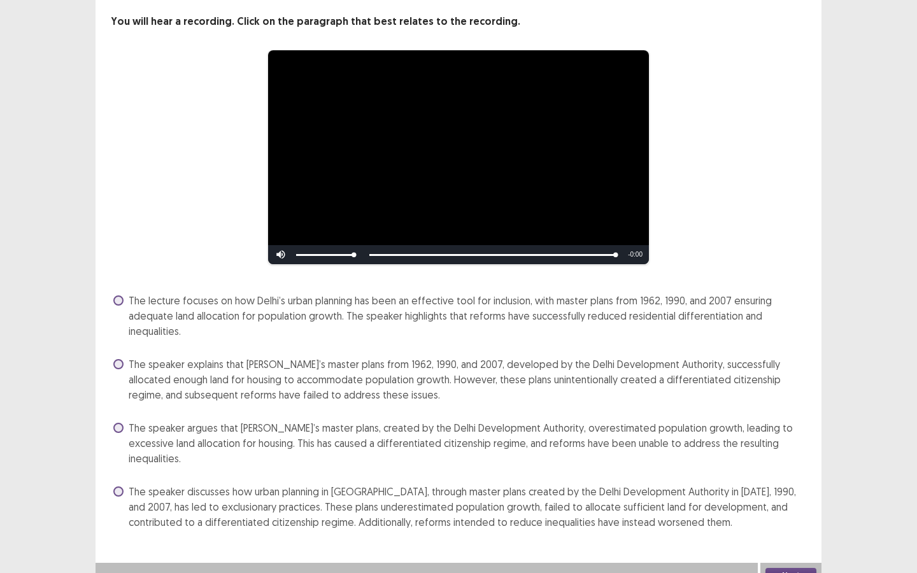
click at [123, 487] on span at bounding box center [118, 492] width 10 height 10
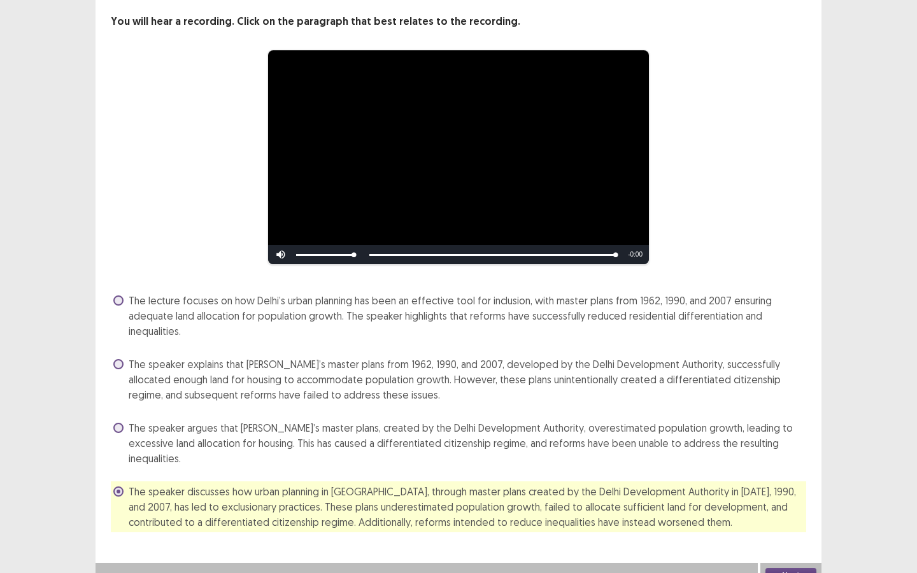
click at [801, 568] on button "Next" at bounding box center [791, 575] width 51 height 15
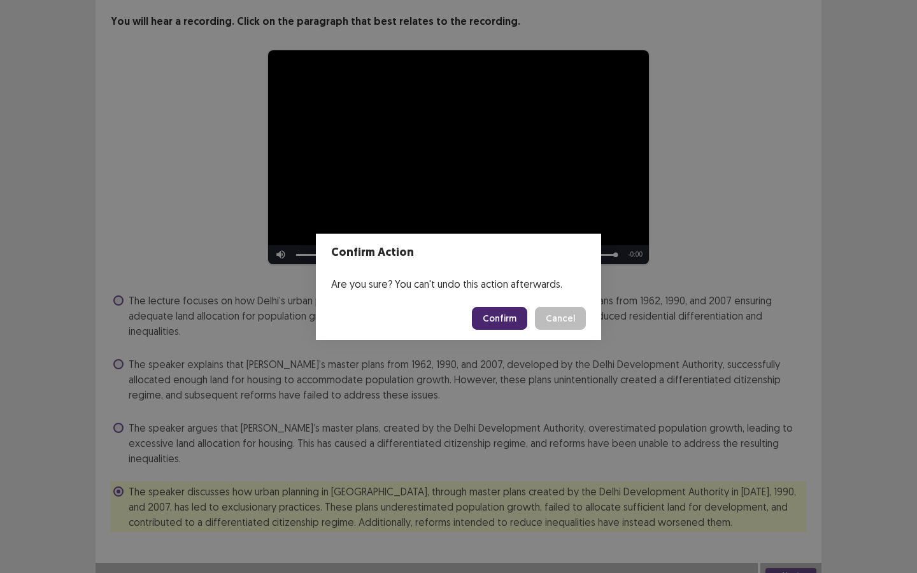
click at [515, 313] on button "Confirm" at bounding box center [499, 318] width 55 height 23
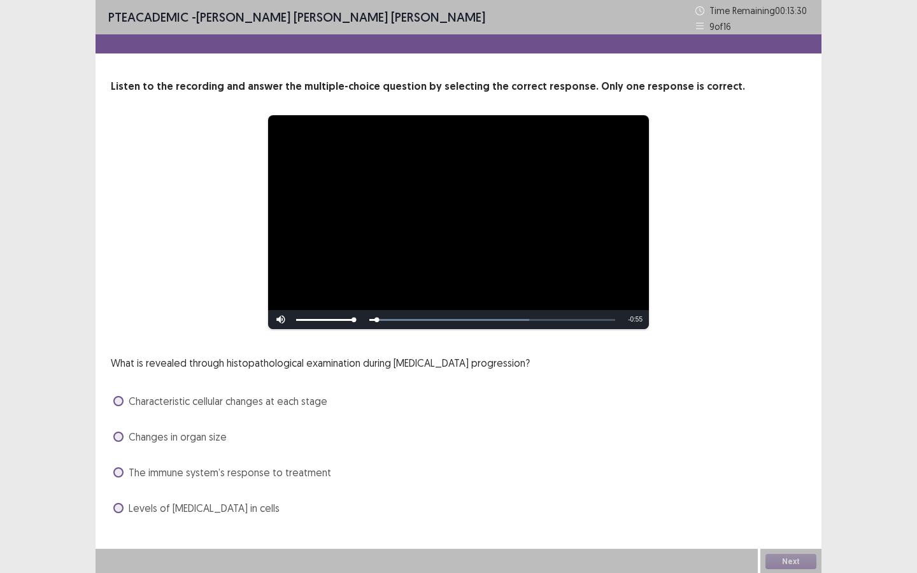
scroll to position [1, 0]
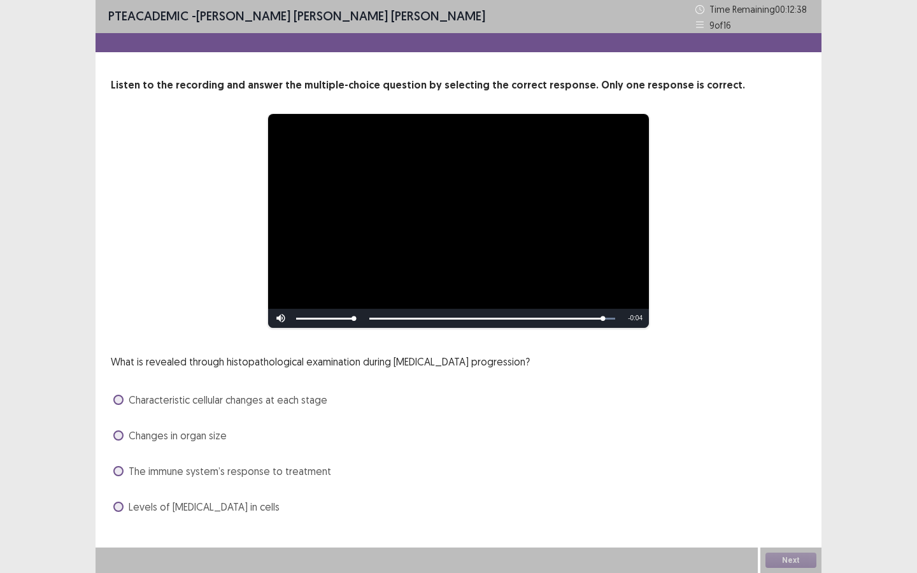
click at [278, 398] on span "Characteristic cellular changes at each stage" at bounding box center [228, 399] width 199 height 15
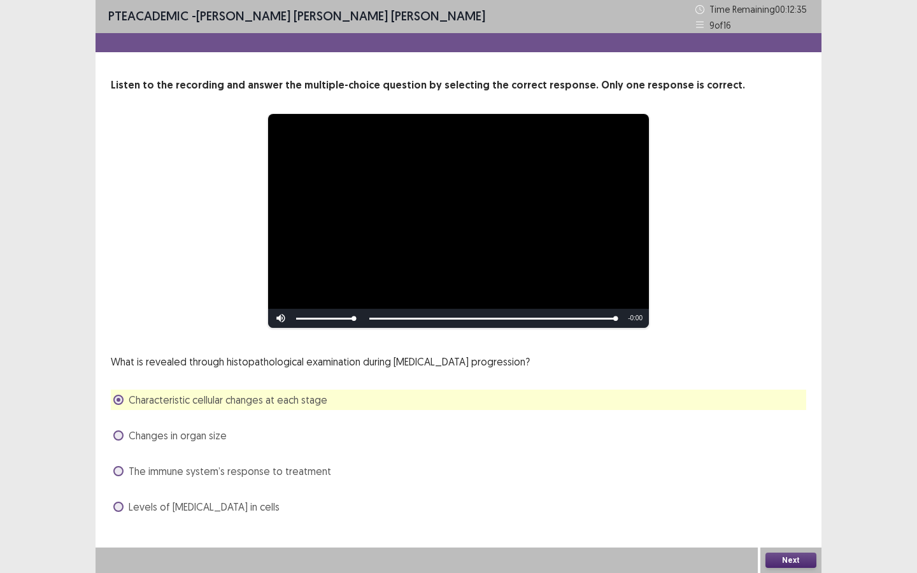
click at [794, 559] on button "Next" at bounding box center [791, 560] width 51 height 15
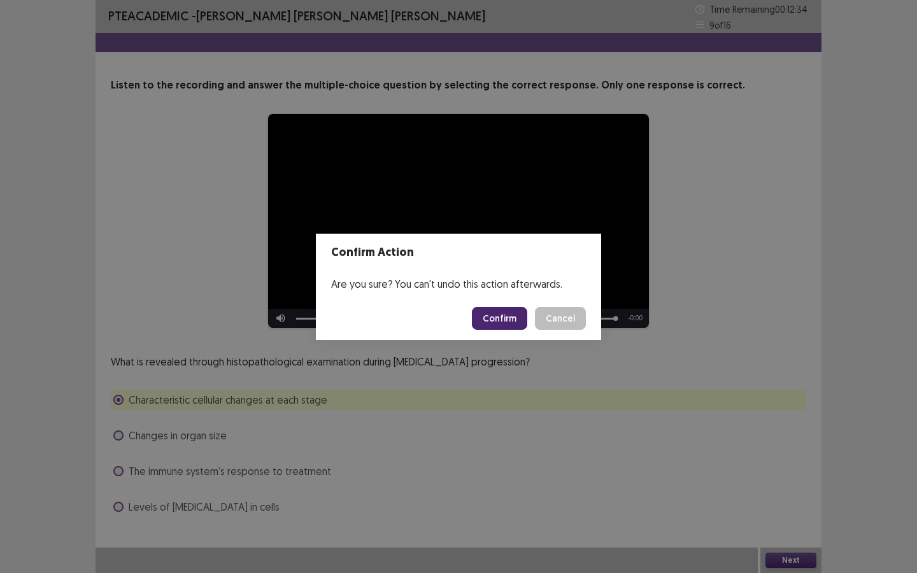
click at [512, 314] on button "Confirm" at bounding box center [499, 318] width 55 height 23
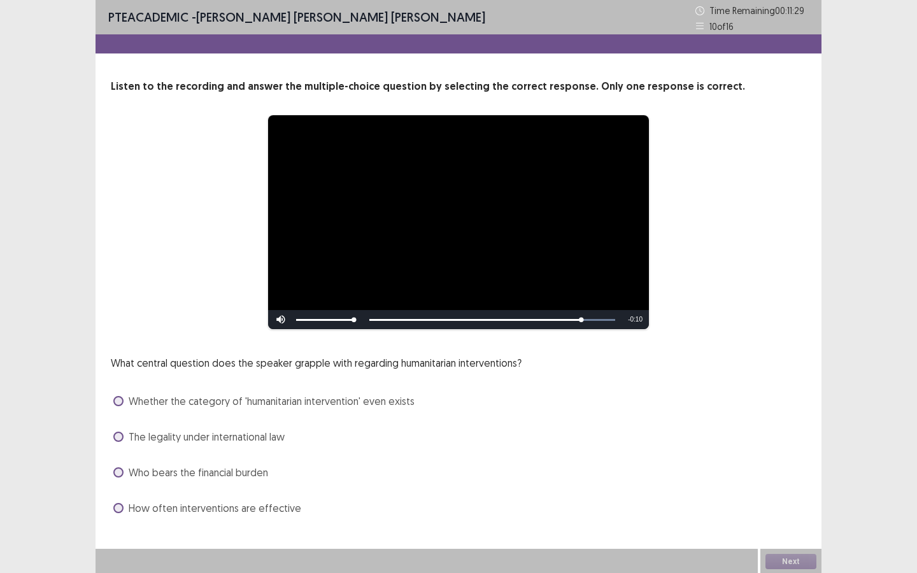
click at [140, 440] on span "The legality under international law" at bounding box center [207, 436] width 156 height 15
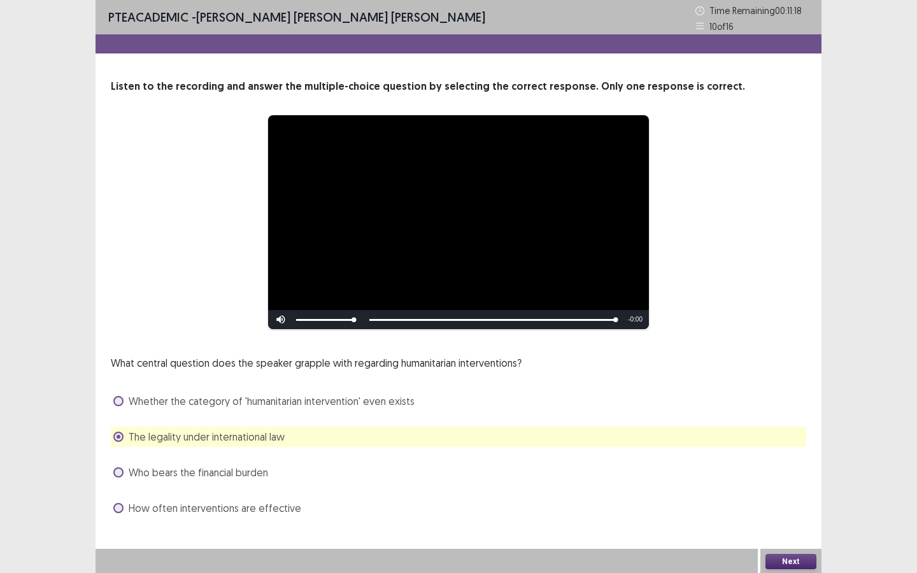
click at [792, 568] on button "Next" at bounding box center [791, 561] width 51 height 15
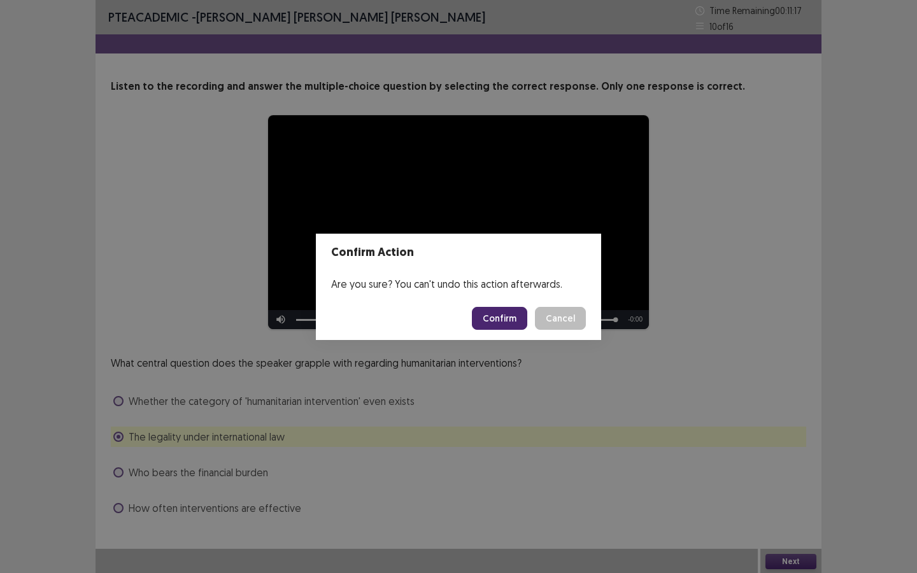
click at [502, 312] on button "Confirm" at bounding box center [499, 318] width 55 height 23
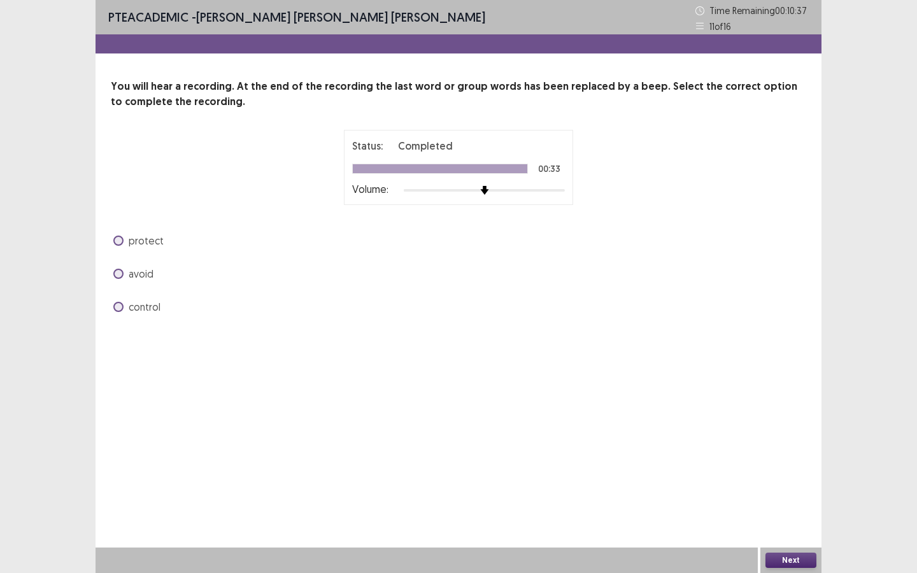
click at [150, 308] on span "control" at bounding box center [145, 306] width 32 height 15
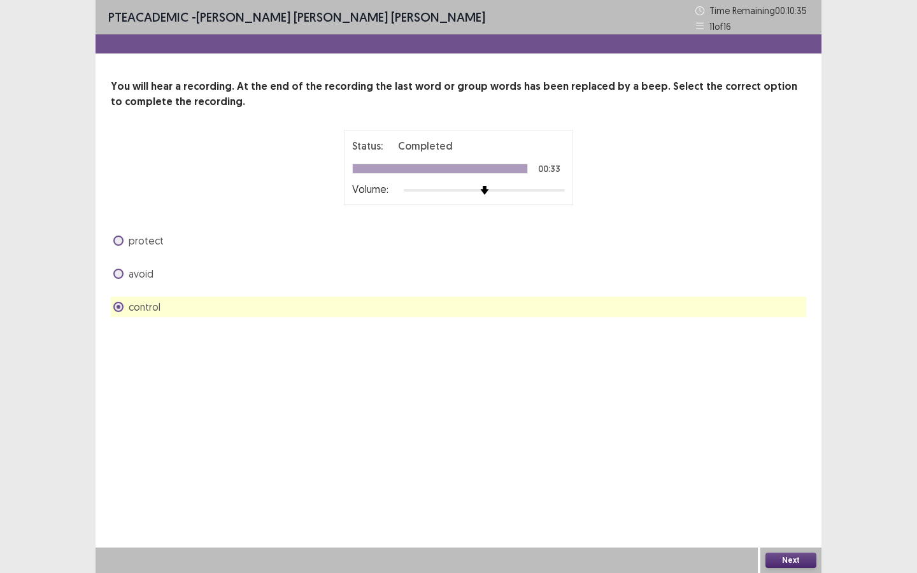
click at [802, 561] on button "Next" at bounding box center [791, 560] width 51 height 15
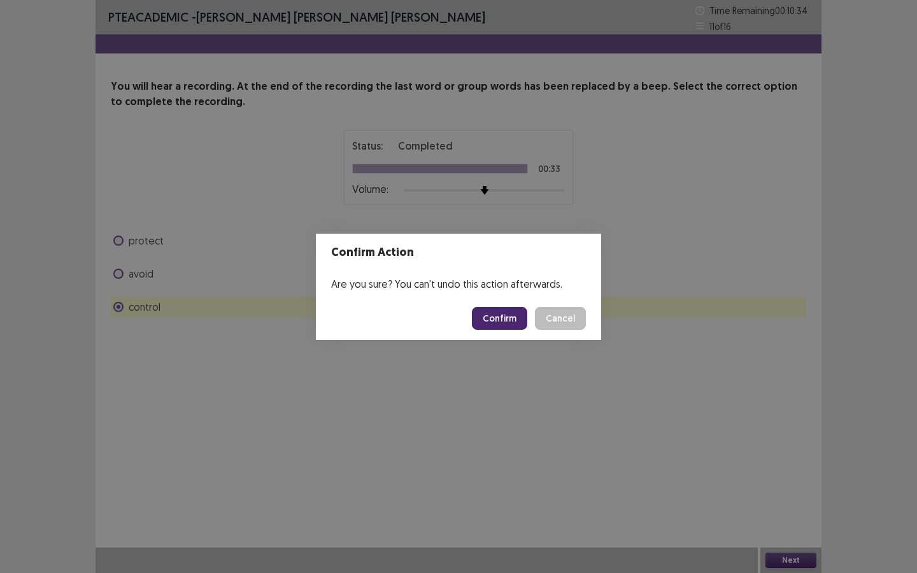
click at [480, 322] on button "Confirm" at bounding box center [499, 318] width 55 height 23
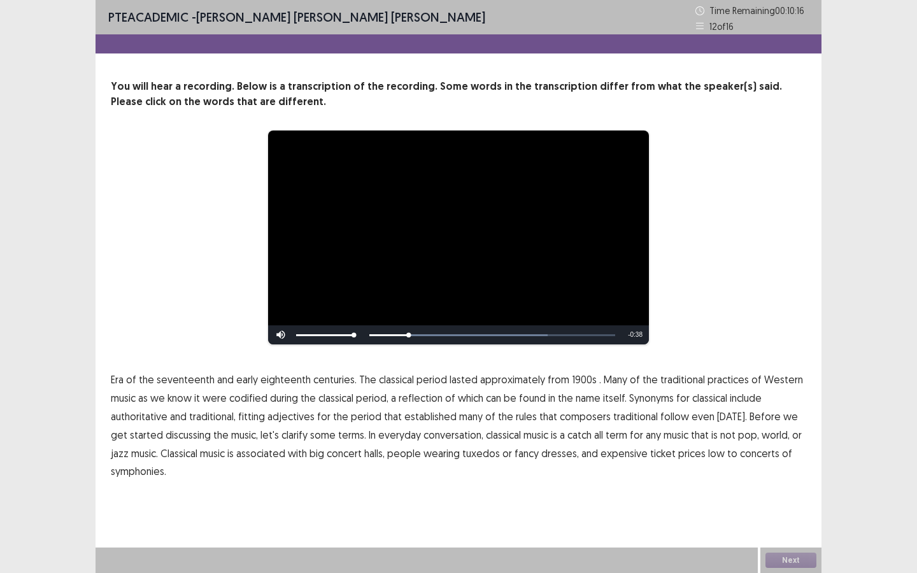
click at [575, 379] on span "1900s" at bounding box center [584, 379] width 25 height 15
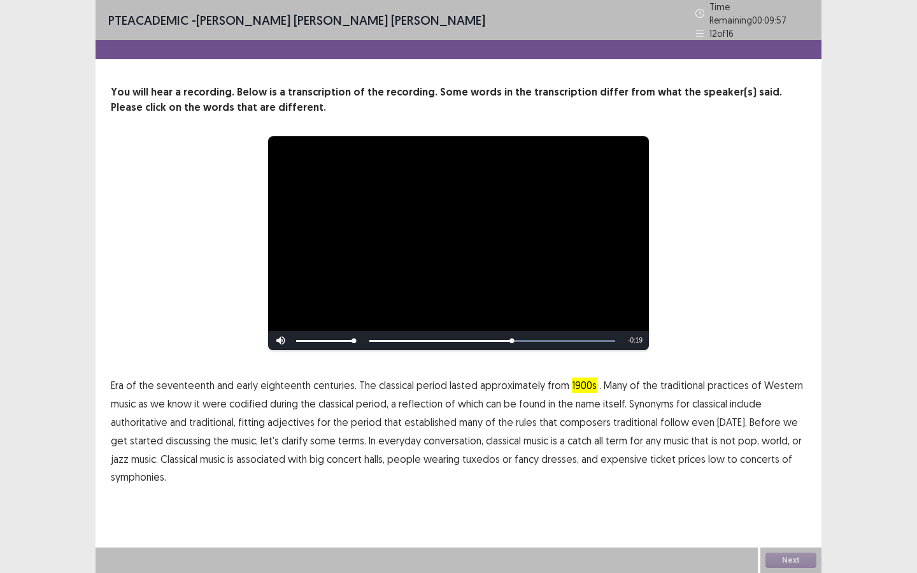
click at [619, 417] on span "traditional" at bounding box center [636, 422] width 45 height 15
click at [708, 455] on span "low" at bounding box center [716, 459] width 17 height 15
click at [791, 556] on button "Next" at bounding box center [791, 560] width 51 height 15
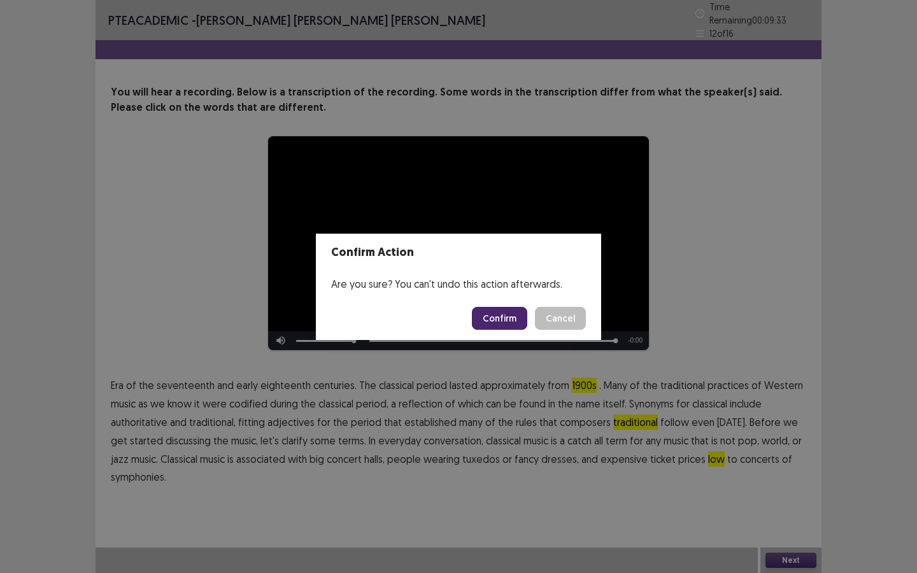
click at [510, 316] on button "Confirm" at bounding box center [499, 318] width 55 height 23
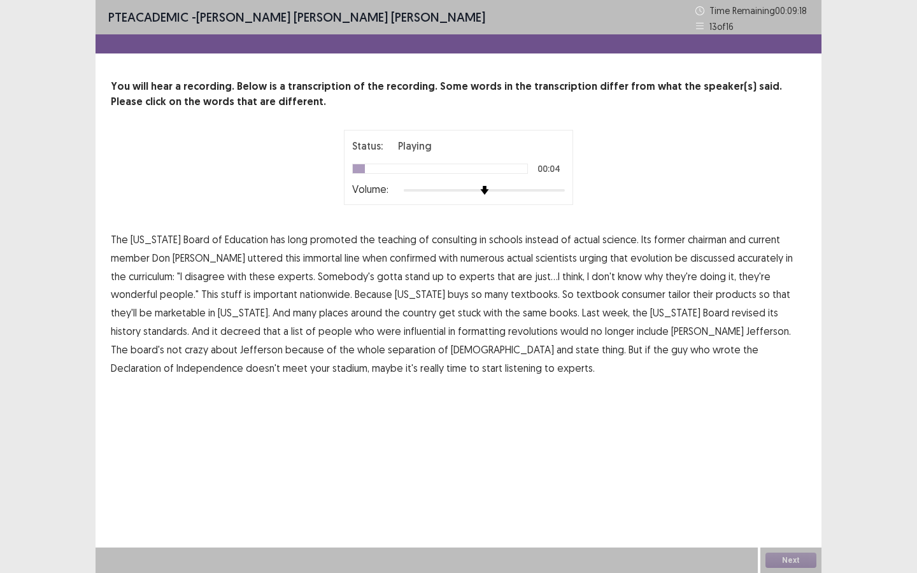
click at [433, 239] on span "consulting" at bounding box center [454, 239] width 45 height 15
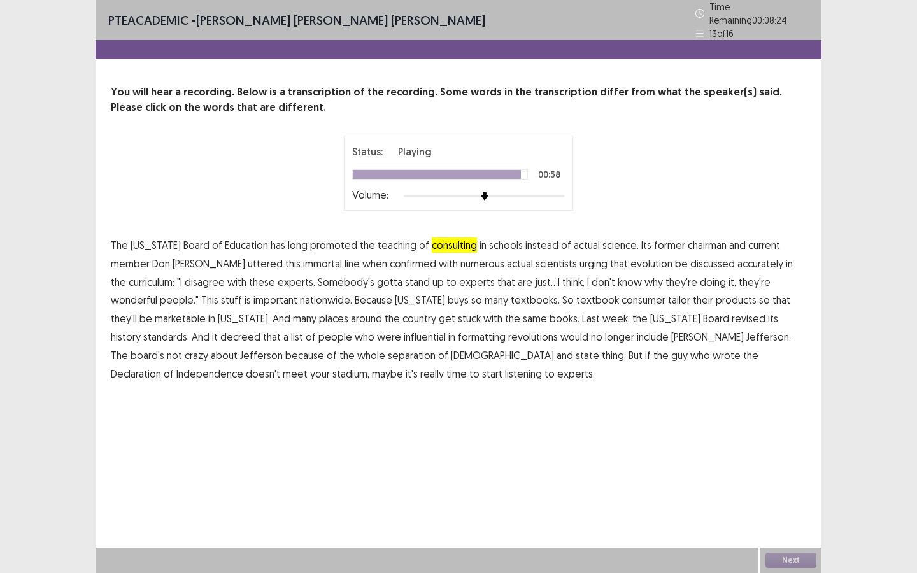
click at [370, 366] on span "stadium," at bounding box center [351, 373] width 37 height 15
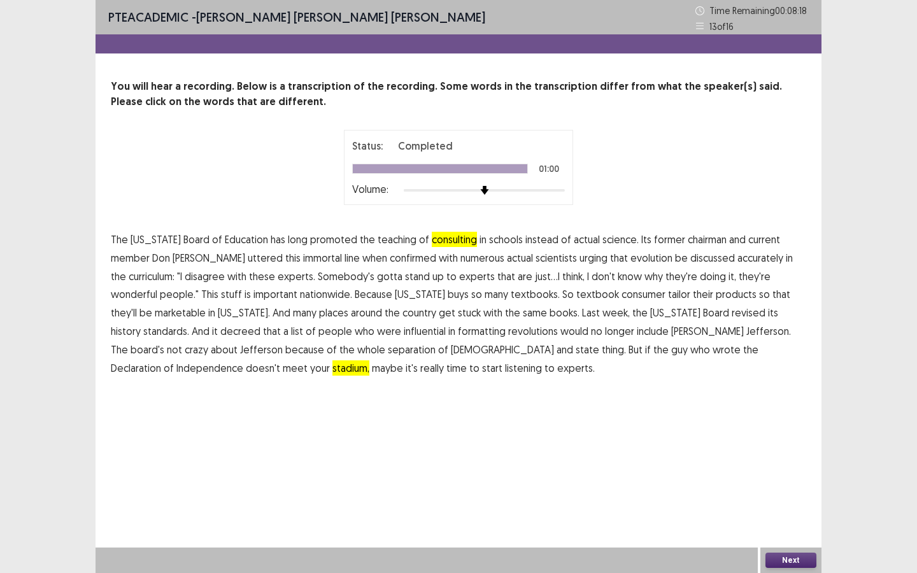
click at [788, 563] on button "Next" at bounding box center [791, 560] width 51 height 15
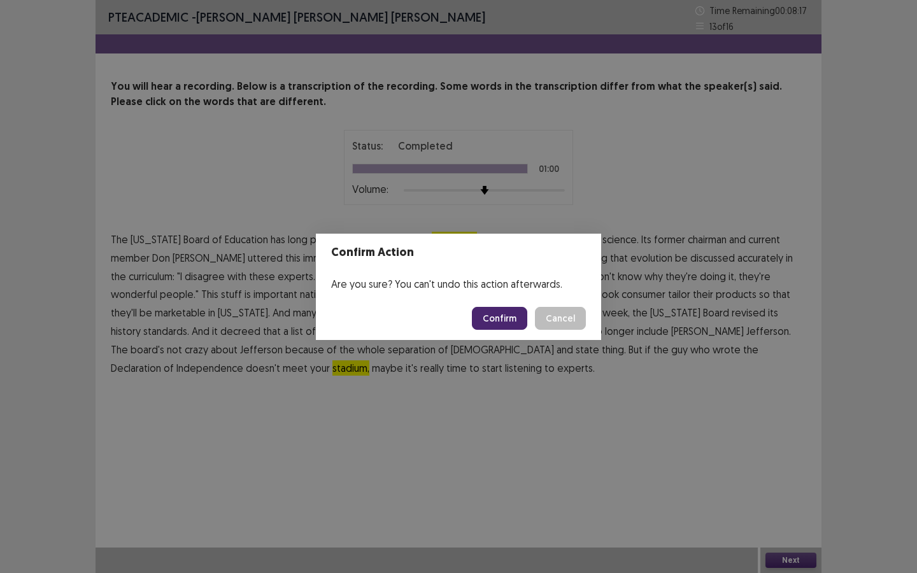
click at [507, 315] on button "Confirm" at bounding box center [499, 318] width 55 height 23
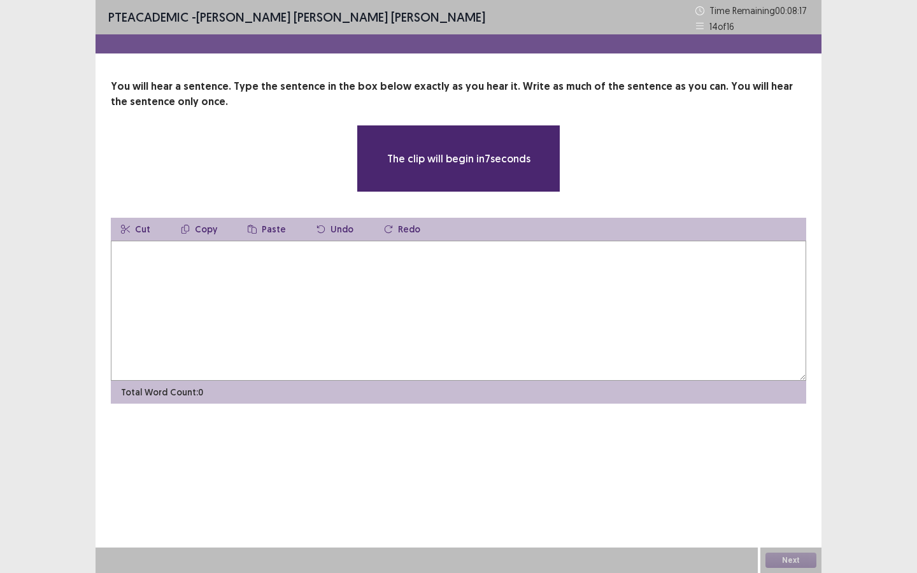
click at [507, 315] on textarea at bounding box center [459, 311] width 696 height 140
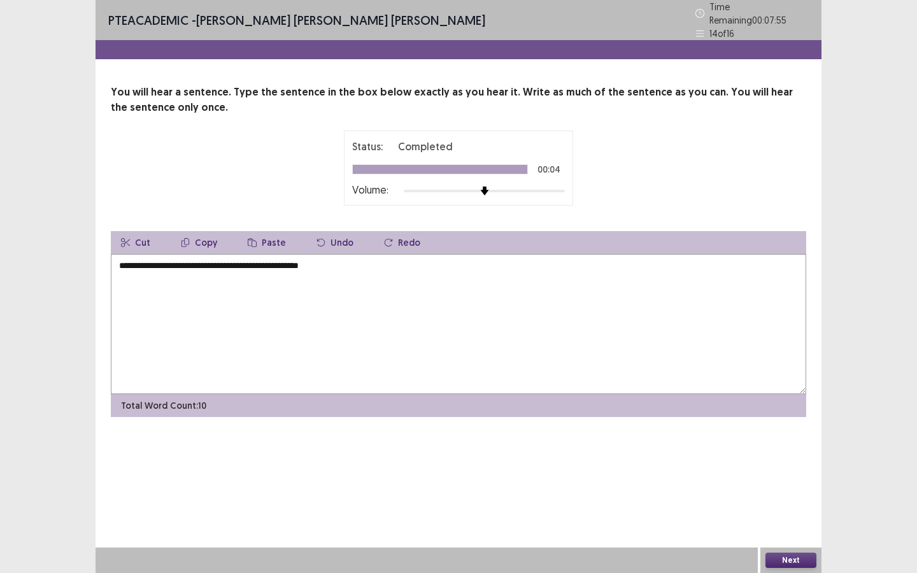
click at [122, 262] on textarea "**********" at bounding box center [459, 324] width 696 height 140
type textarea "**********"
click at [793, 561] on button "Next" at bounding box center [791, 560] width 51 height 15
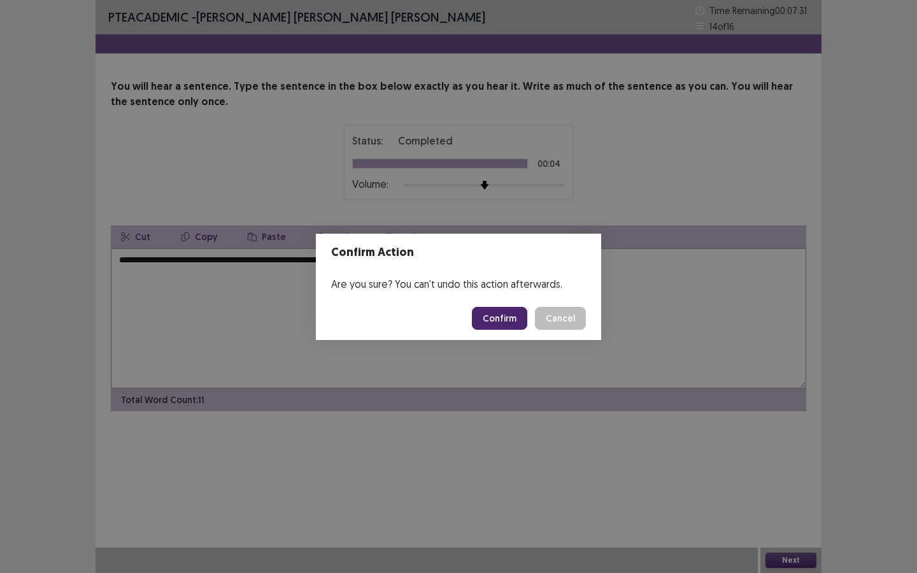
click at [511, 317] on button "Confirm" at bounding box center [499, 318] width 55 height 23
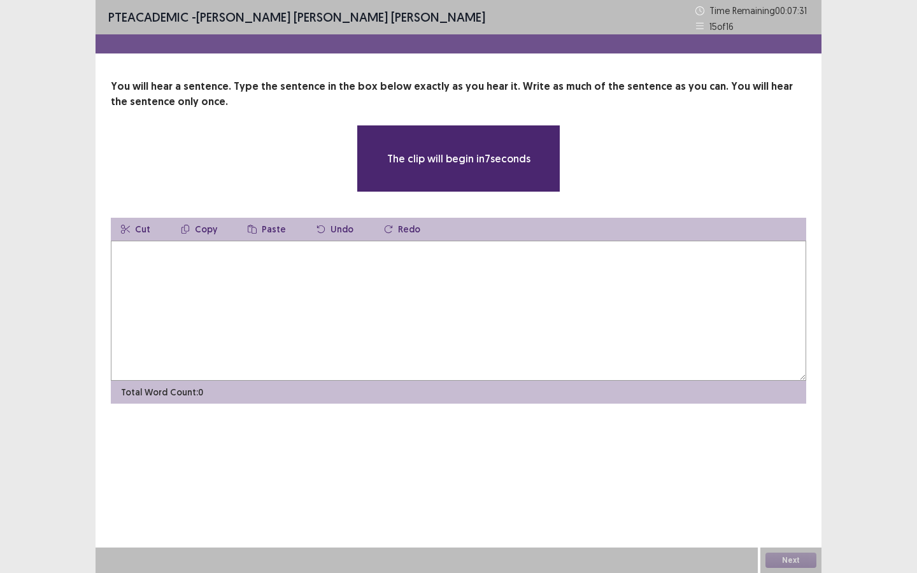
click at [509, 317] on textarea at bounding box center [459, 311] width 696 height 140
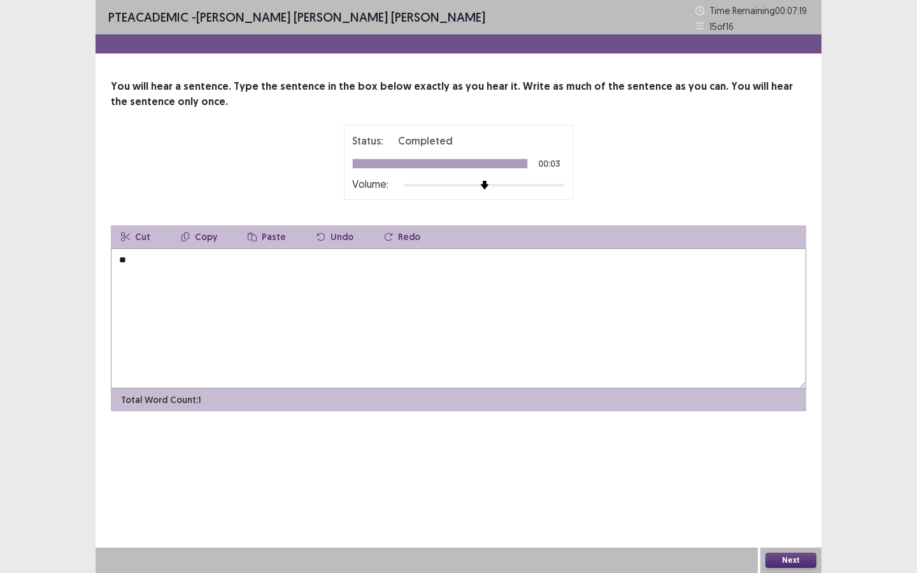
type textarea "*"
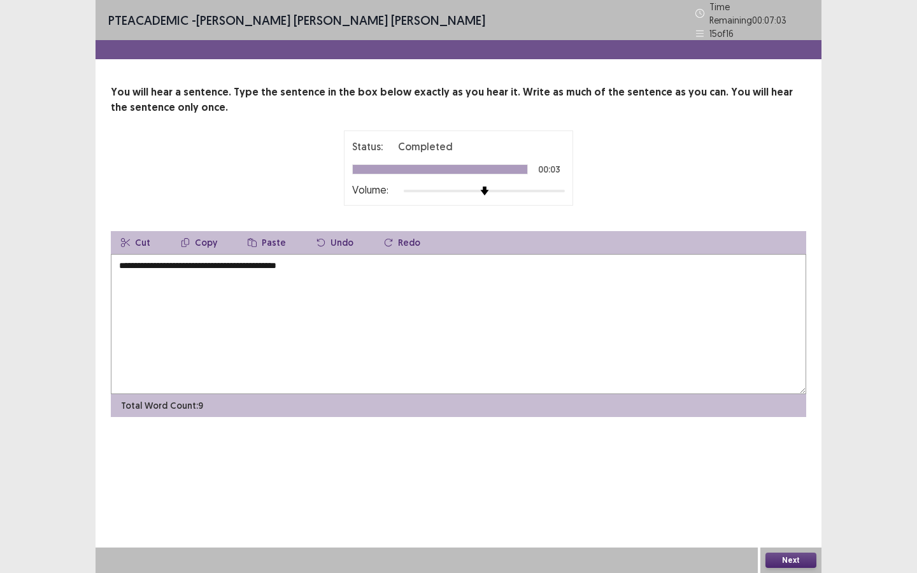
click at [127, 262] on textarea "**********" at bounding box center [459, 324] width 696 height 140
type textarea "**********"
click at [789, 556] on button "Next" at bounding box center [791, 560] width 51 height 15
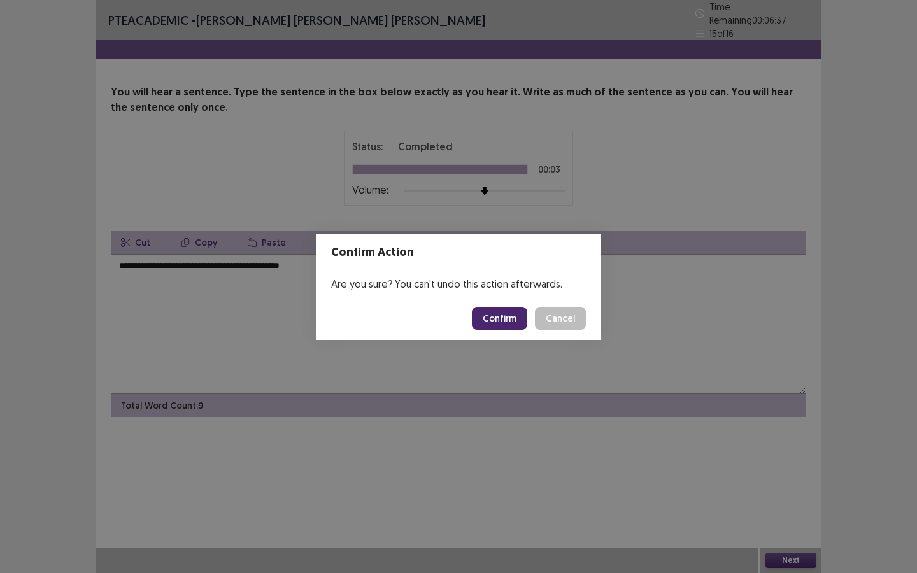
click at [508, 321] on button "Confirm" at bounding box center [499, 318] width 55 height 23
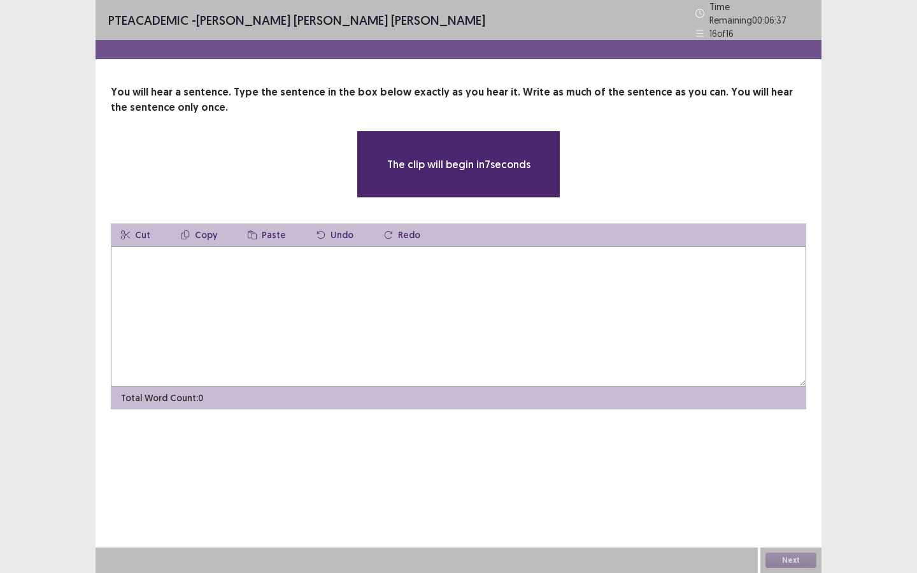
click at [505, 321] on textarea at bounding box center [459, 317] width 696 height 140
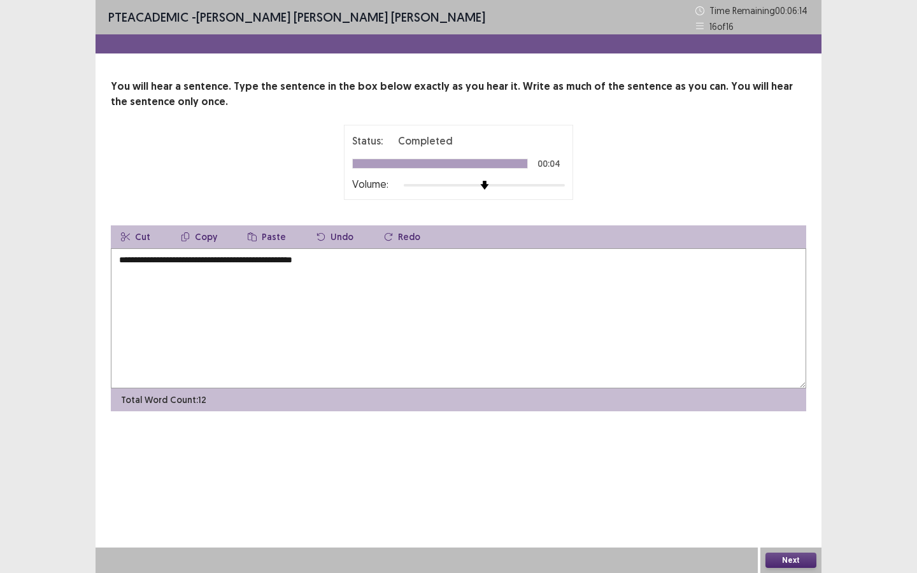
click at [124, 261] on textarea "**********" at bounding box center [459, 318] width 696 height 140
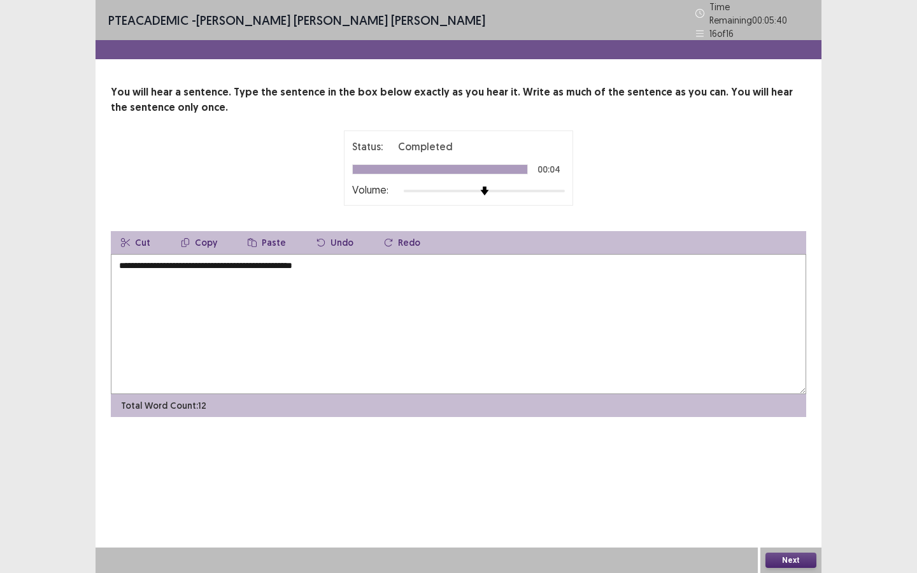
click at [197, 260] on textarea "**********" at bounding box center [459, 324] width 696 height 140
type textarea "**********"
click at [784, 561] on button "Next" at bounding box center [791, 560] width 51 height 15
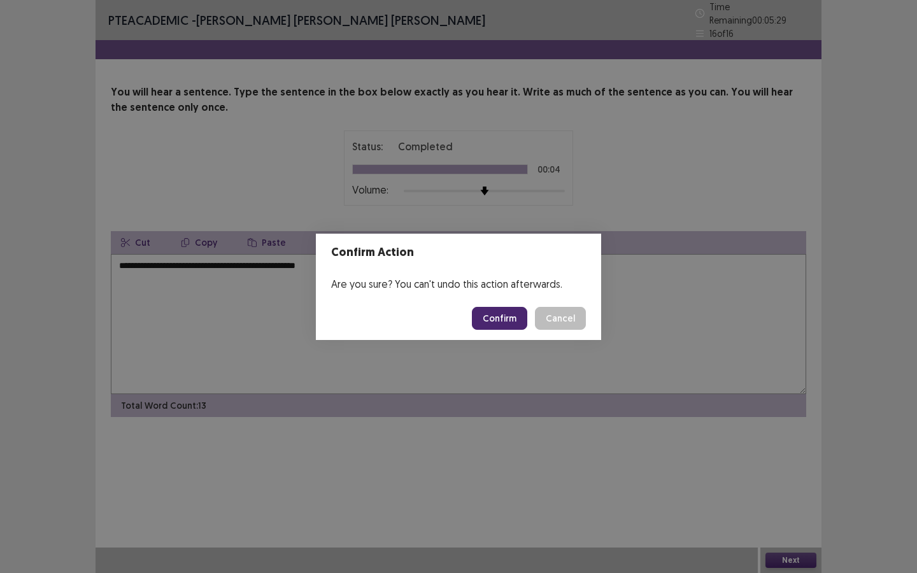
click at [509, 317] on button "Confirm" at bounding box center [499, 318] width 55 height 23
